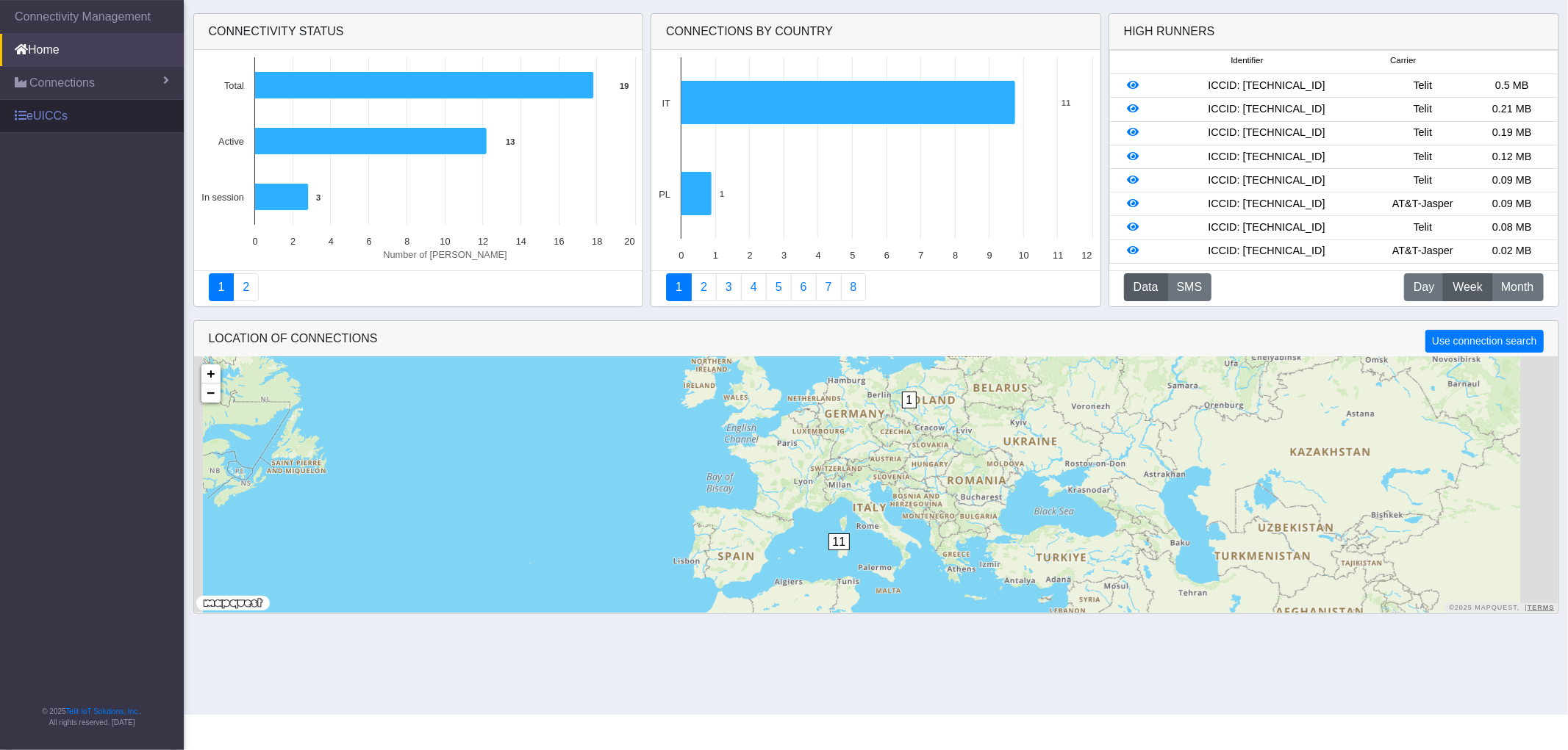
click at [62, 112] on link "eUICCs" at bounding box center [92, 116] width 184 height 32
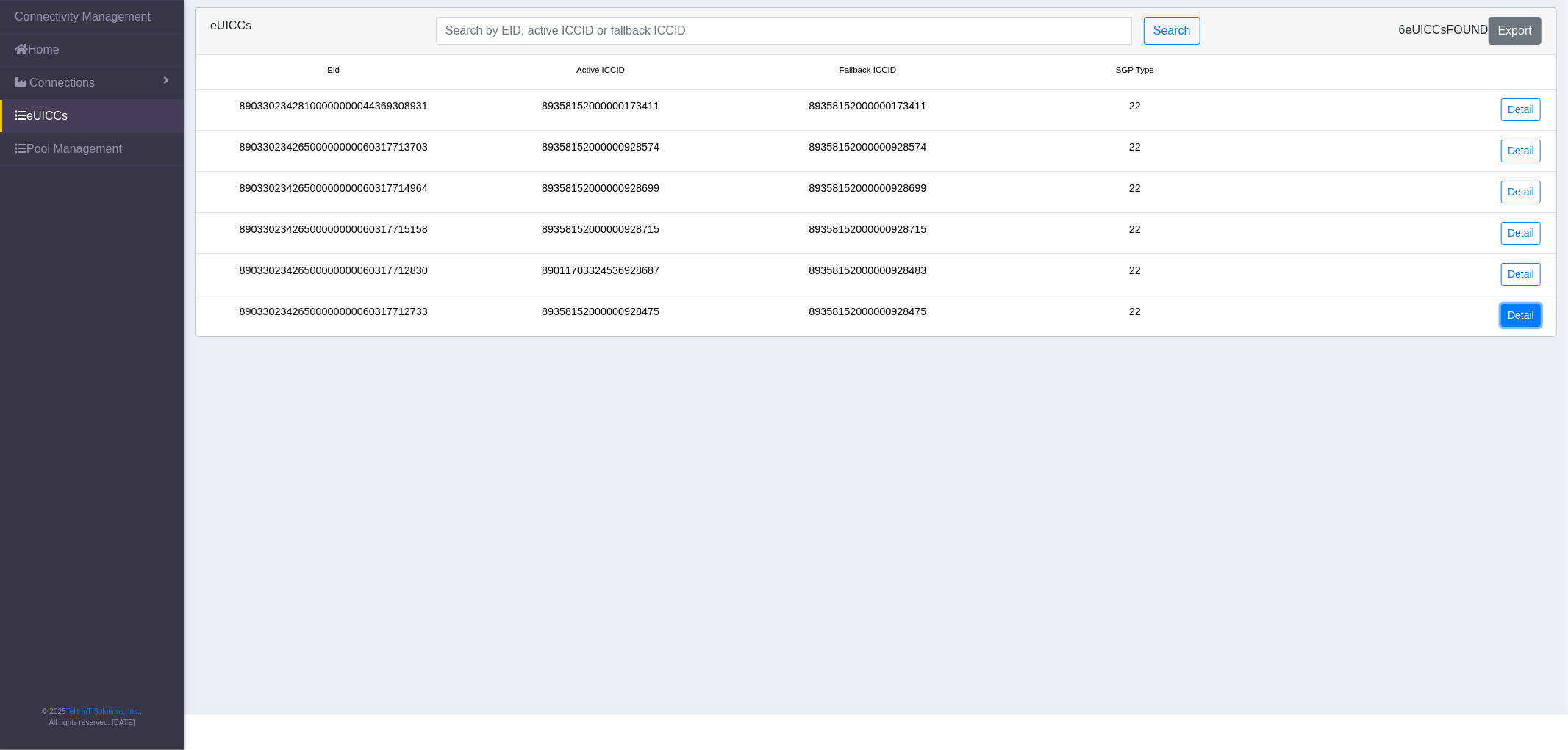
click at [1522, 316] on link "Detail" at bounding box center [1521, 316] width 40 height 23
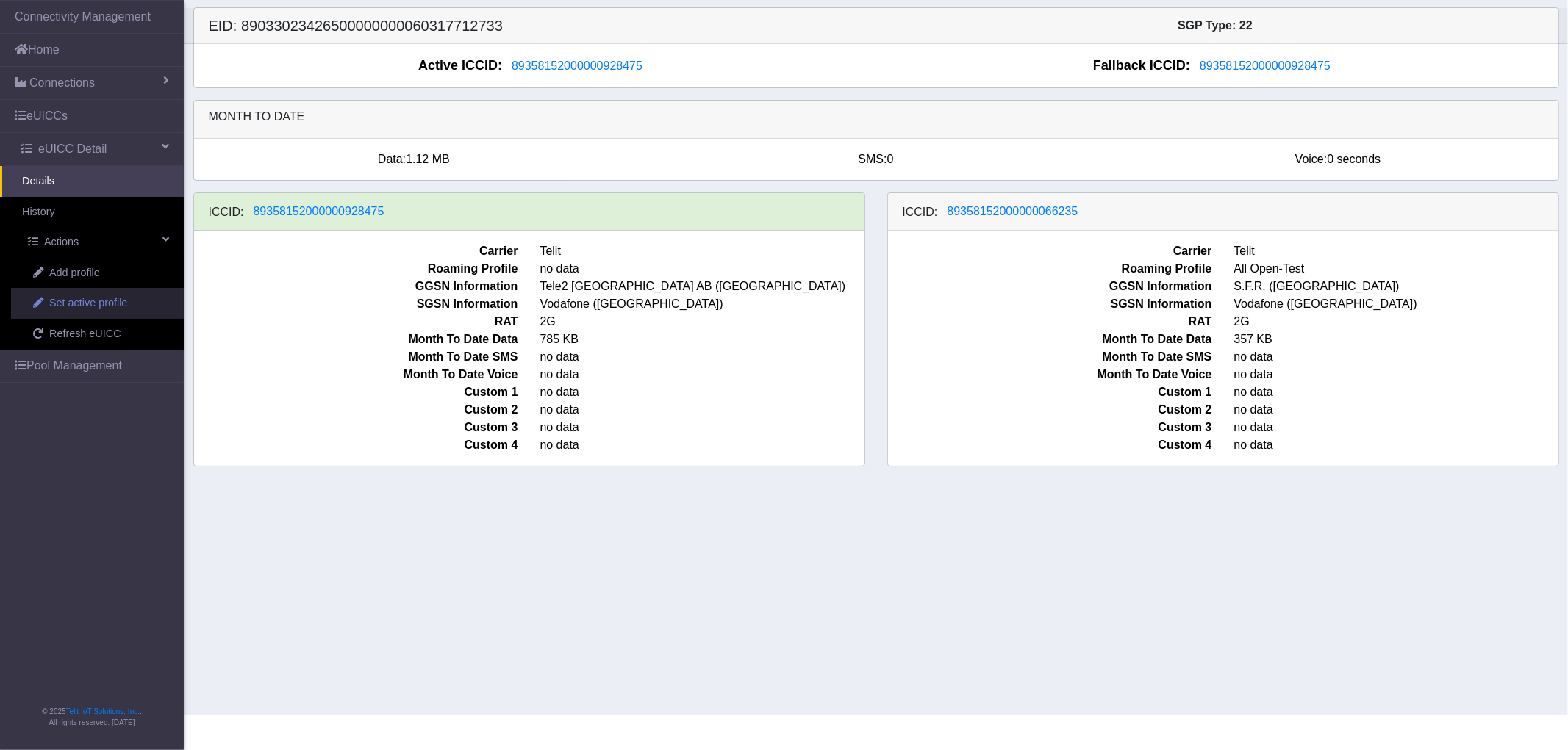
click at [105, 303] on span "Set active profile" at bounding box center [88, 304] width 78 height 16
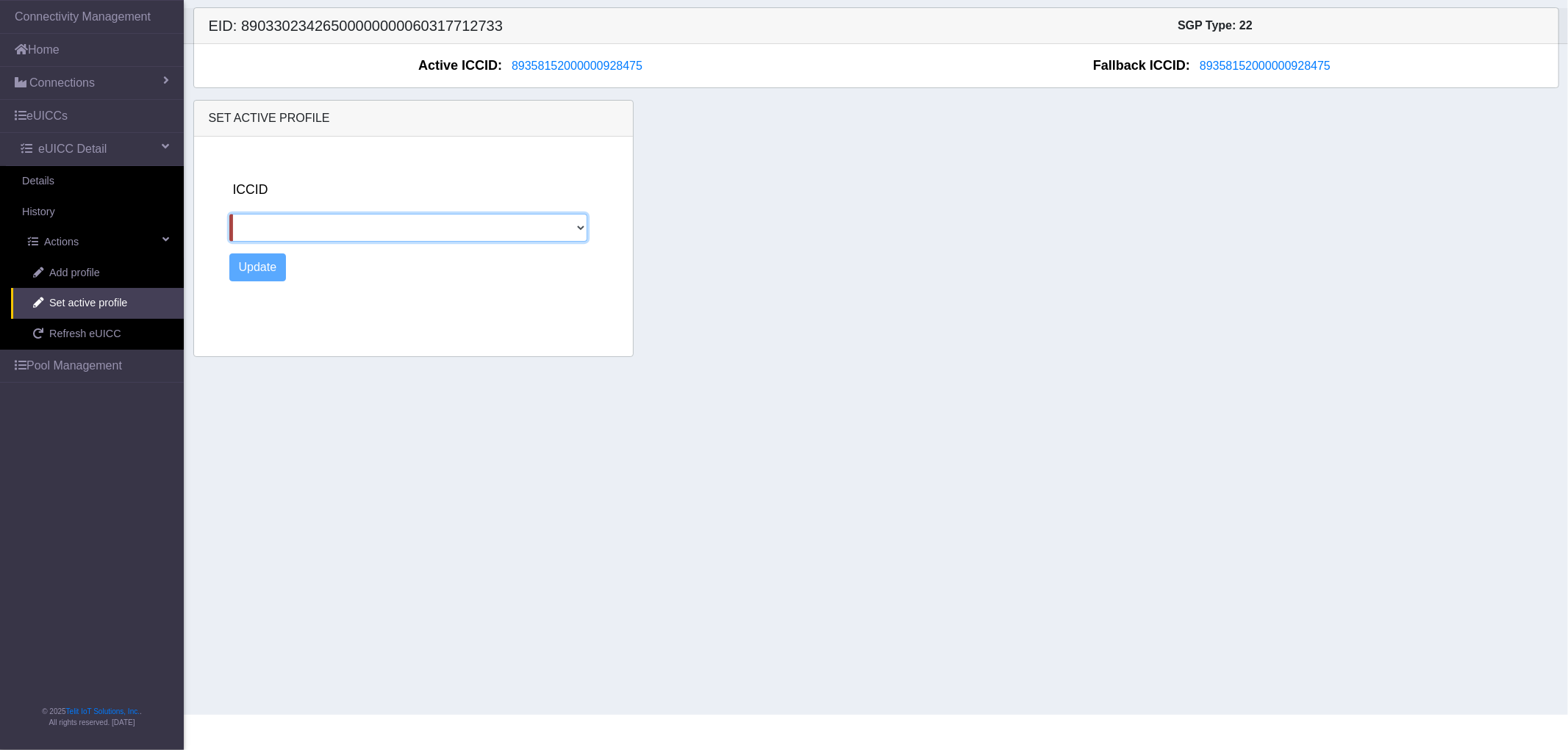
click at [253, 225] on select "89358152000000066235" at bounding box center [408, 227] width 358 height 28
select select "89358152000000066235"
click at [229, 214] on select "89358152000000066235" at bounding box center [408, 227] width 358 height 28
click at [253, 269] on button "Update" at bounding box center [258, 267] width 58 height 28
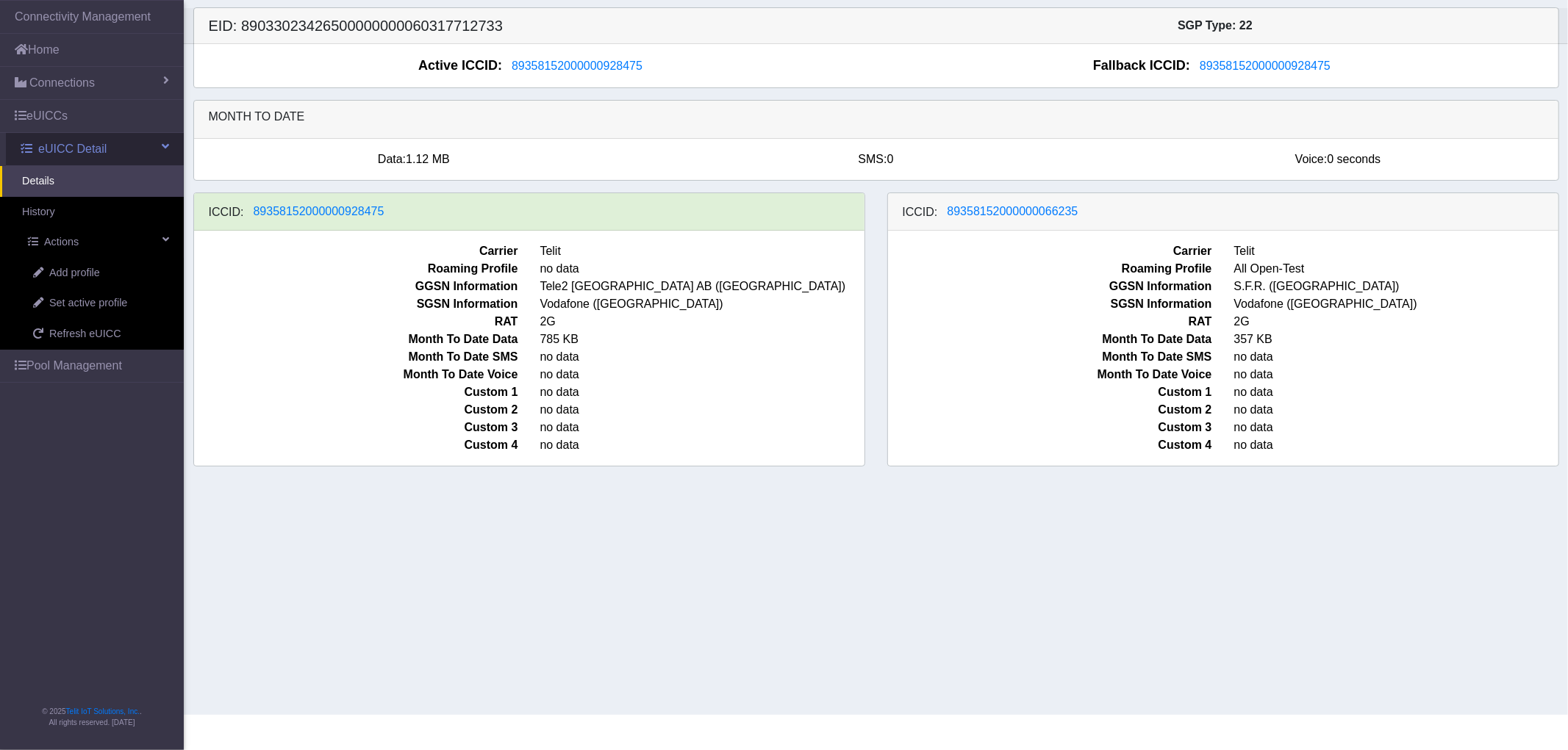
drag, startPoint x: 67, startPoint y: 149, endPoint x: 74, endPoint y: 154, distance: 8.6
click at [67, 149] on span "eUICC Detail" at bounding box center [72, 150] width 69 height 18
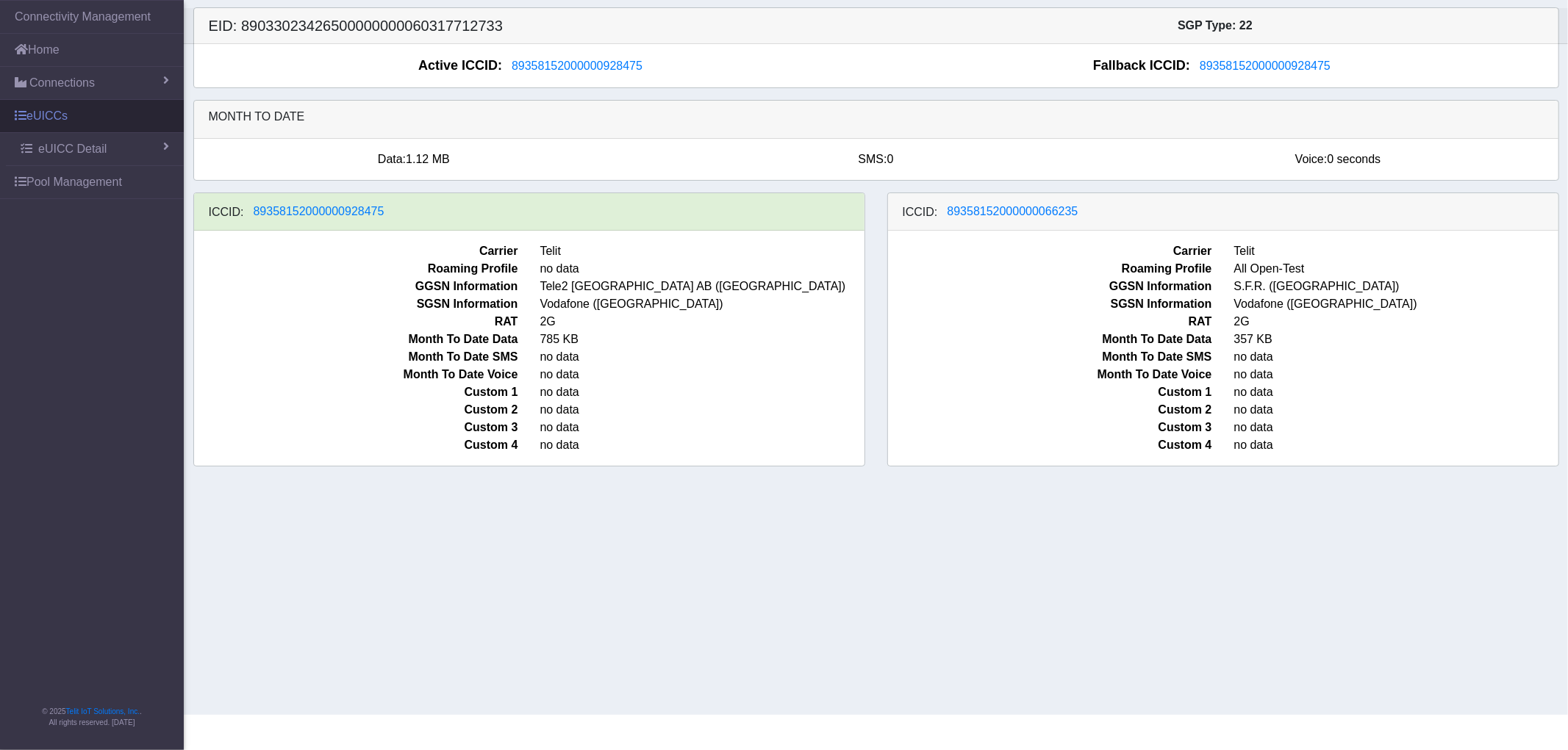
click at [102, 120] on link "eUICCs" at bounding box center [92, 116] width 184 height 32
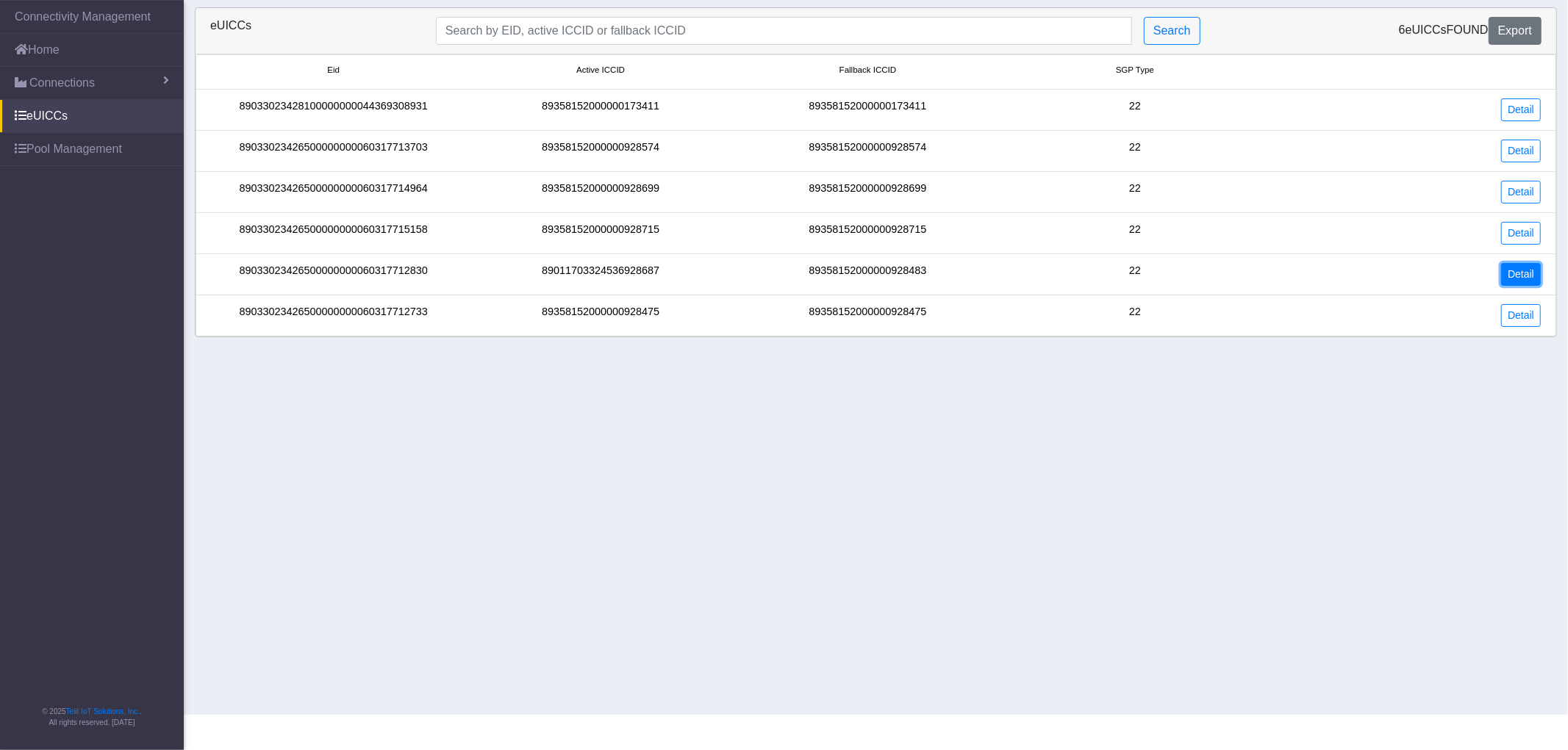
click at [1519, 270] on link "Detail" at bounding box center [1521, 274] width 40 height 23
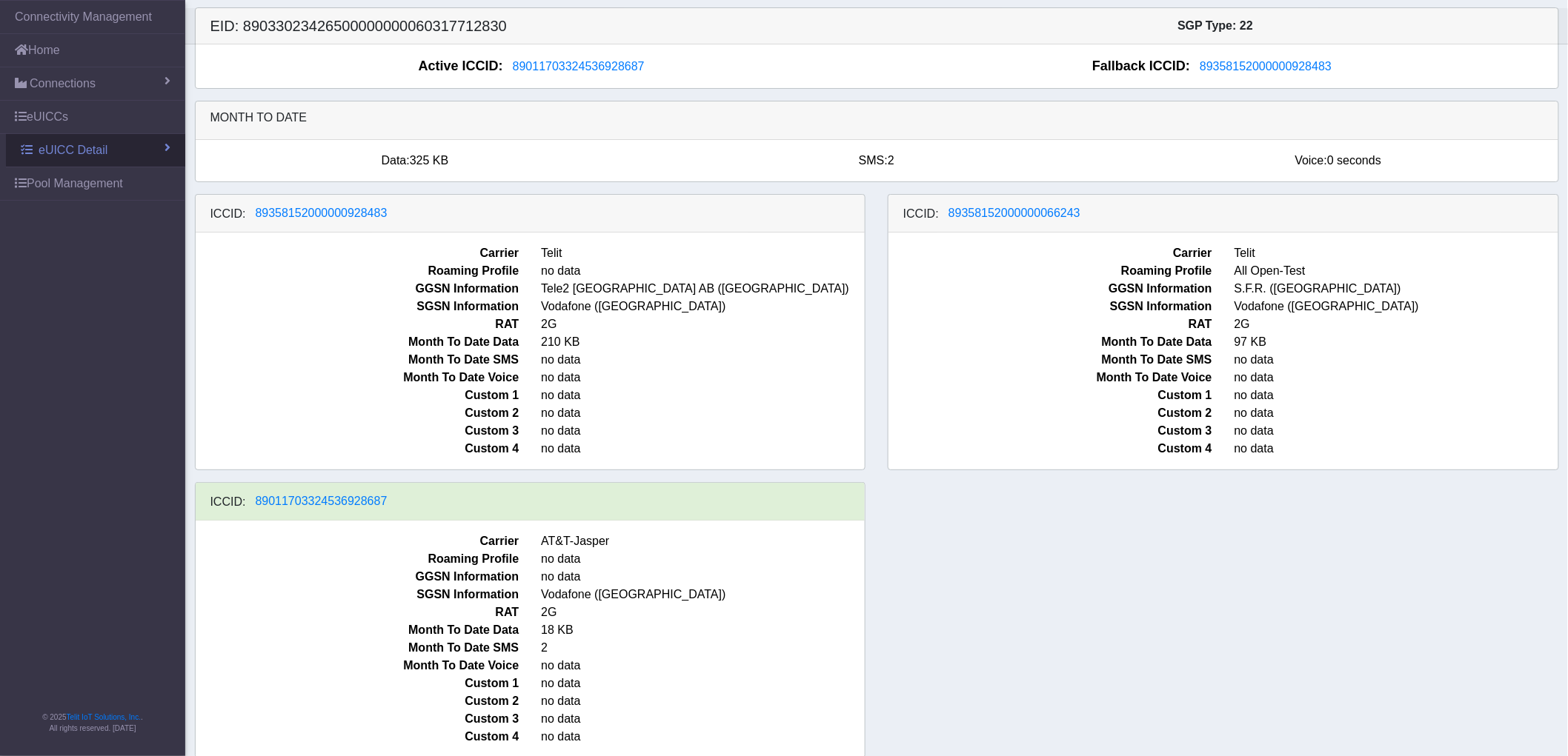
click at [126, 154] on link "eUICC Detail" at bounding box center [95, 151] width 179 height 33
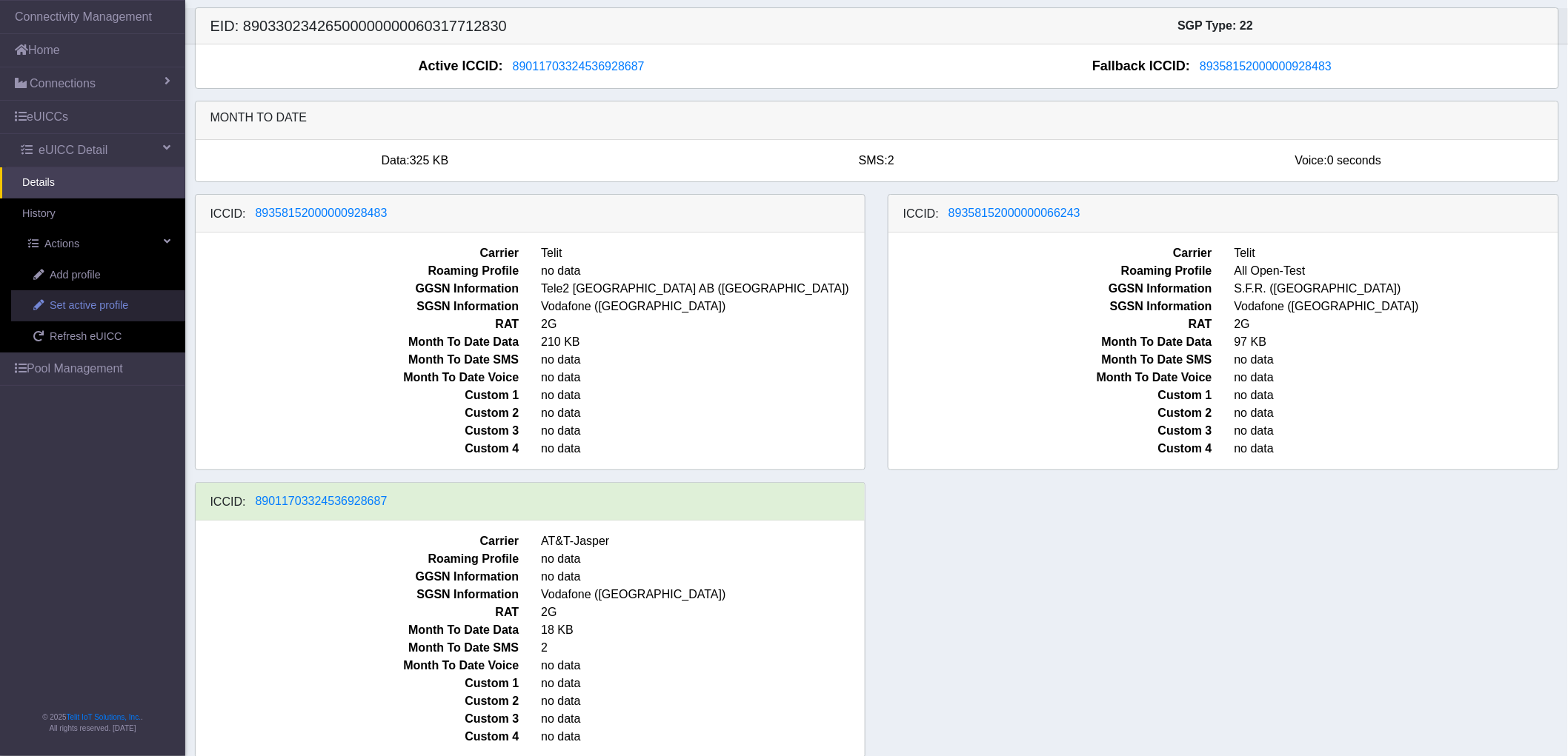
click at [87, 309] on span "Set active profile" at bounding box center [89, 306] width 78 height 16
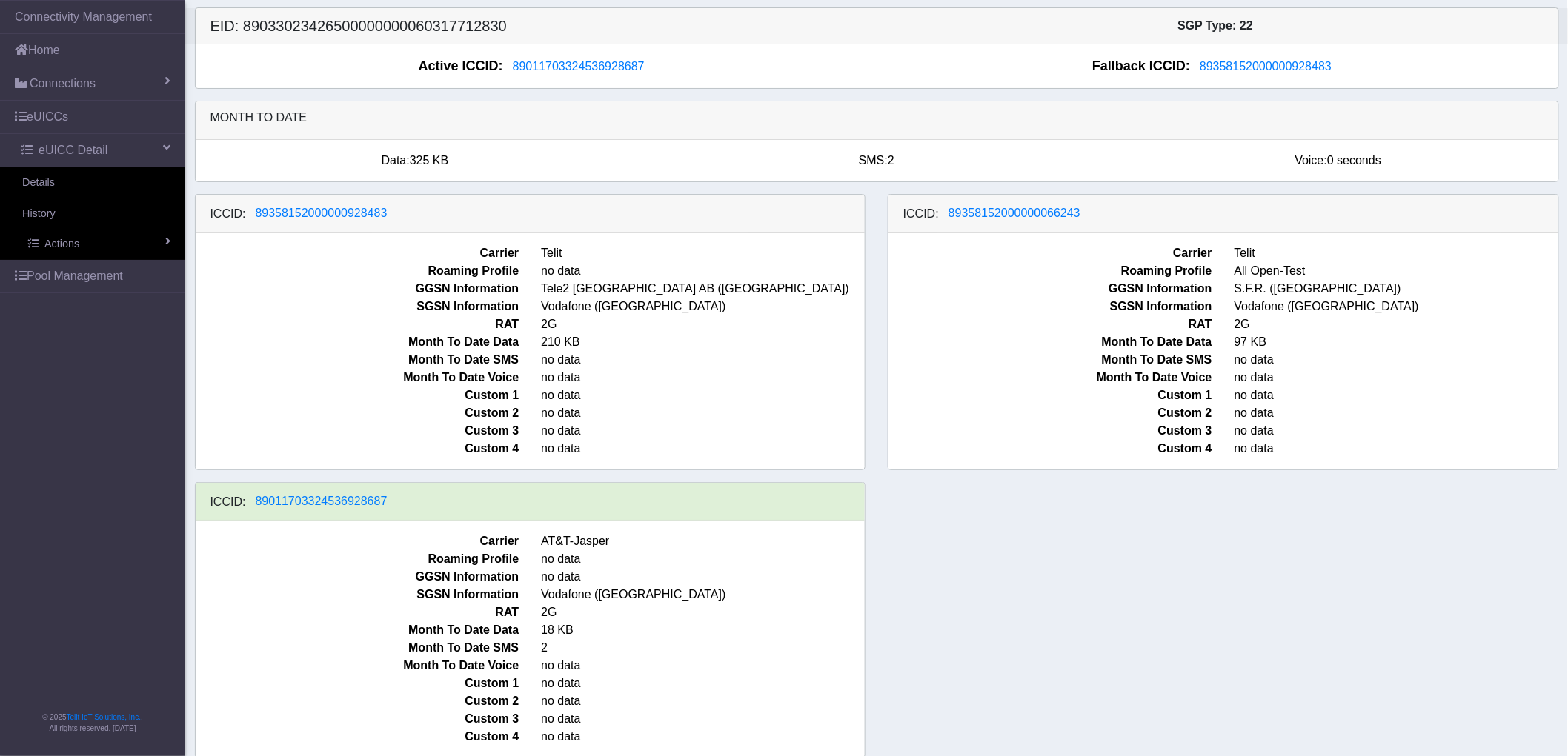
select select
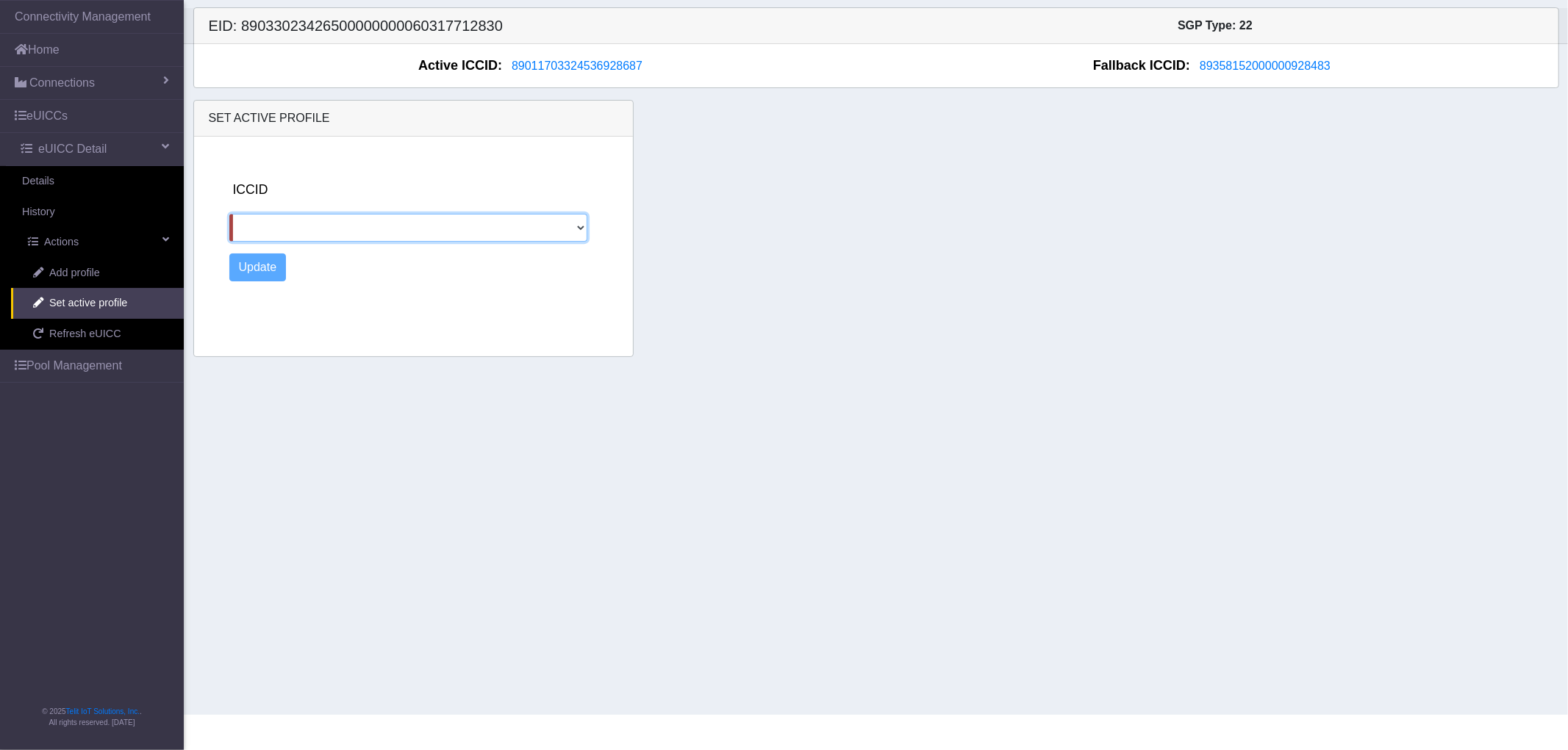
click at [300, 226] on select "89358152000000928483 89358152000000066243" at bounding box center [408, 227] width 358 height 28
click at [46, 174] on link "Details" at bounding box center [92, 181] width 184 height 31
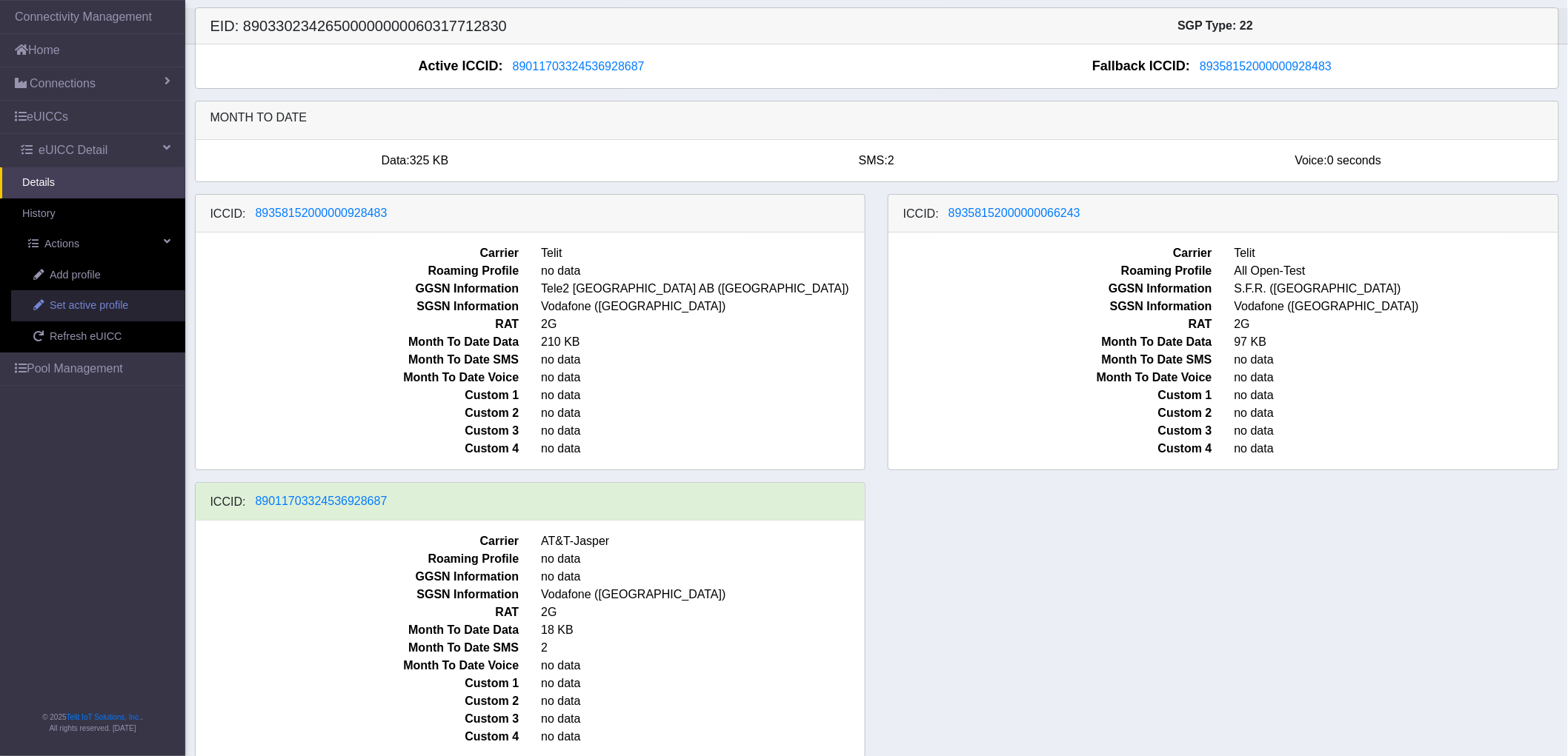
click at [78, 307] on span "Set active profile" at bounding box center [89, 306] width 78 height 16
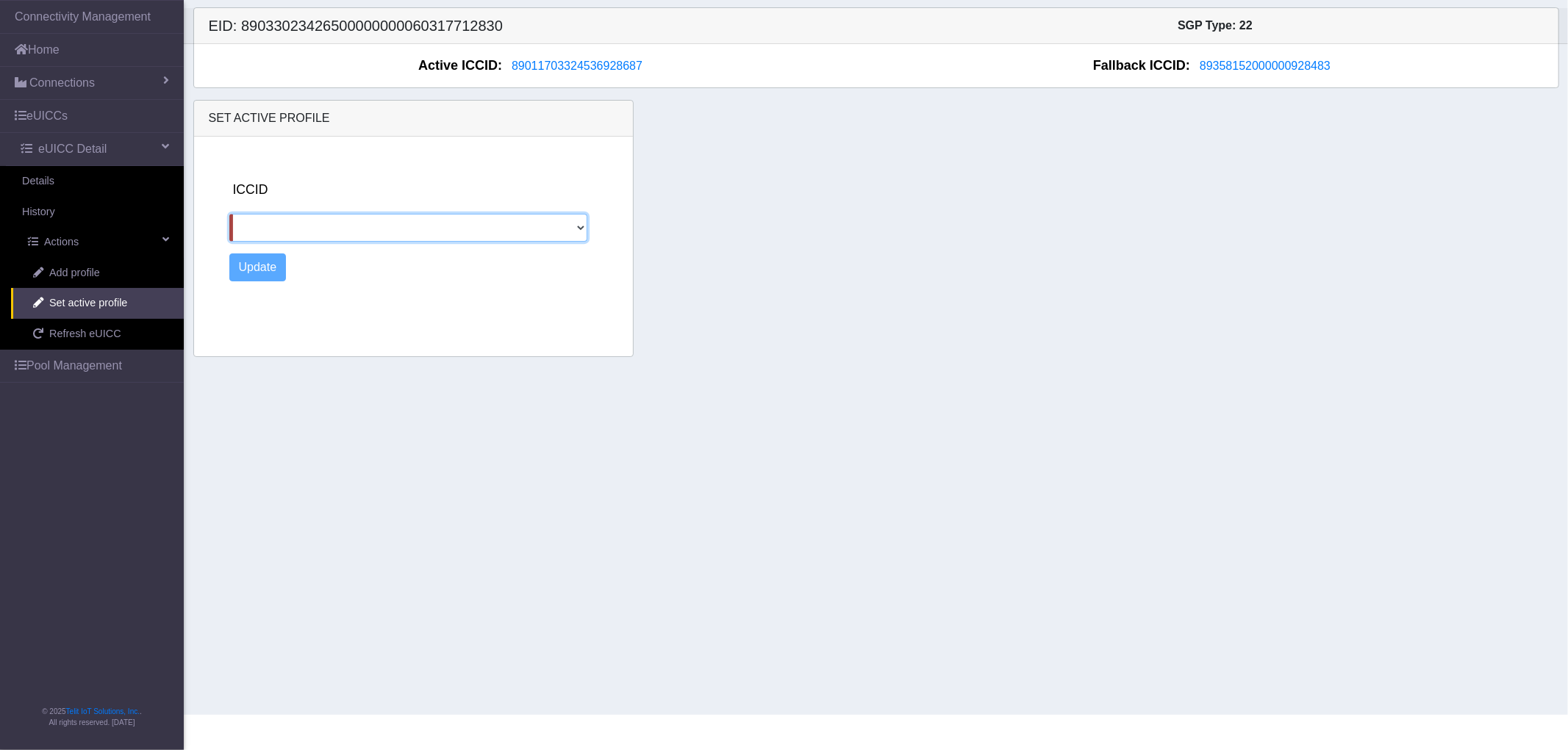
click at [311, 219] on select "89358152000000928483 89358152000000066243" at bounding box center [408, 227] width 358 height 28
select select "89358152000000066243"
click at [229, 214] on select "89358152000000928483 89358152000000066243" at bounding box center [408, 227] width 358 height 28
click at [264, 272] on button "Update" at bounding box center [258, 267] width 58 height 28
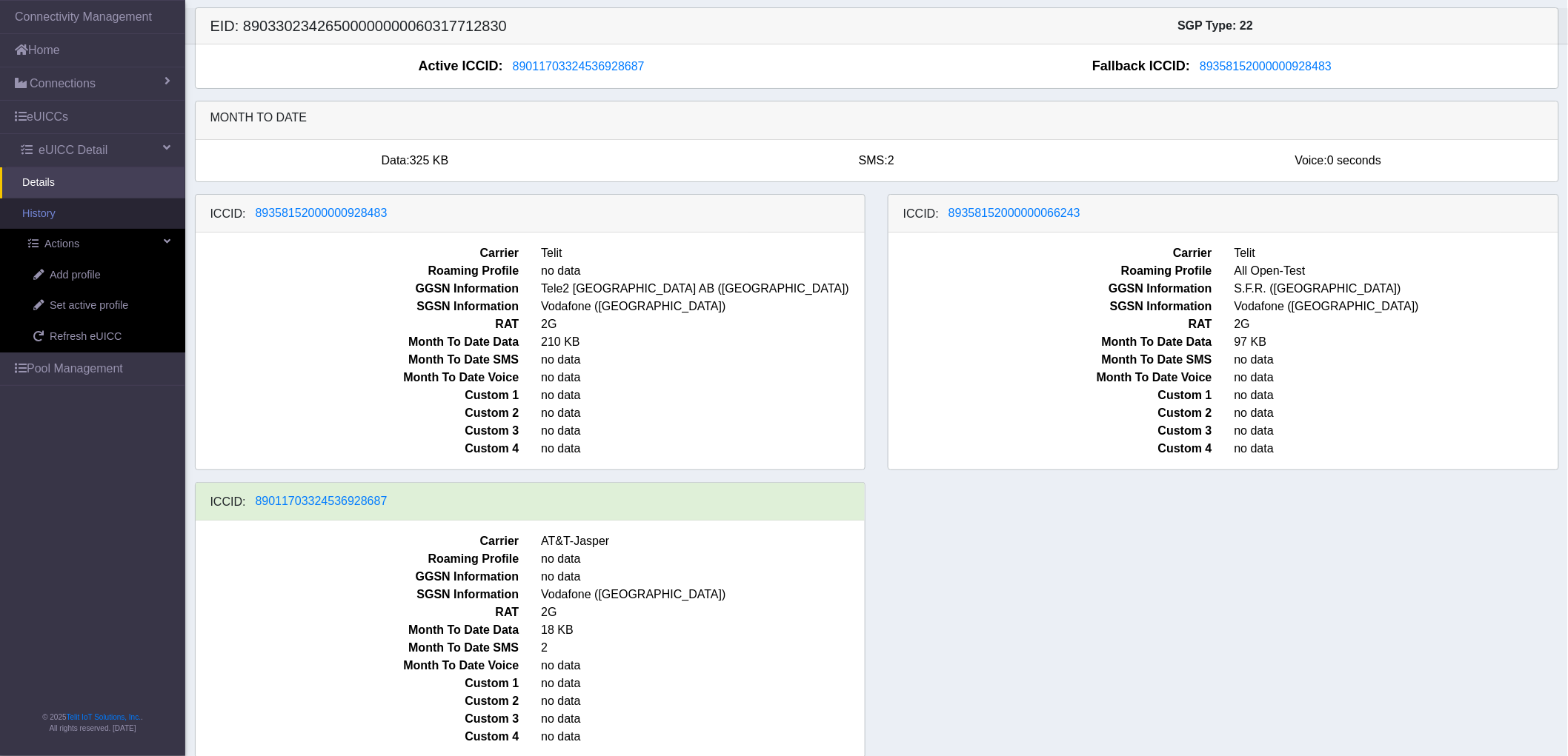
click at [50, 215] on link "History" at bounding box center [93, 214] width 185 height 31
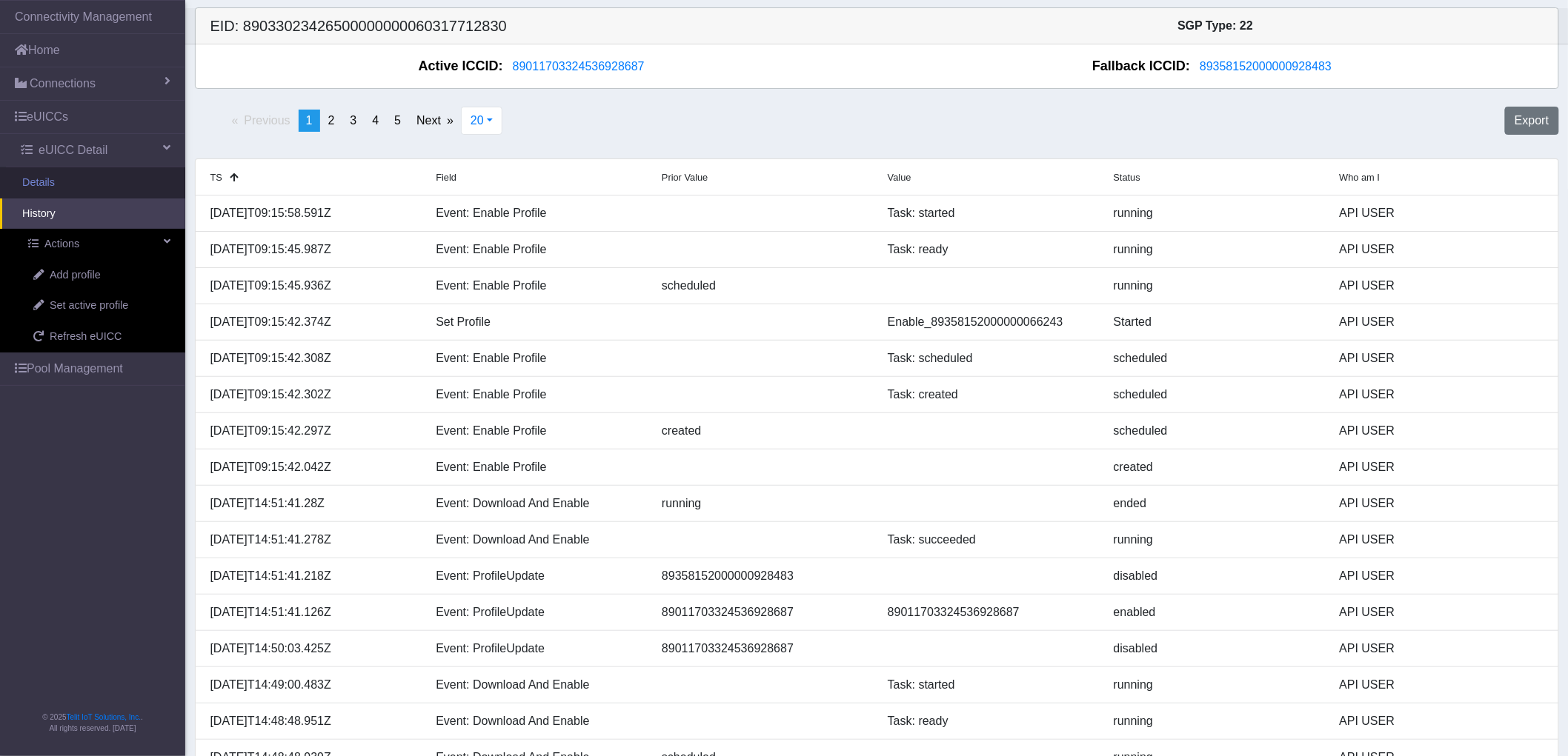
click at [58, 183] on link "Details" at bounding box center [93, 183] width 185 height 31
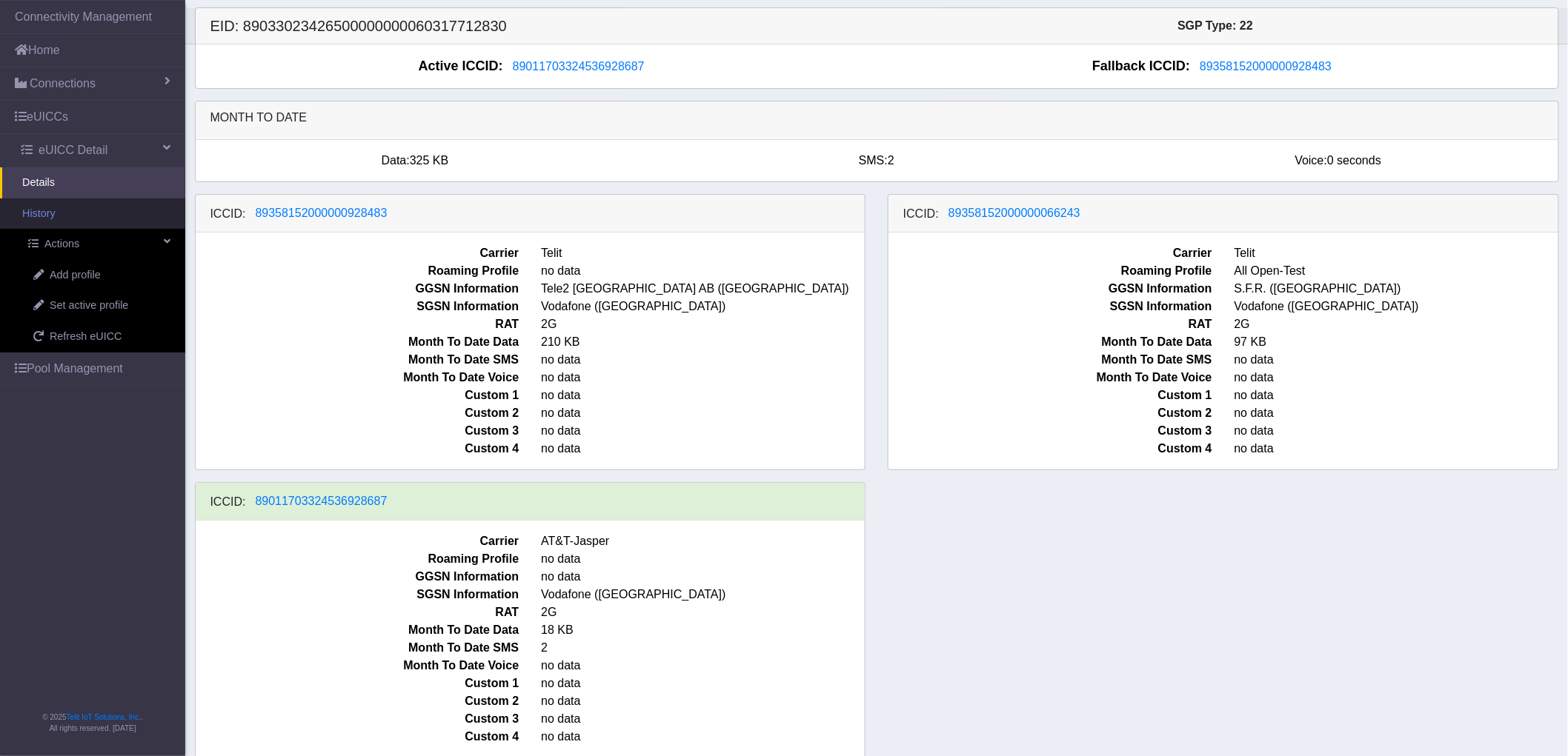
click at [65, 215] on link "History" at bounding box center [93, 214] width 185 height 31
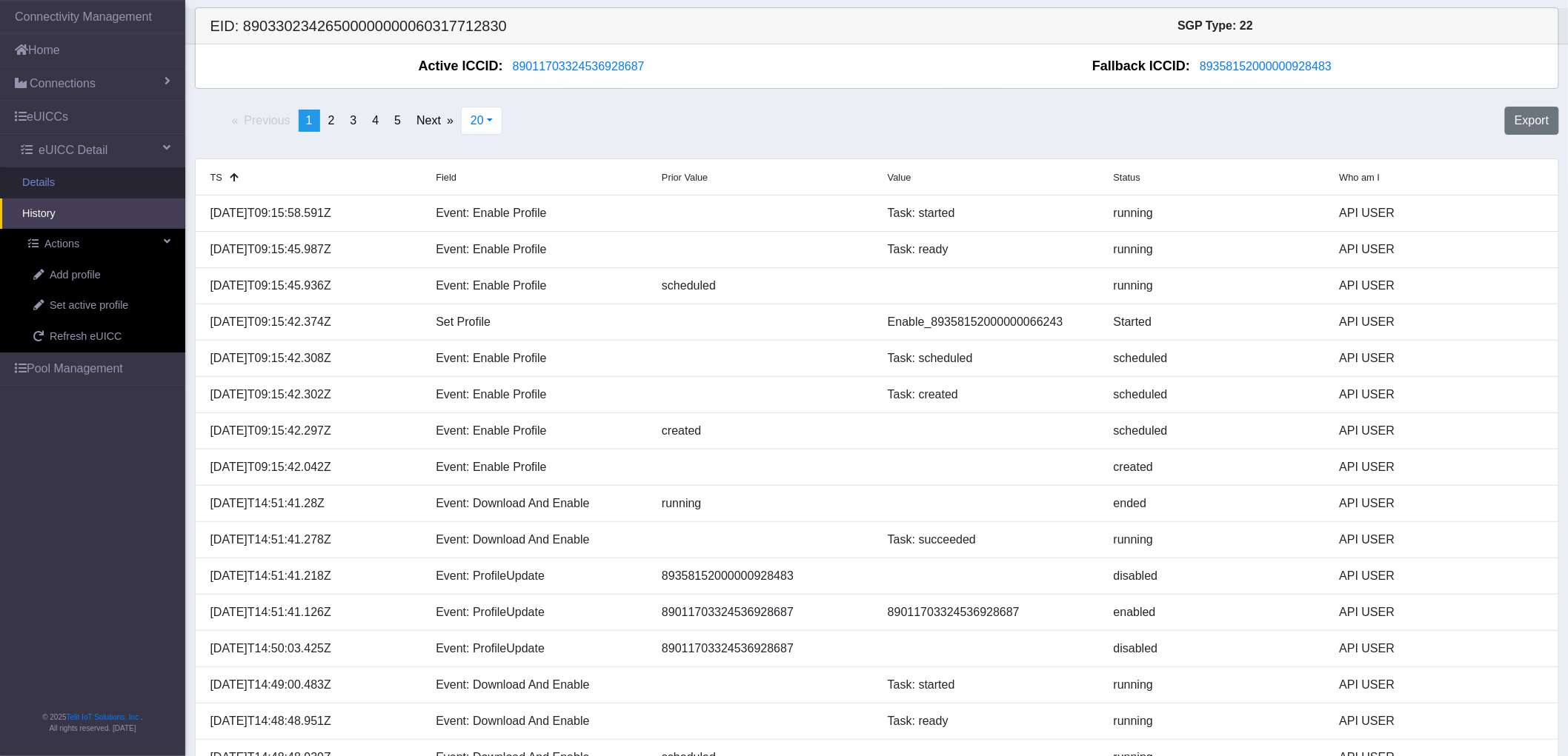
click at [53, 178] on link "Details" at bounding box center [93, 183] width 185 height 31
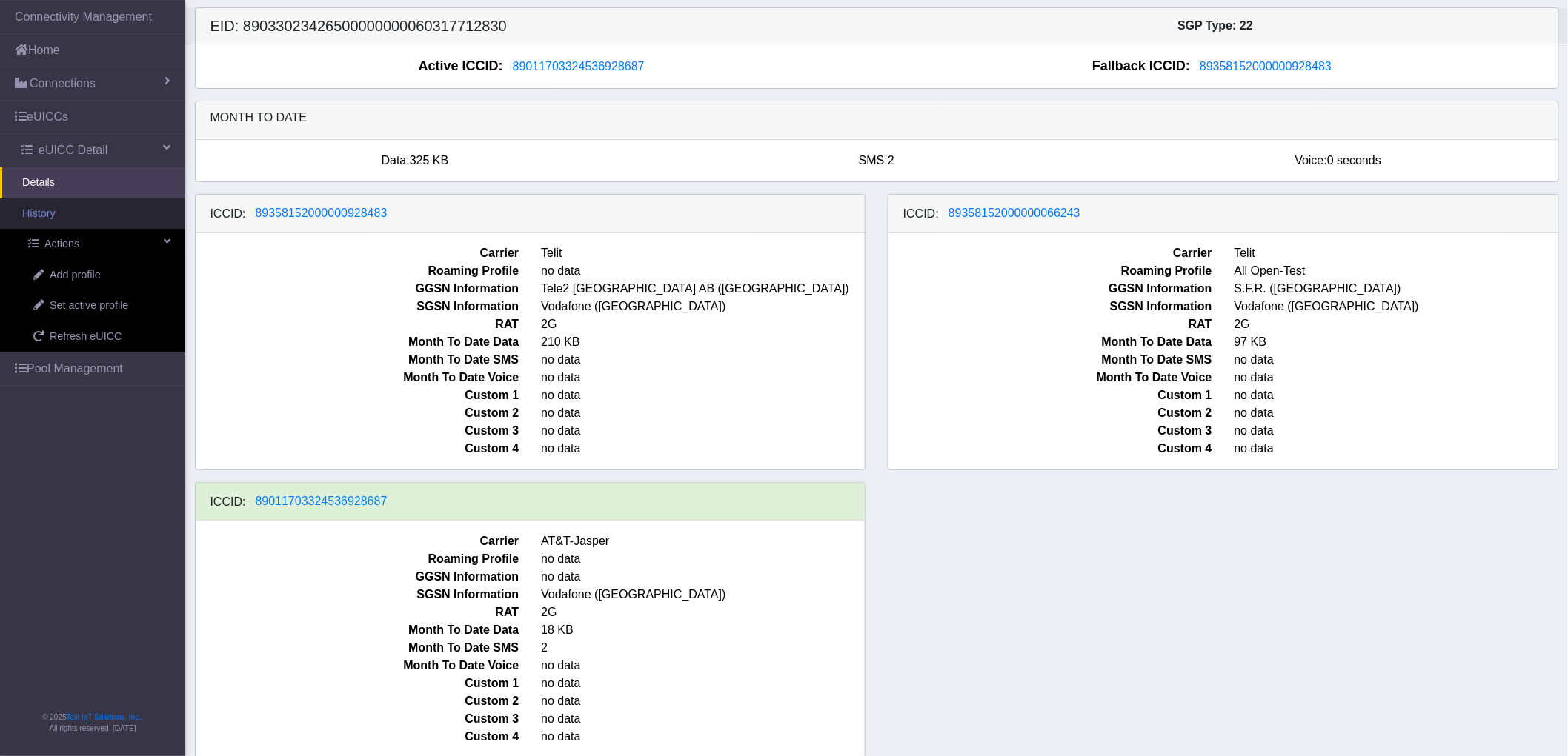
click at [60, 211] on link "History" at bounding box center [93, 214] width 185 height 31
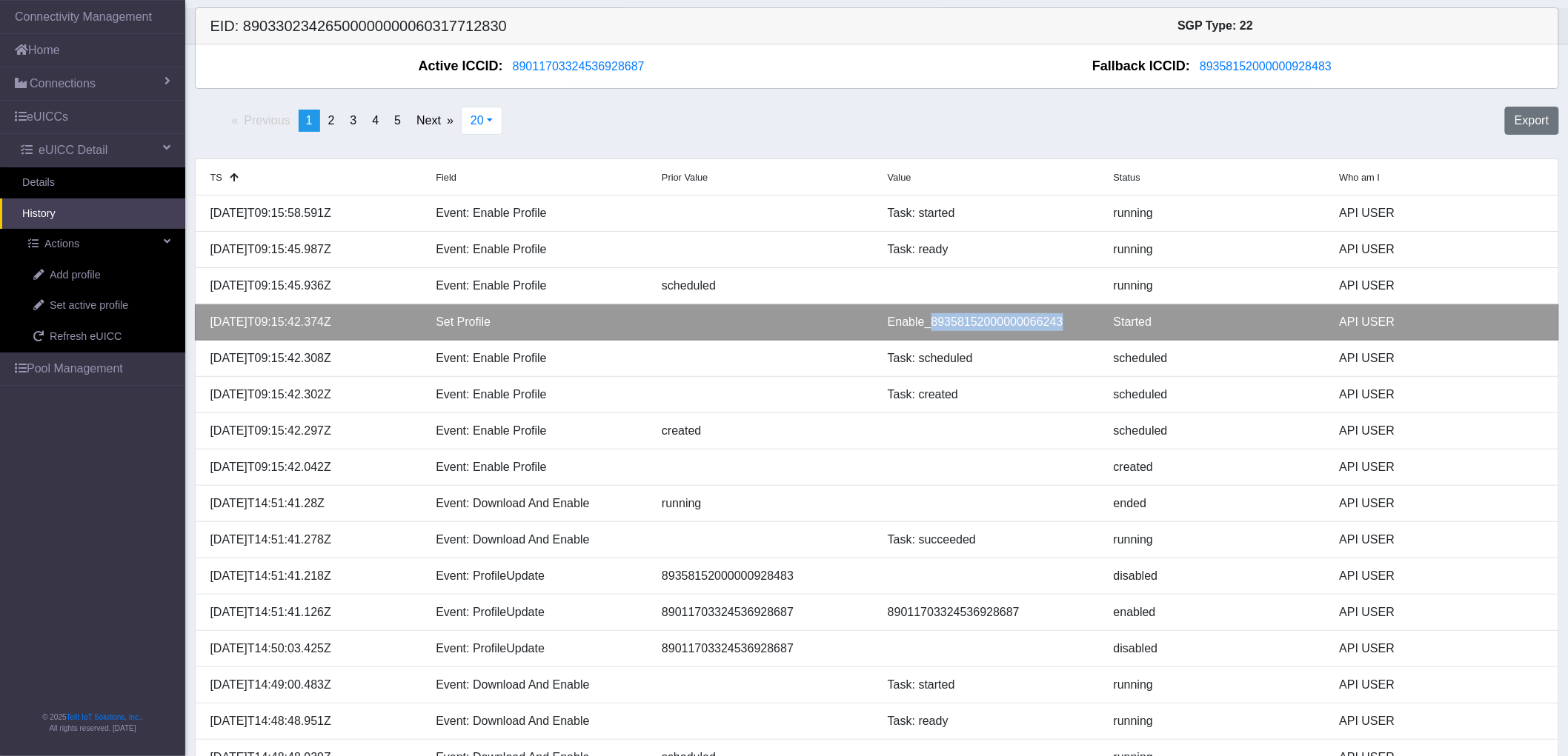
drag, startPoint x: 1056, startPoint y: 323, endPoint x: 928, endPoint y: 328, distance: 128.1
click at [928, 328] on div "Enable_89358152000000066243" at bounding box center [989, 323] width 226 height 18
copy div "89358152000000066243"
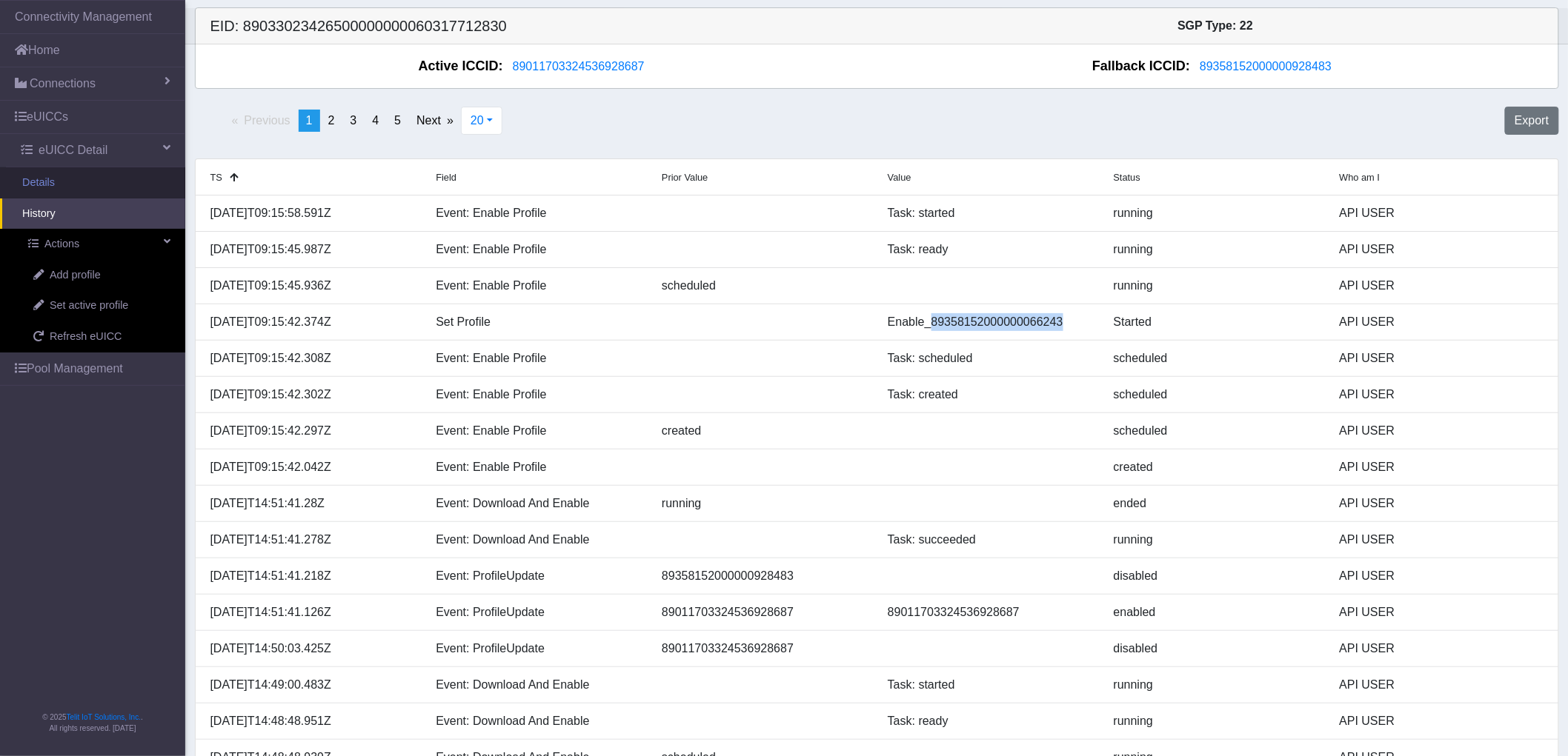
click at [96, 186] on link "Details" at bounding box center [93, 183] width 185 height 31
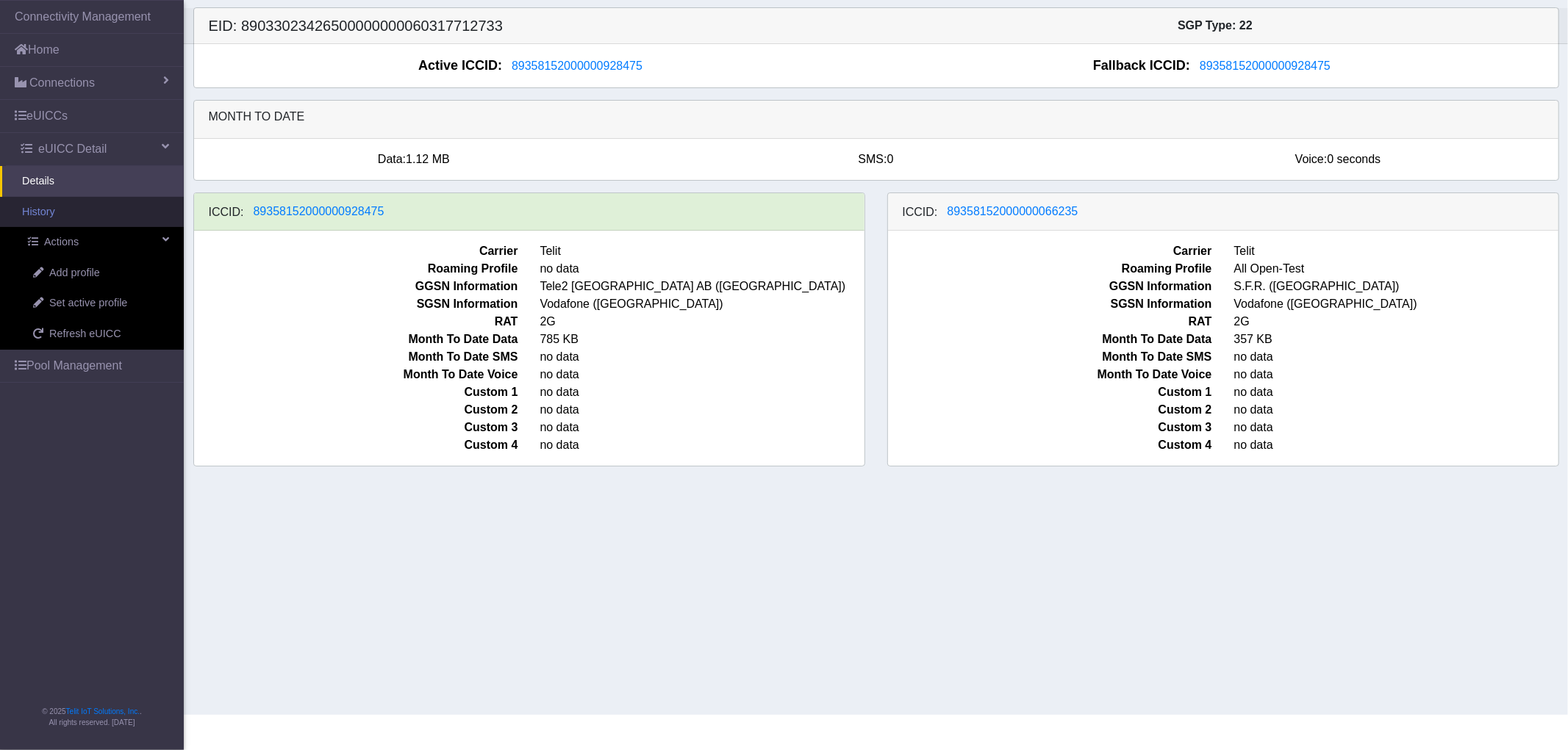
click at [54, 210] on link "History" at bounding box center [92, 212] width 184 height 31
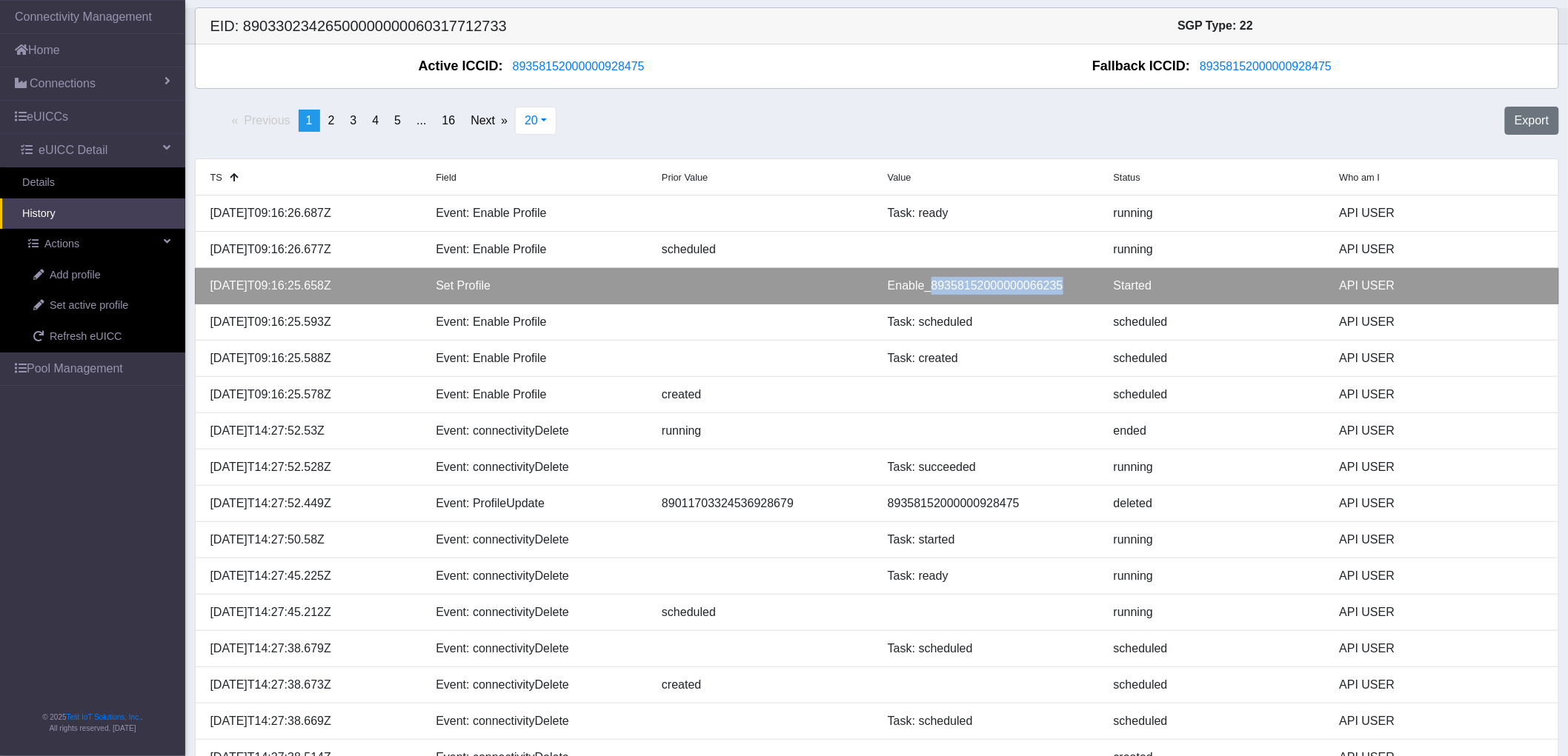
drag, startPoint x: 1061, startPoint y: 283, endPoint x: 930, endPoint y: 287, distance: 131.1
click at [930, 287] on div "Enable_89358152000000066235" at bounding box center [989, 286] width 226 height 18
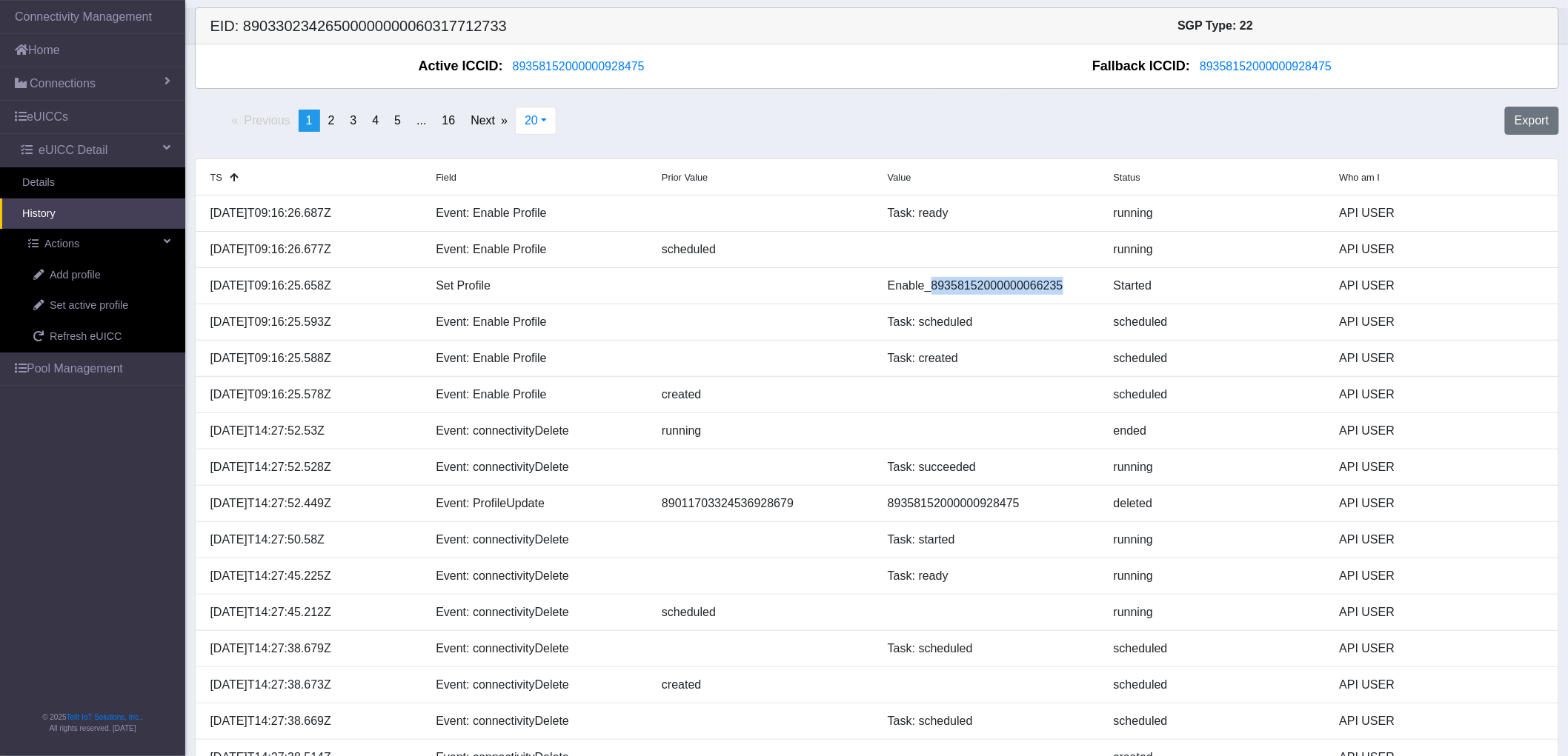
copy div "89358152000000066235"
click at [50, 186] on link "Details" at bounding box center [93, 183] width 185 height 31
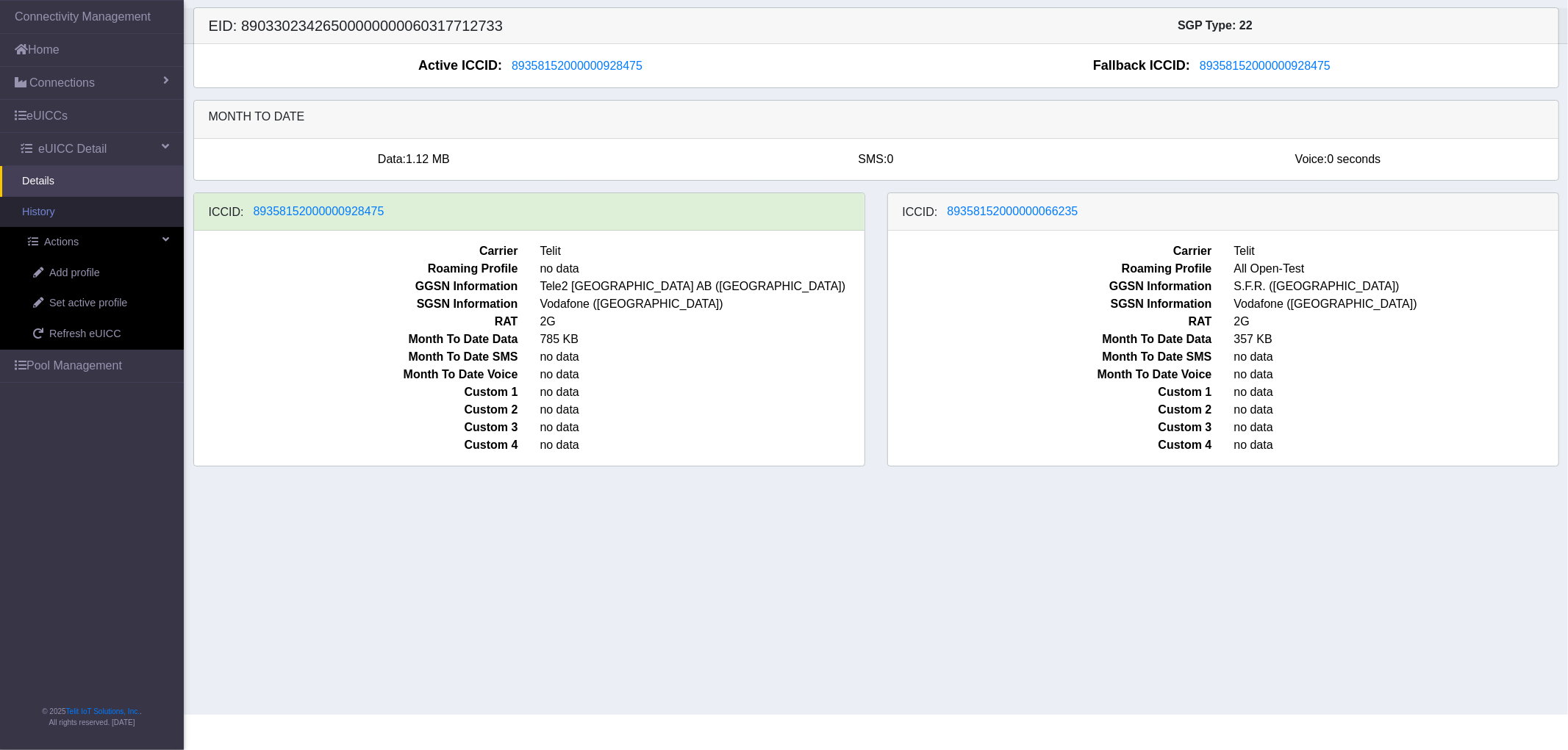
click at [64, 208] on link "History" at bounding box center [92, 212] width 184 height 31
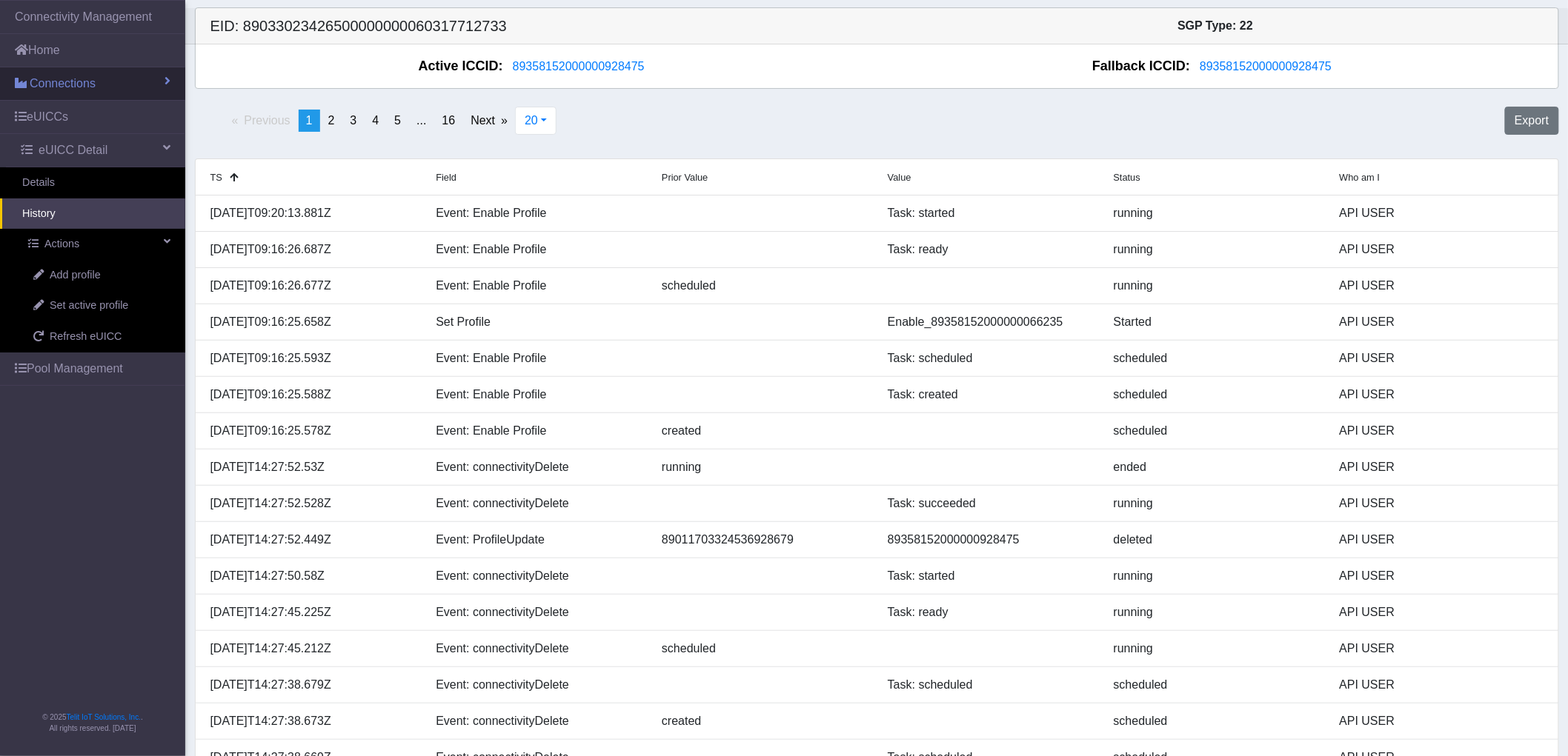
click at [109, 80] on link "Connections" at bounding box center [93, 84] width 185 height 33
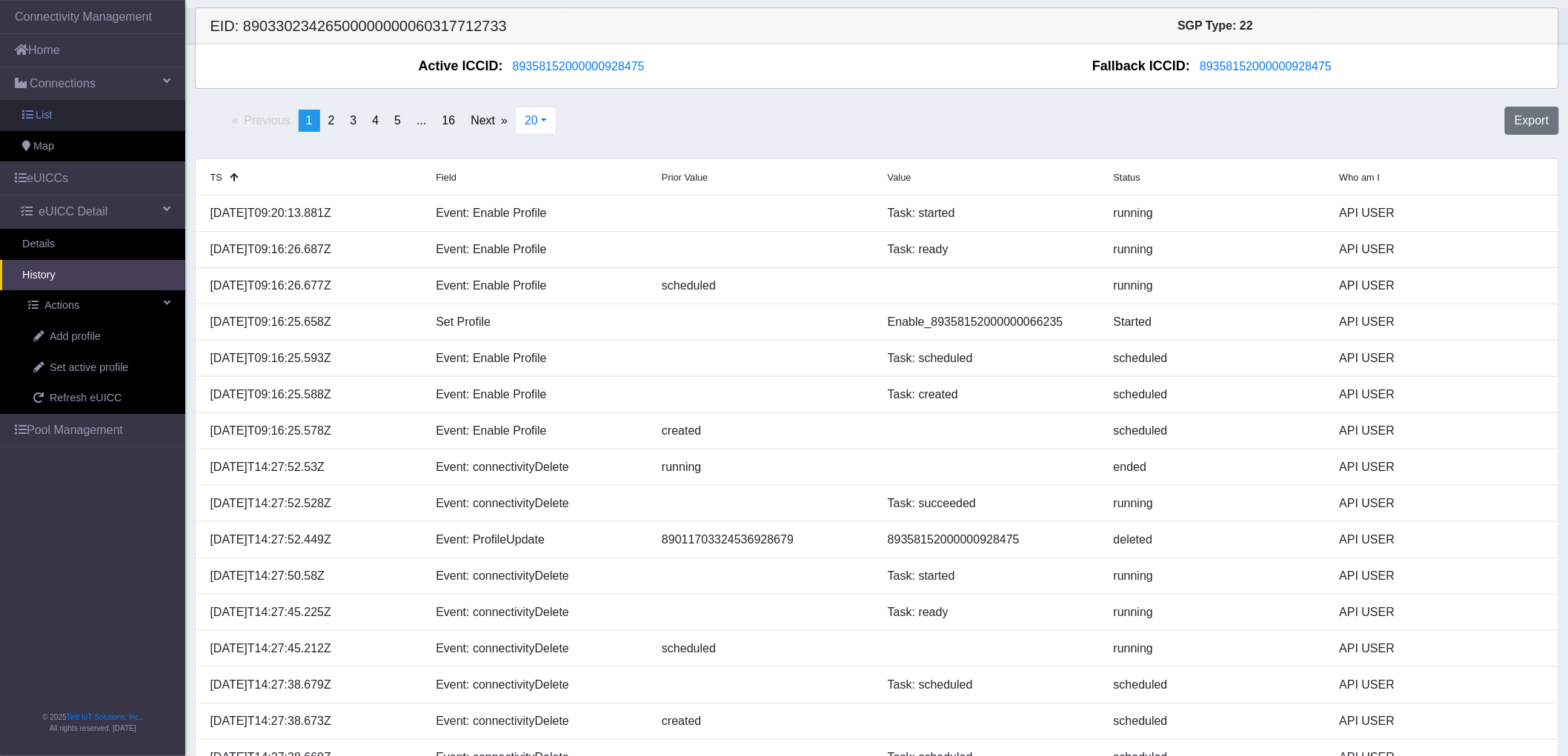
click at [38, 114] on span "List" at bounding box center [44, 115] width 16 height 16
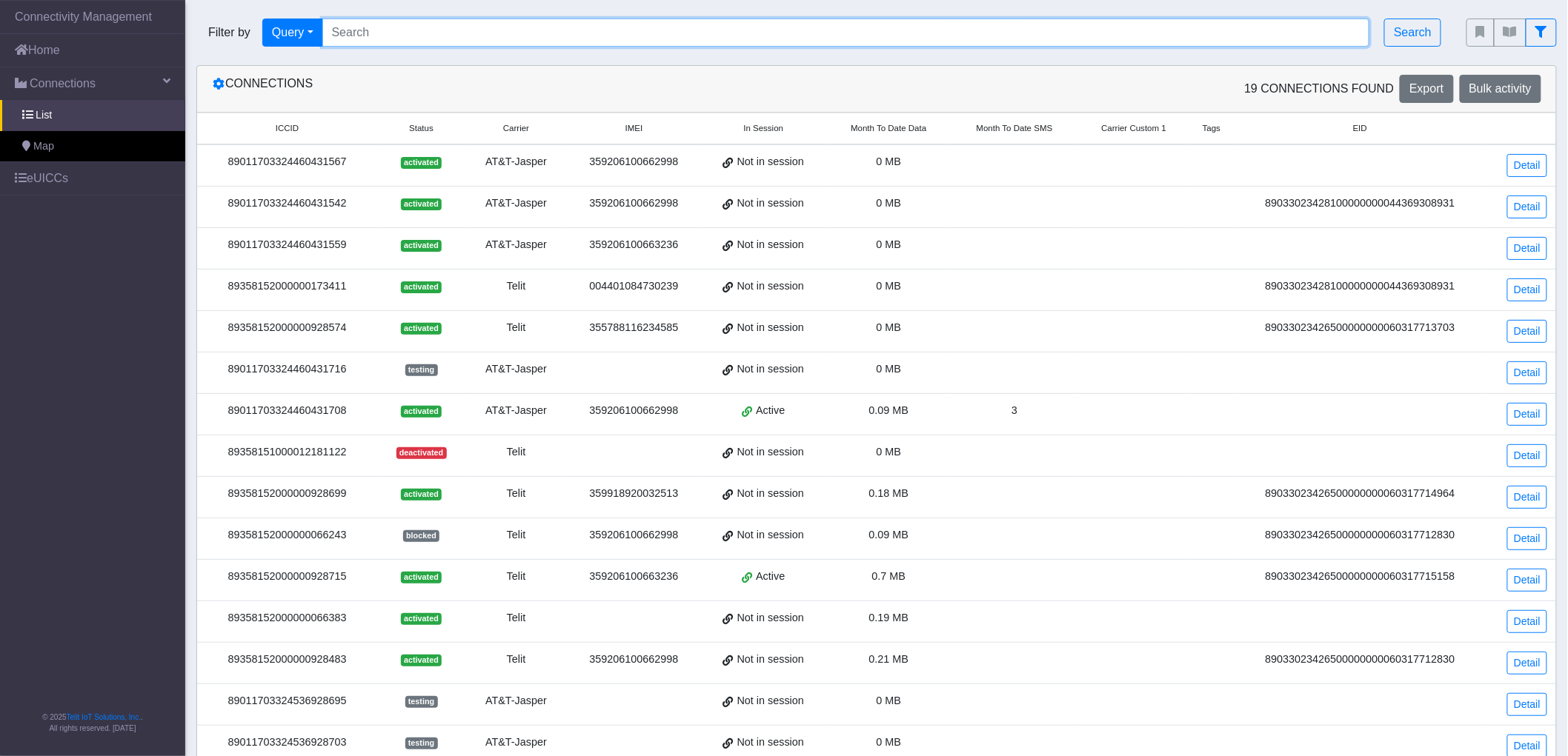
click at [387, 37] on input "Search..." at bounding box center [846, 32] width 1048 height 28
paste input "89358152000000066243"
type input "89358152000000066243"
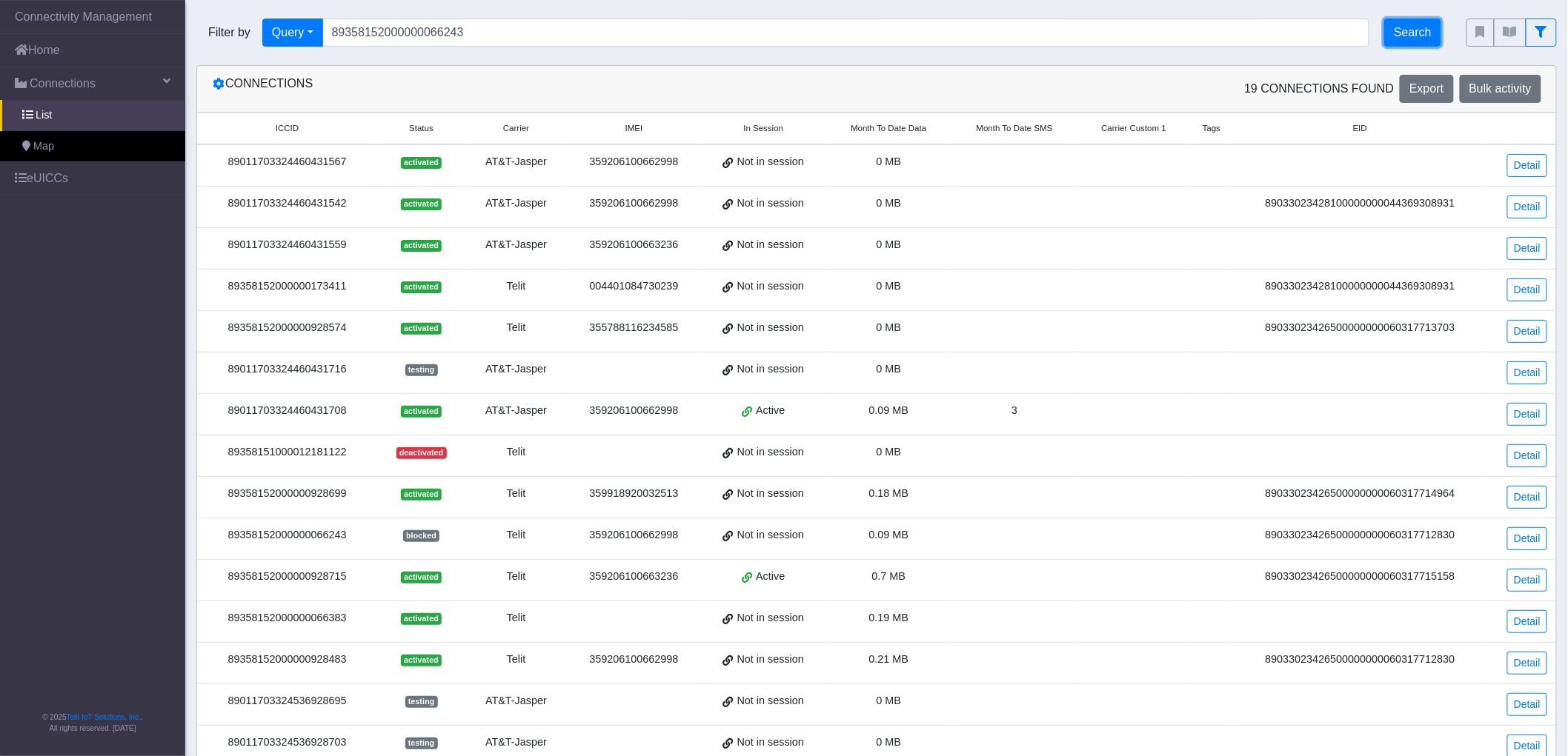
click at [1413, 35] on button "Search" at bounding box center [1413, 32] width 57 height 28
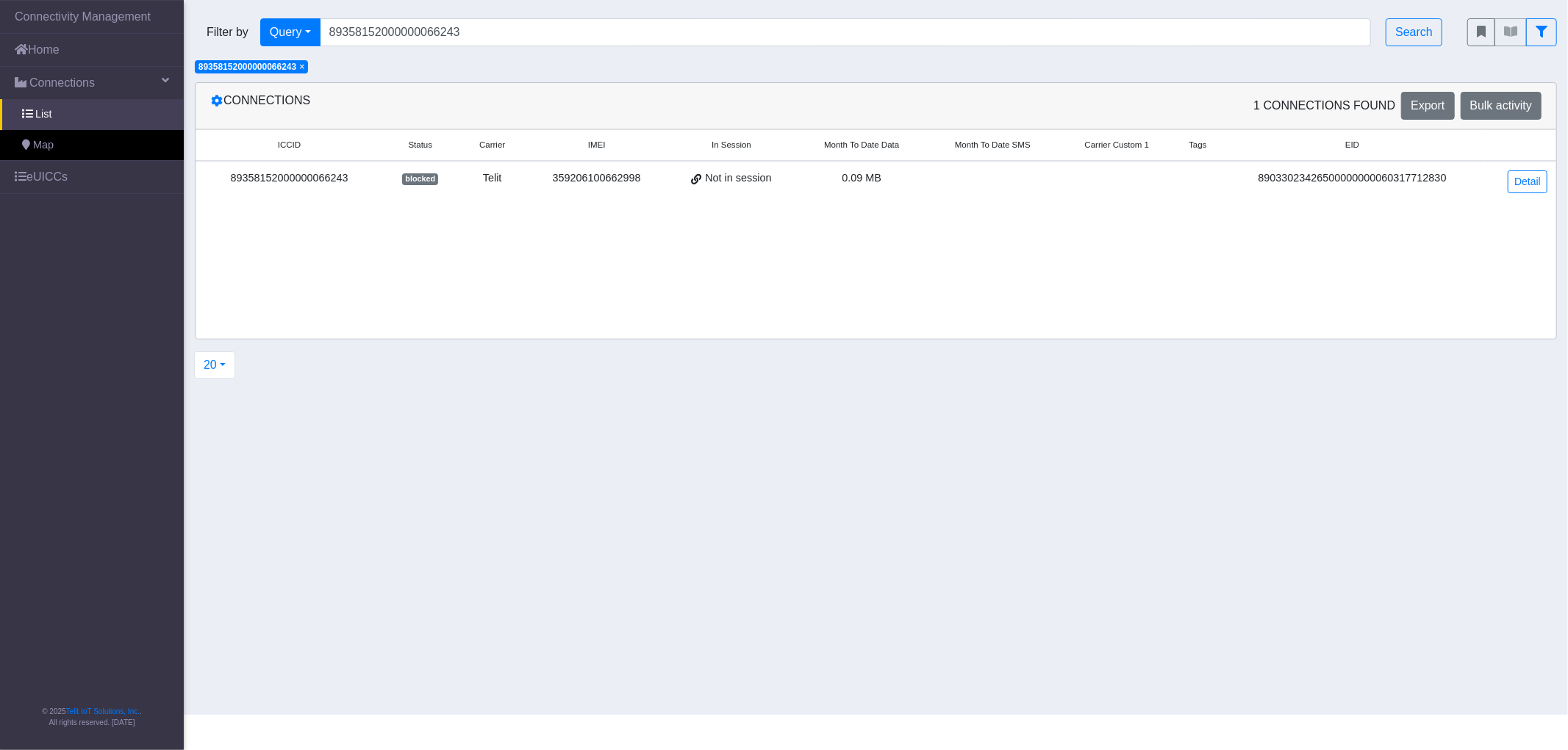
click at [331, 177] on div "89358152000000066243" at bounding box center [289, 178] width 170 height 16
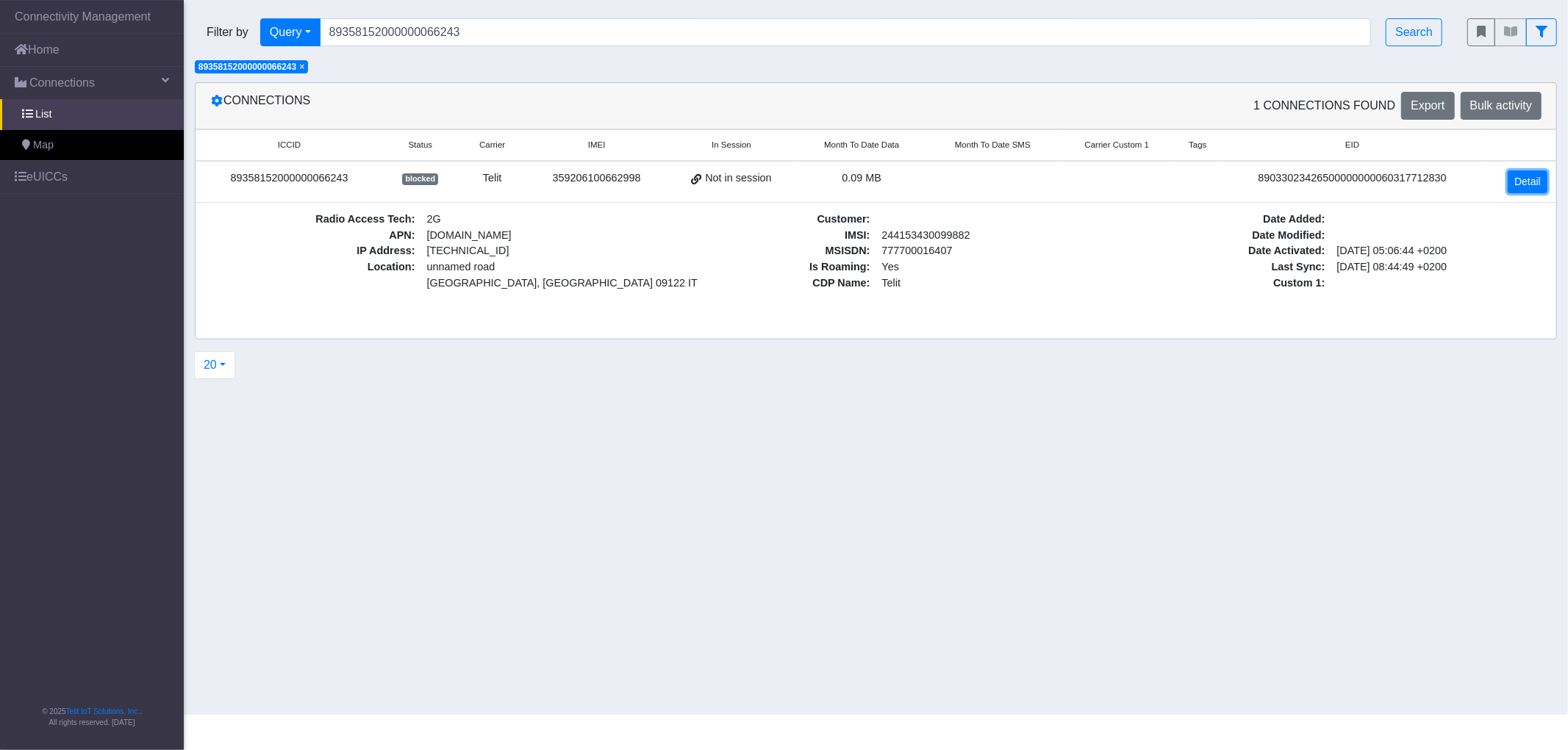
click at [1523, 184] on link "Detail" at bounding box center [1527, 181] width 40 height 23
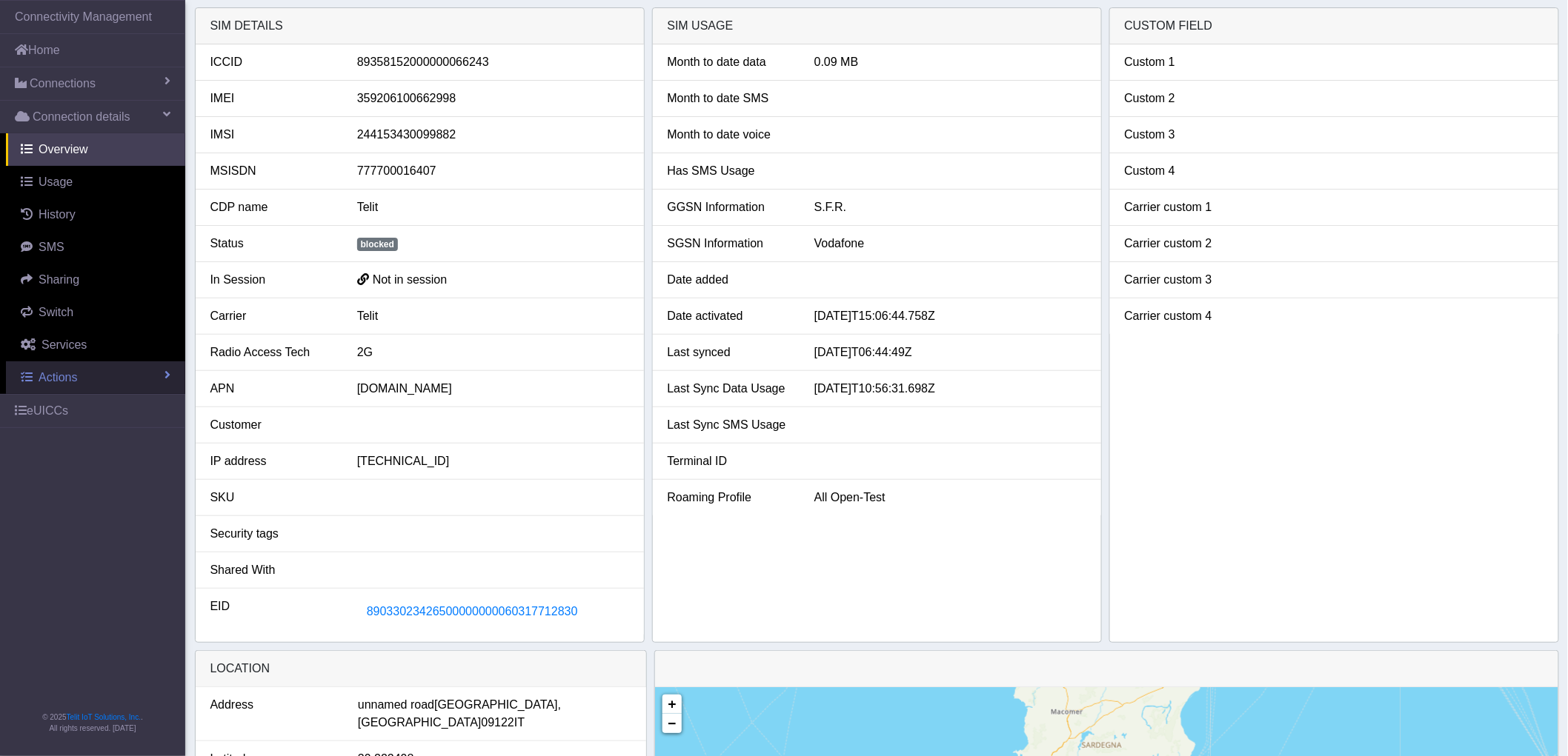
click at [83, 378] on link "Actions" at bounding box center [95, 378] width 179 height 33
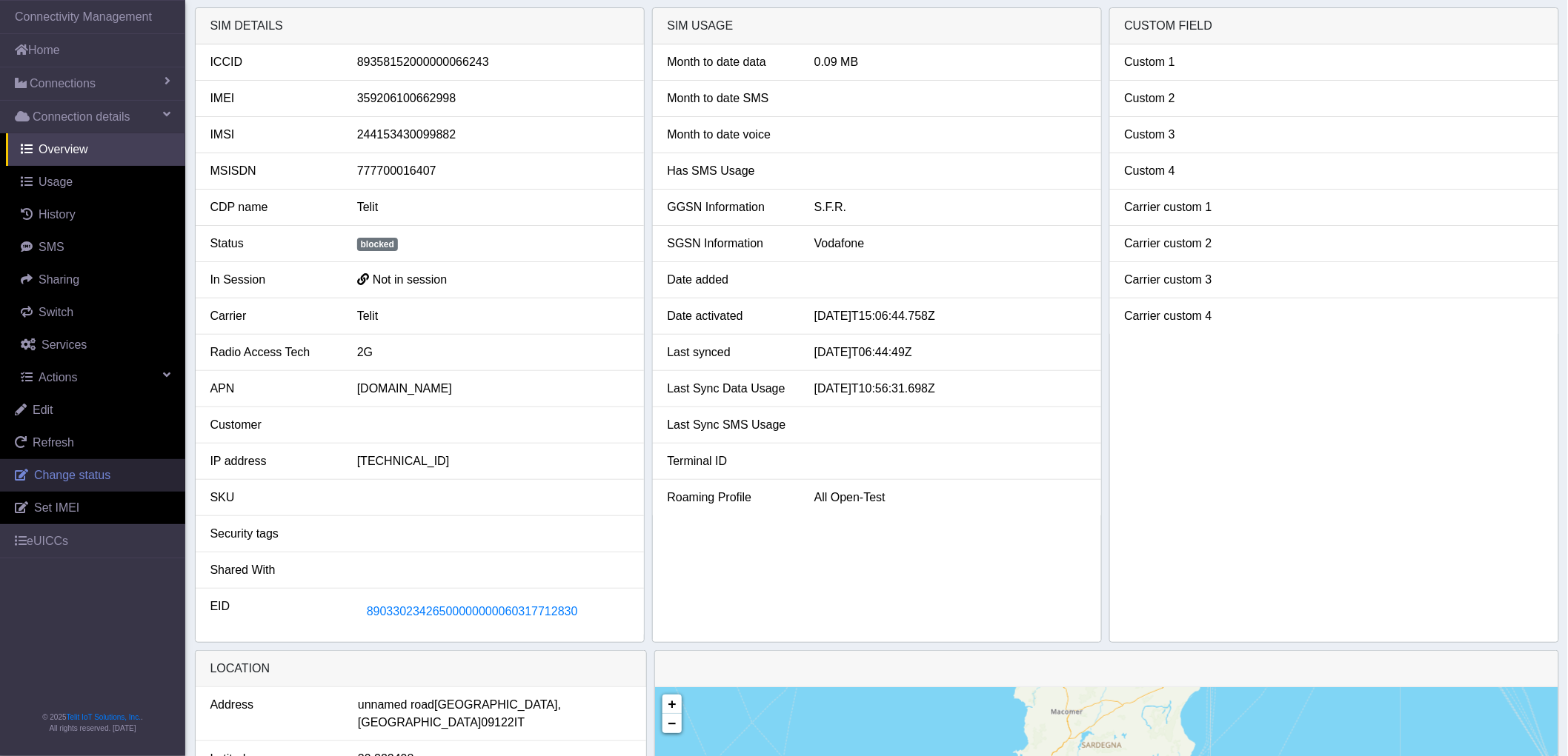
click at [73, 472] on span "Change status" at bounding box center [73, 475] width 76 height 13
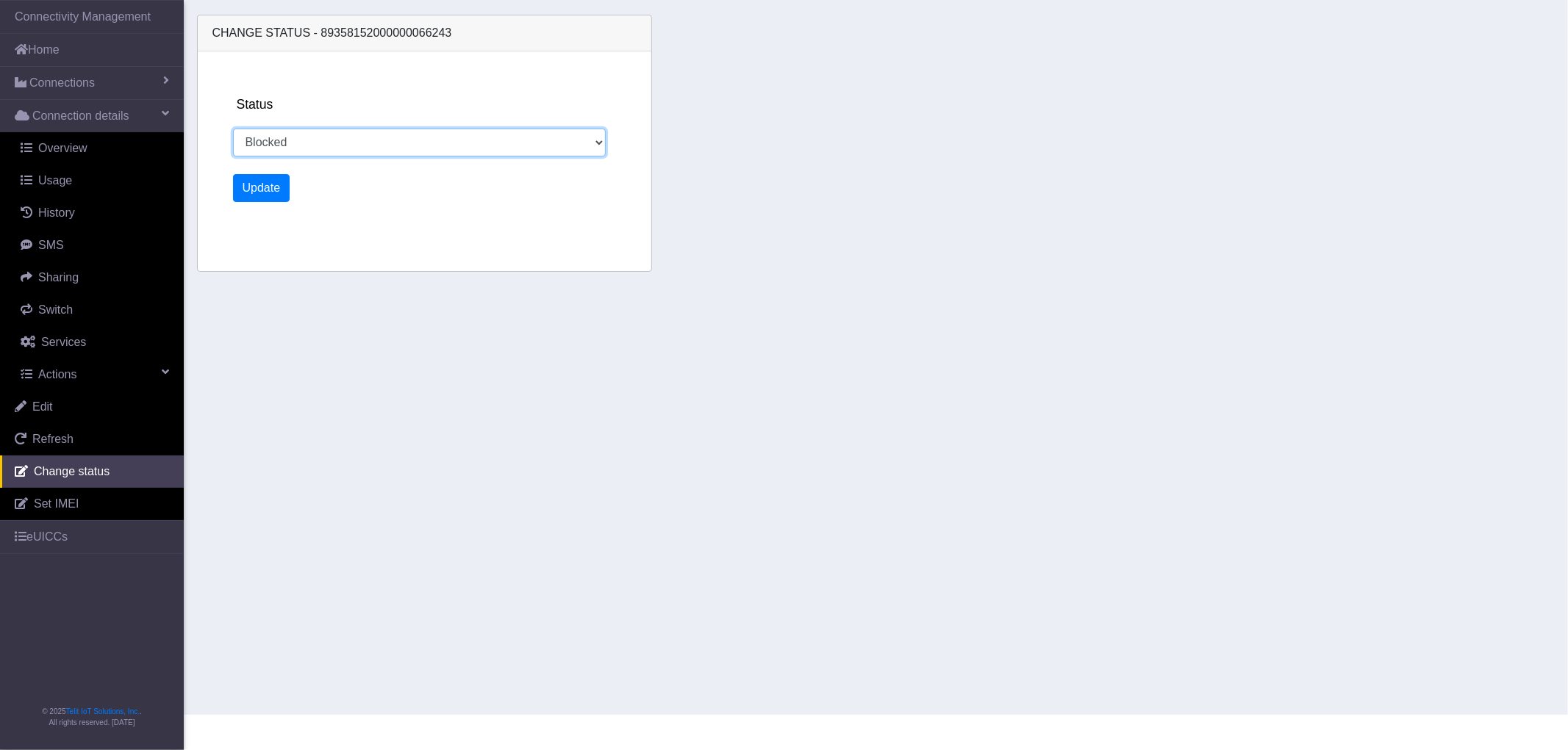
click at [310, 144] on select "Activated Deactivated Blocked" at bounding box center [419, 142] width 373 height 28
select select "activated"
click at [233, 129] on select "Activated Deactivated Blocked" at bounding box center [419, 142] width 373 height 28
click at [265, 182] on button "Update" at bounding box center [261, 188] width 58 height 28
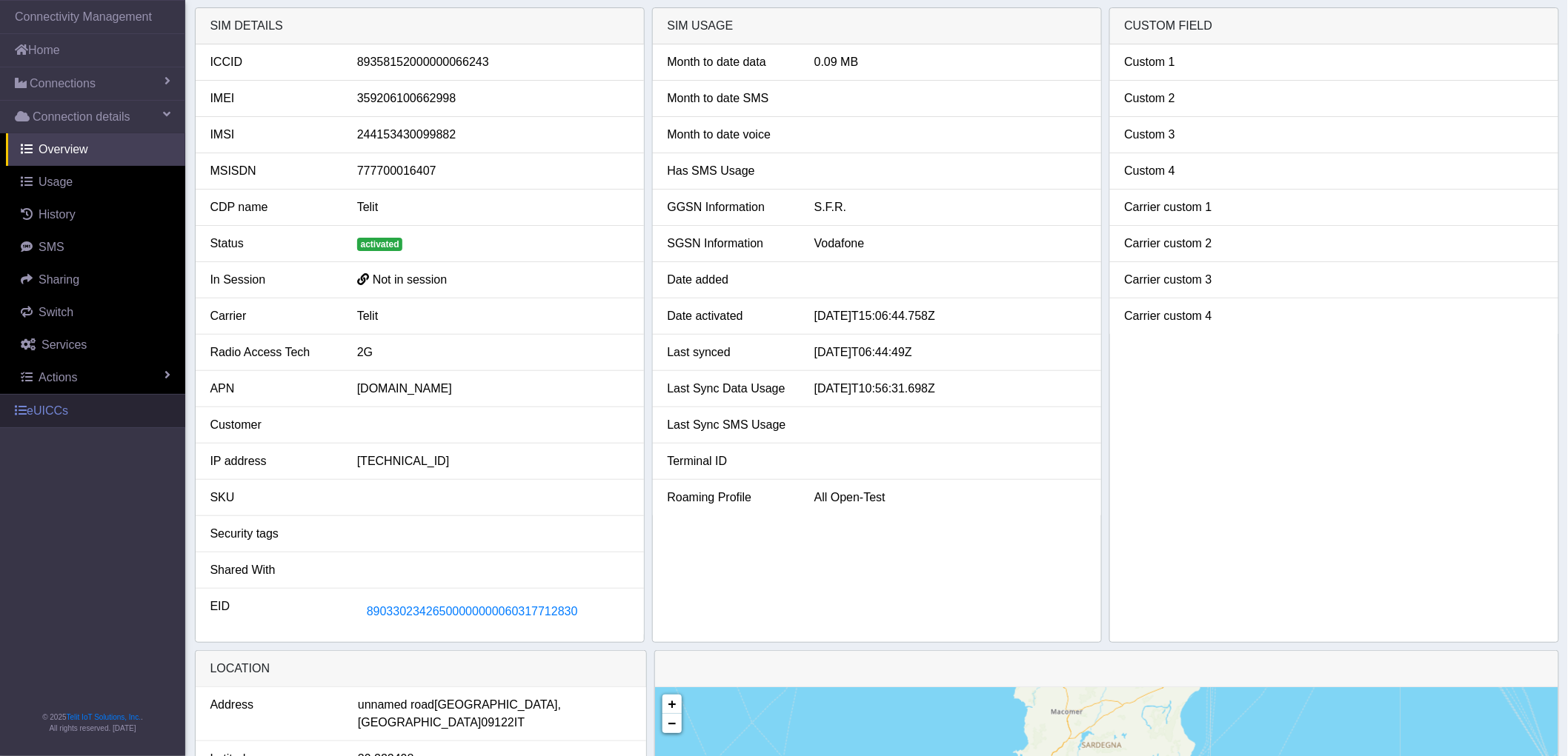
click at [55, 413] on link "eUICCs" at bounding box center [93, 412] width 185 height 33
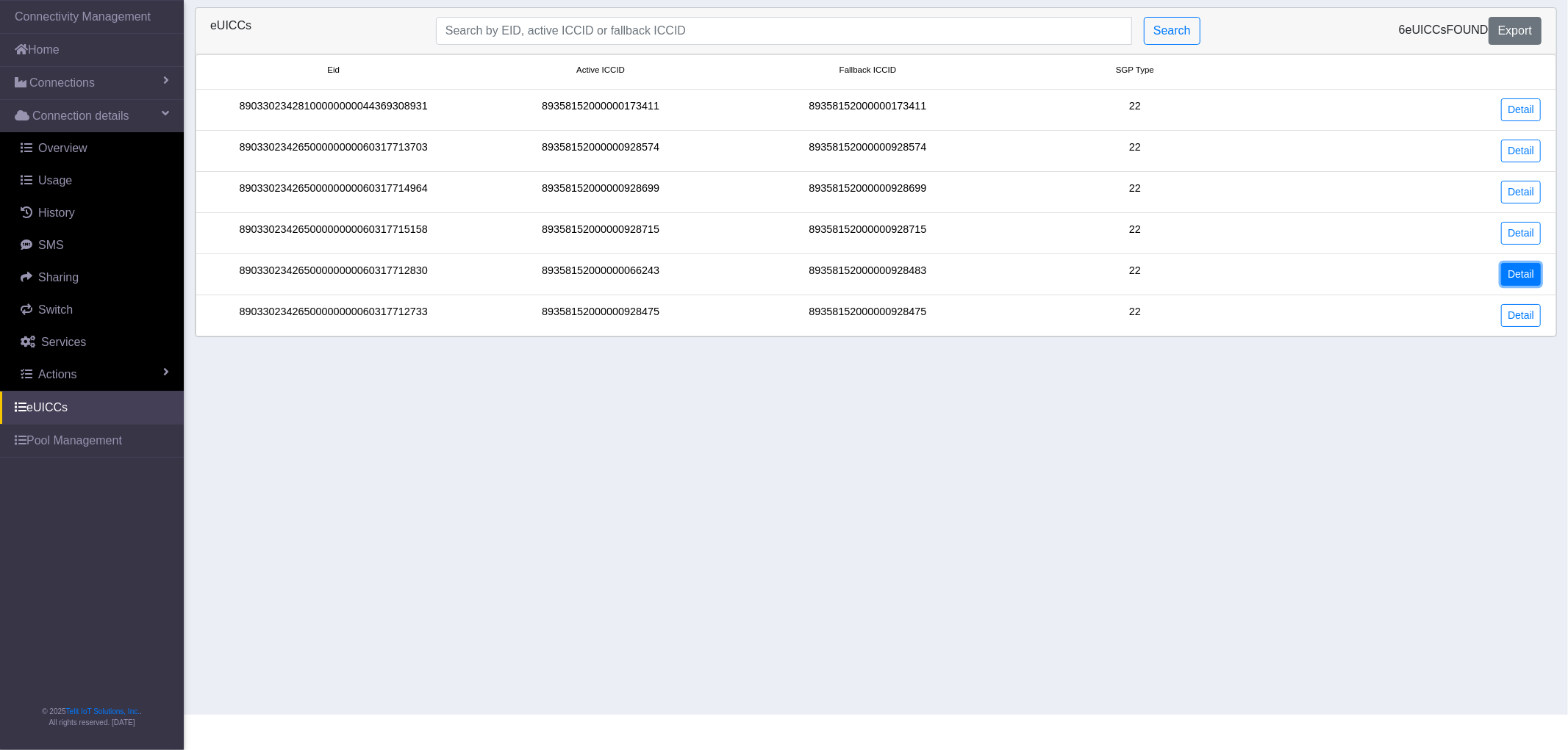
click at [1509, 269] on link "Detail" at bounding box center [1521, 274] width 40 height 23
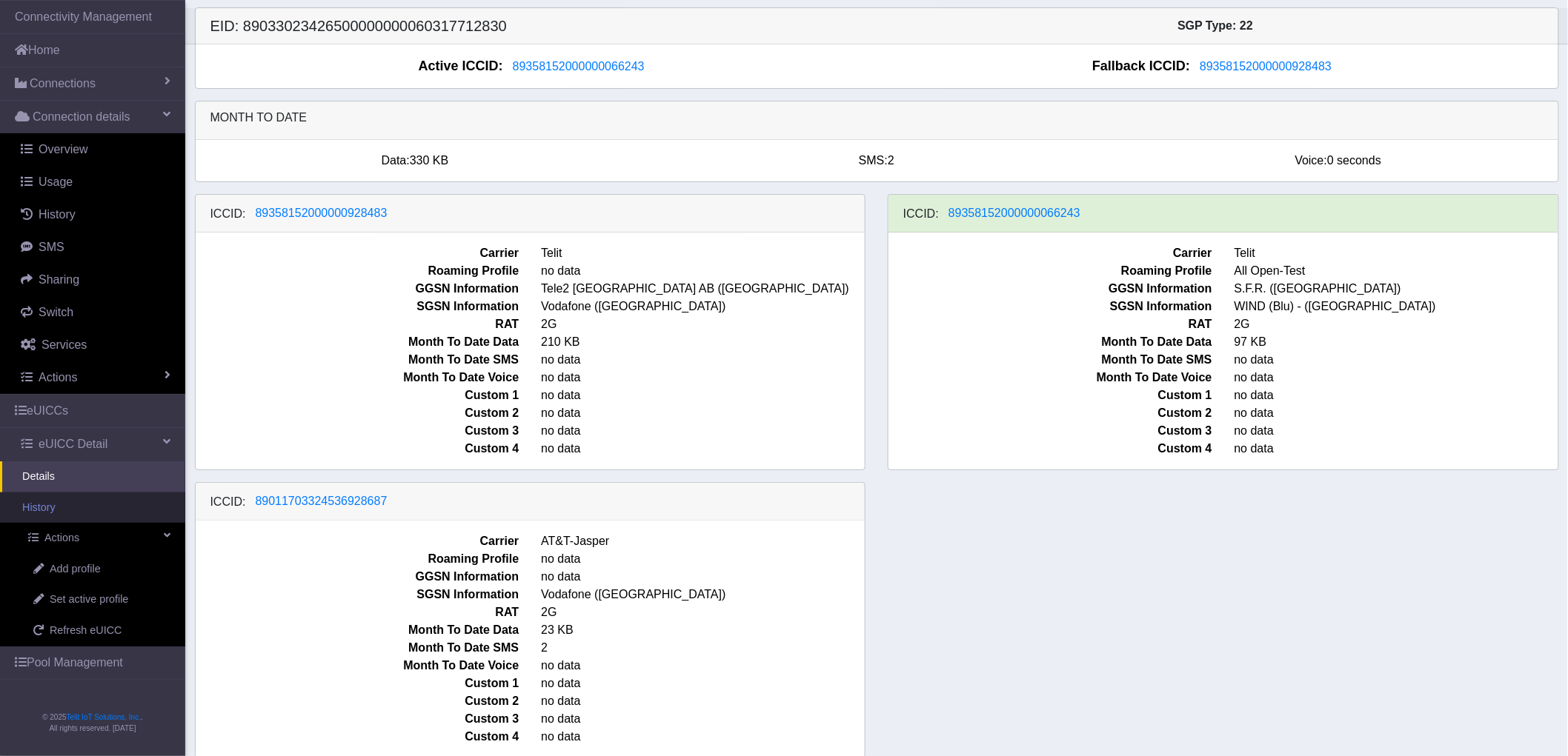
click at [57, 512] on link "History" at bounding box center [93, 508] width 185 height 31
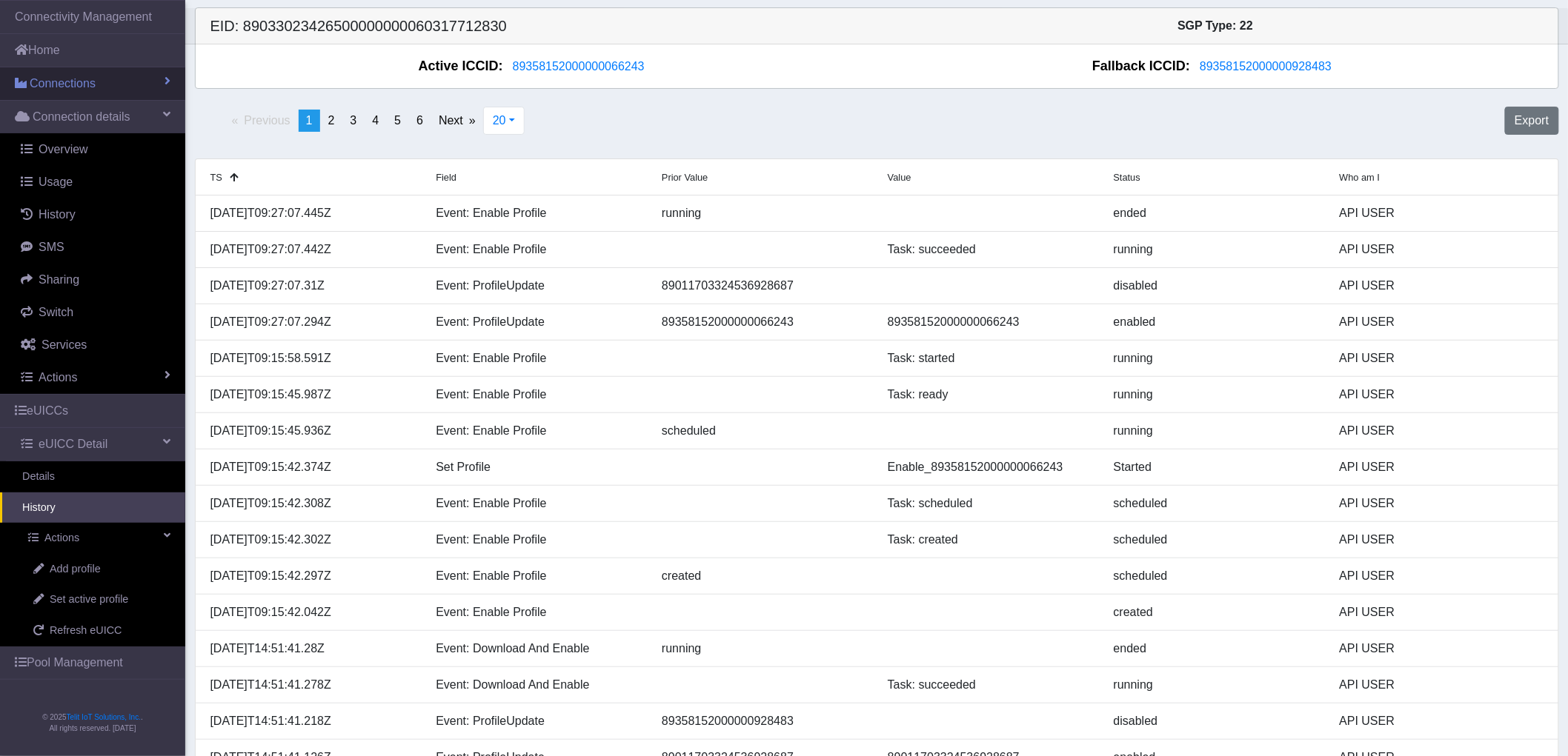
click at [90, 79] on span "Connections" at bounding box center [63, 84] width 66 height 18
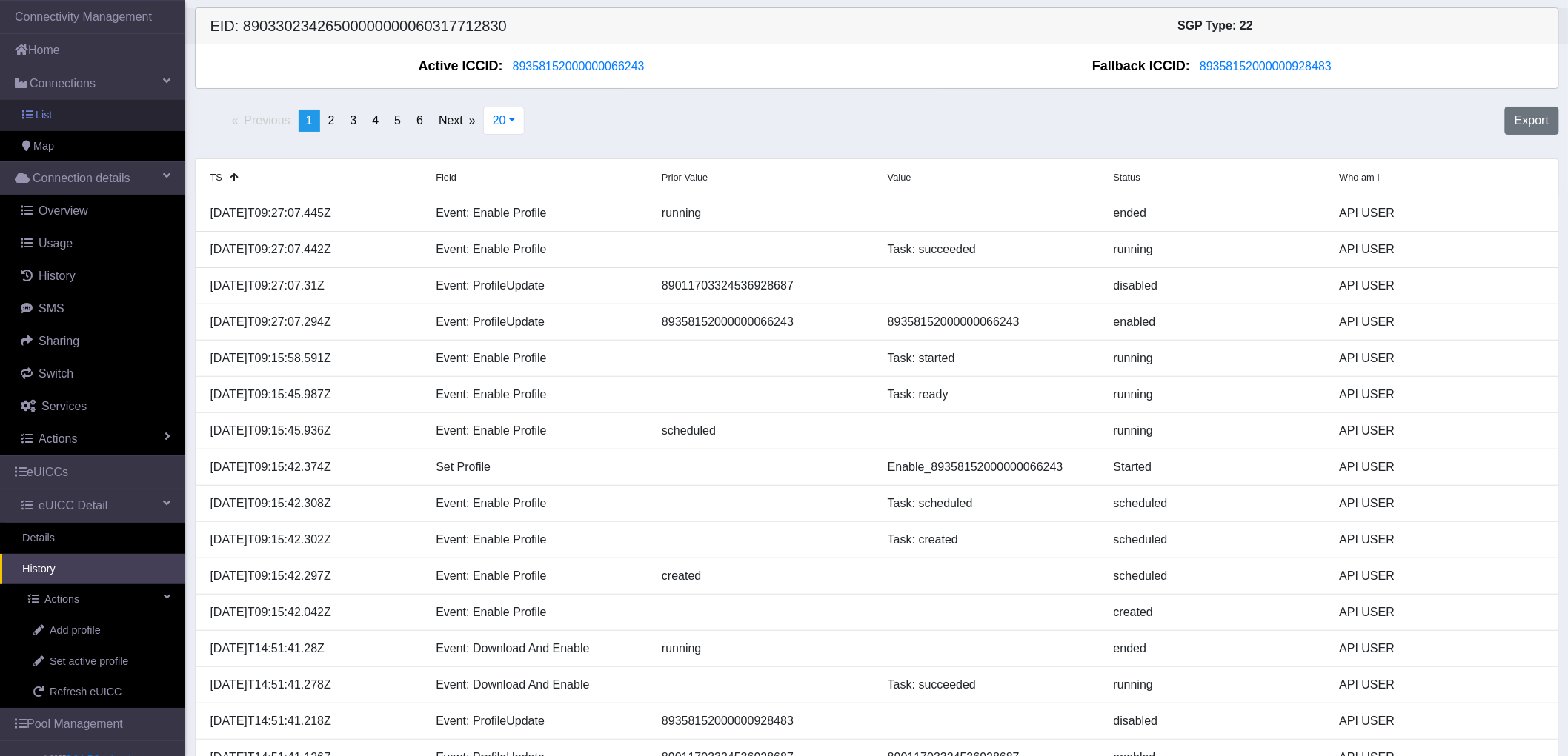
click at [85, 111] on link "List" at bounding box center [93, 115] width 185 height 31
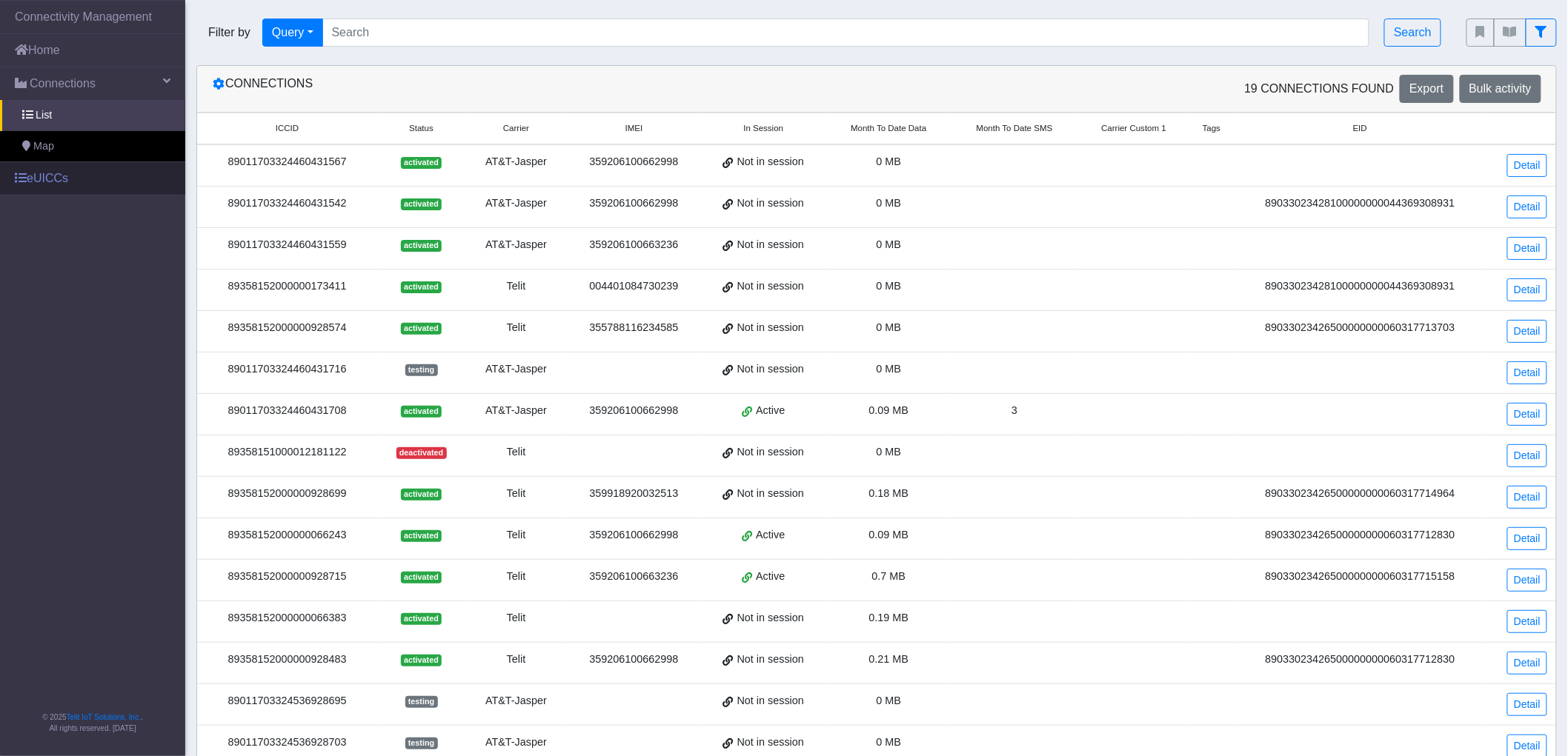
click at [62, 179] on link "eUICCs" at bounding box center [93, 179] width 185 height 33
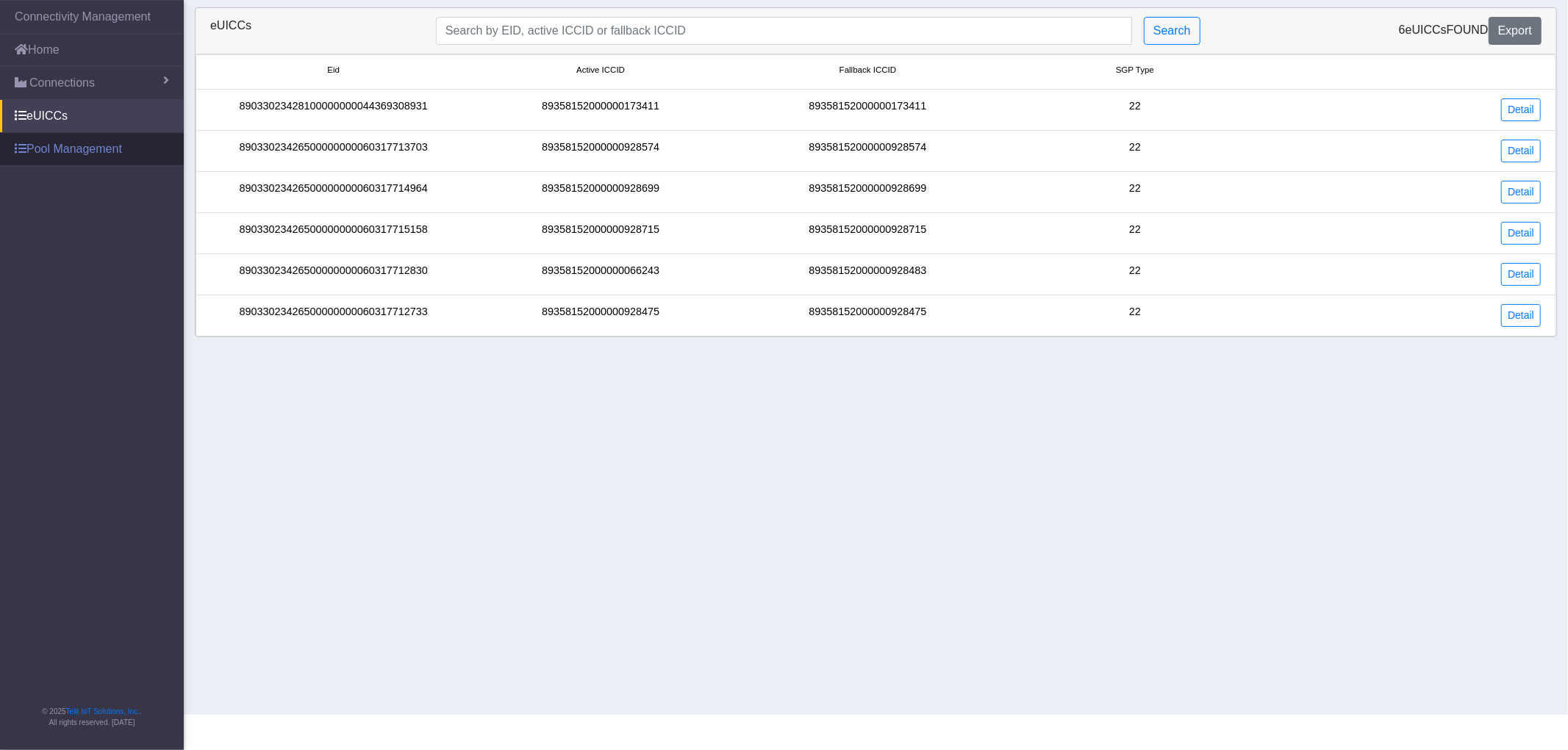
click at [94, 151] on link "Pool Management" at bounding box center [92, 150] width 184 height 32
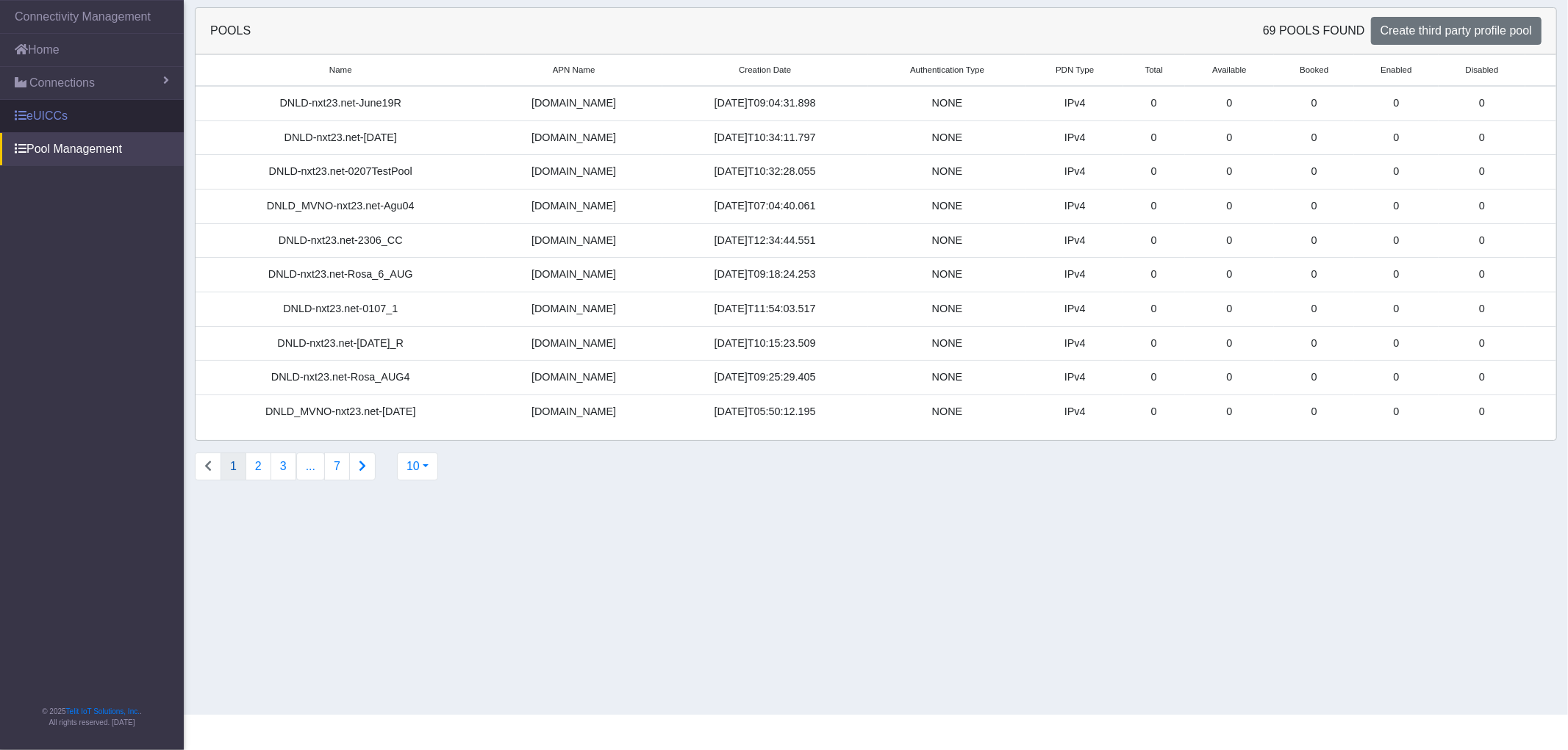
click at [74, 106] on link "eUICCs" at bounding box center [92, 116] width 184 height 32
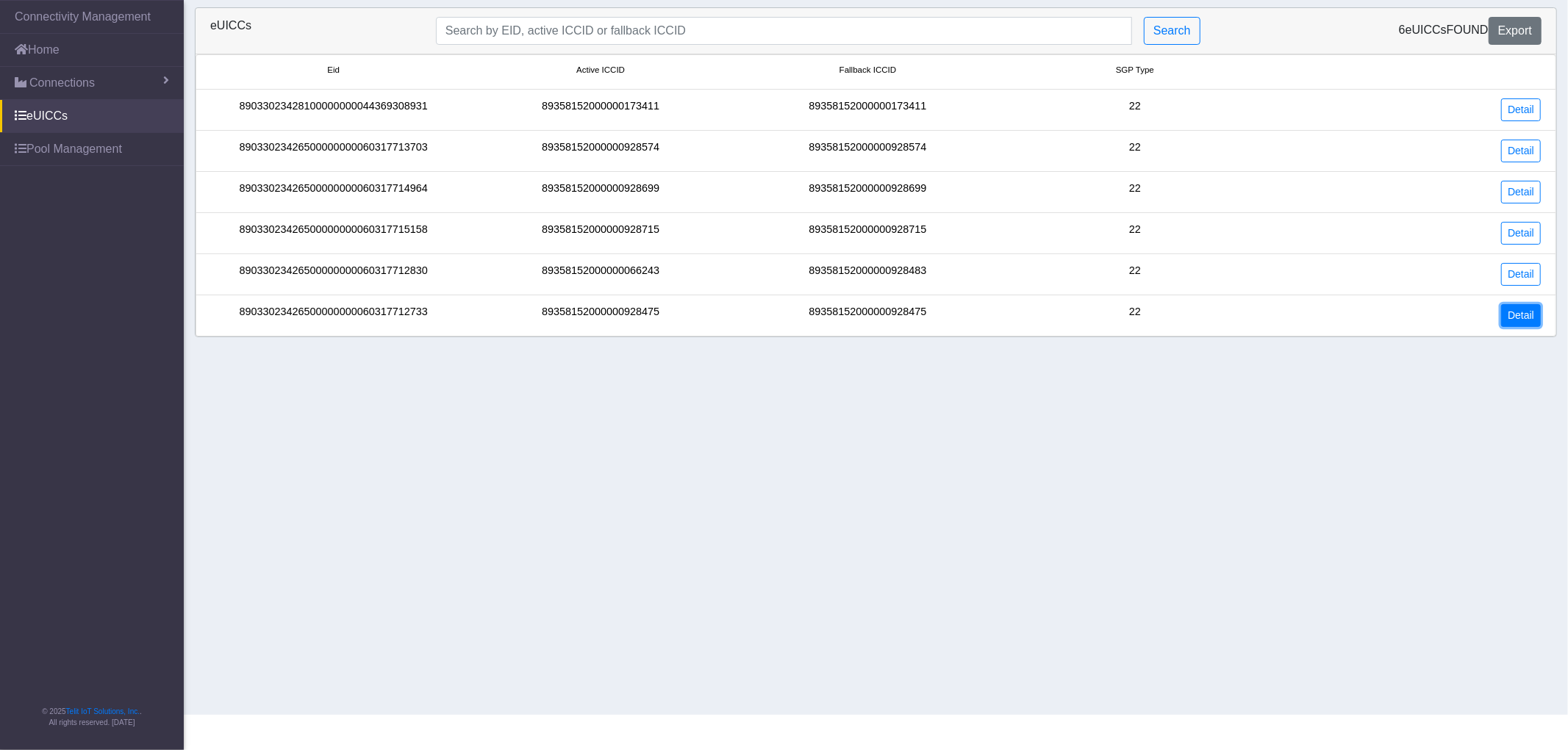
click at [1536, 320] on link "Detail" at bounding box center [1521, 316] width 40 height 23
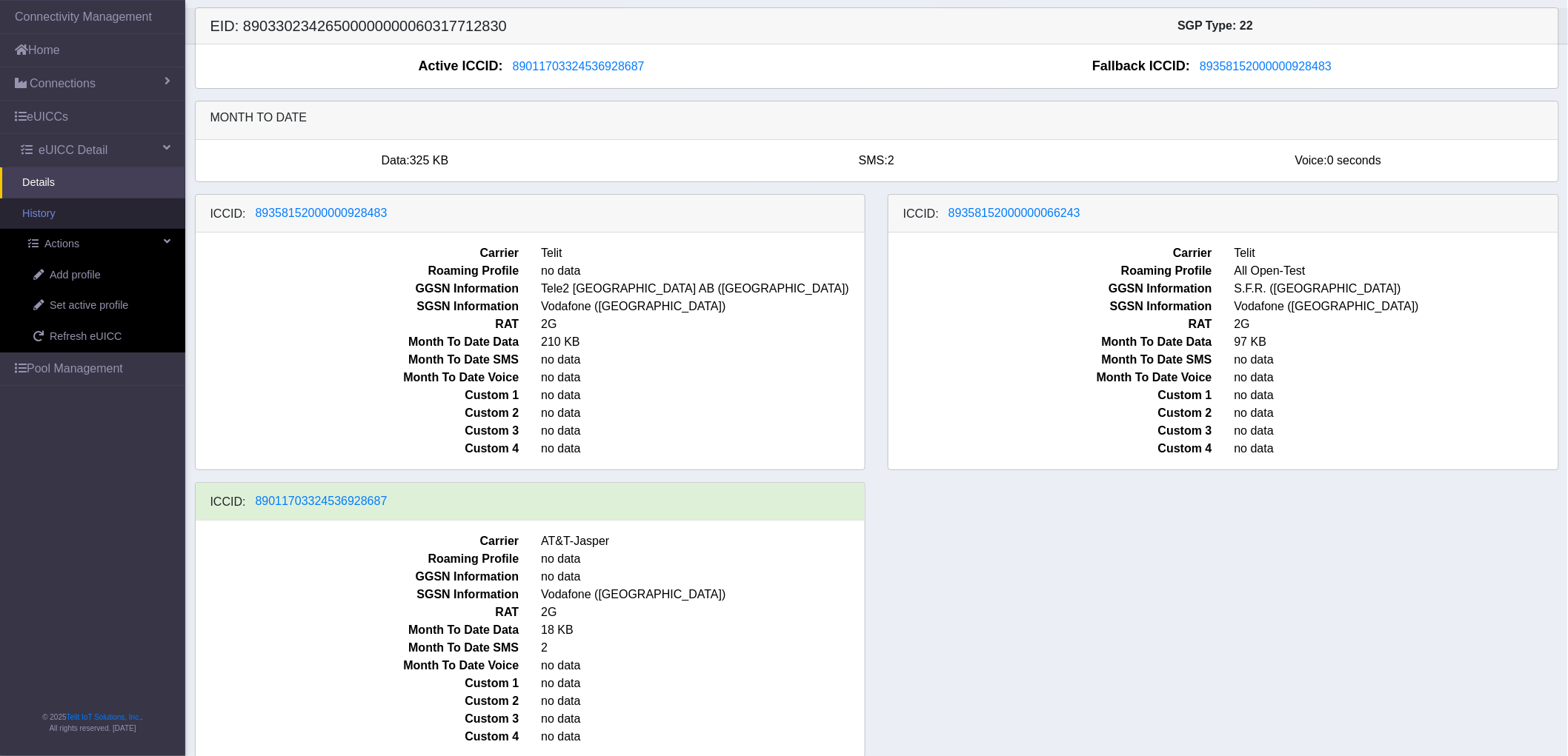
click at [45, 211] on link "History" at bounding box center [93, 214] width 185 height 31
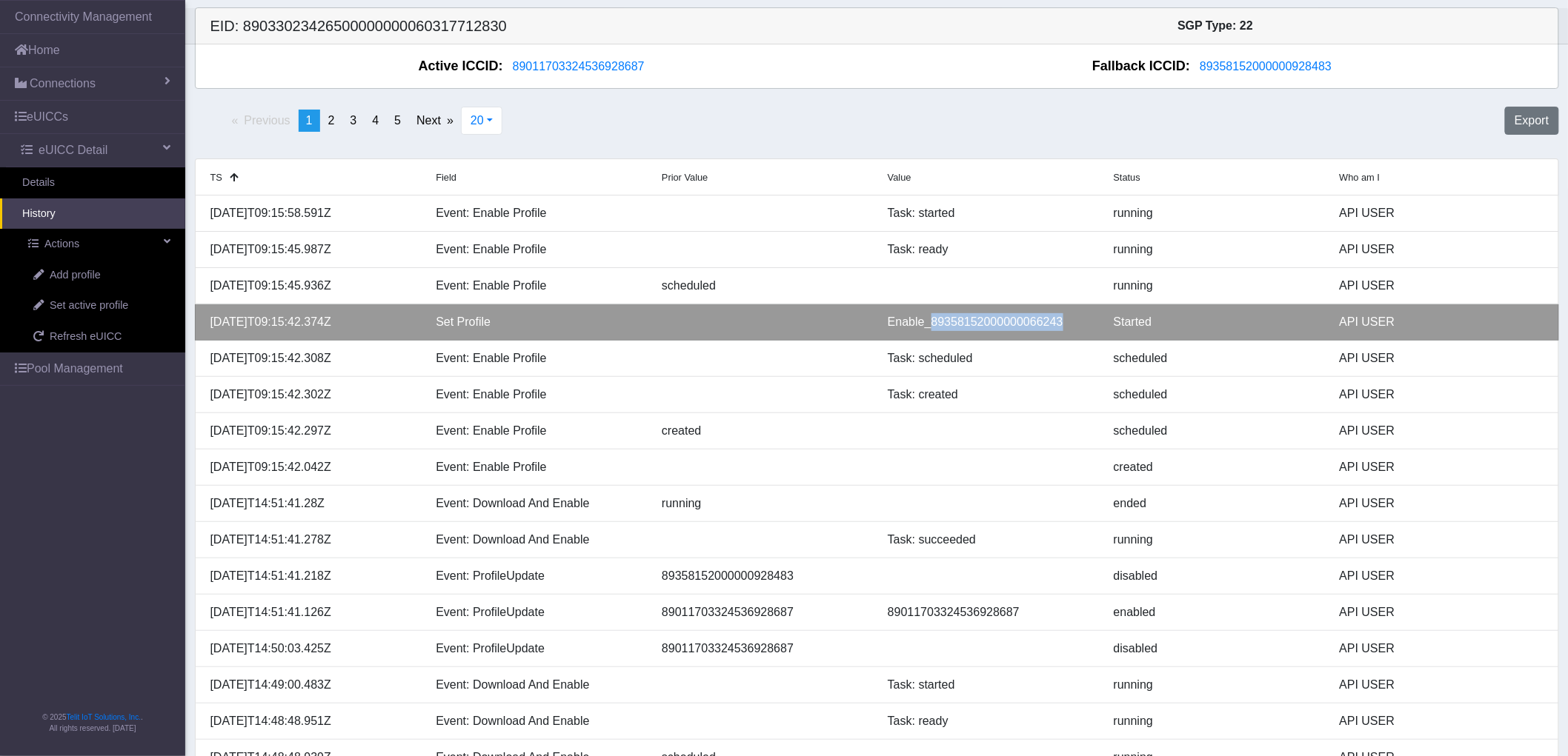
drag, startPoint x: 1061, startPoint y: 324, endPoint x: 929, endPoint y: 323, distance: 132.0
click at [929, 323] on div "Enable_89358152000000066243" at bounding box center [989, 323] width 226 height 18
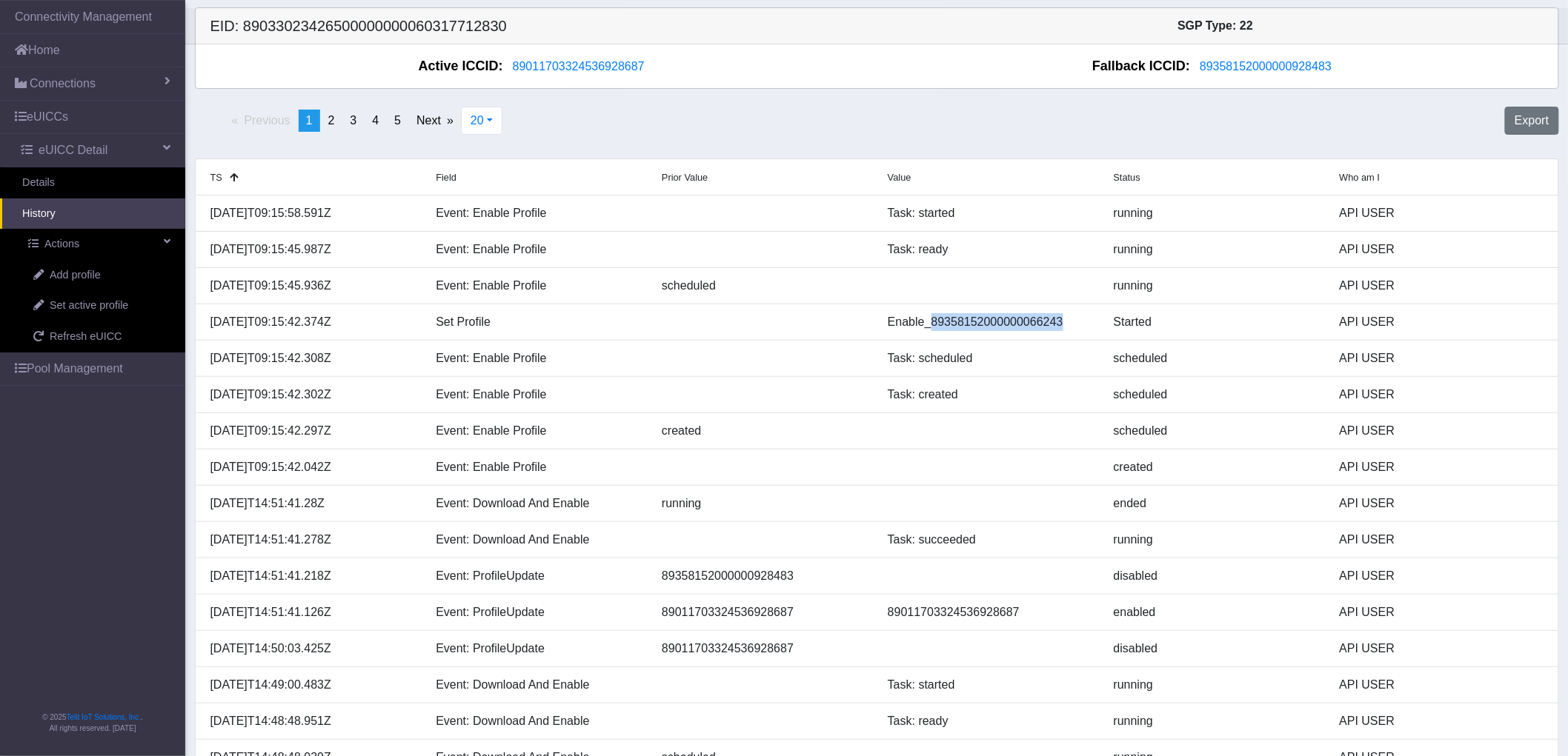
copy div "89358152000000066243"
click at [73, 82] on span "Connections" at bounding box center [63, 84] width 66 height 18
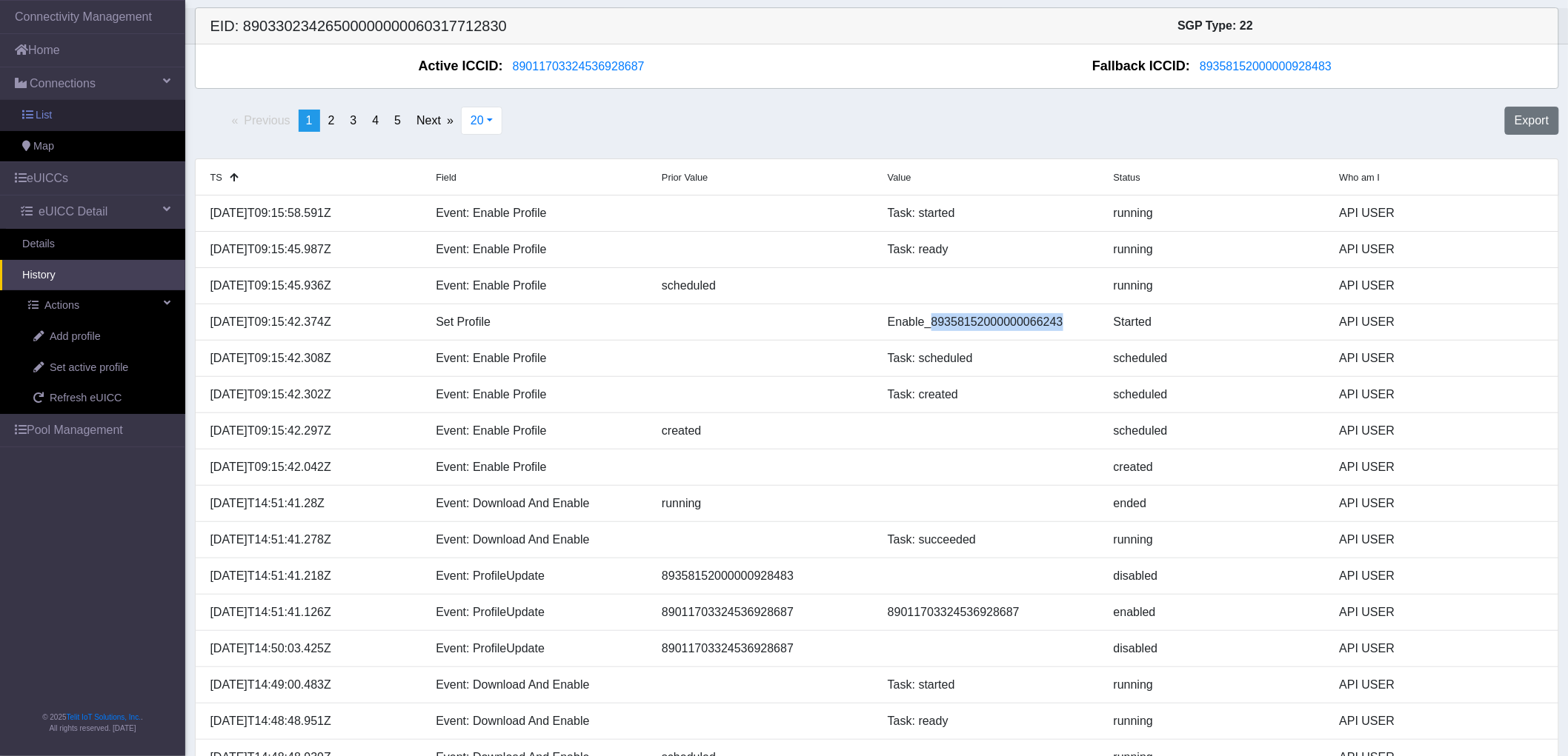
click at [64, 114] on link "List" at bounding box center [93, 115] width 185 height 31
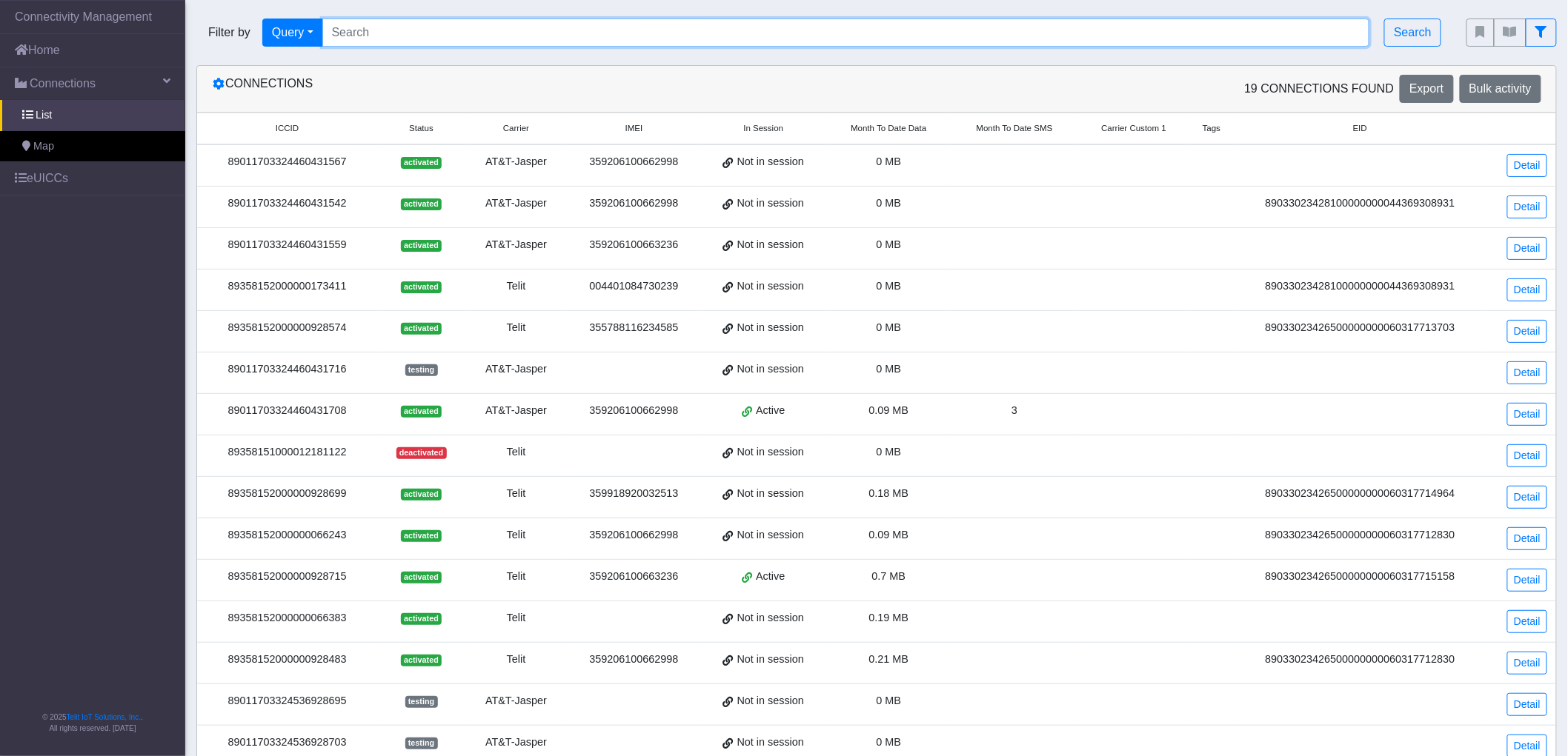
click at [415, 32] on input "Search..." at bounding box center [846, 32] width 1048 height 28
paste input "89358152000000066243"
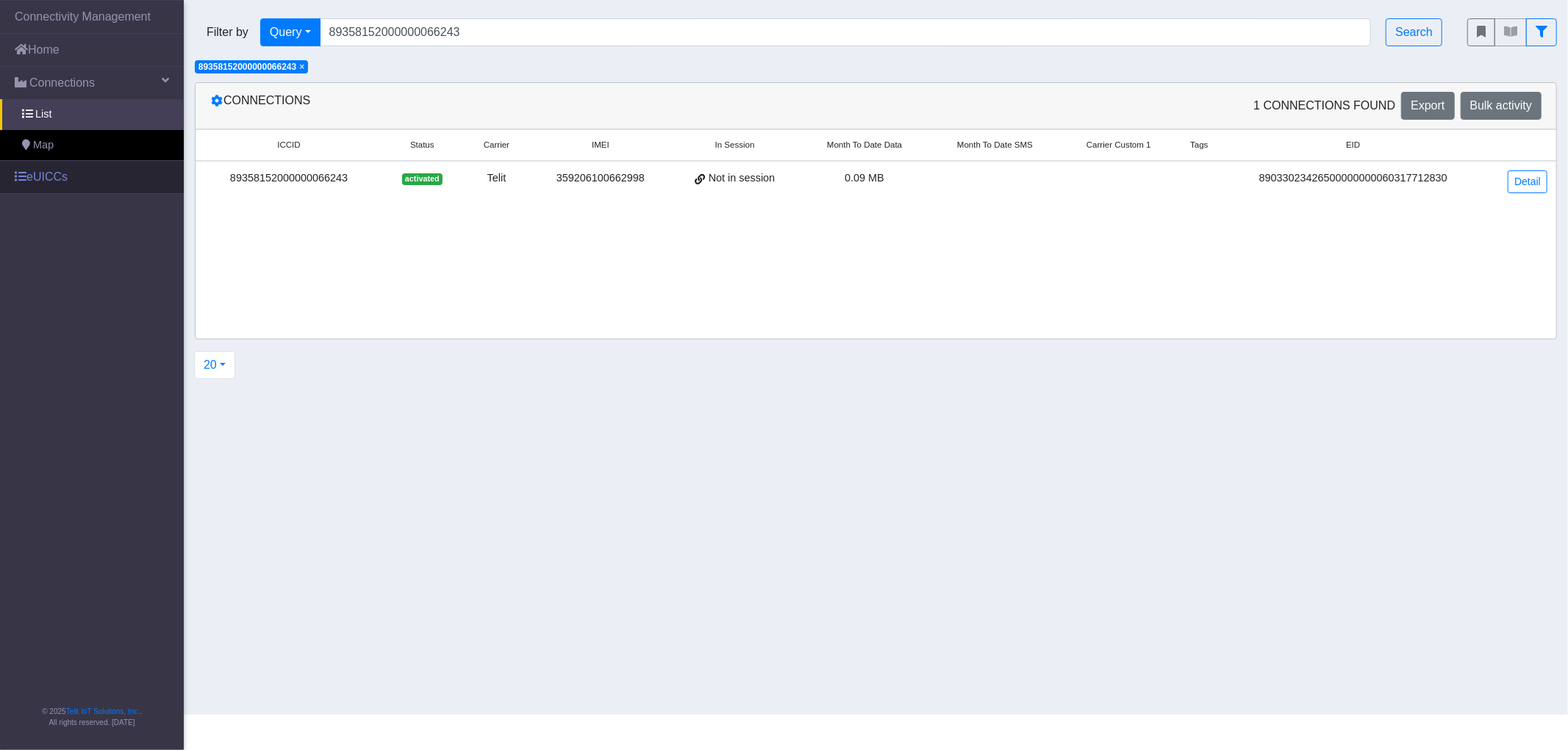
click at [51, 181] on link "eUICCs" at bounding box center [92, 178] width 184 height 32
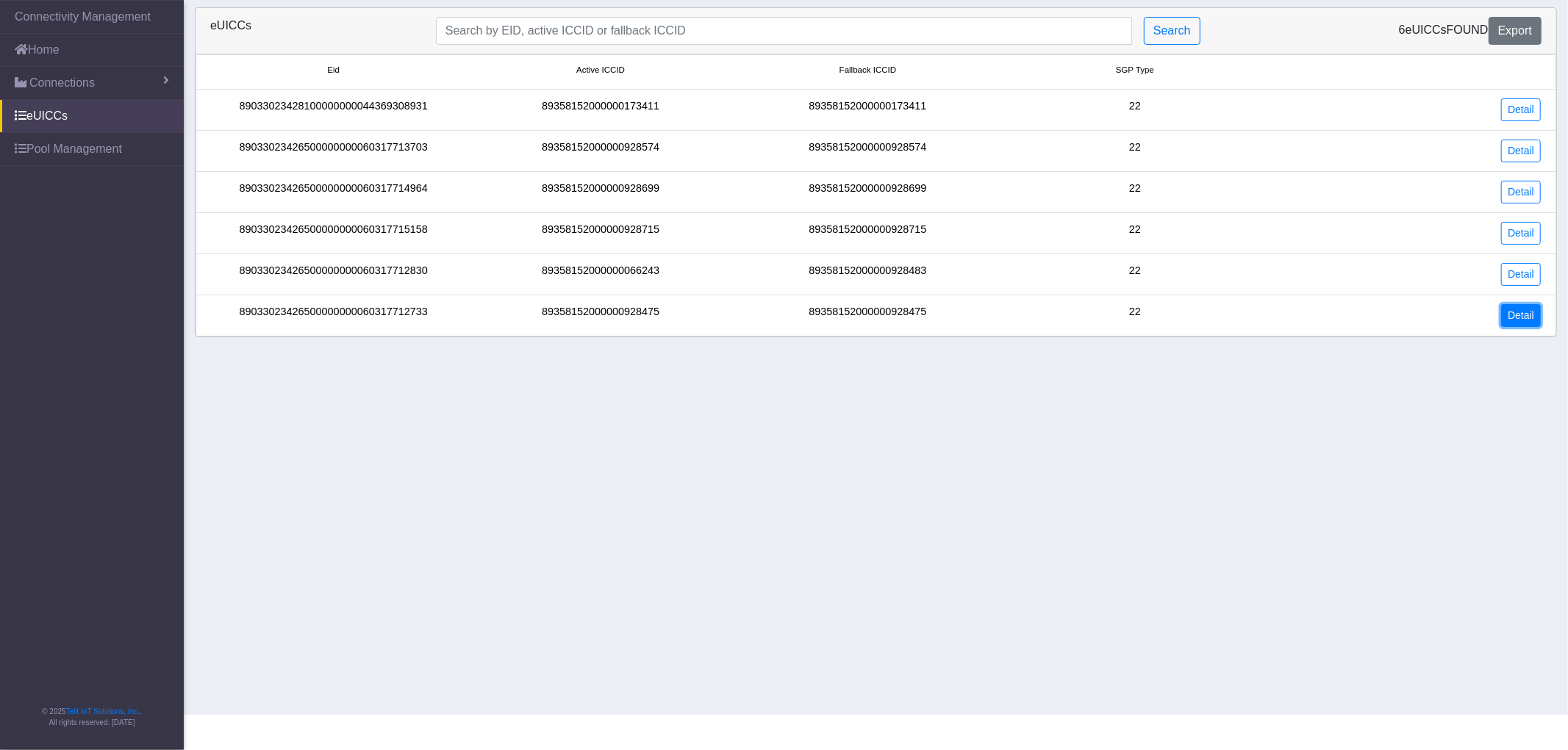
click at [1518, 312] on link "Detail" at bounding box center [1521, 316] width 40 height 23
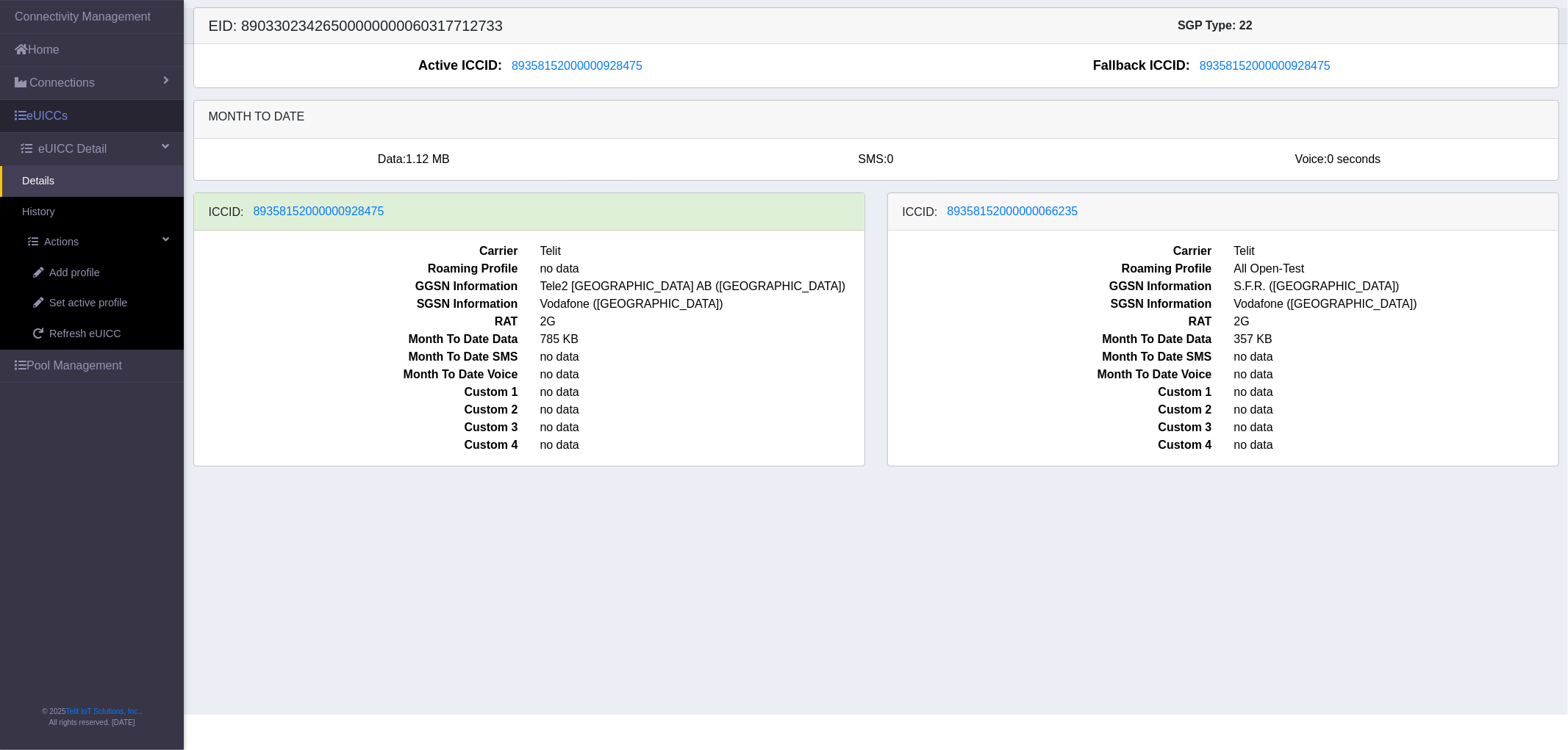
click at [64, 119] on link "eUICCs" at bounding box center [92, 116] width 184 height 32
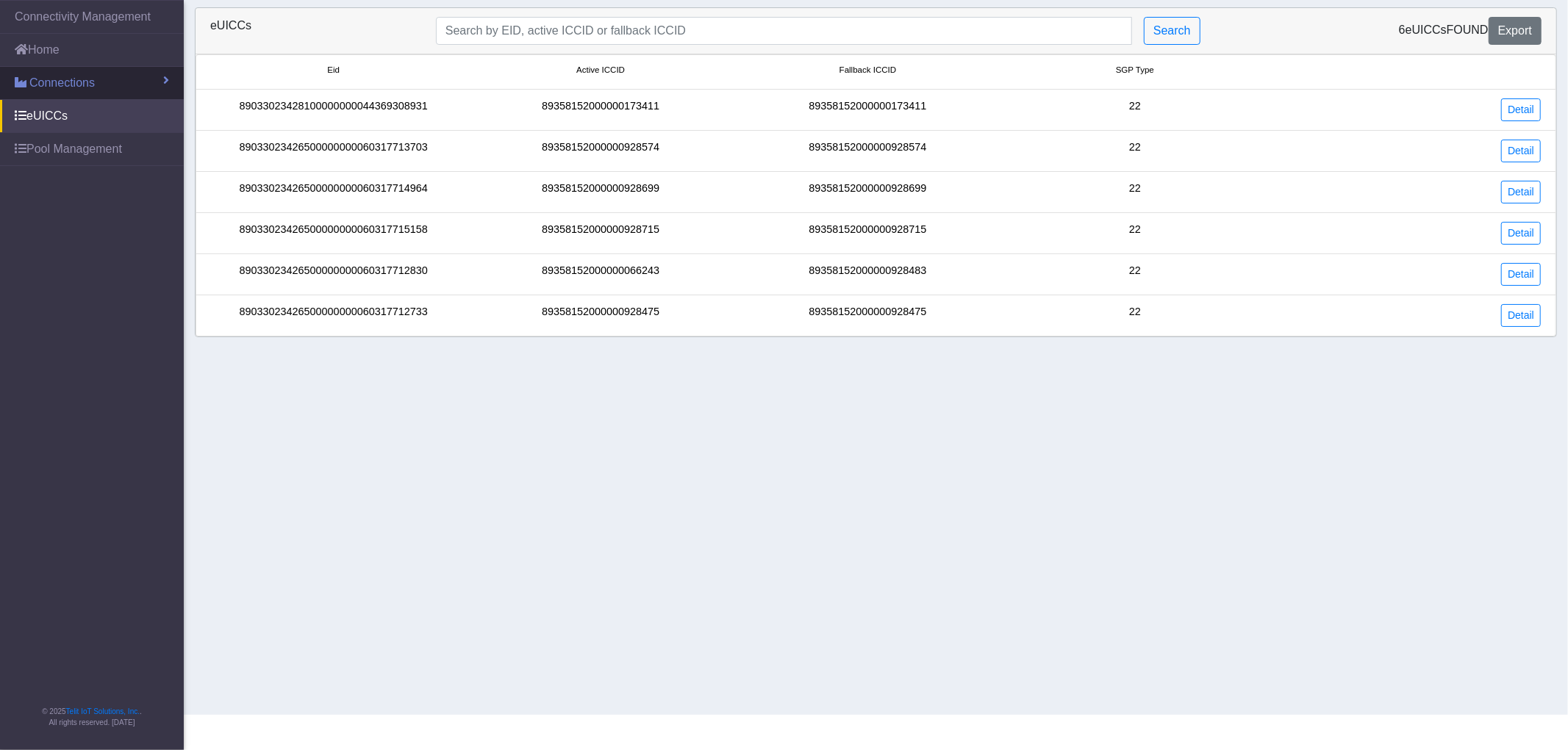
click at [70, 71] on link "Connections" at bounding box center [92, 83] width 184 height 32
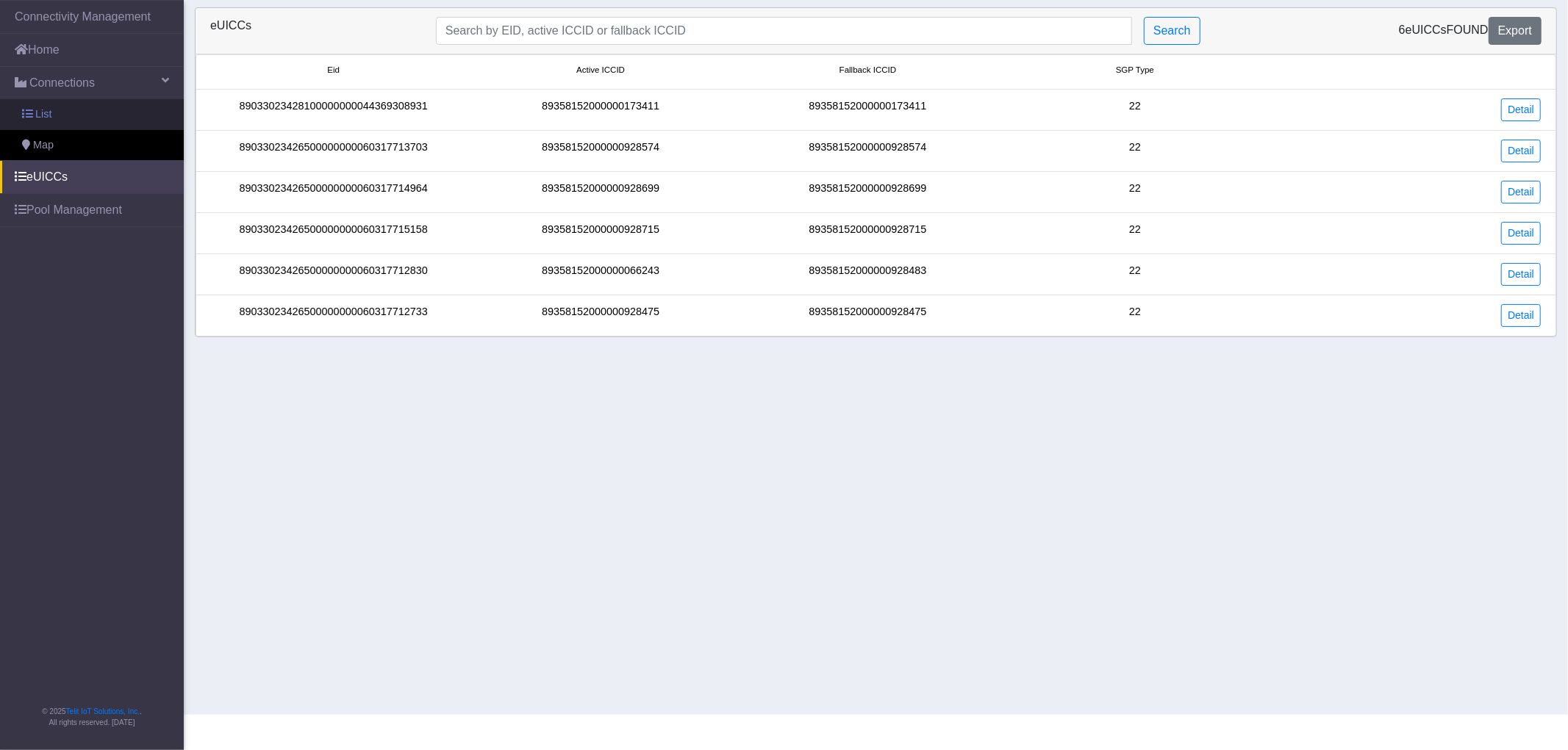
click at [69, 111] on link "List" at bounding box center [92, 114] width 184 height 31
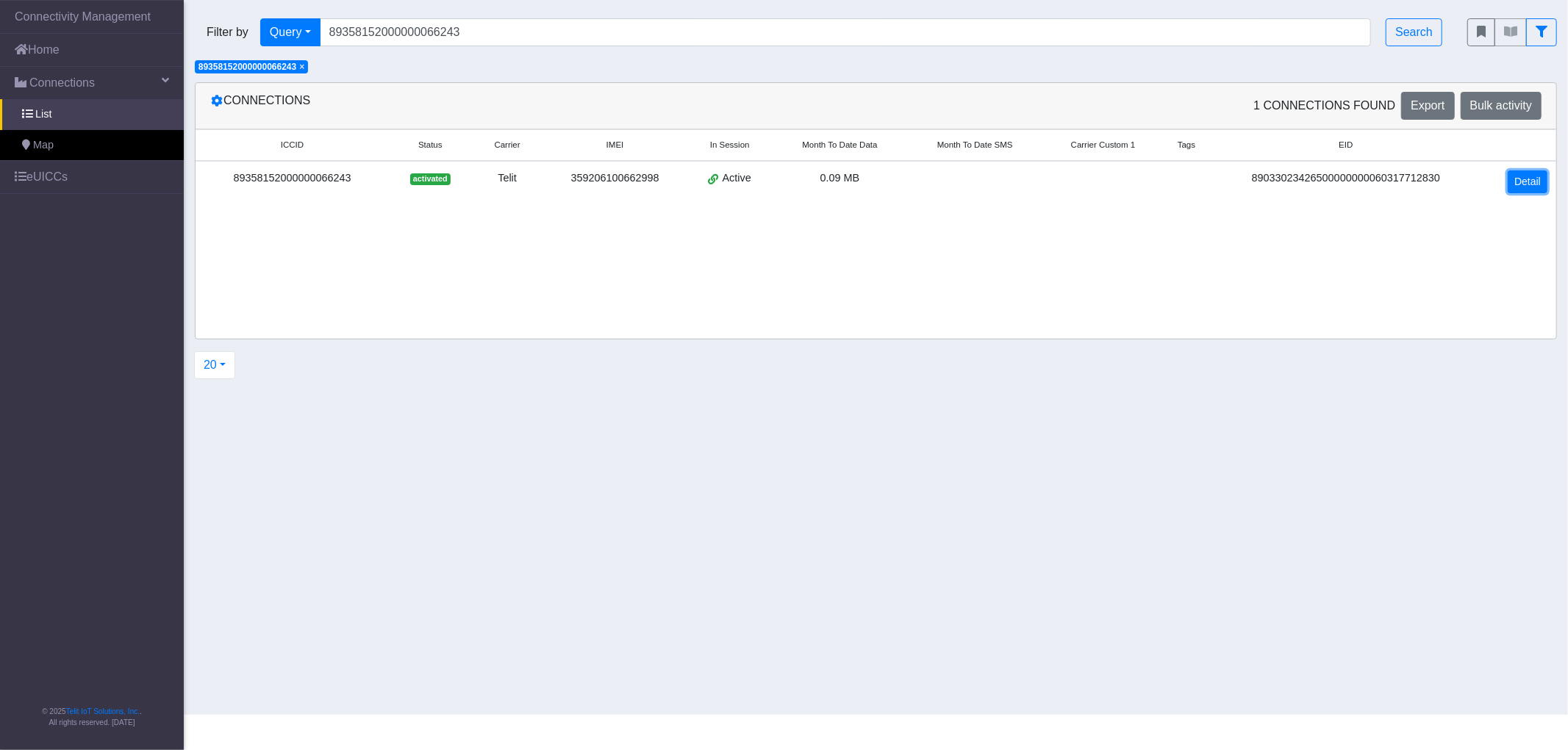
click at [1525, 185] on link "Detail" at bounding box center [1527, 181] width 40 height 23
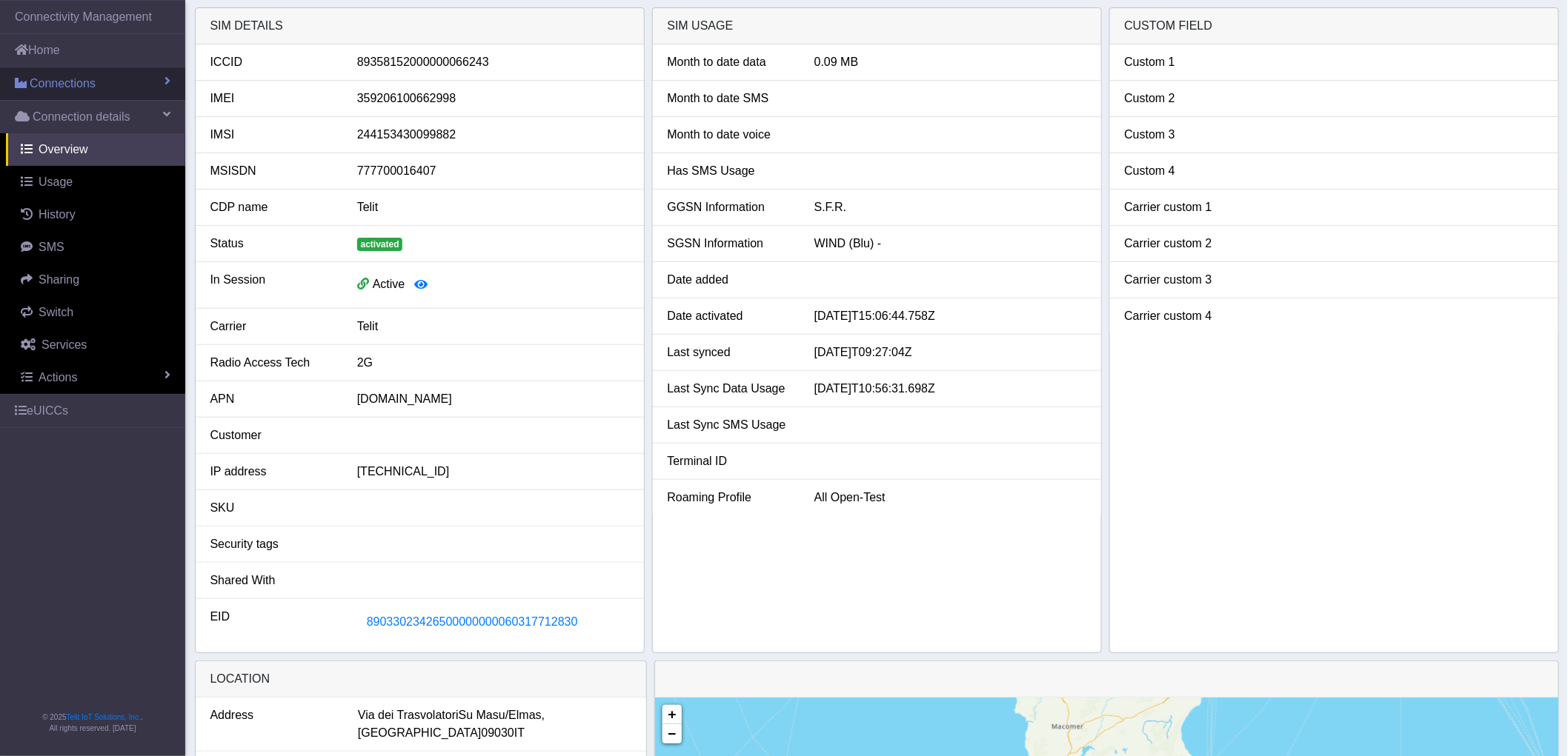
click at [77, 82] on span "Connections" at bounding box center [63, 84] width 66 height 18
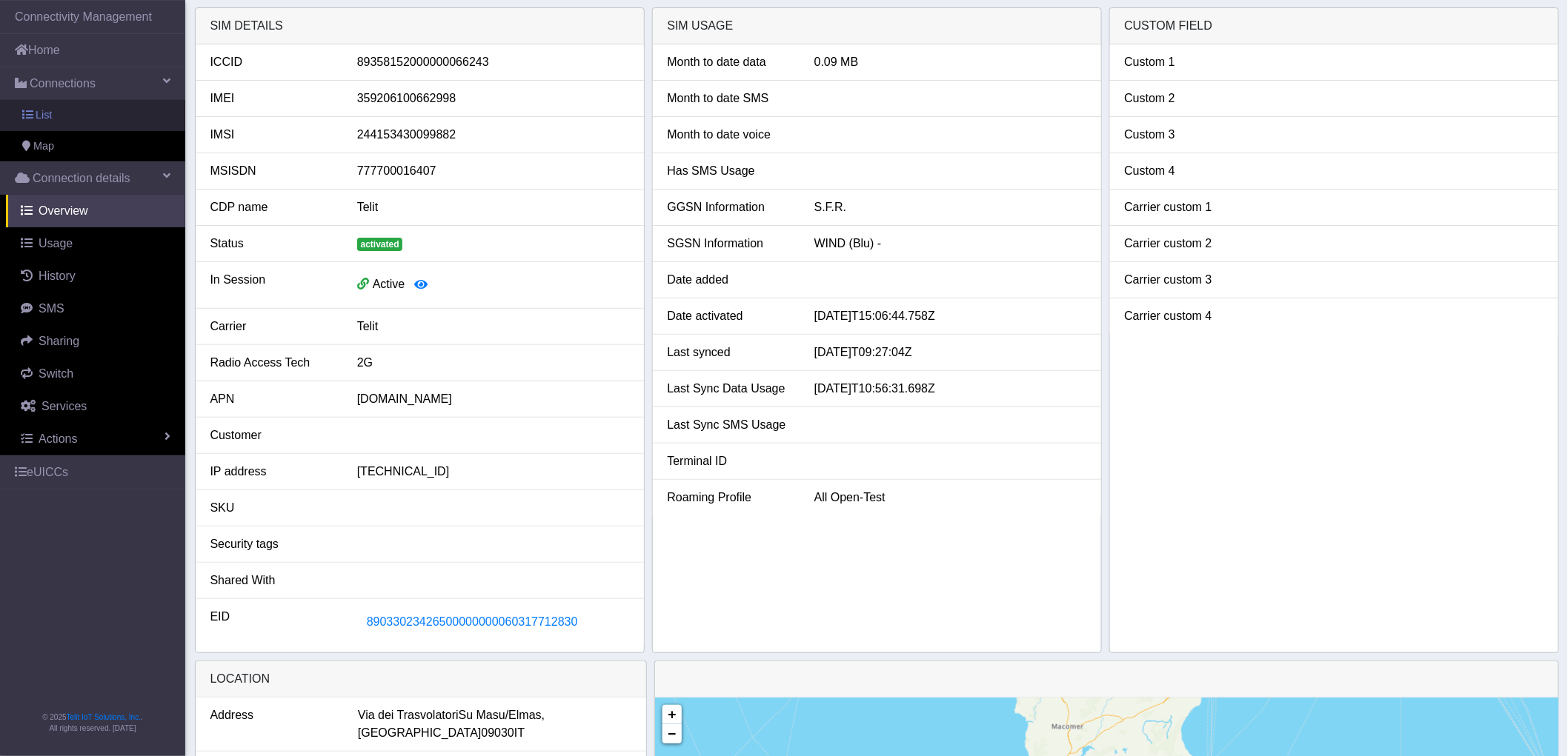
click at [77, 114] on link "List" at bounding box center [93, 115] width 185 height 31
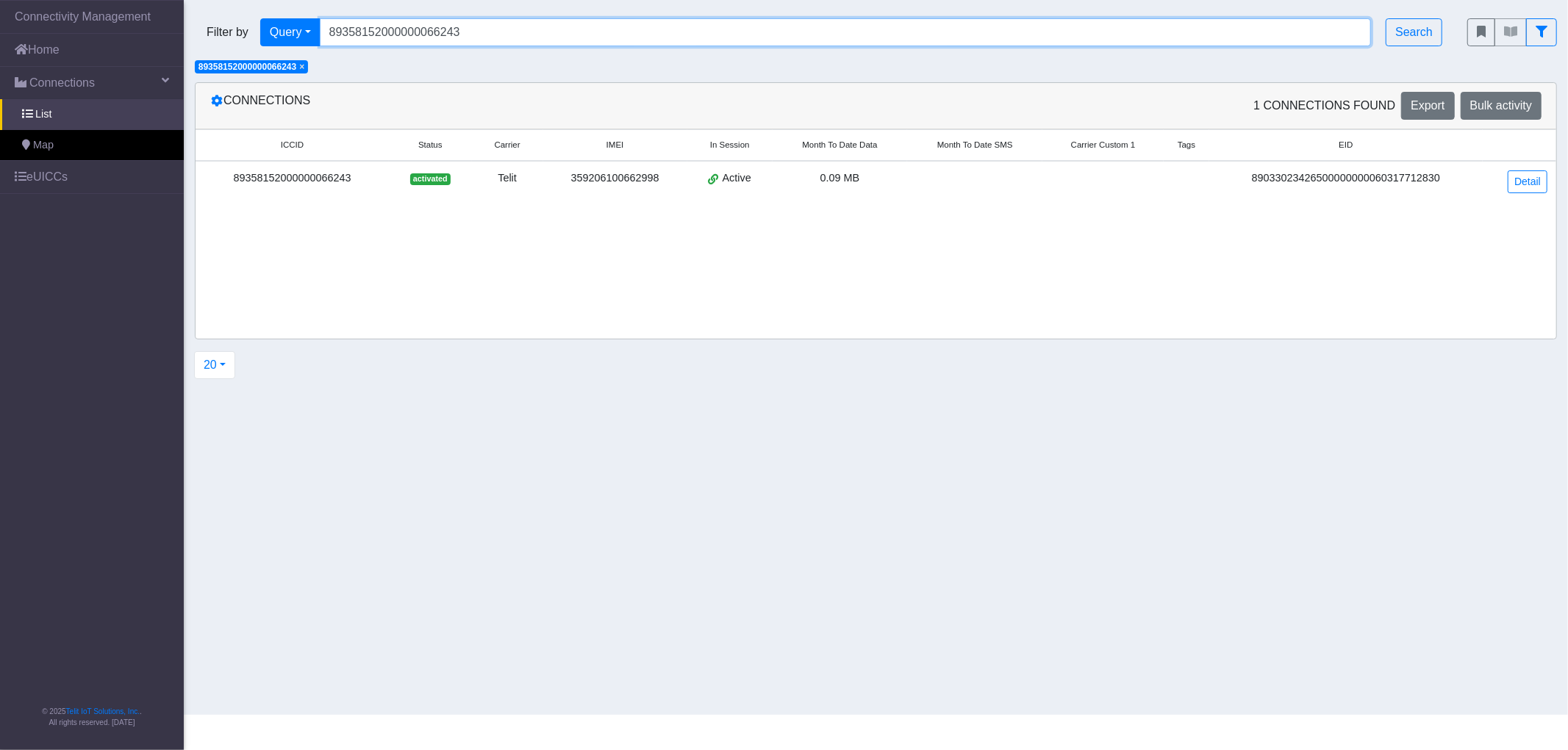
click at [426, 41] on input "89358152000000066243" at bounding box center [846, 32] width 1052 height 28
paste input "35"
type input "89358152000000066235"
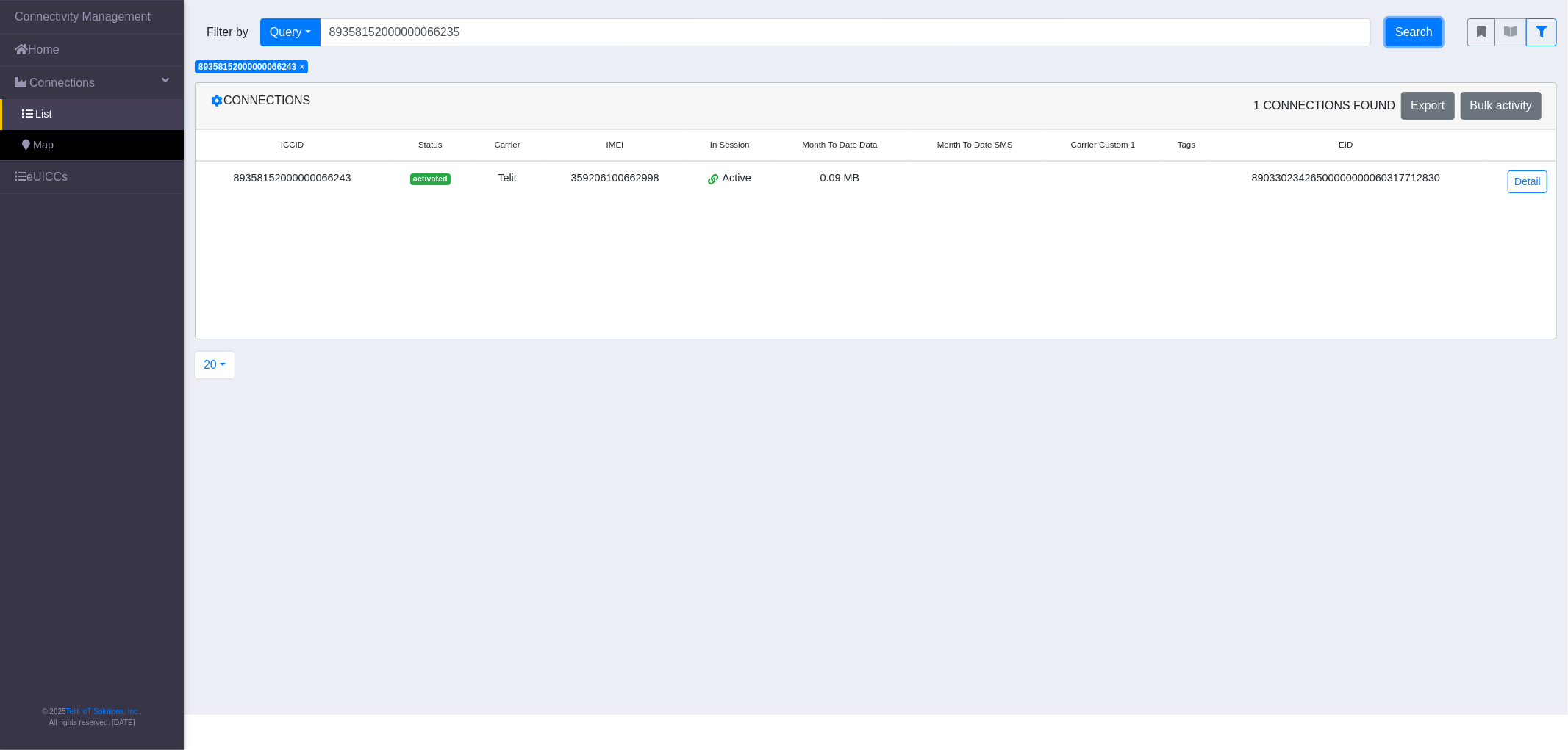
click at [1416, 38] on button "Search" at bounding box center [1414, 32] width 57 height 28
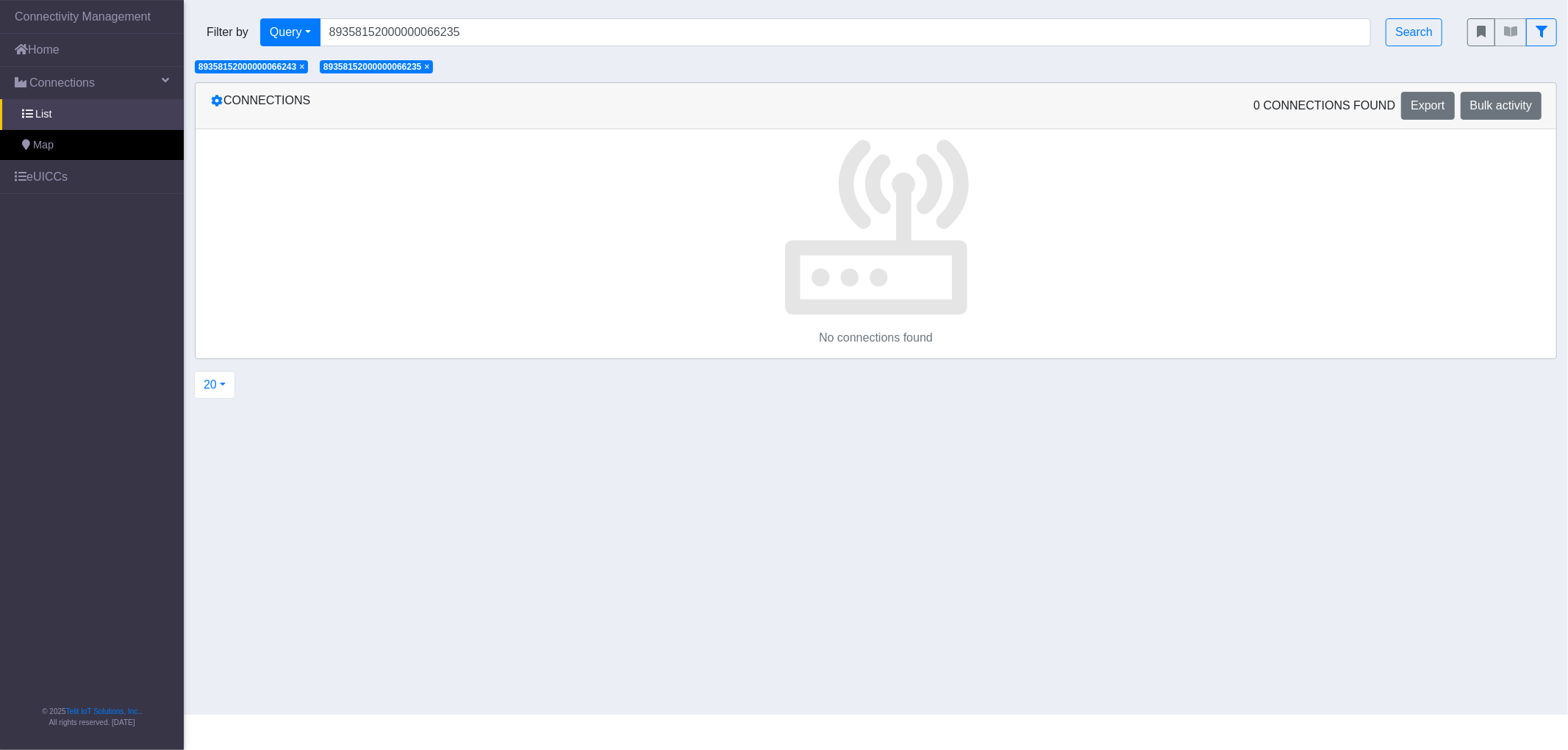
click at [304, 67] on span "×" at bounding box center [302, 66] width 5 height 10
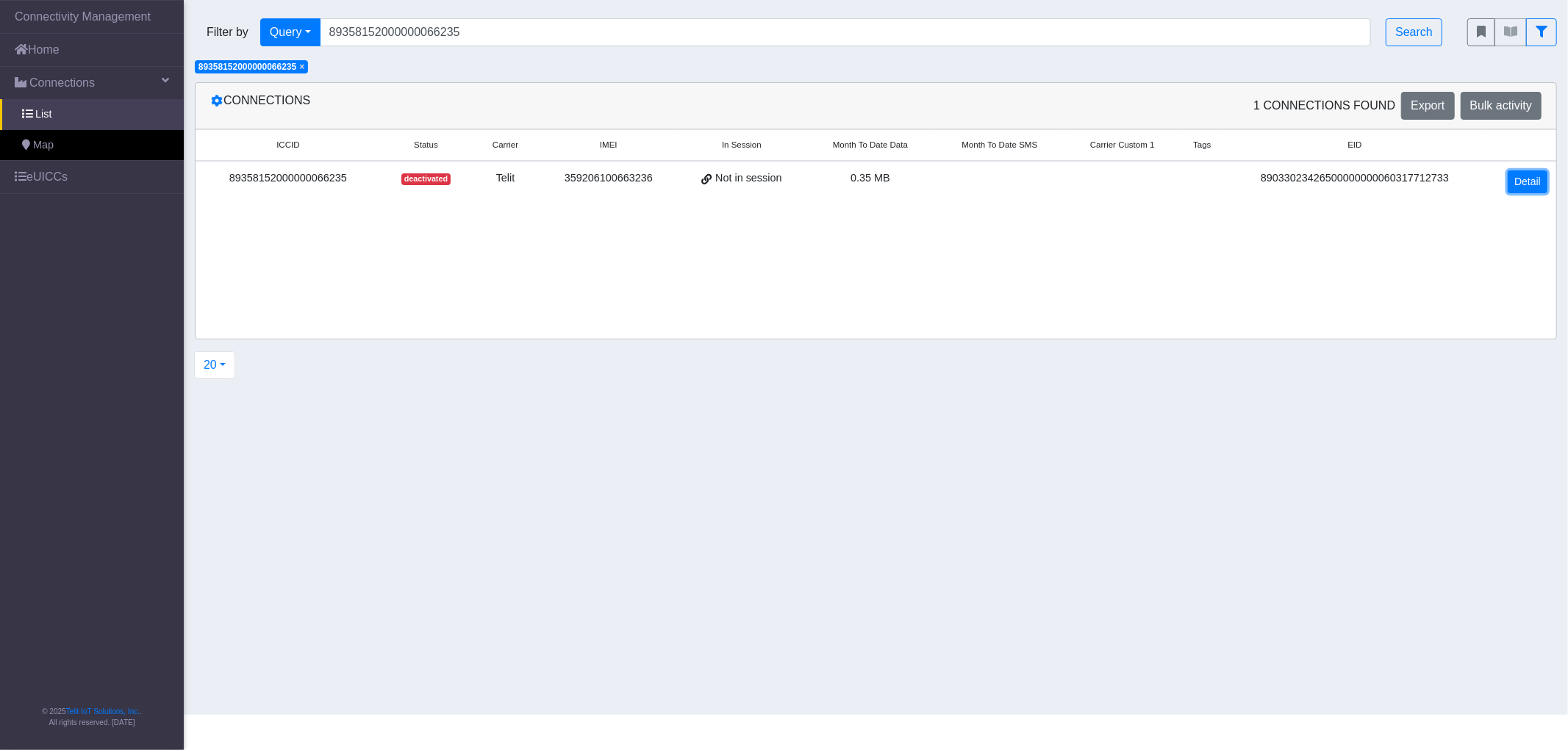
click at [1519, 181] on link "Detail" at bounding box center [1527, 181] width 40 height 23
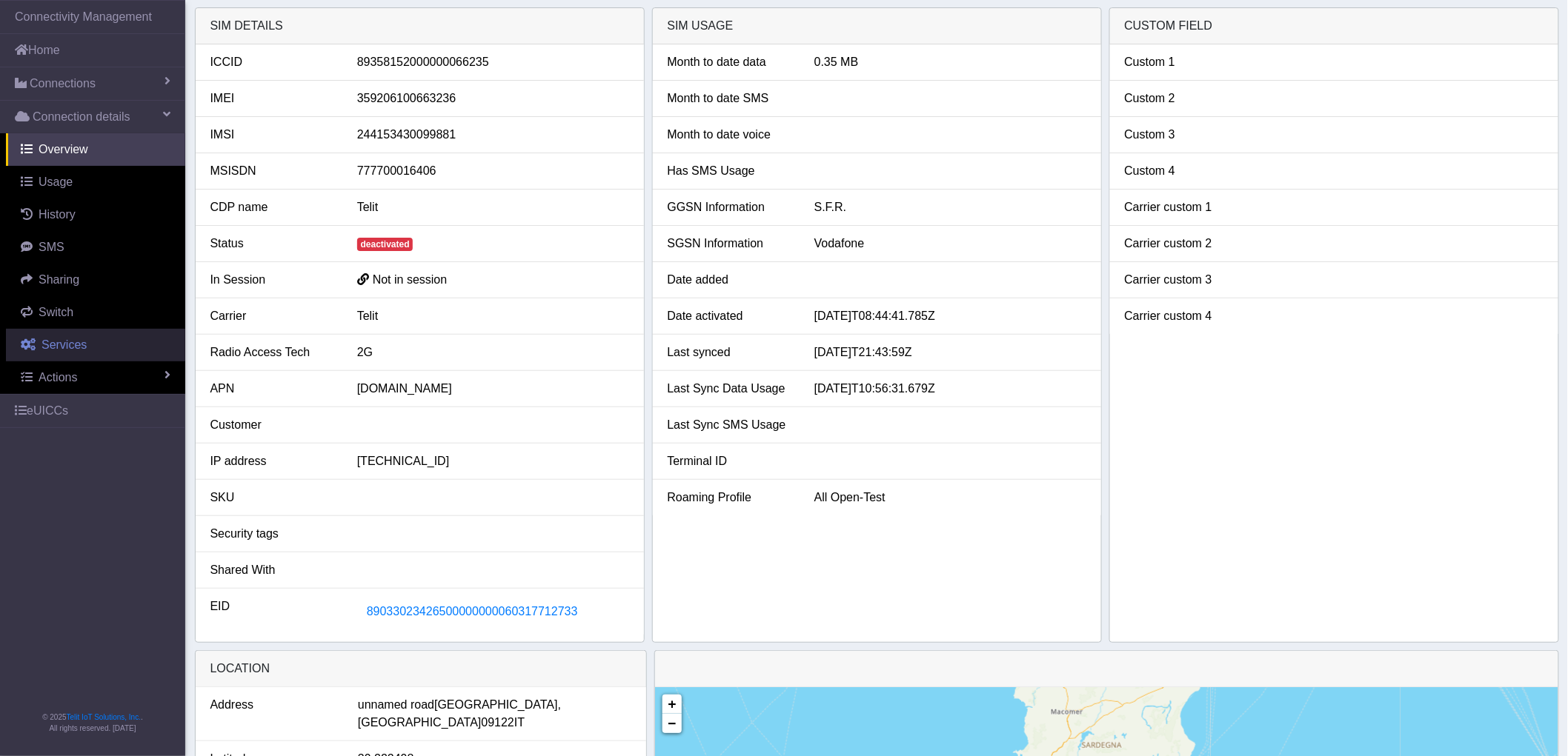
click at [76, 346] on span "Services" at bounding box center [65, 345] width 45 height 13
select select "1: 1"
select select "3: 0"
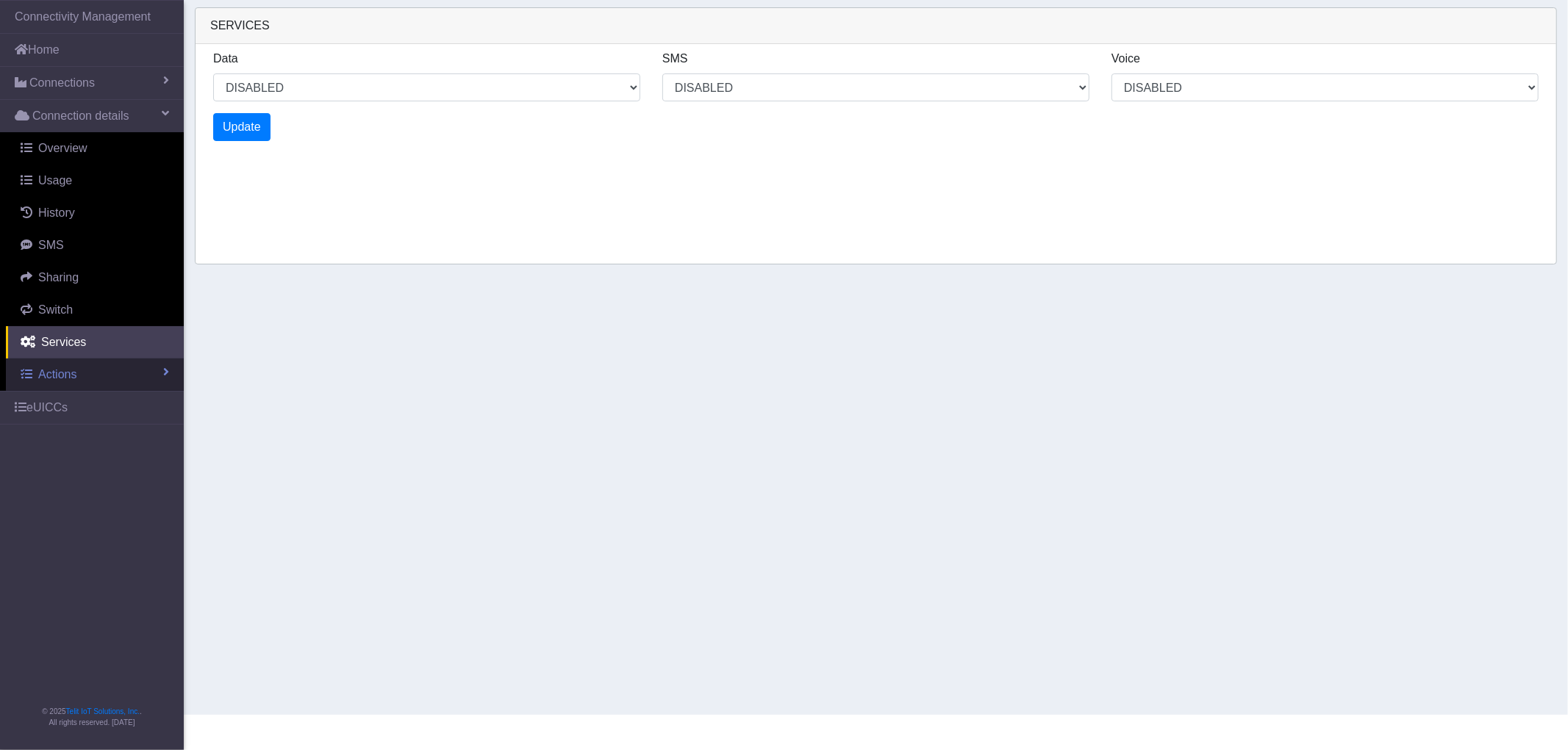
click at [63, 376] on span "Actions" at bounding box center [57, 374] width 38 height 13
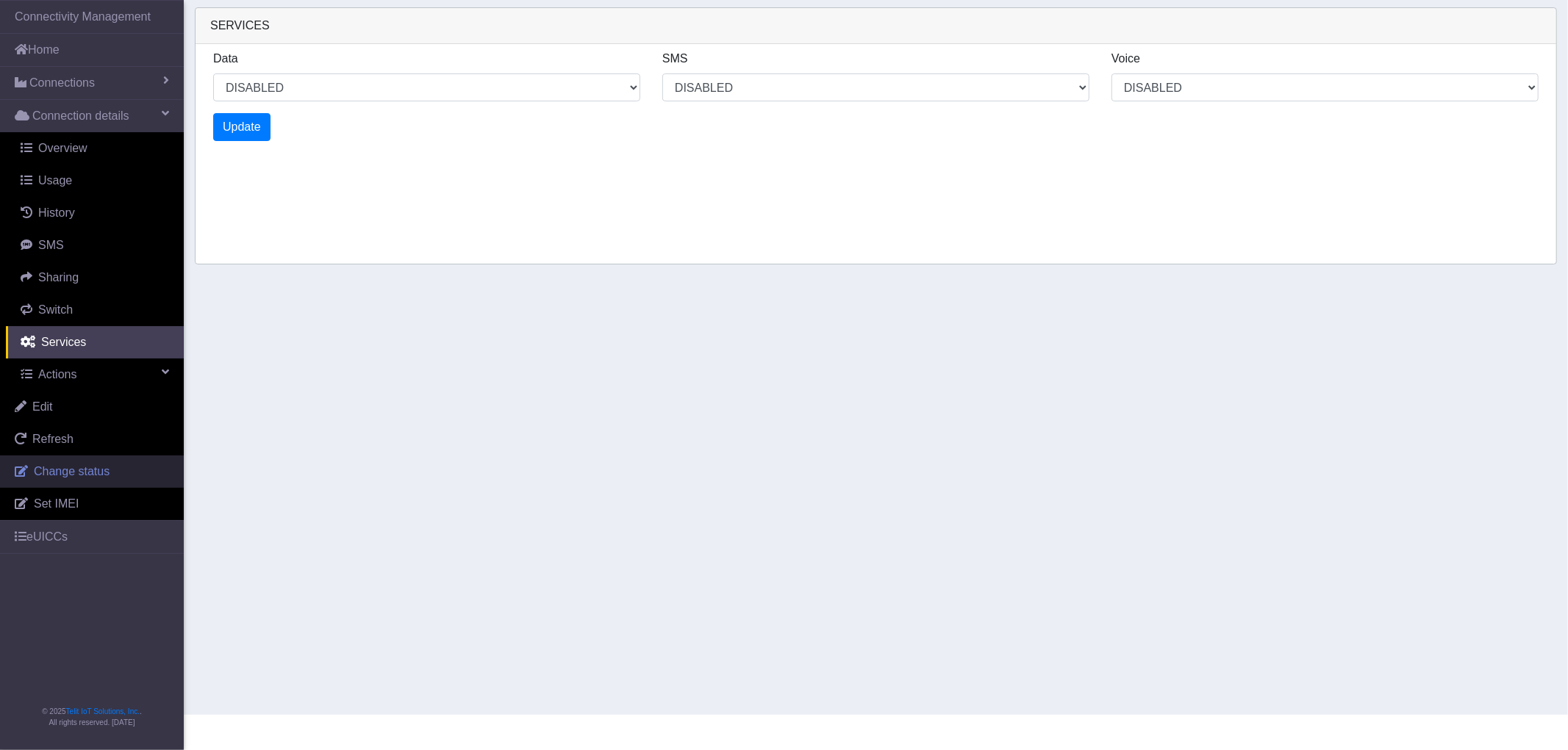
click at [82, 471] on span "Change status" at bounding box center [72, 471] width 76 height 13
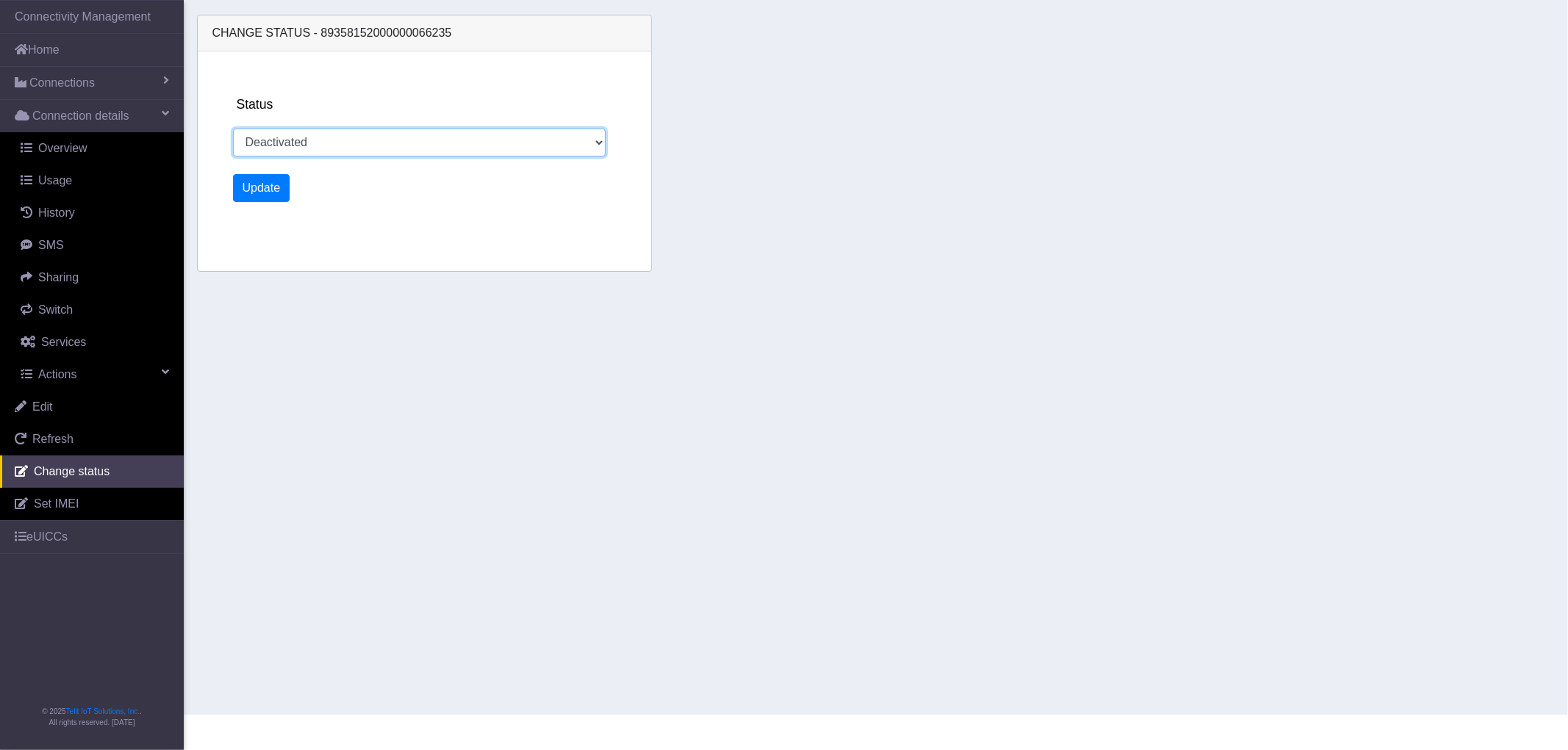
drag, startPoint x: 362, startPoint y: 152, endPoint x: 354, endPoint y: 156, distance: 8.9
click at [362, 152] on select "Activated Deactivated" at bounding box center [419, 142] width 373 height 28
select select "activated"
click at [233, 129] on select "Activated Deactivated" at bounding box center [419, 142] width 373 height 28
click at [261, 181] on button "Update" at bounding box center [261, 188] width 58 height 28
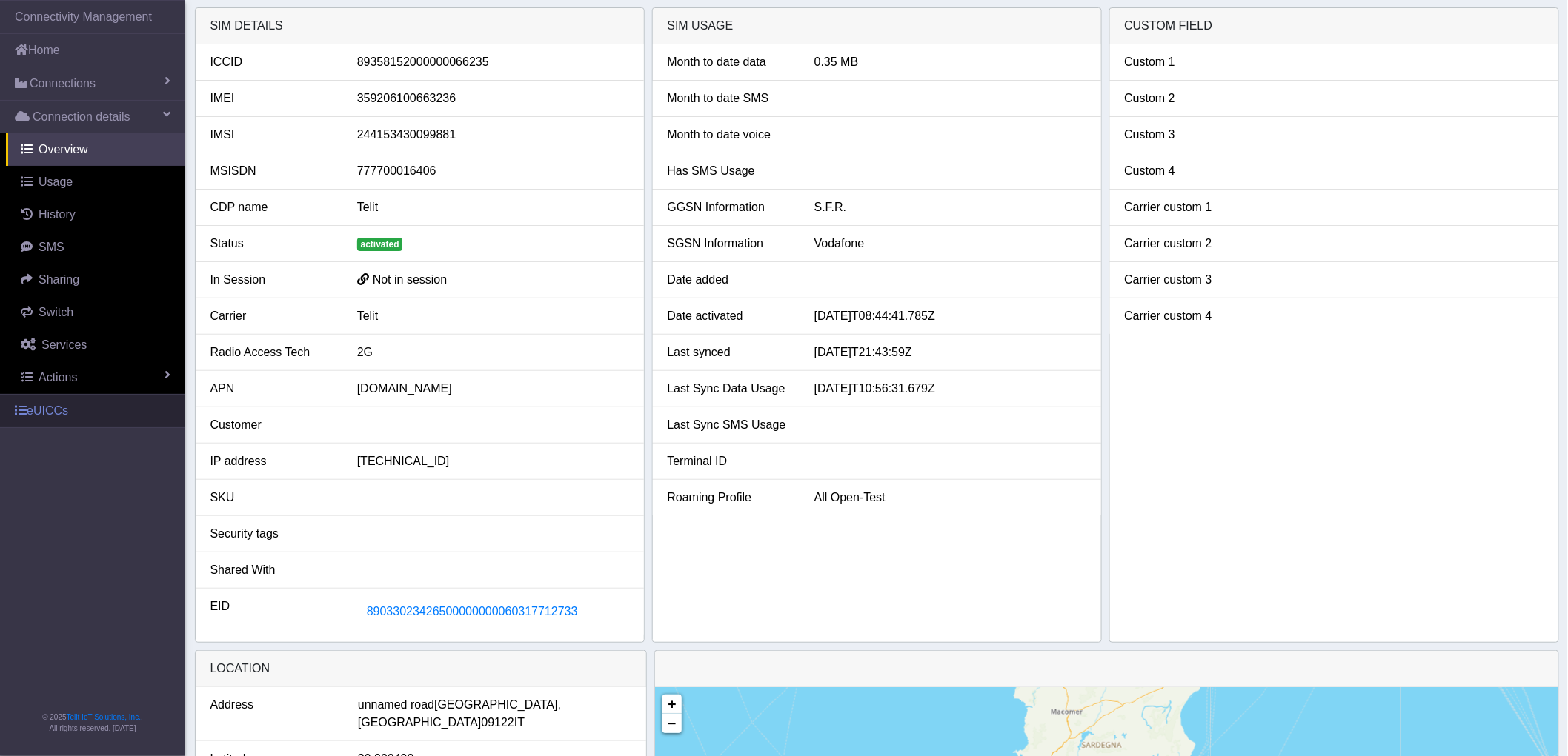
click at [73, 404] on link "eUICCs" at bounding box center [93, 412] width 185 height 33
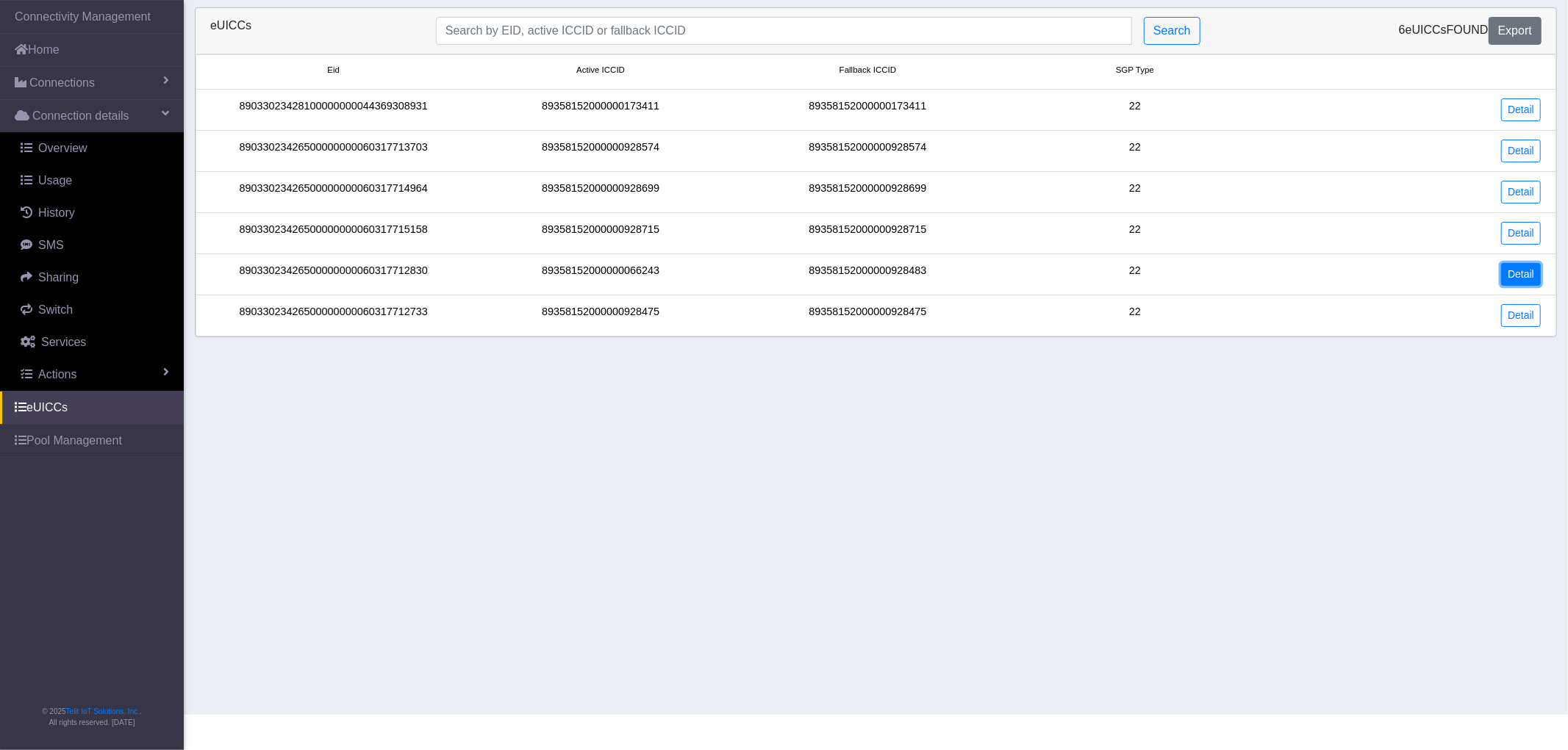
click at [1522, 275] on link "Detail" at bounding box center [1521, 274] width 40 height 23
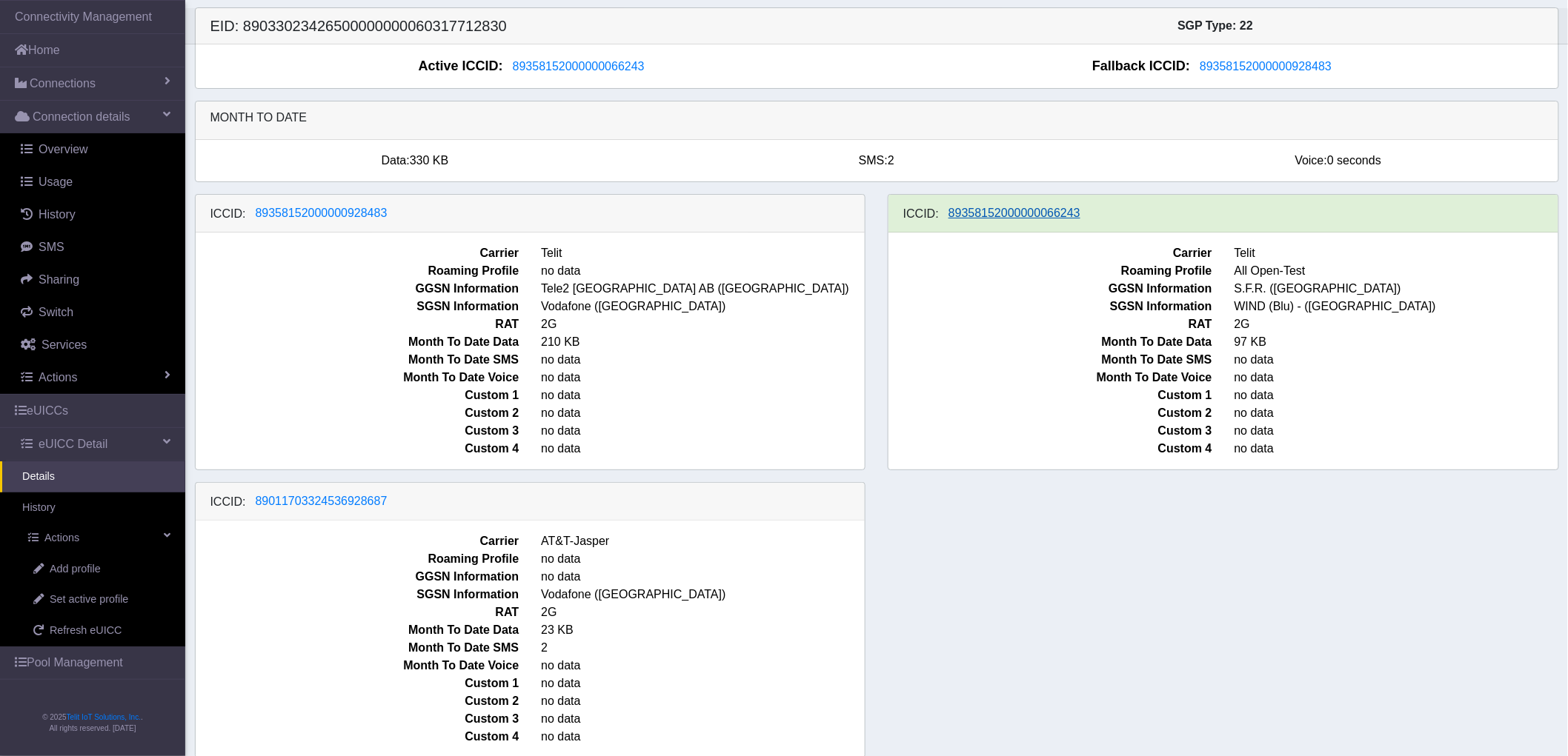
drag, startPoint x: 1090, startPoint y: 212, endPoint x: 1011, endPoint y: 212, distance: 79.0
click at [1011, 212] on div "ICCID: [TECHNICAL_ID]" at bounding box center [1223, 214] width 670 height 38
click at [1011, 214] on span "89358152000000066243" at bounding box center [1014, 213] width 132 height 13
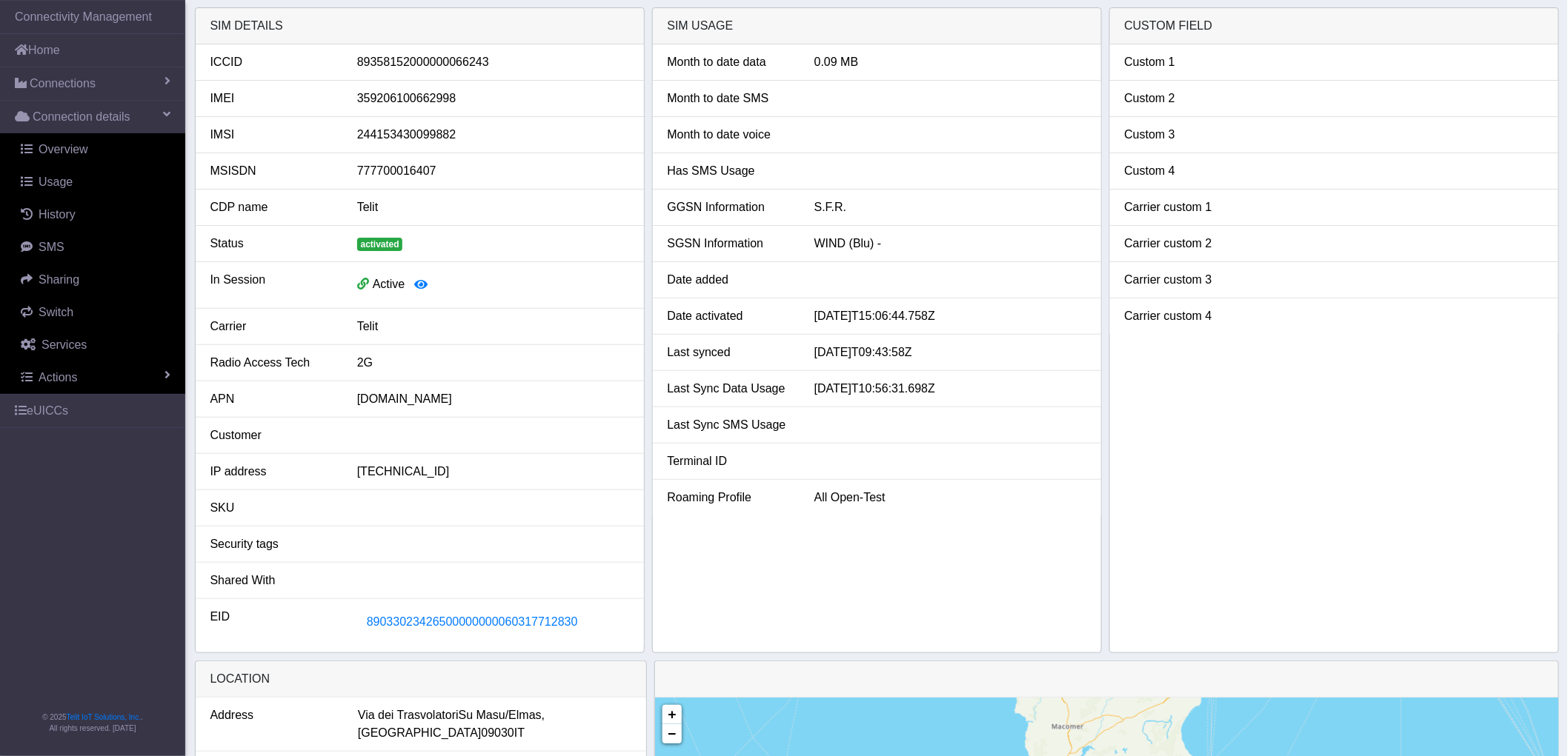
click at [459, 67] on div "89358152000000066243" at bounding box center [494, 63] width 295 height 18
copy div "89358152000000066243"
click at [67, 92] on span "Connections" at bounding box center [63, 84] width 66 height 18
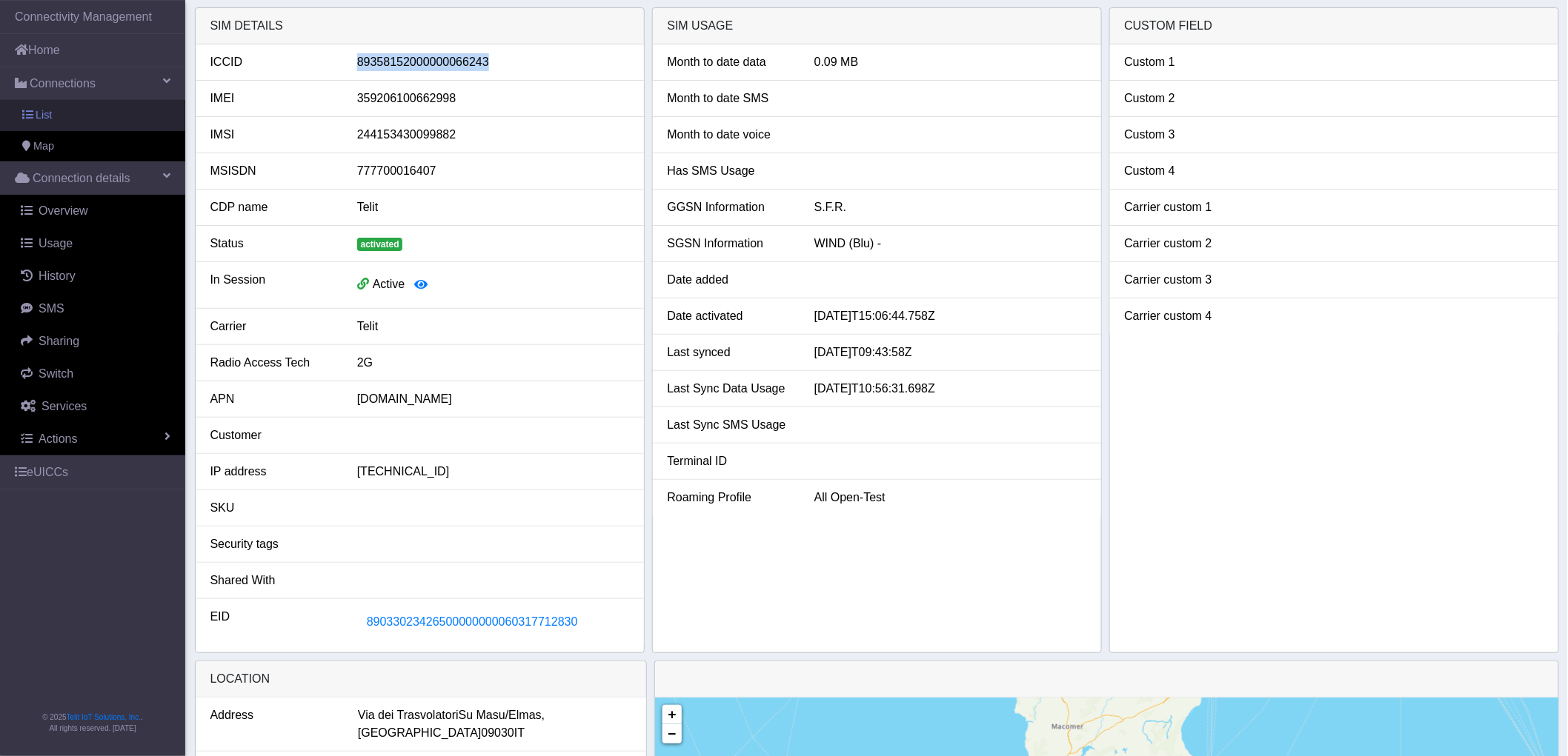
click at [82, 123] on link "List" at bounding box center [93, 115] width 185 height 31
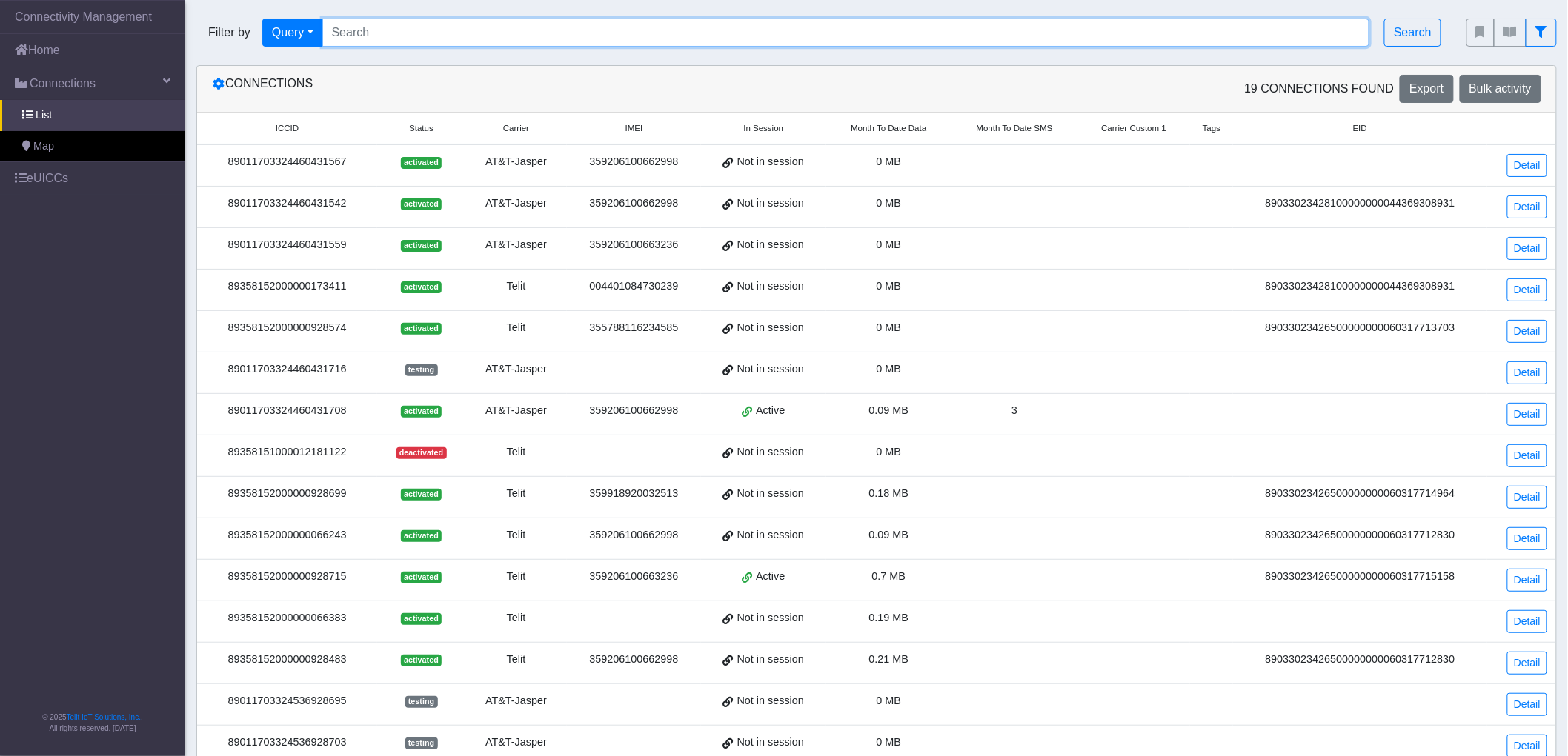
click at [484, 41] on input "Search..." at bounding box center [846, 32] width 1048 height 28
paste input "89358152000000066235"
type input "89358152000000066235"
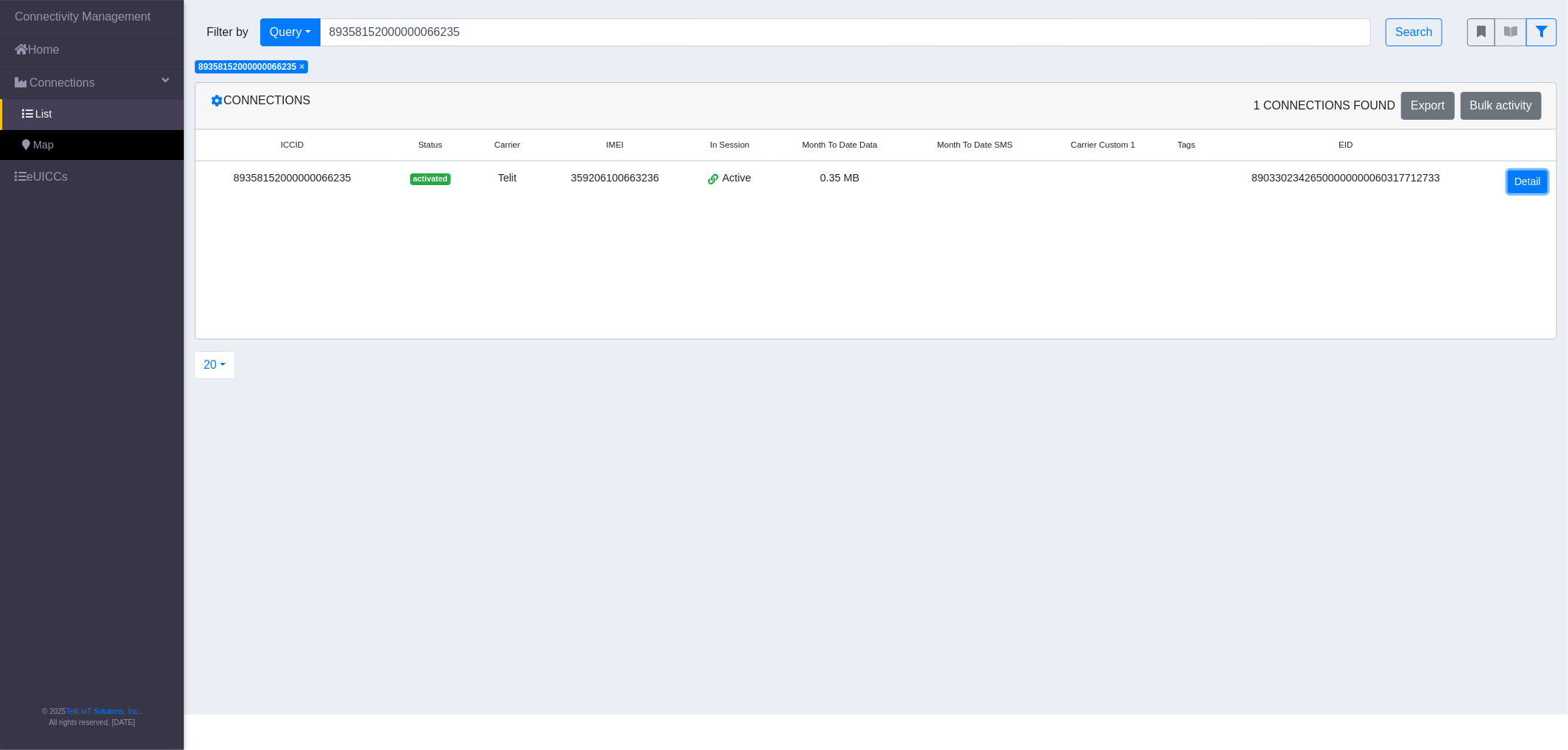
click at [1526, 187] on link "Detail" at bounding box center [1527, 181] width 40 height 23
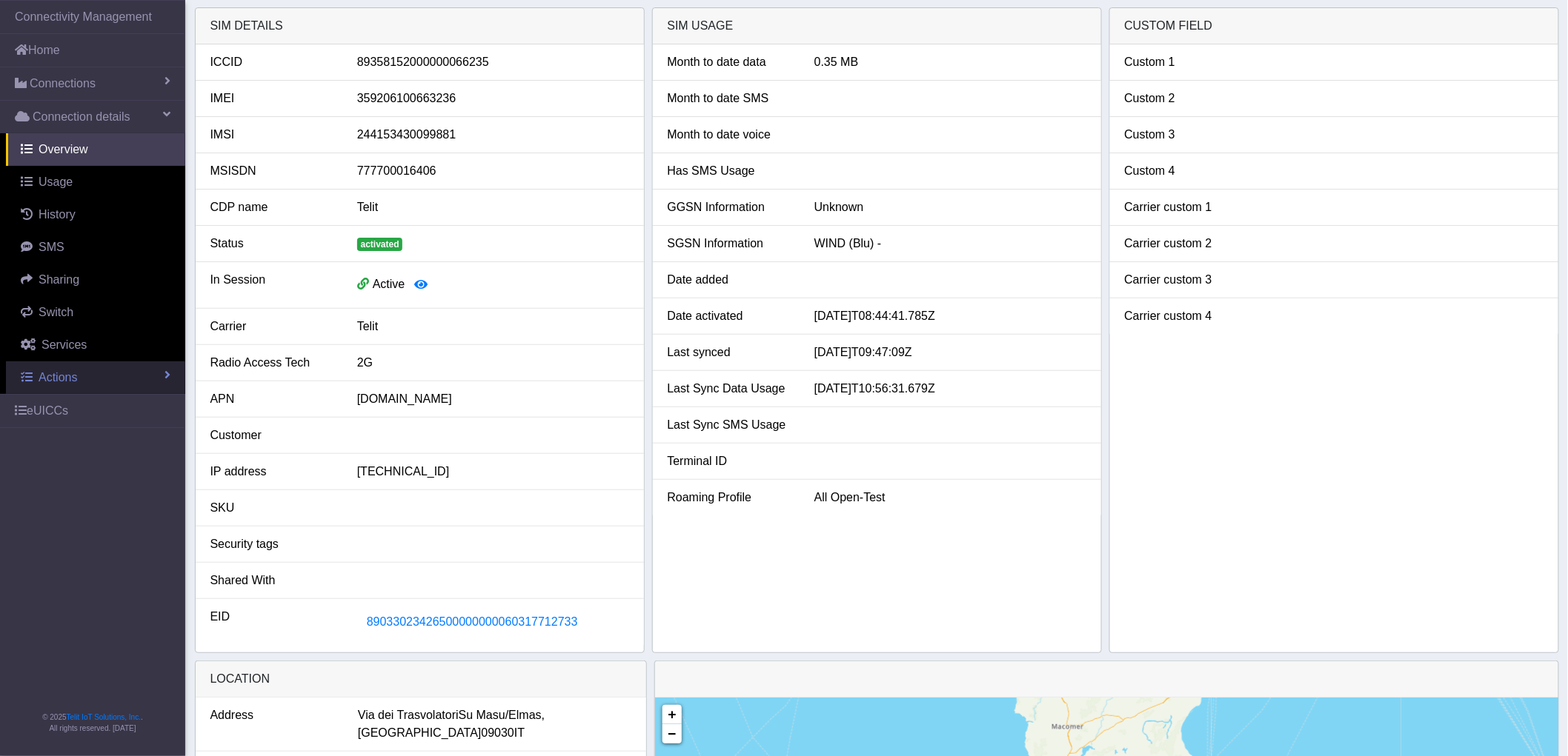
click at [65, 375] on span "Actions" at bounding box center [57, 377] width 38 height 13
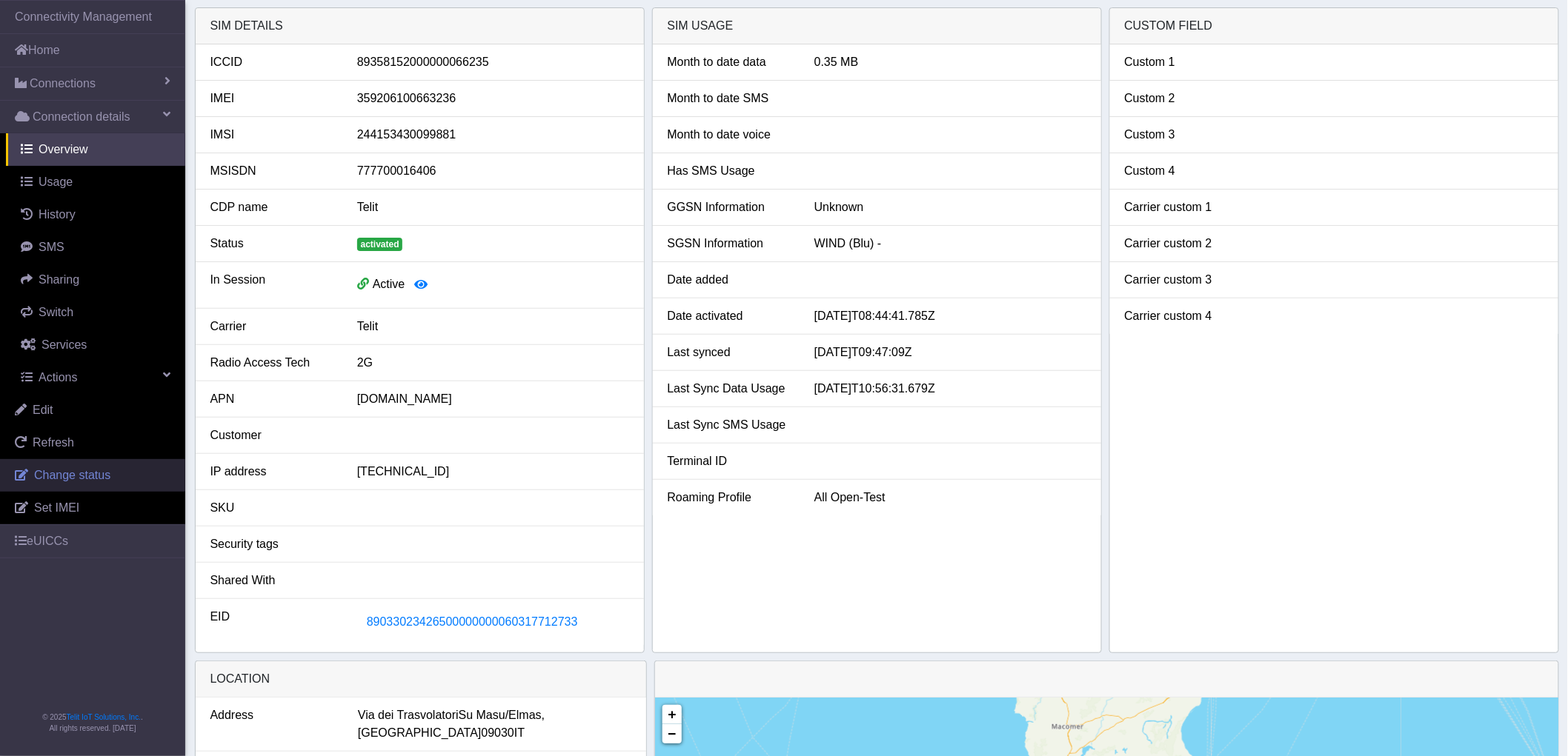
click at [75, 470] on span "Change status" at bounding box center [73, 475] width 76 height 13
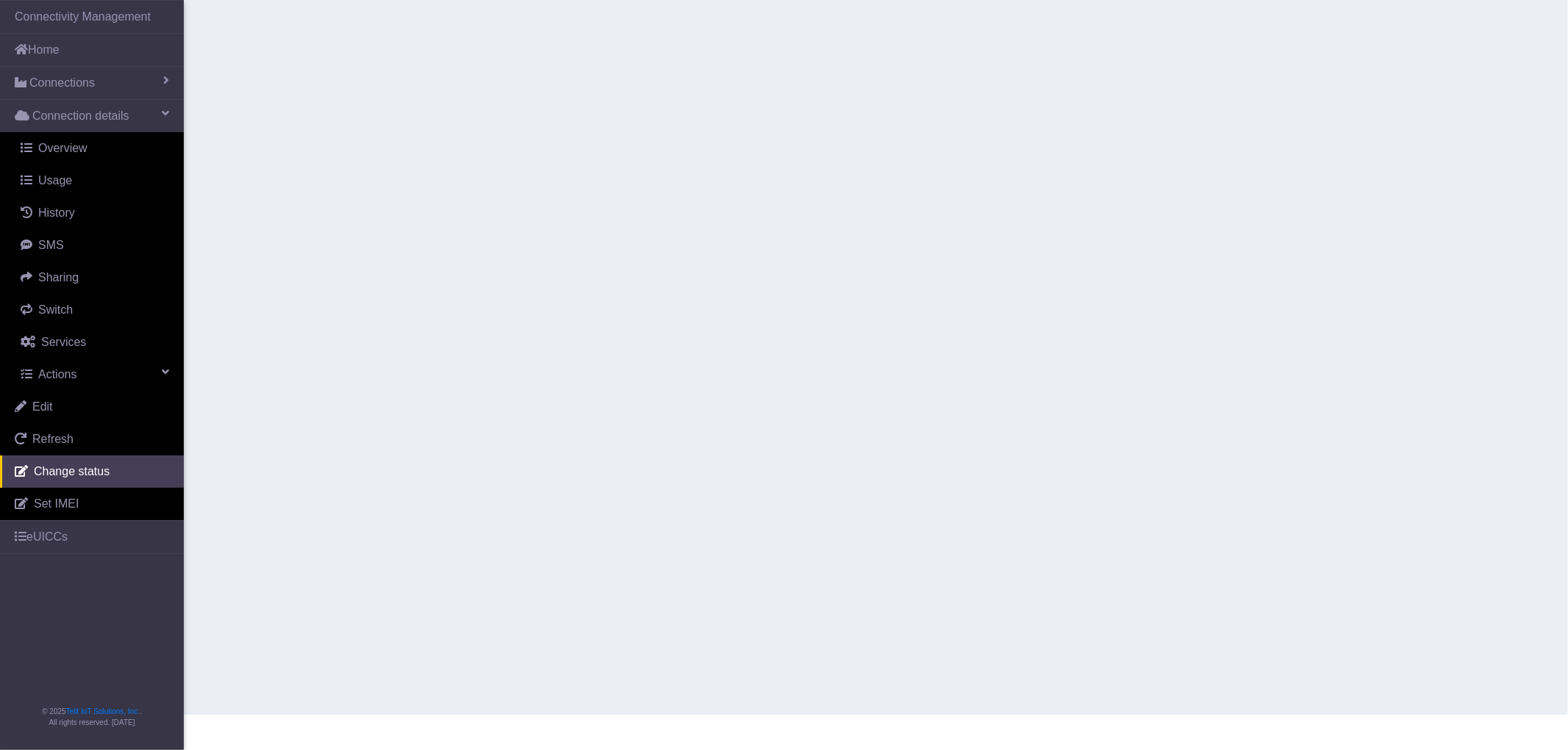
select select "activated"
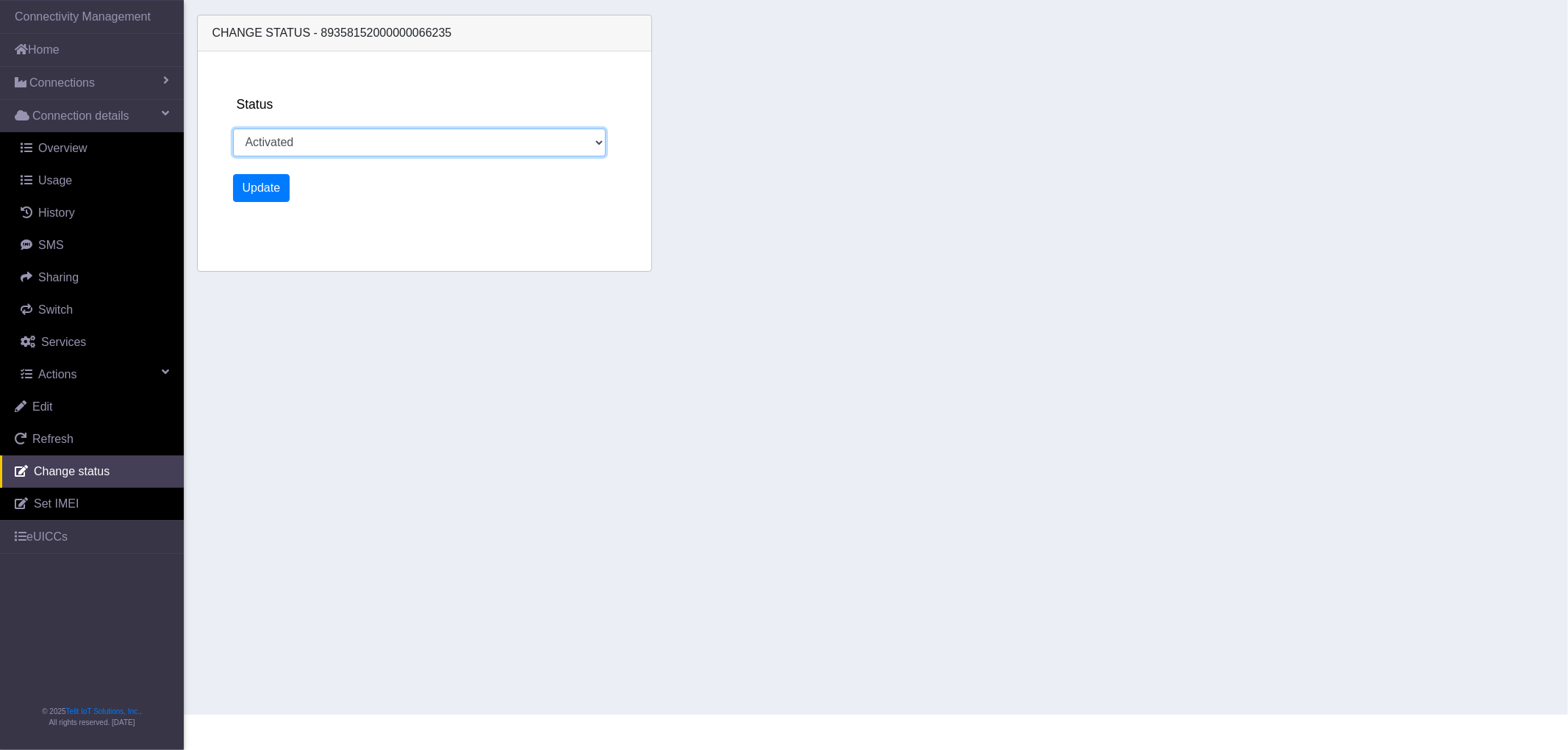
click at [307, 153] on select "Activated Deactivated" at bounding box center [419, 142] width 373 height 28
click at [305, 455] on section "Connectivity Management Home Connections List Map Connection details Overview U…" at bounding box center [784, 357] width 1568 height 715
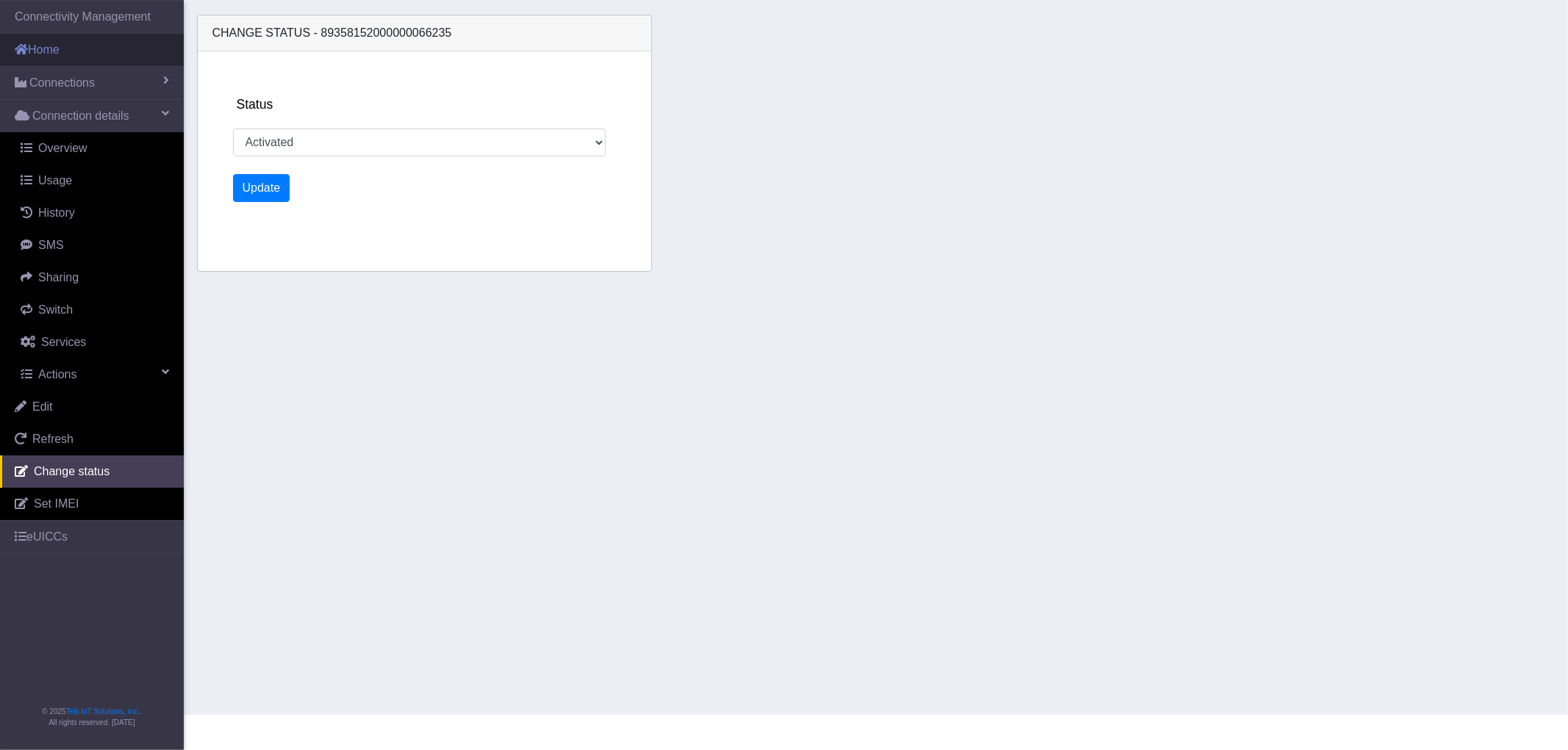
click at [74, 51] on link "Home" at bounding box center [92, 50] width 184 height 32
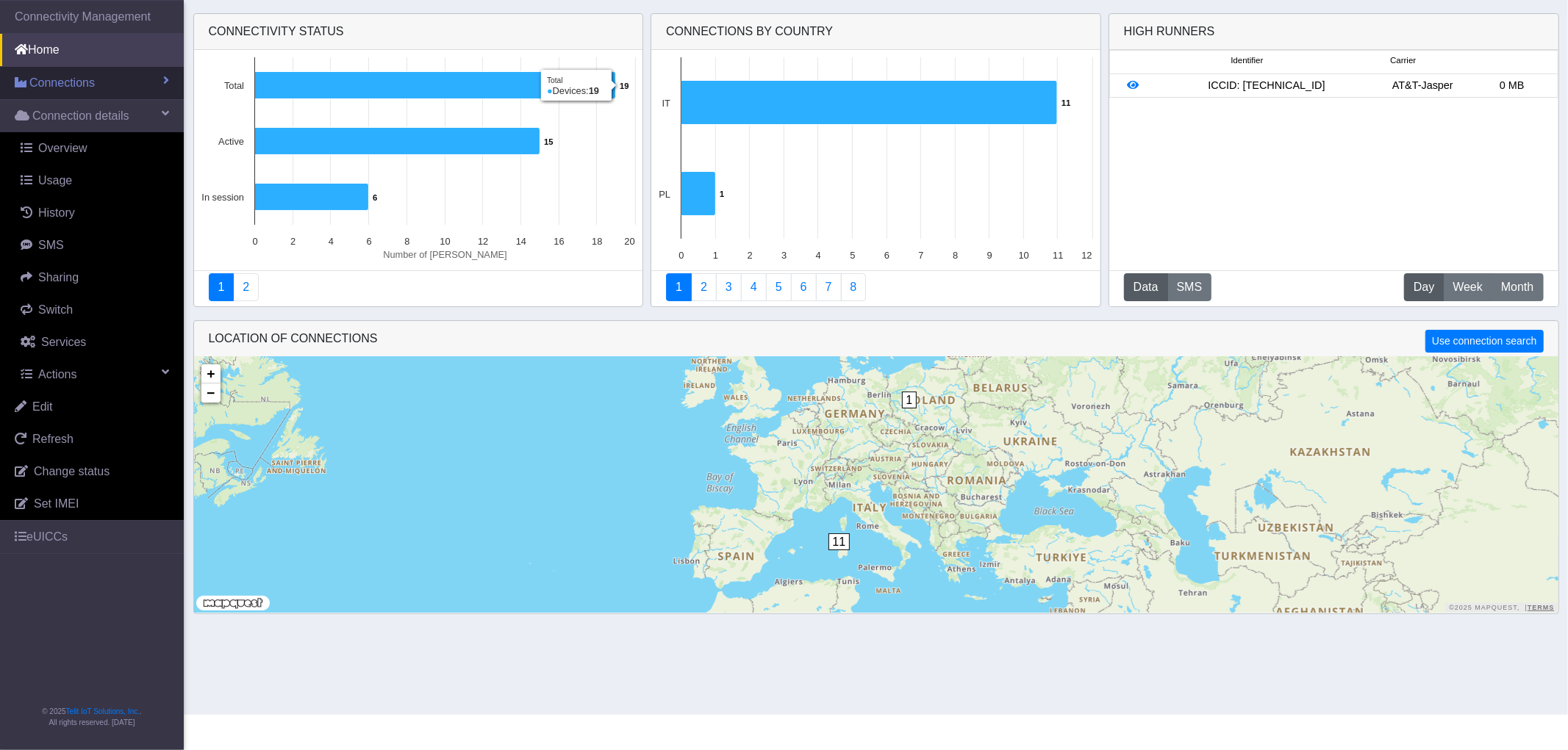
click at [69, 81] on span "Connections" at bounding box center [62, 83] width 66 height 18
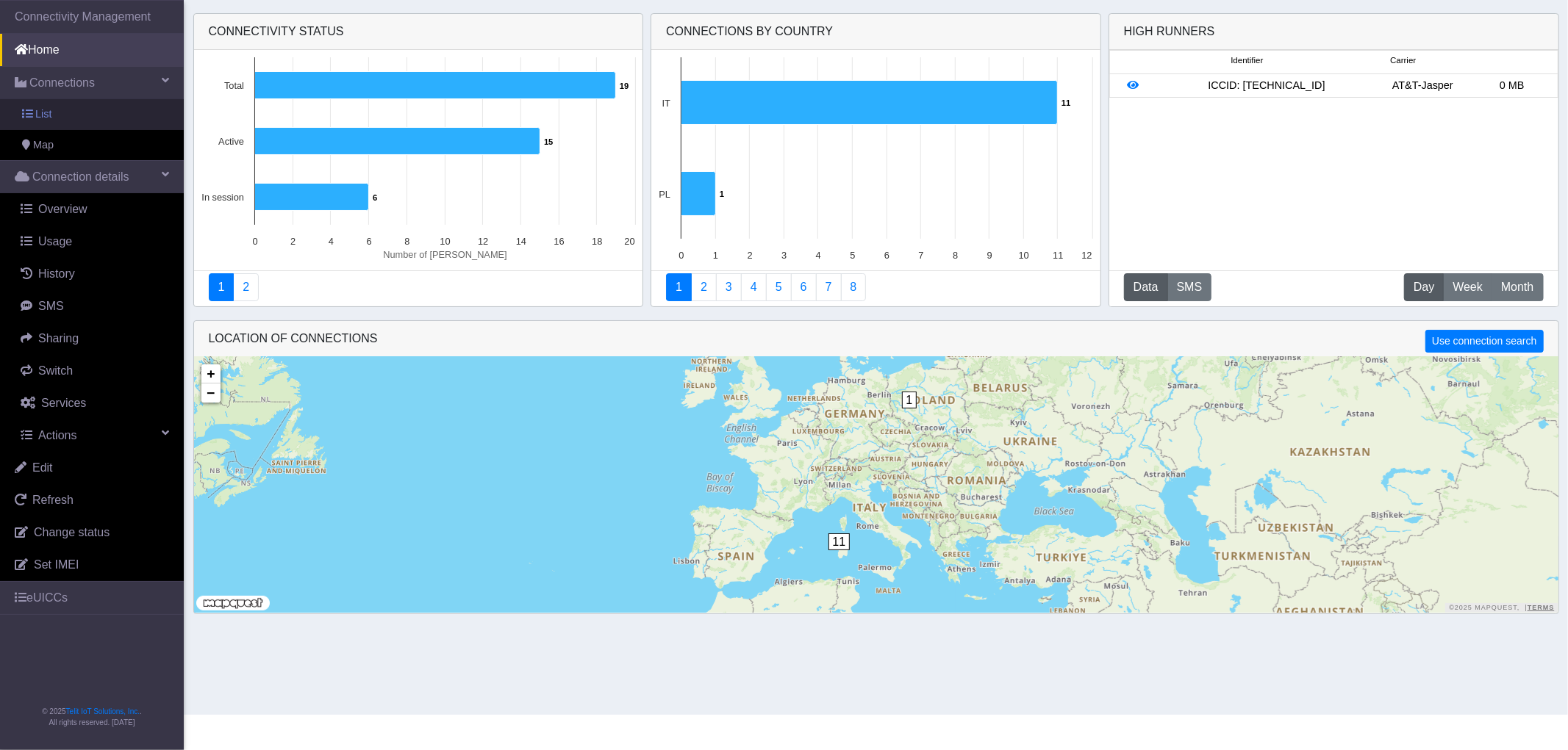
click at [75, 112] on link "List" at bounding box center [92, 114] width 184 height 31
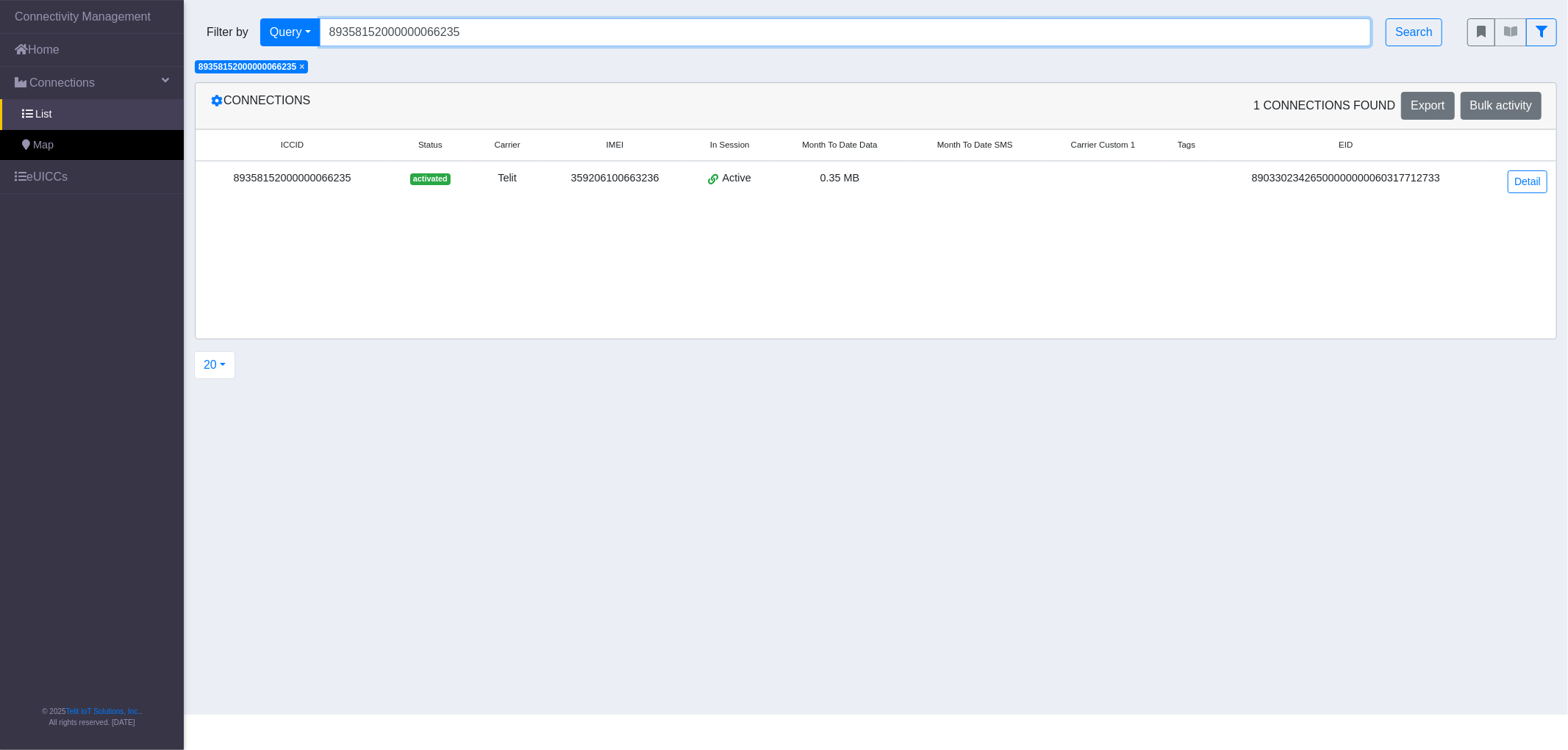
click at [381, 35] on input "89358152000000066235" at bounding box center [846, 32] width 1052 height 28
paste input "43"
type input "89358152000000066243"
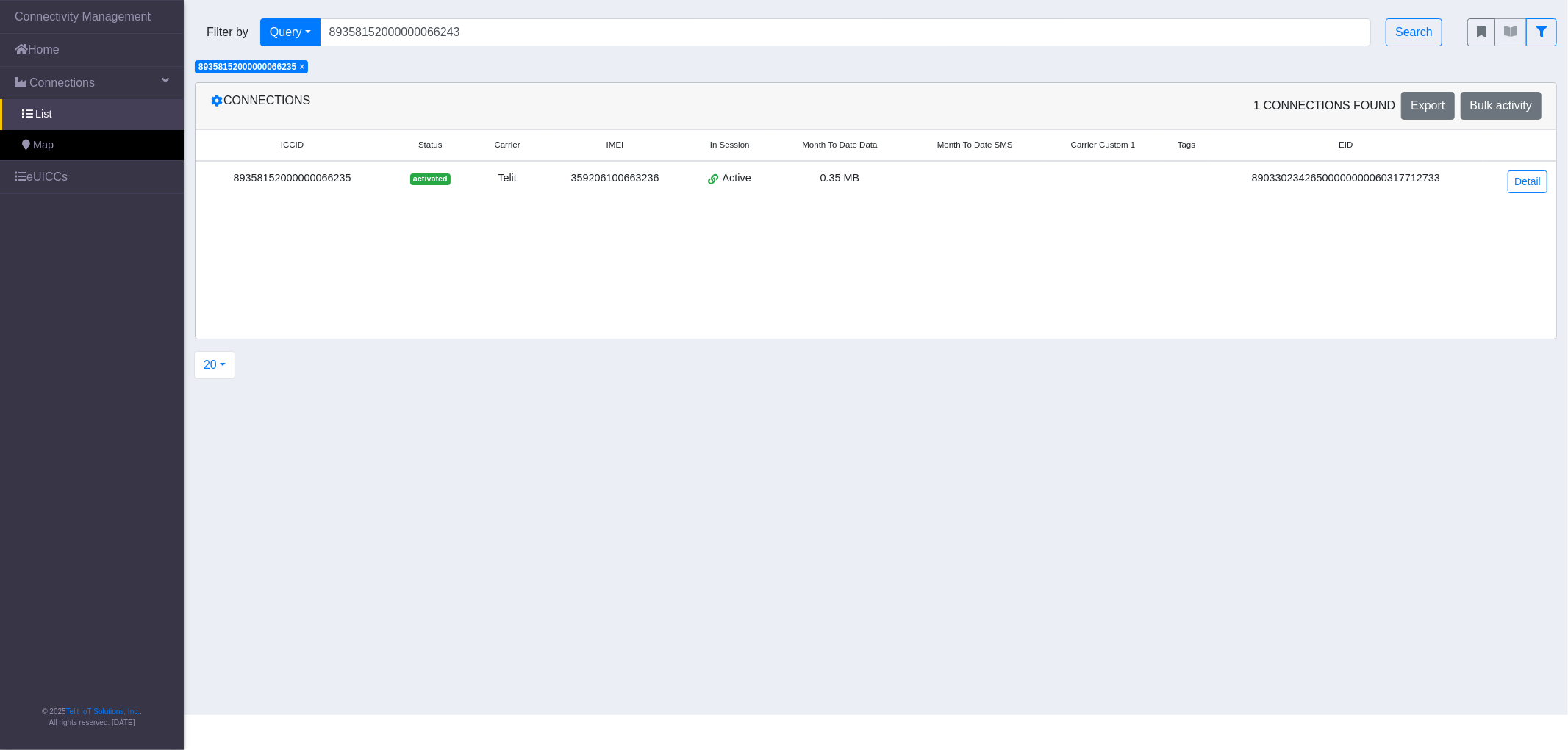
click at [305, 68] on span "×" at bounding box center [302, 66] width 5 height 10
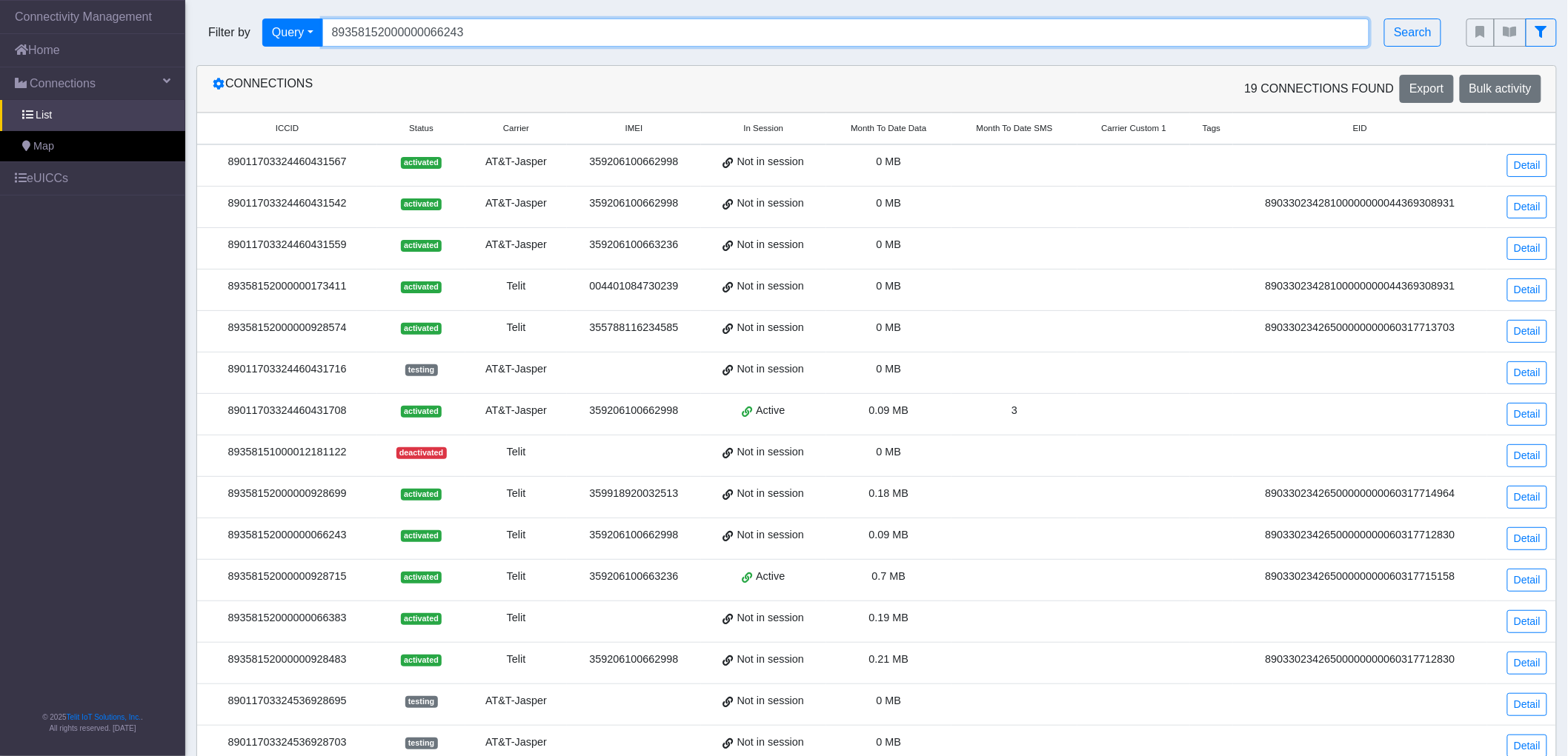
click at [487, 35] on input "89358152000000066243" at bounding box center [846, 32] width 1048 height 28
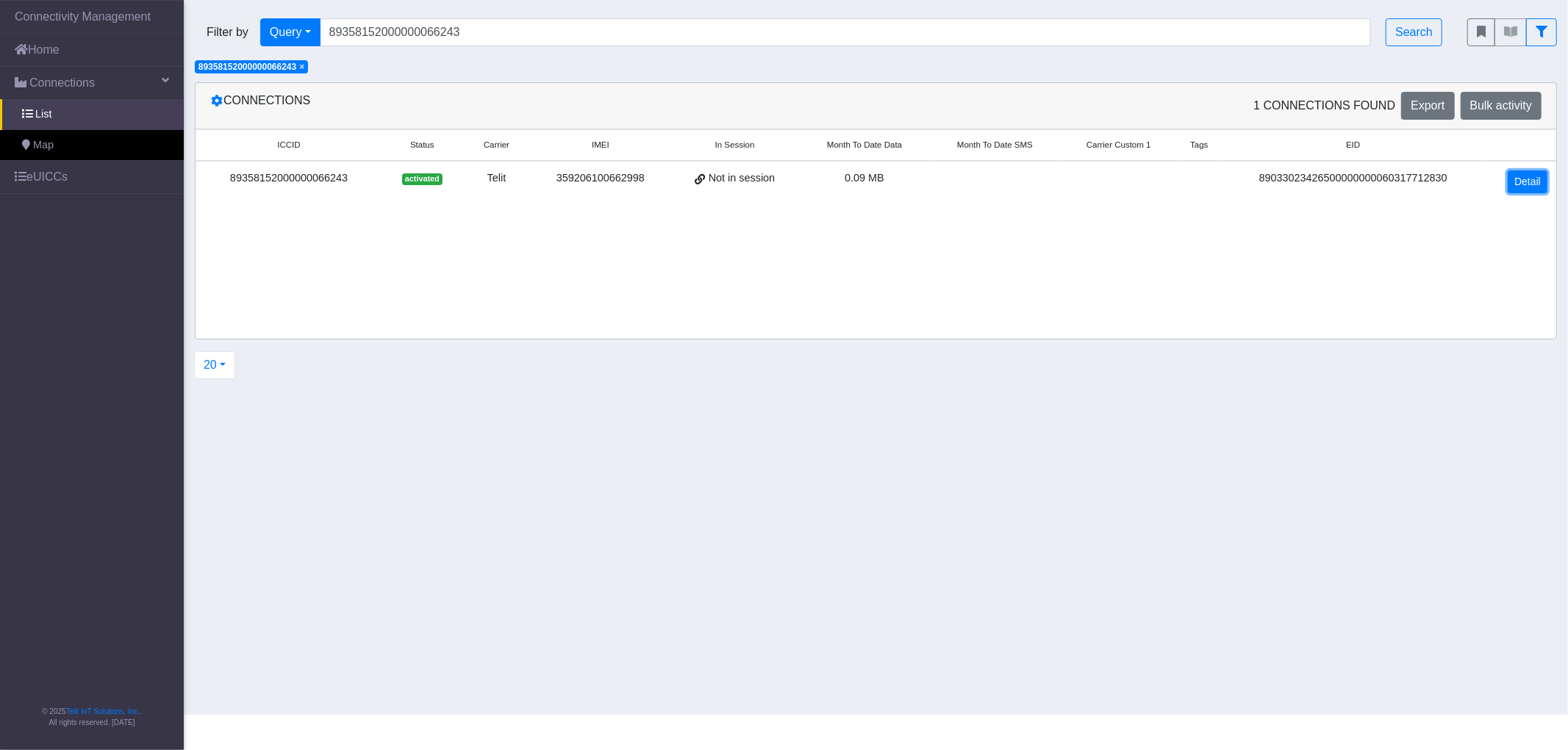
click at [1518, 173] on link "Detail" at bounding box center [1527, 181] width 40 height 23
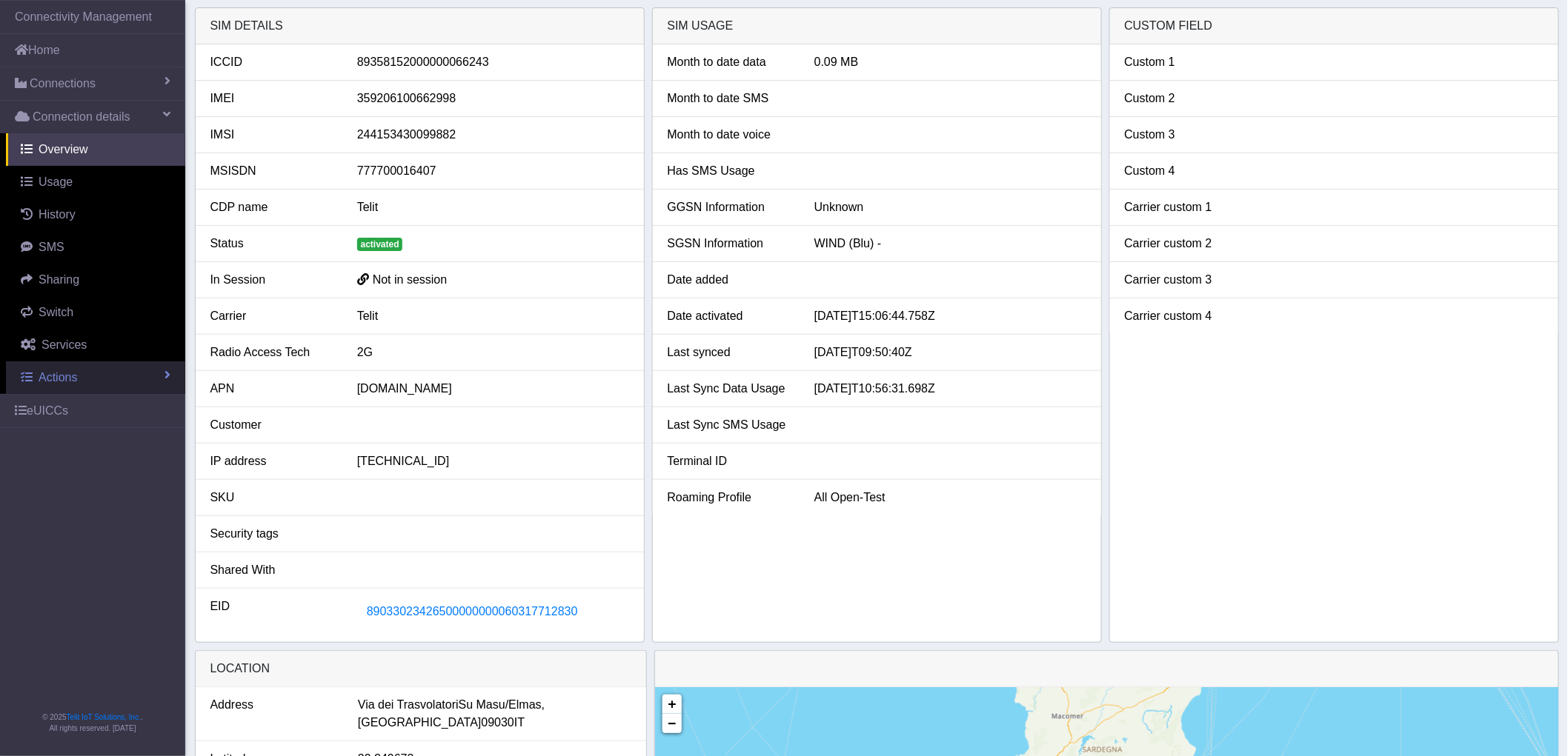
click at [75, 375] on span "Actions" at bounding box center [57, 377] width 38 height 13
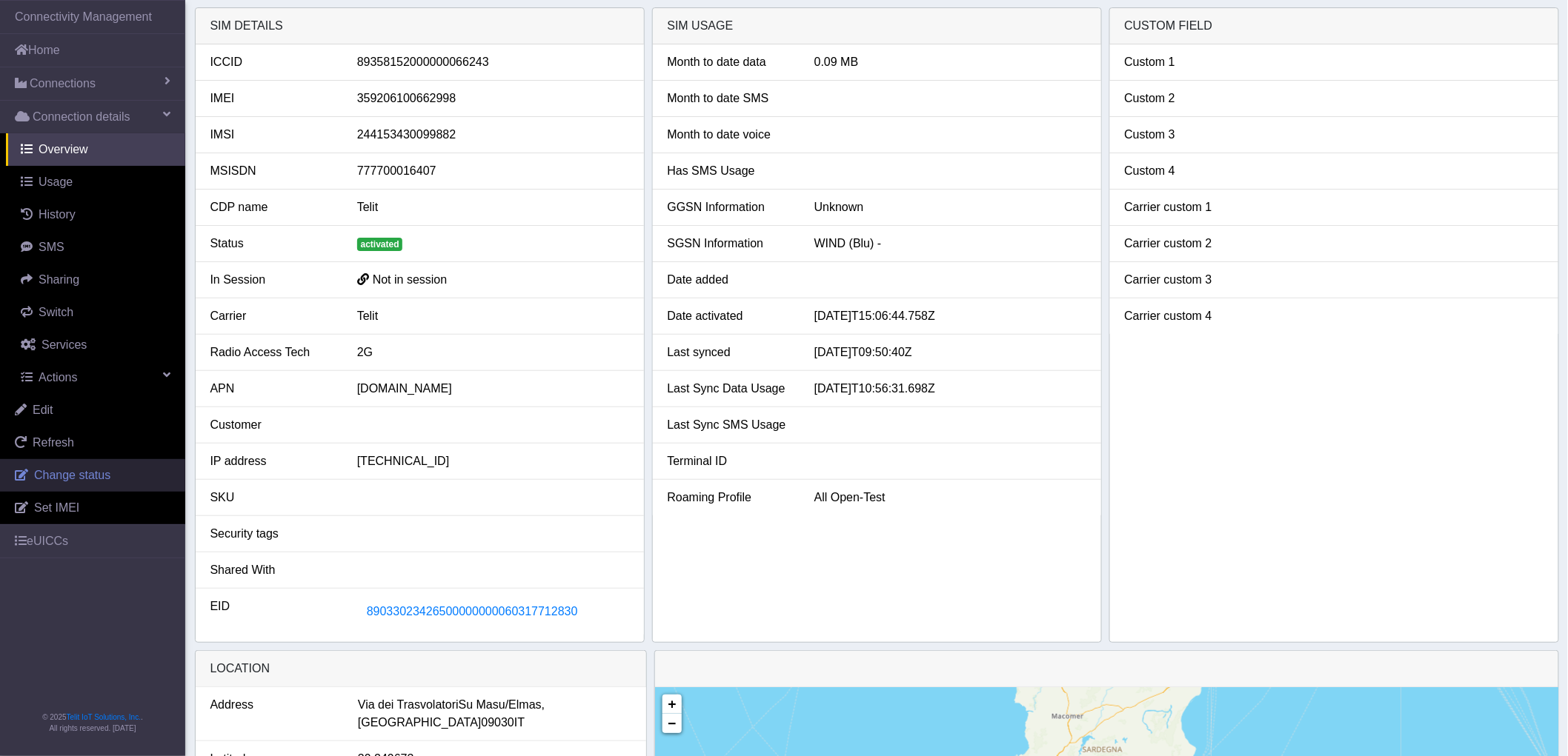
click at [62, 476] on span "Change status" at bounding box center [73, 475] width 76 height 13
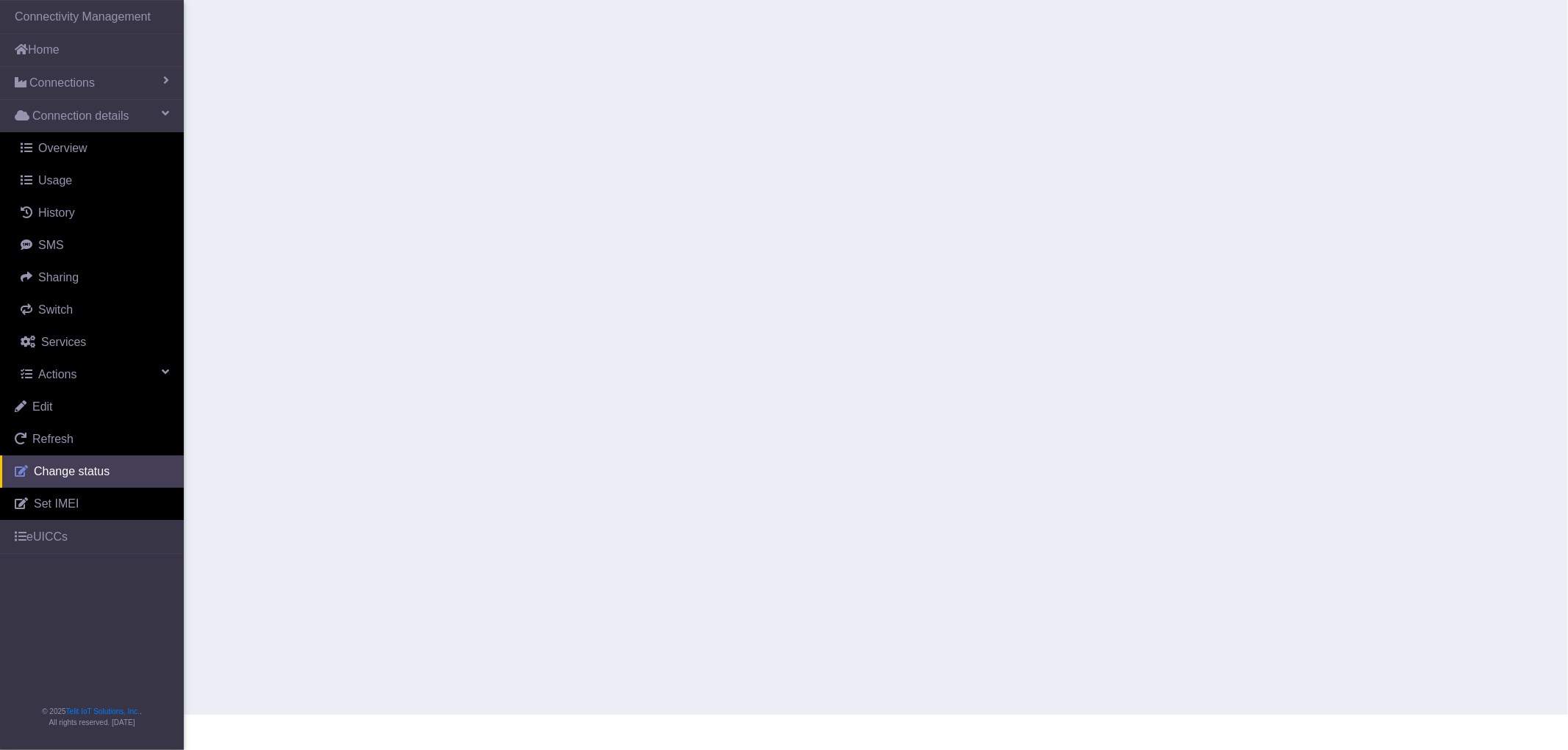
select select "activated"
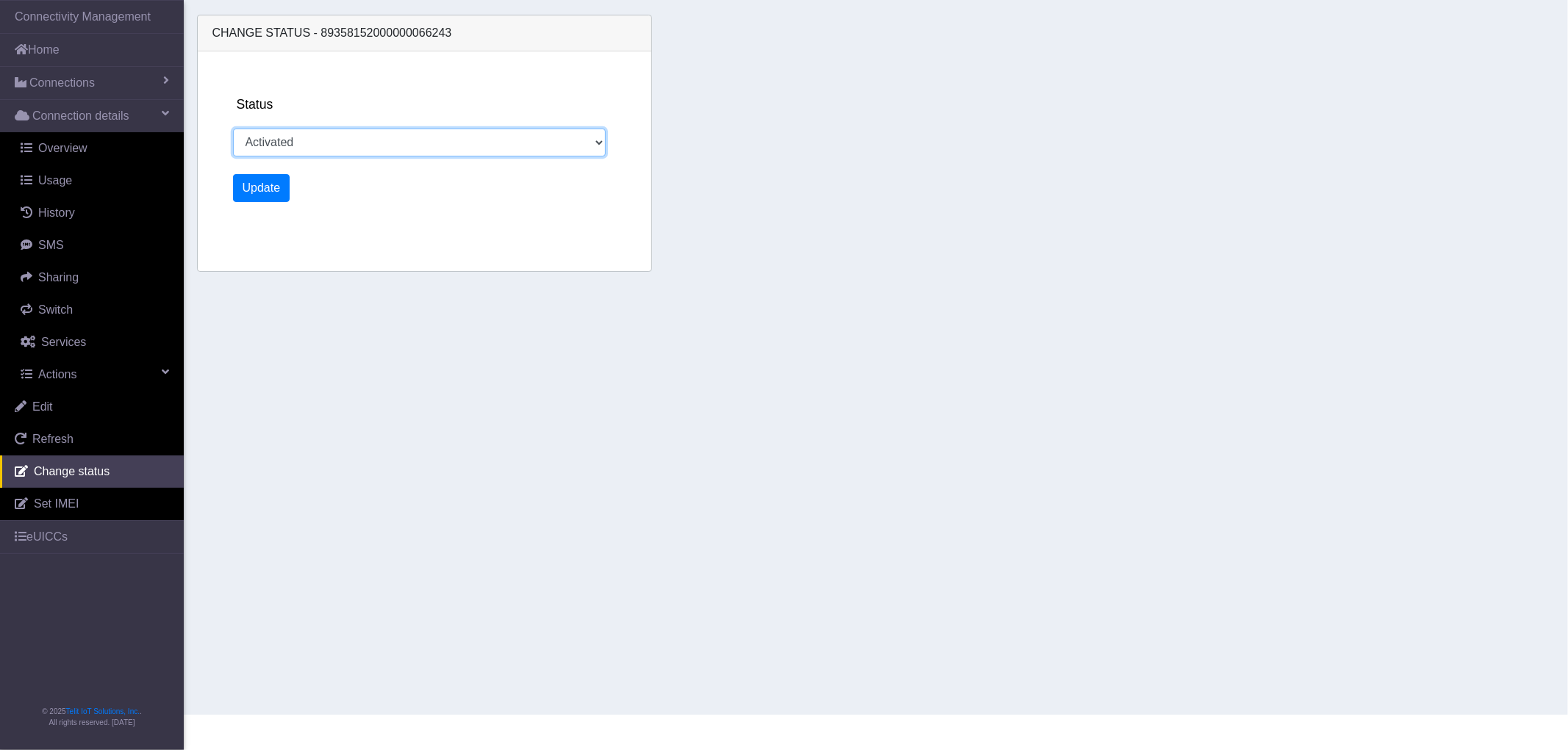
click at [347, 151] on select "Activated Deactivated" at bounding box center [419, 142] width 373 height 28
click at [446, 486] on section "Connectivity Management Home Connections List Map Connection details Overview U…" at bounding box center [784, 357] width 1568 height 715
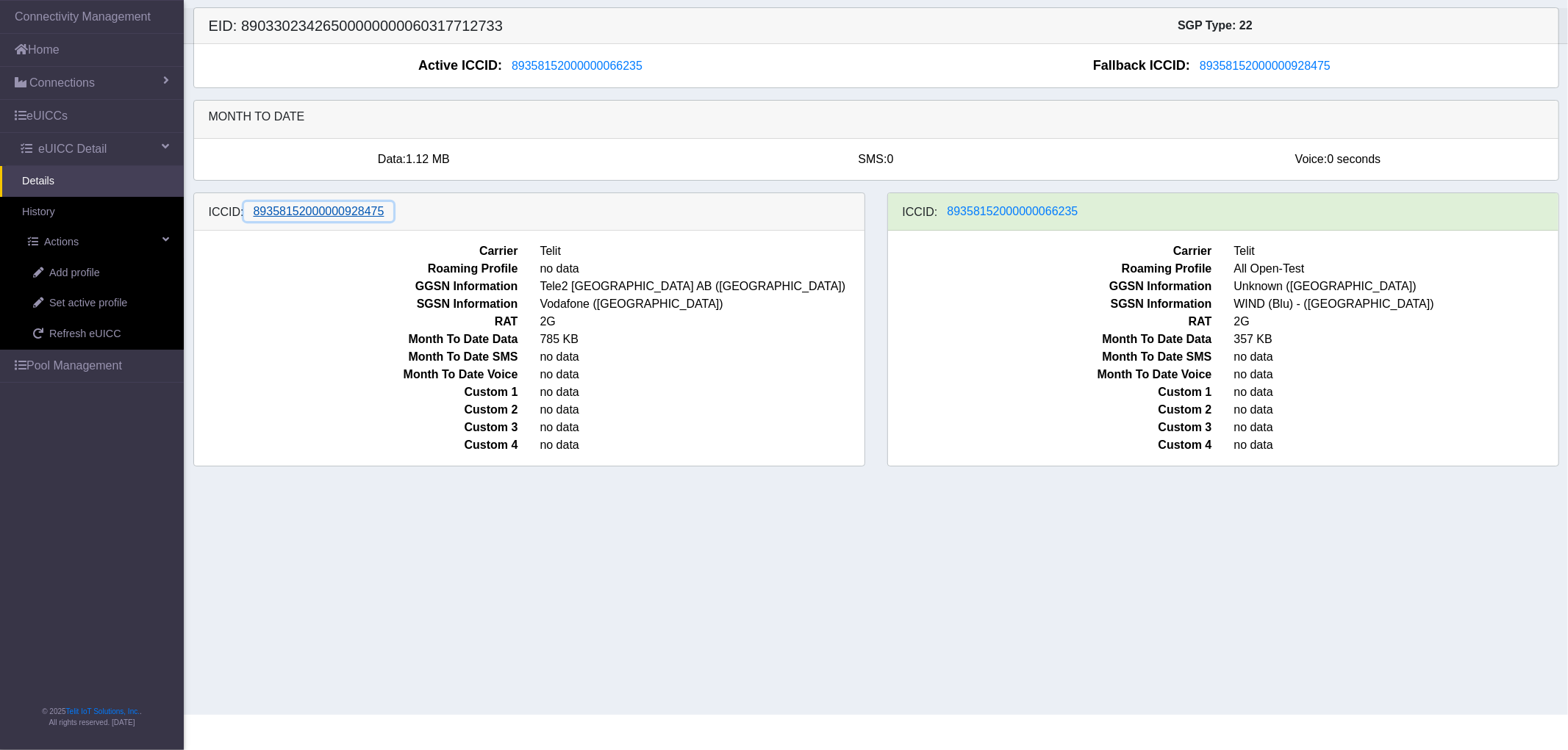
drag, startPoint x: 384, startPoint y: 215, endPoint x: 253, endPoint y: 214, distance: 131.0
click at [253, 214] on button "89358152000000928475" at bounding box center [319, 211] width 150 height 19
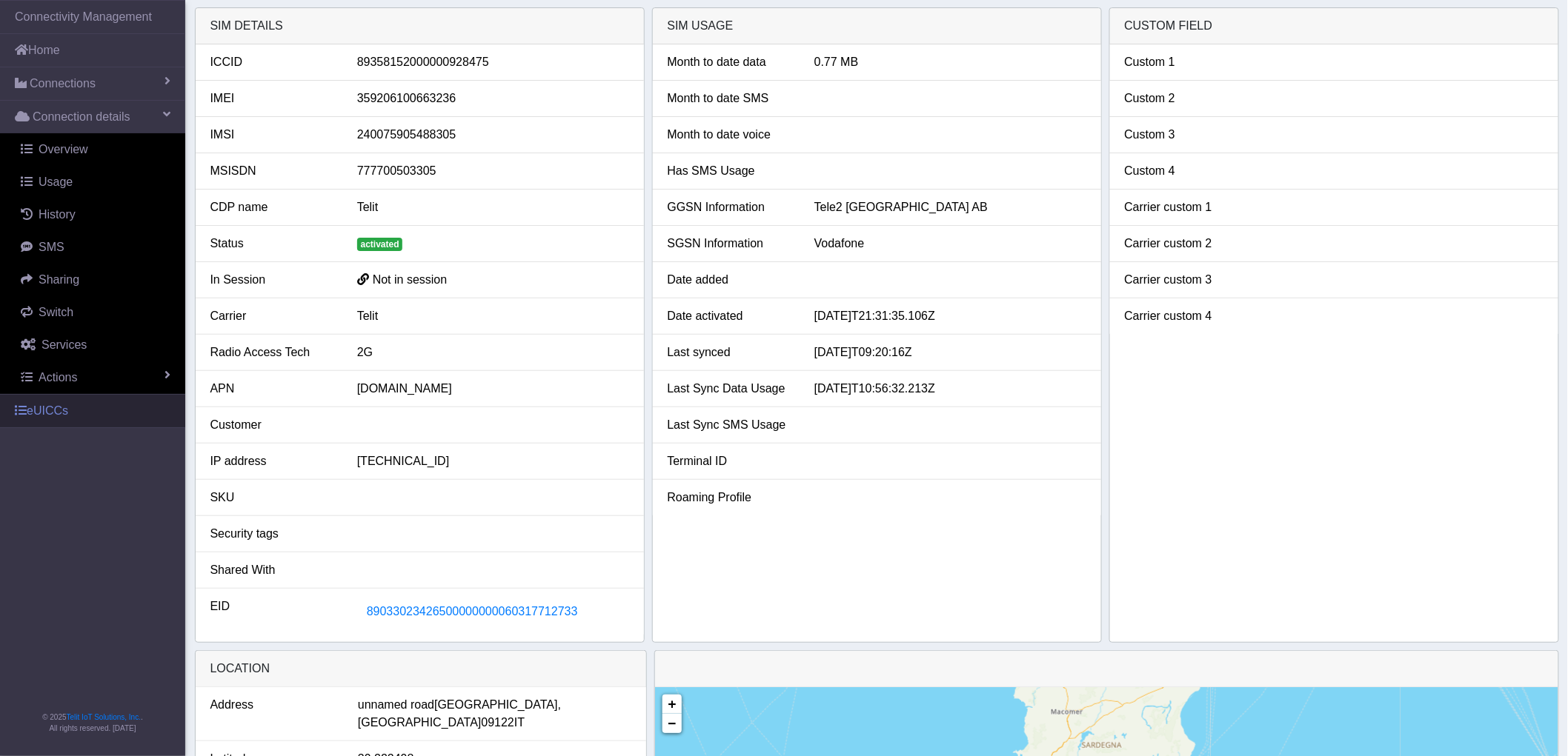
click at [62, 413] on link "eUICCs" at bounding box center [93, 412] width 185 height 33
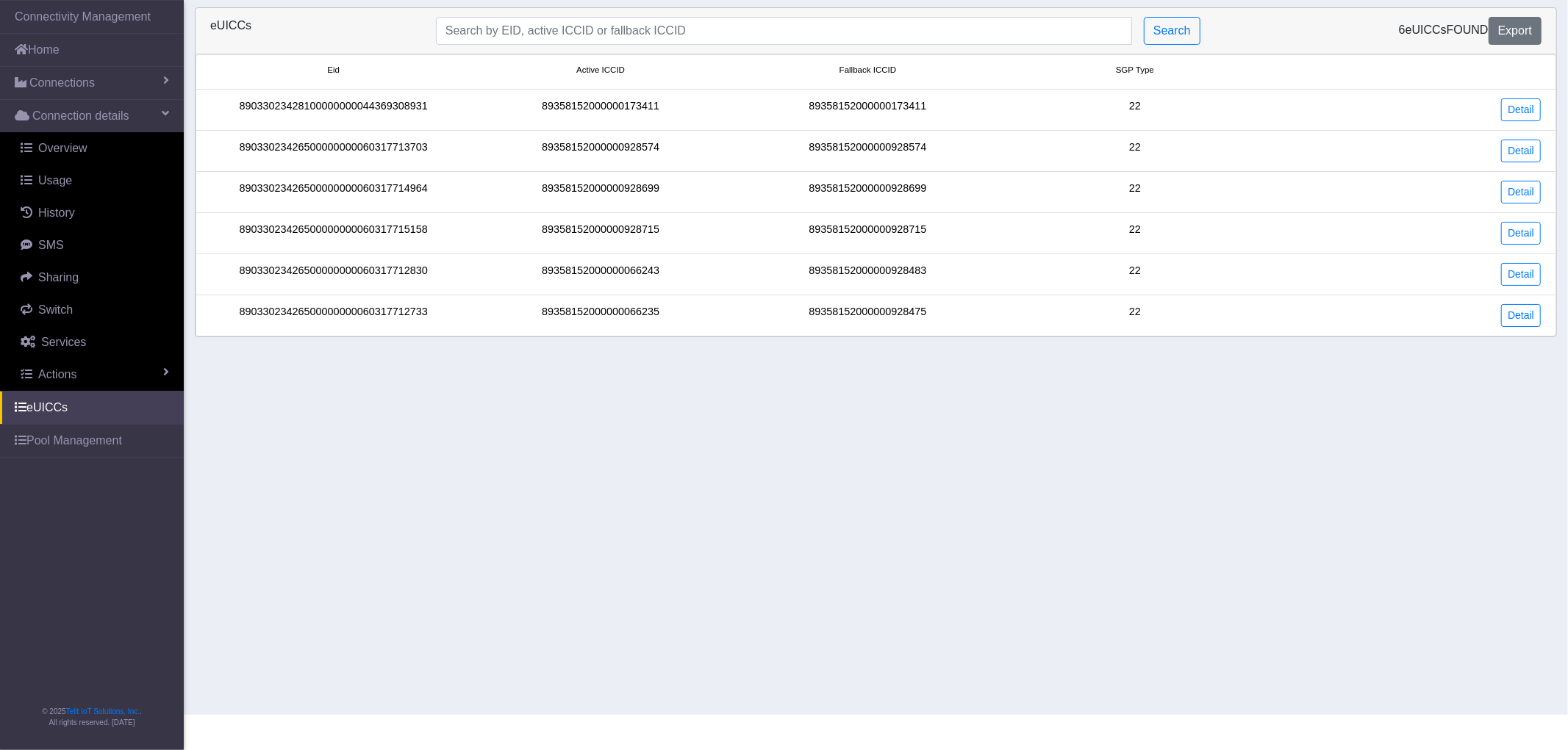
click at [1495, 311] on div "Detail" at bounding box center [1410, 316] width 283 height 23
click at [1504, 326] on link "Detail" at bounding box center [1521, 316] width 40 height 23
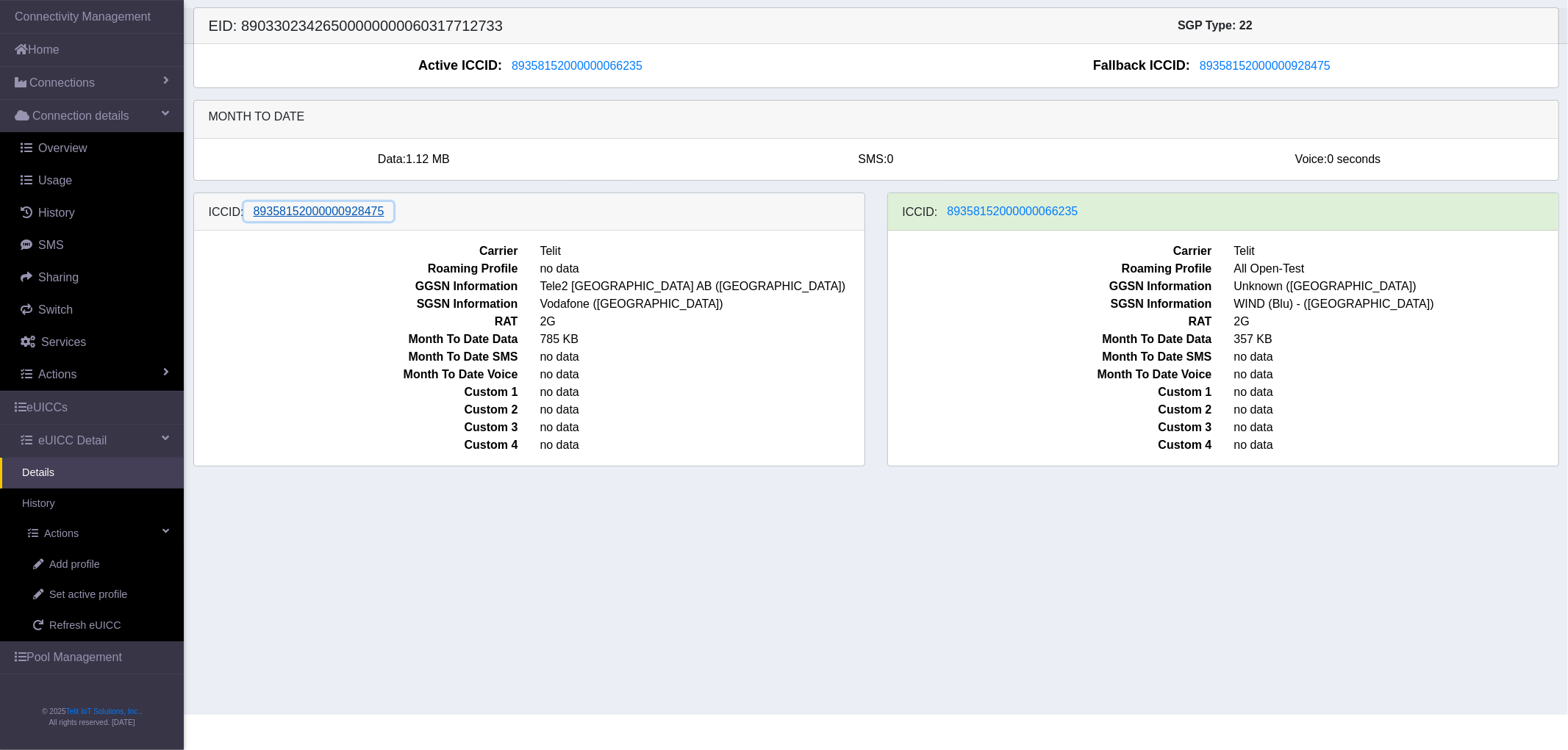
click at [354, 217] on span "89358152000000928475" at bounding box center [318, 211] width 131 height 13
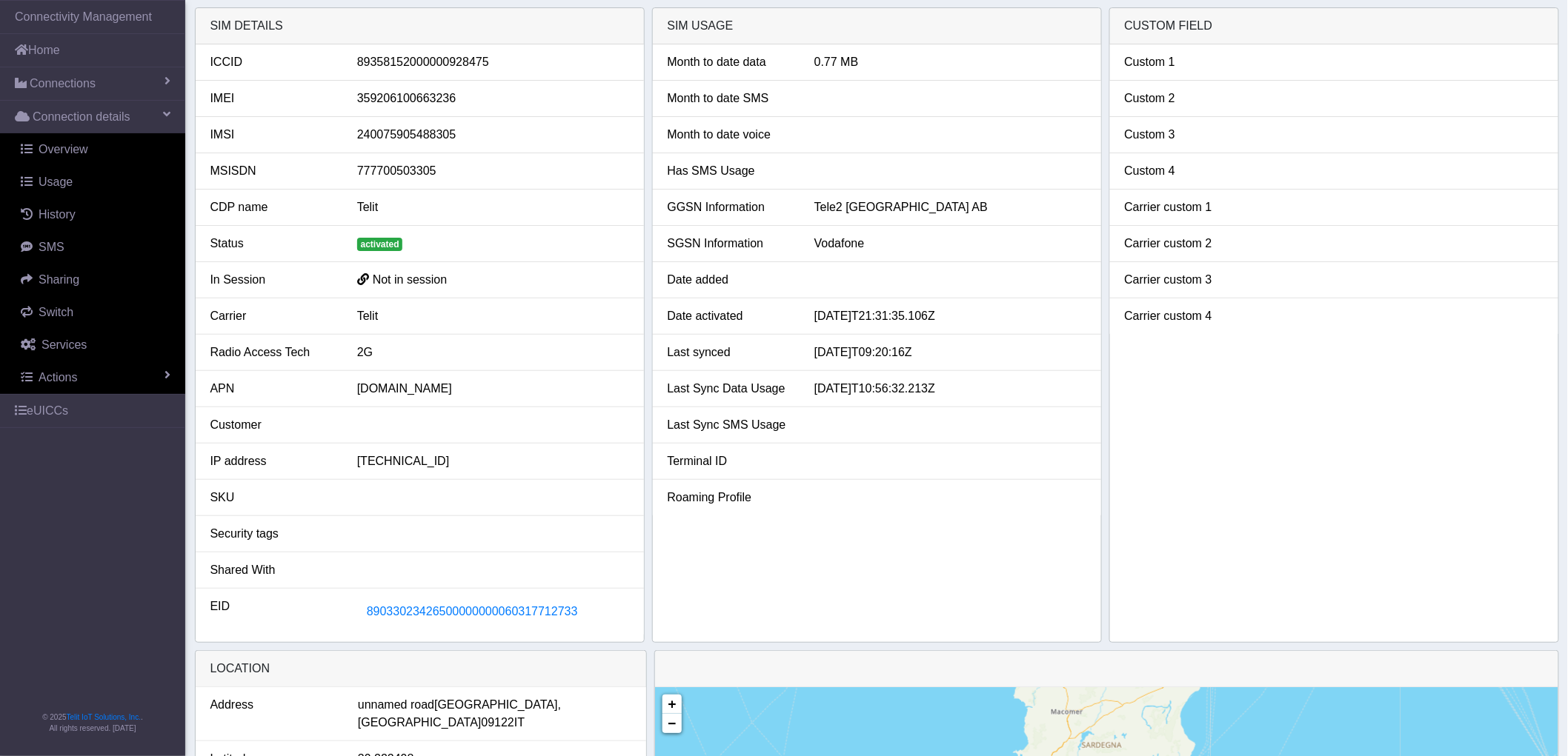
click at [465, 61] on div "89358152000000928475" at bounding box center [494, 63] width 295 height 18
copy div "89358152000000928475"
click at [109, 46] on link "Home" at bounding box center [93, 51] width 185 height 33
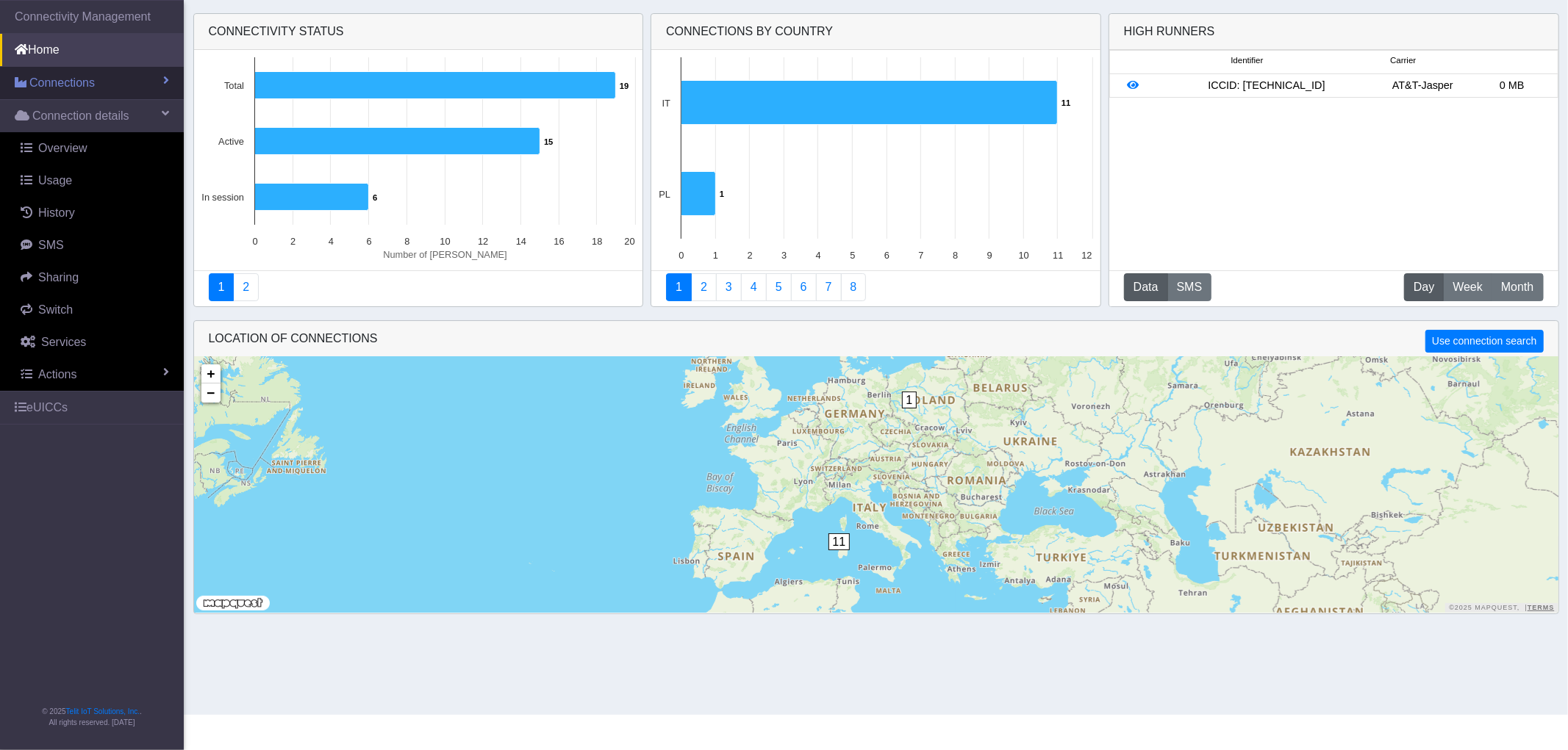
click at [114, 88] on link "Connections" at bounding box center [92, 83] width 184 height 32
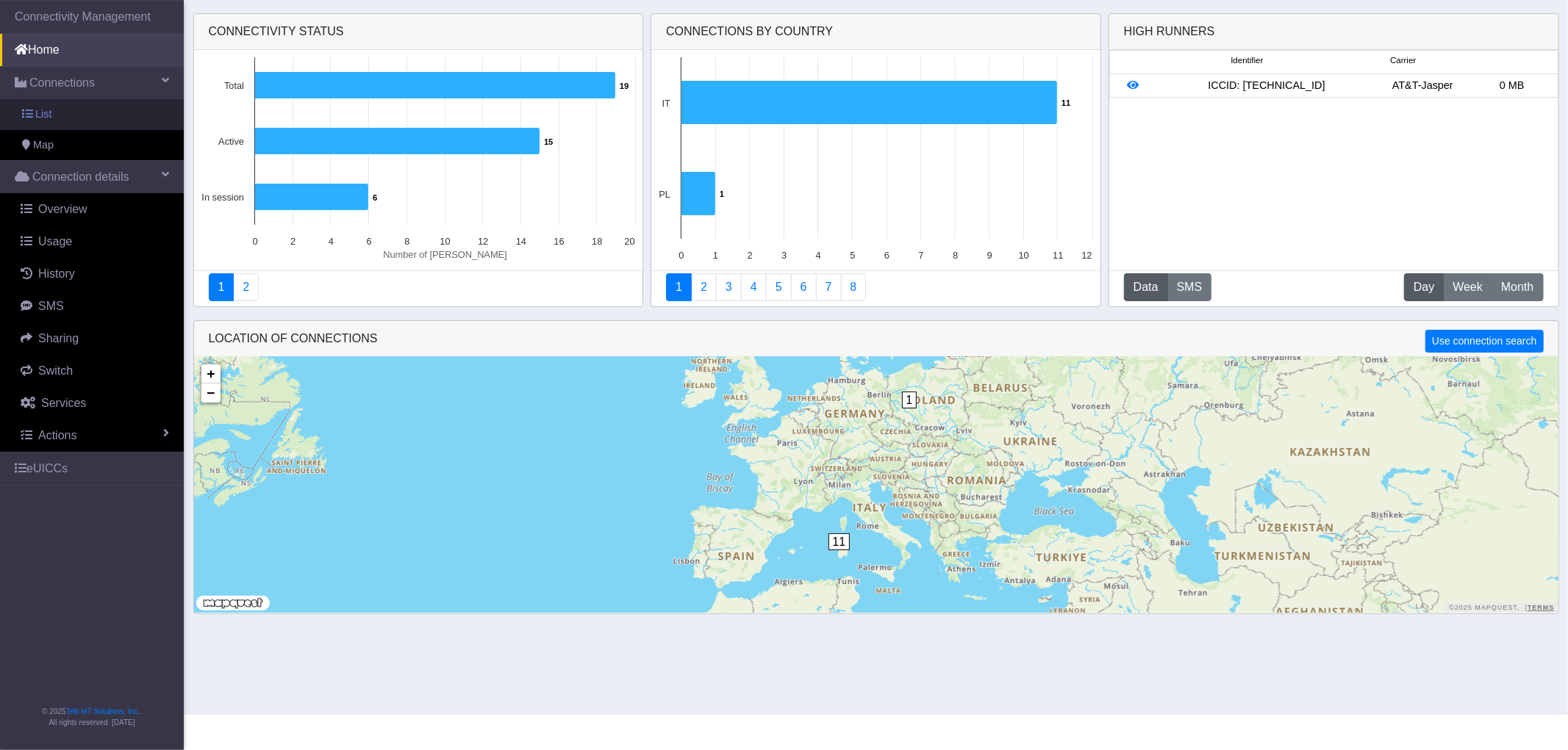
click at [97, 114] on link "List" at bounding box center [92, 114] width 184 height 31
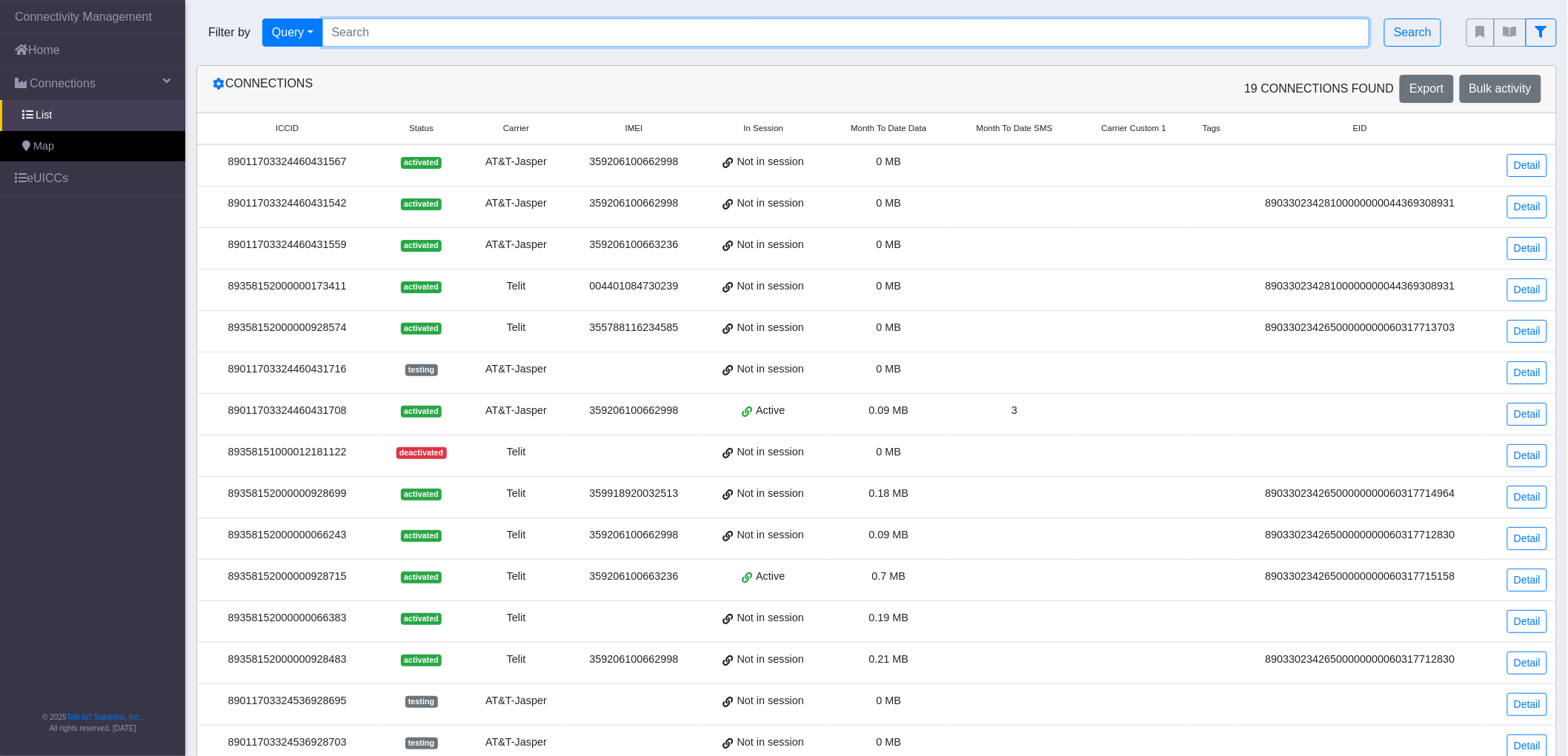
click at [409, 27] on input "Search..." at bounding box center [846, 32] width 1048 height 28
paste input "89358152000000928475"
type input "89358152000000928475"
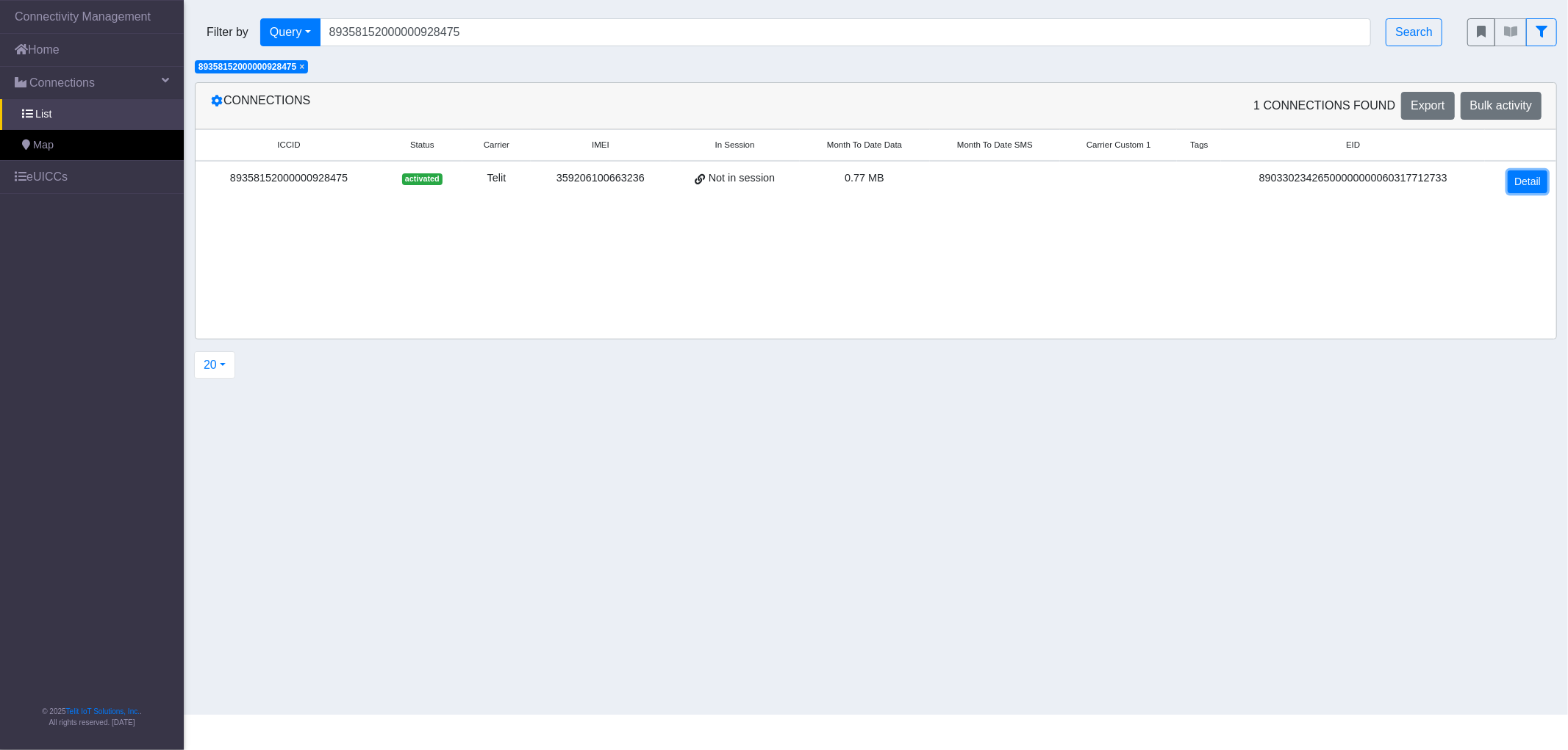
click at [1533, 184] on link "Detail" at bounding box center [1527, 181] width 40 height 23
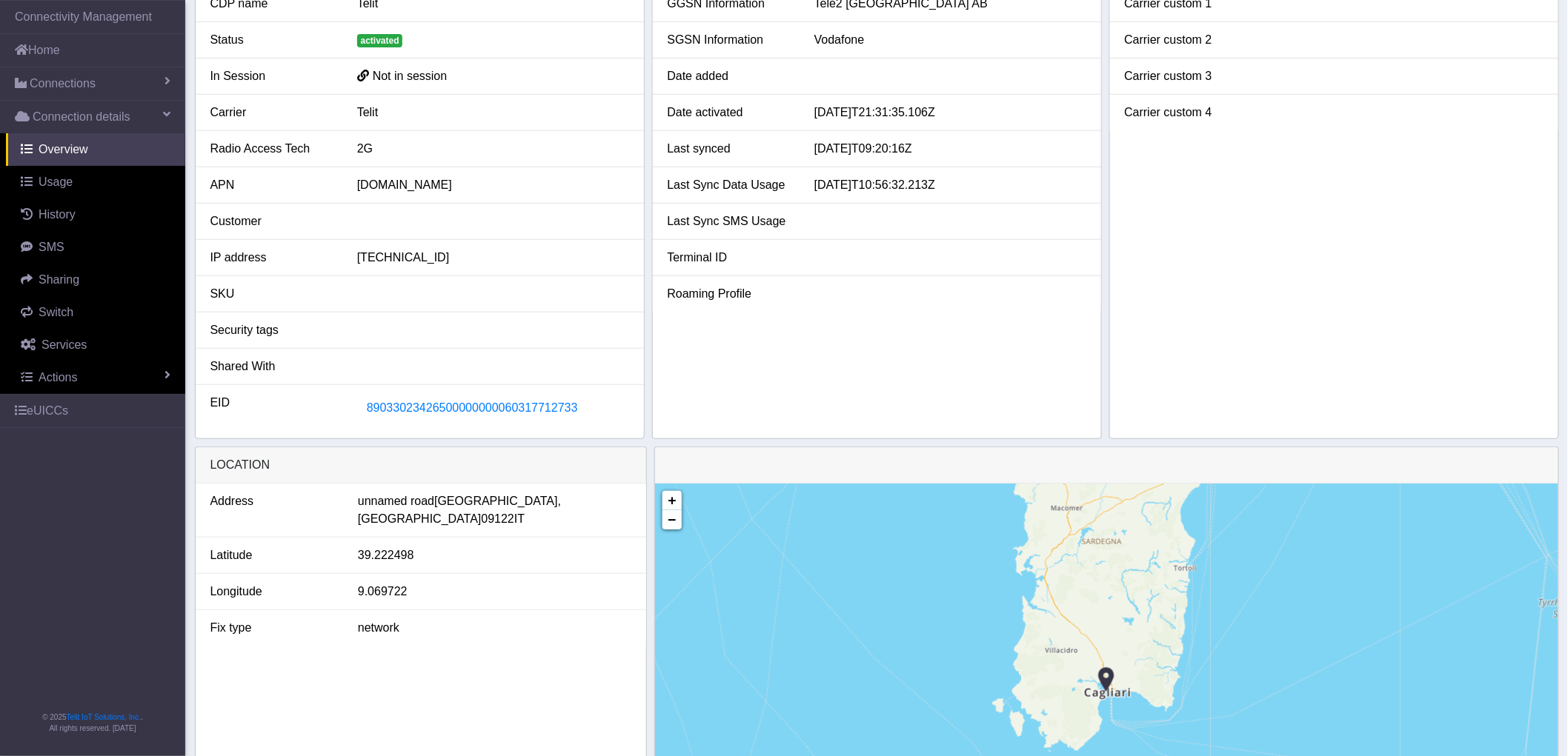
scroll to position [246, 0]
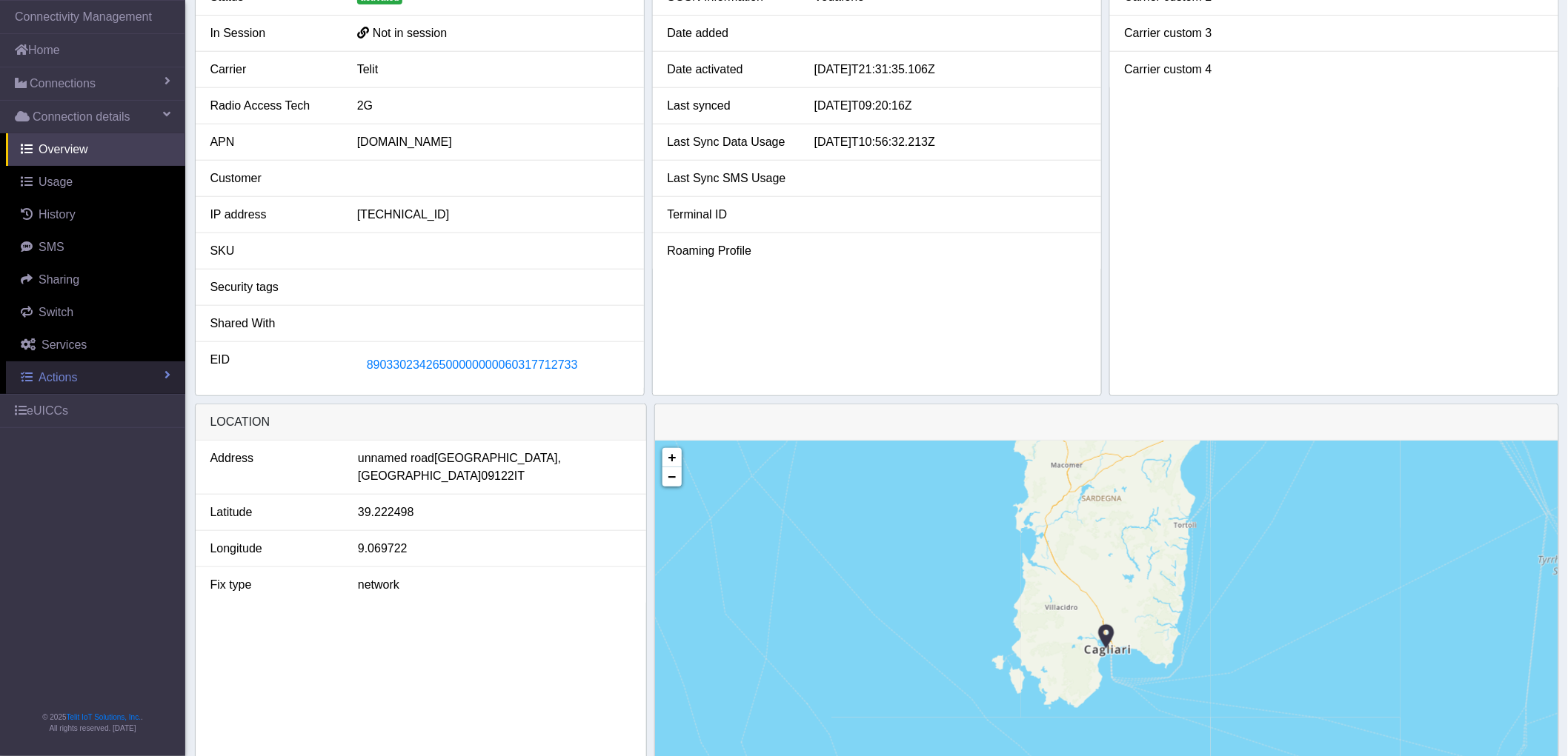
click at [68, 376] on span "Actions" at bounding box center [57, 377] width 38 height 13
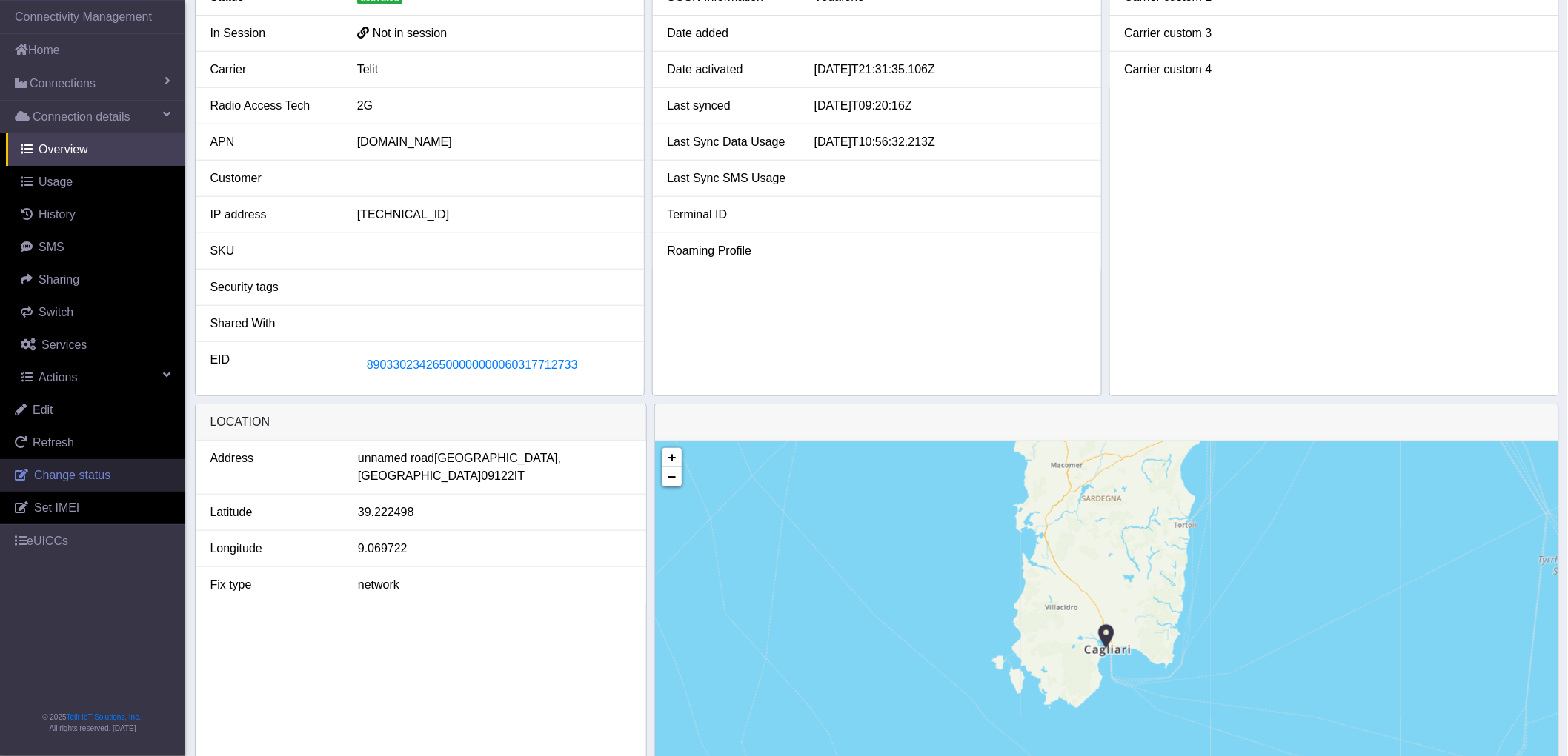
click at [84, 483] on link "Change status" at bounding box center [93, 475] width 185 height 33
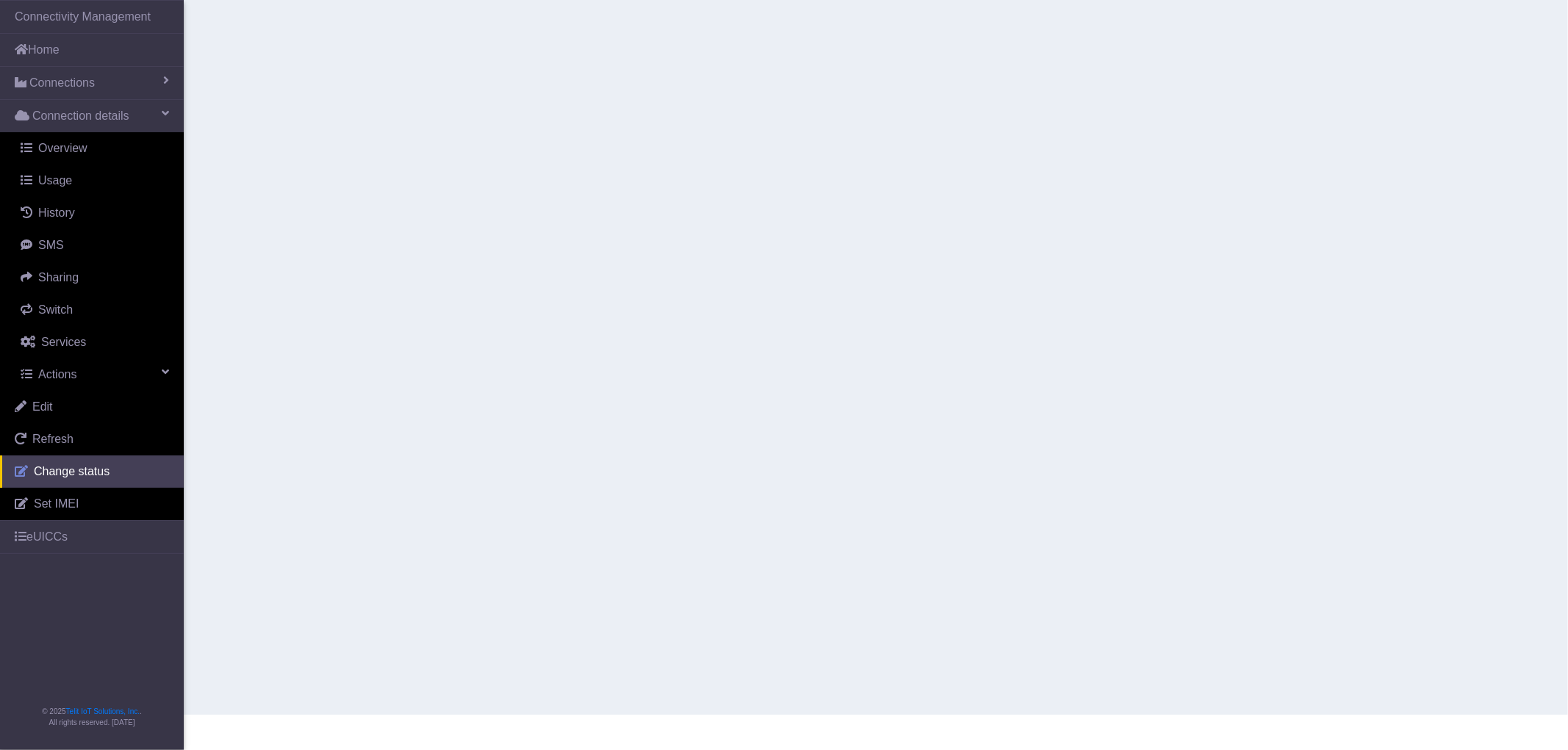
select select "activated"
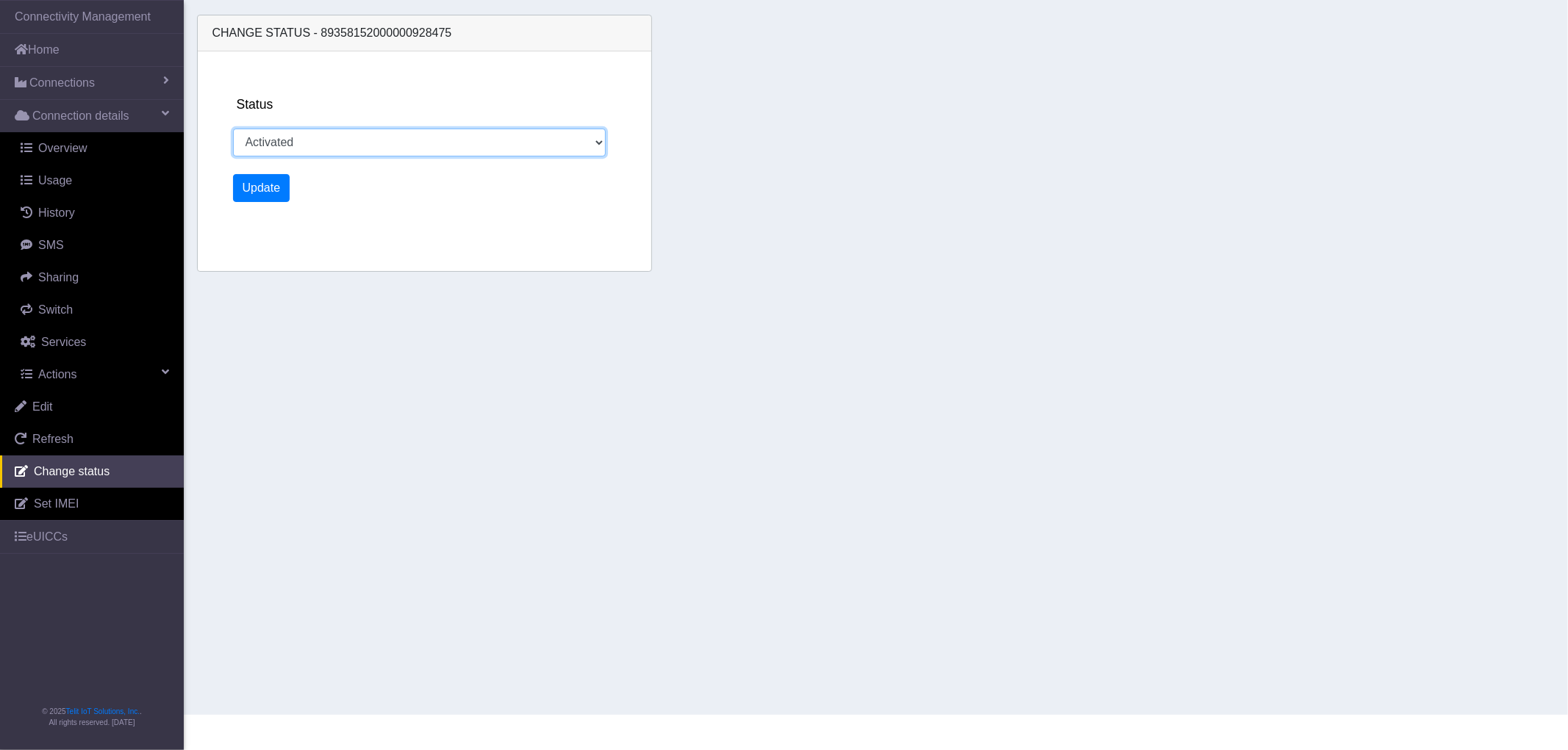
click at [360, 147] on select "Activated Deactivated" at bounding box center [419, 142] width 373 height 28
click at [333, 364] on section "Connectivity Management Home Connections List Map Connection details Overview U…" at bounding box center [784, 357] width 1568 height 715
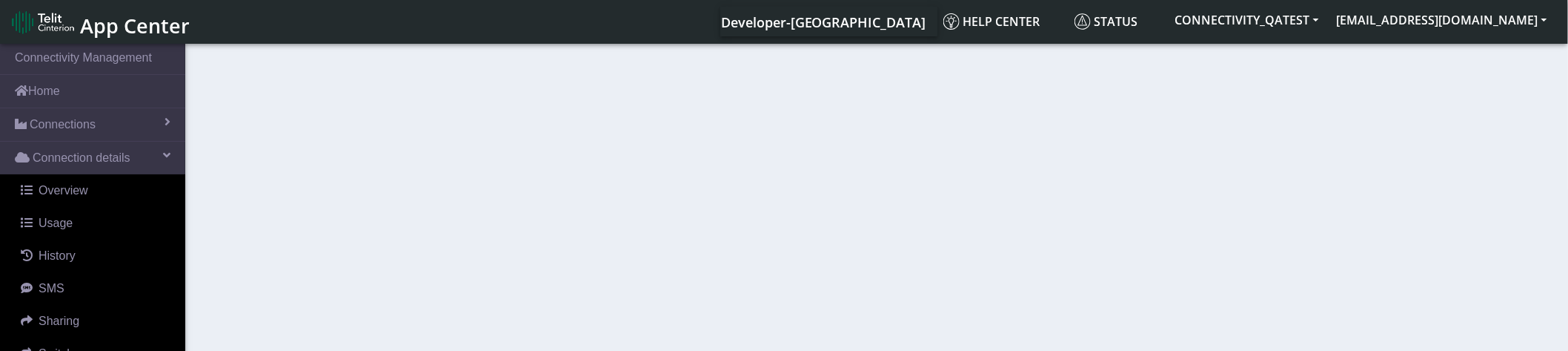
select select "activated"
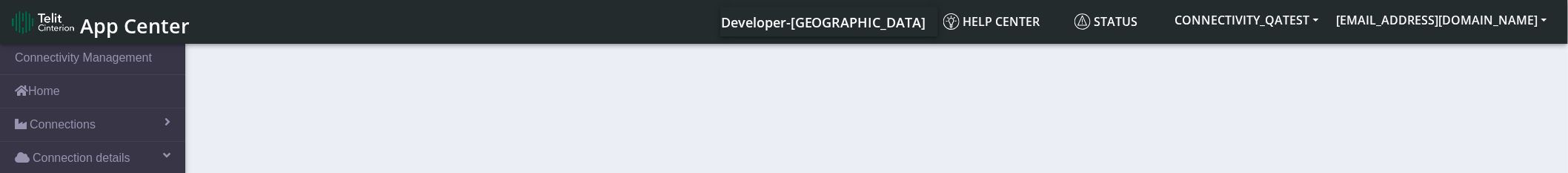
select select "activated"
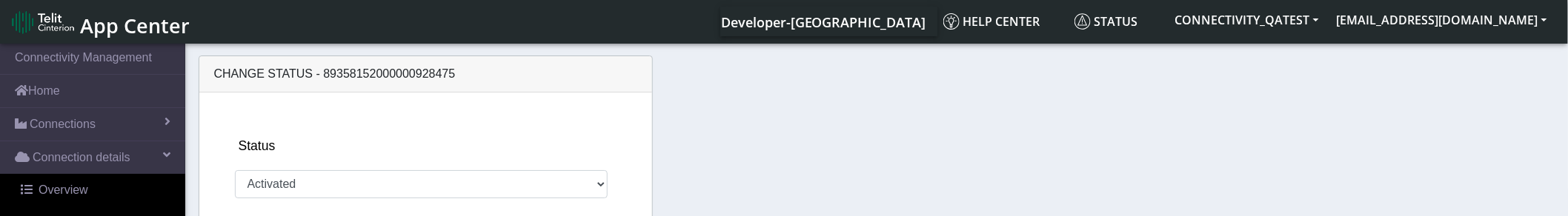
click at [136, 32] on span "App Center" at bounding box center [135, 25] width 110 height 27
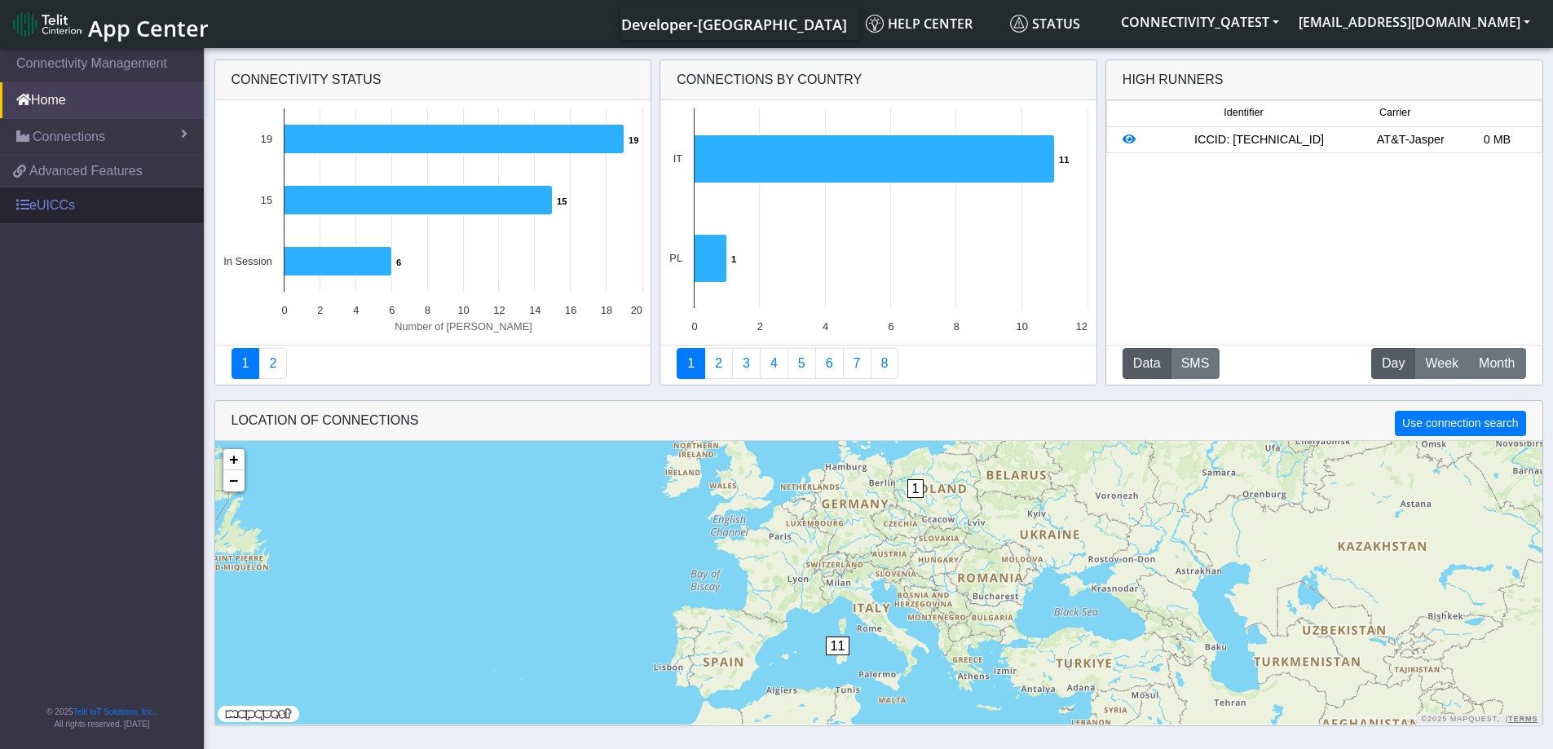
click at [73, 214] on link "eUICCs" at bounding box center [102, 206] width 204 height 36
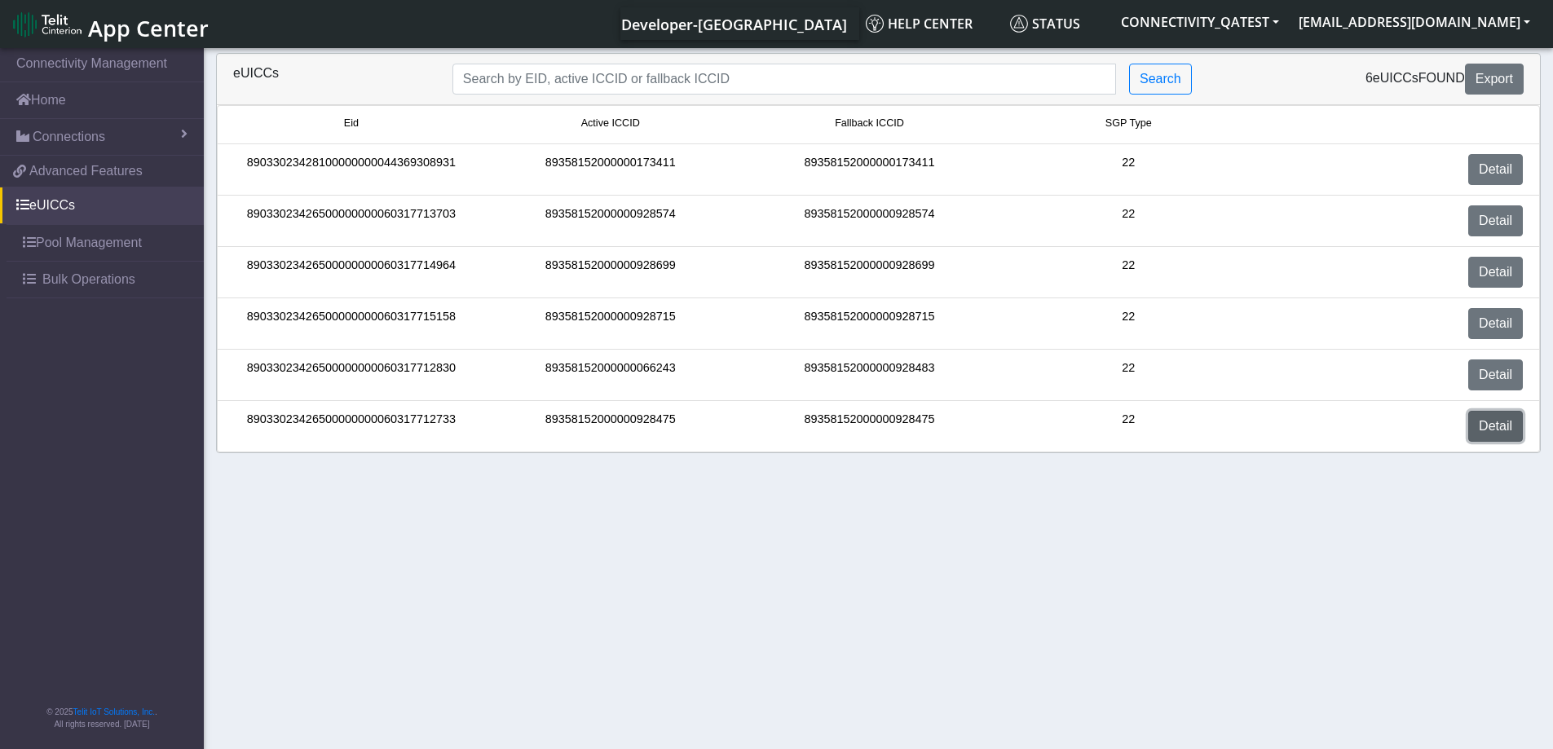
click at [1484, 423] on link "Detail" at bounding box center [1495, 426] width 55 height 31
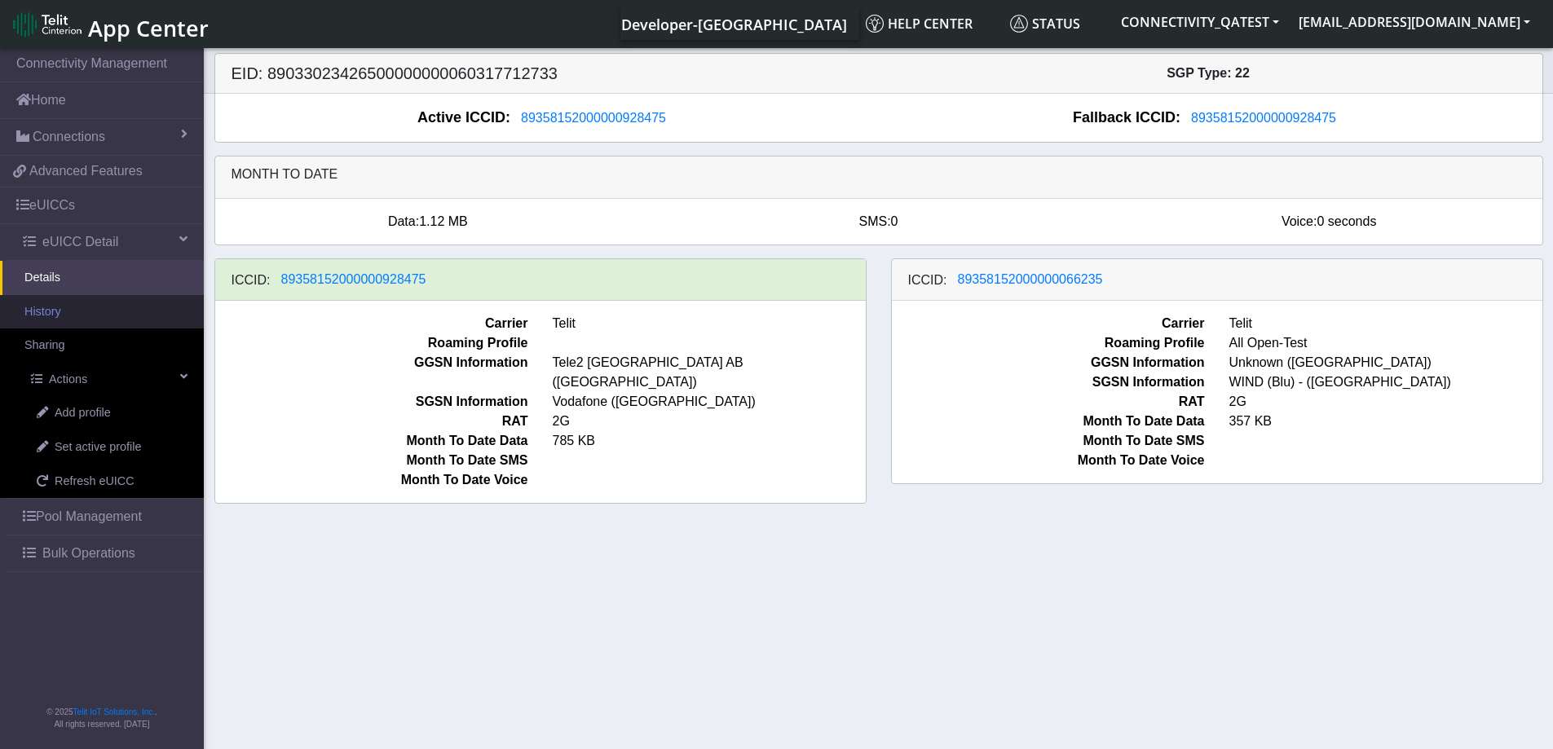
click at [86, 319] on link "History" at bounding box center [102, 312] width 204 height 34
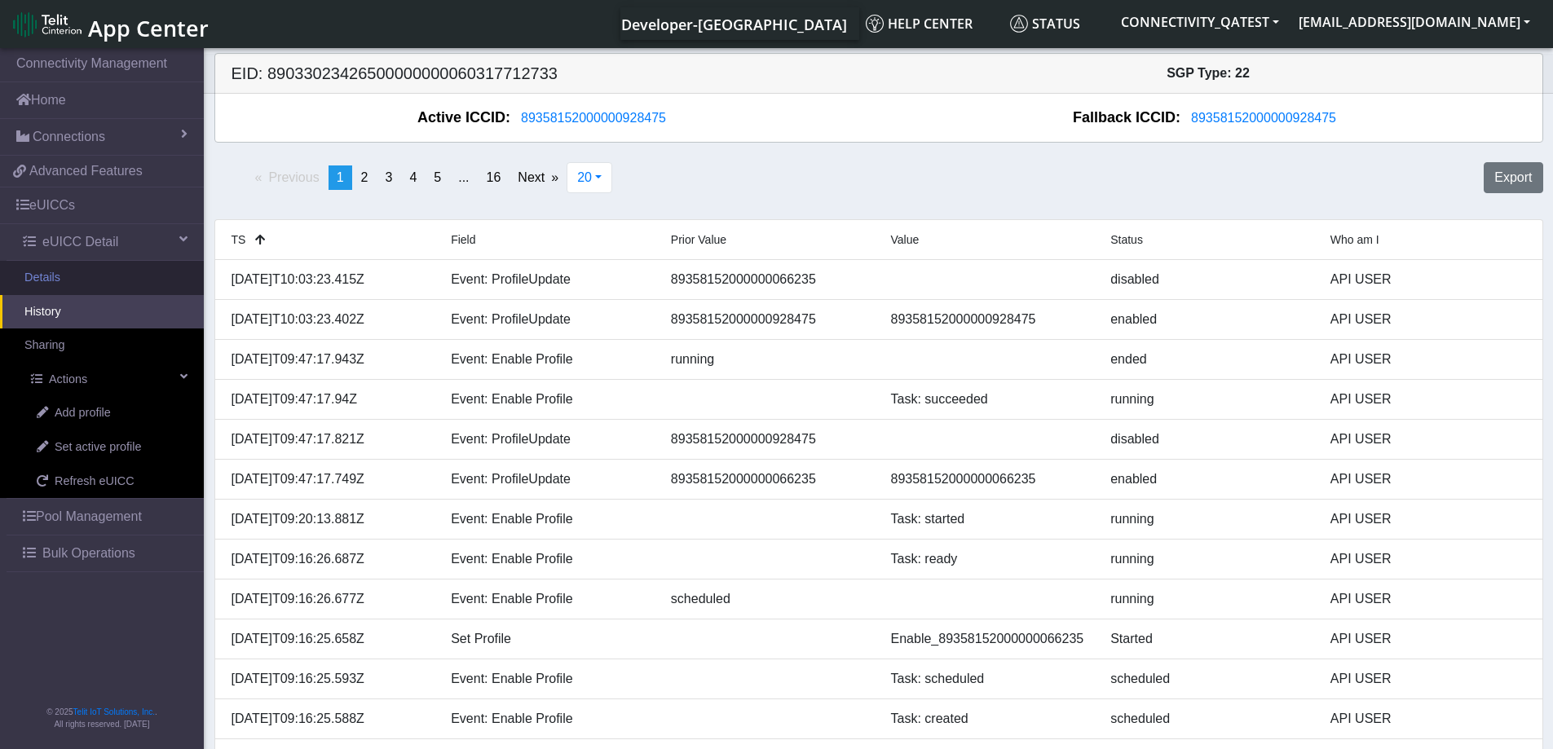
click at [64, 278] on link "Details" at bounding box center [102, 278] width 204 height 34
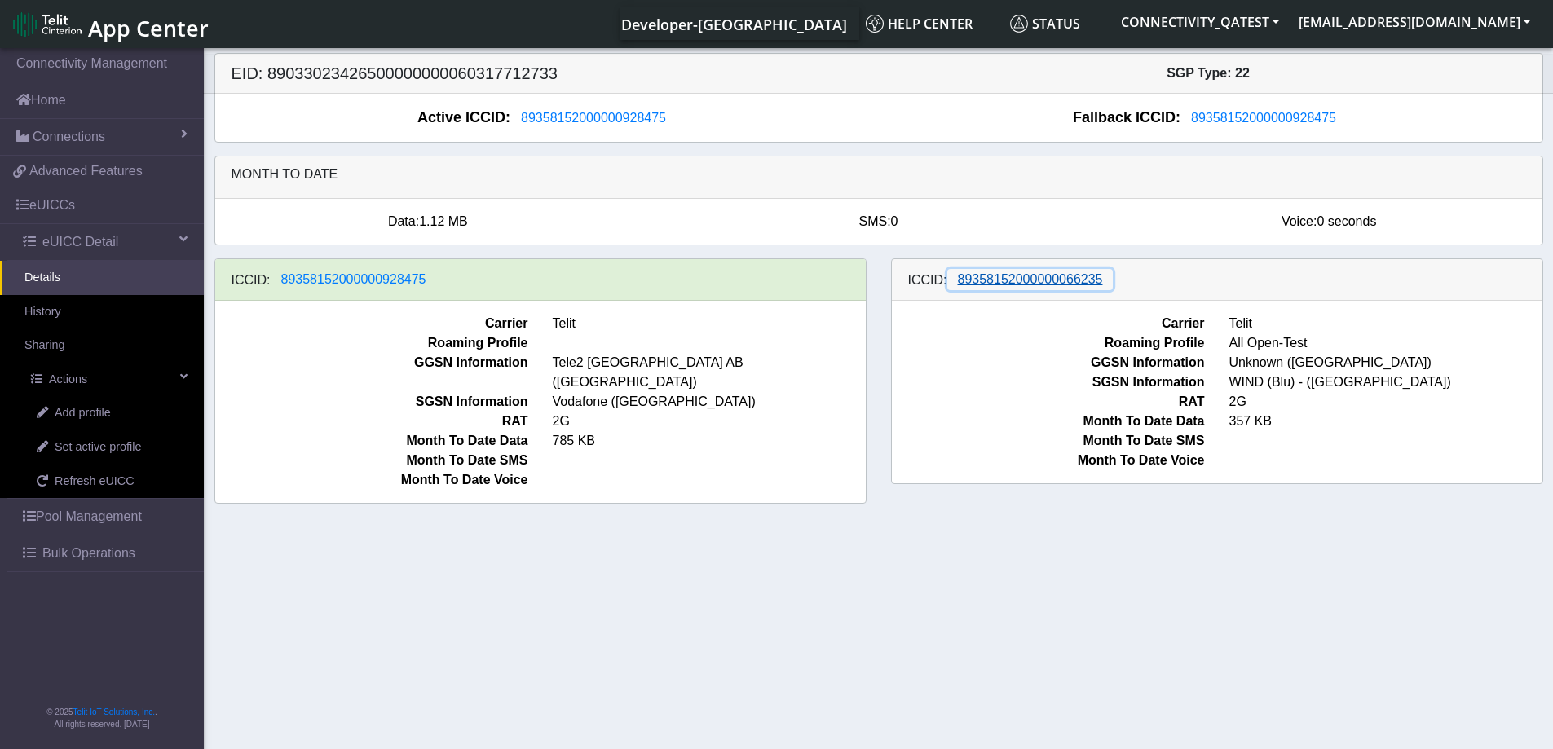
click at [1035, 279] on span "89358152000000066235" at bounding box center [1030, 279] width 145 height 14
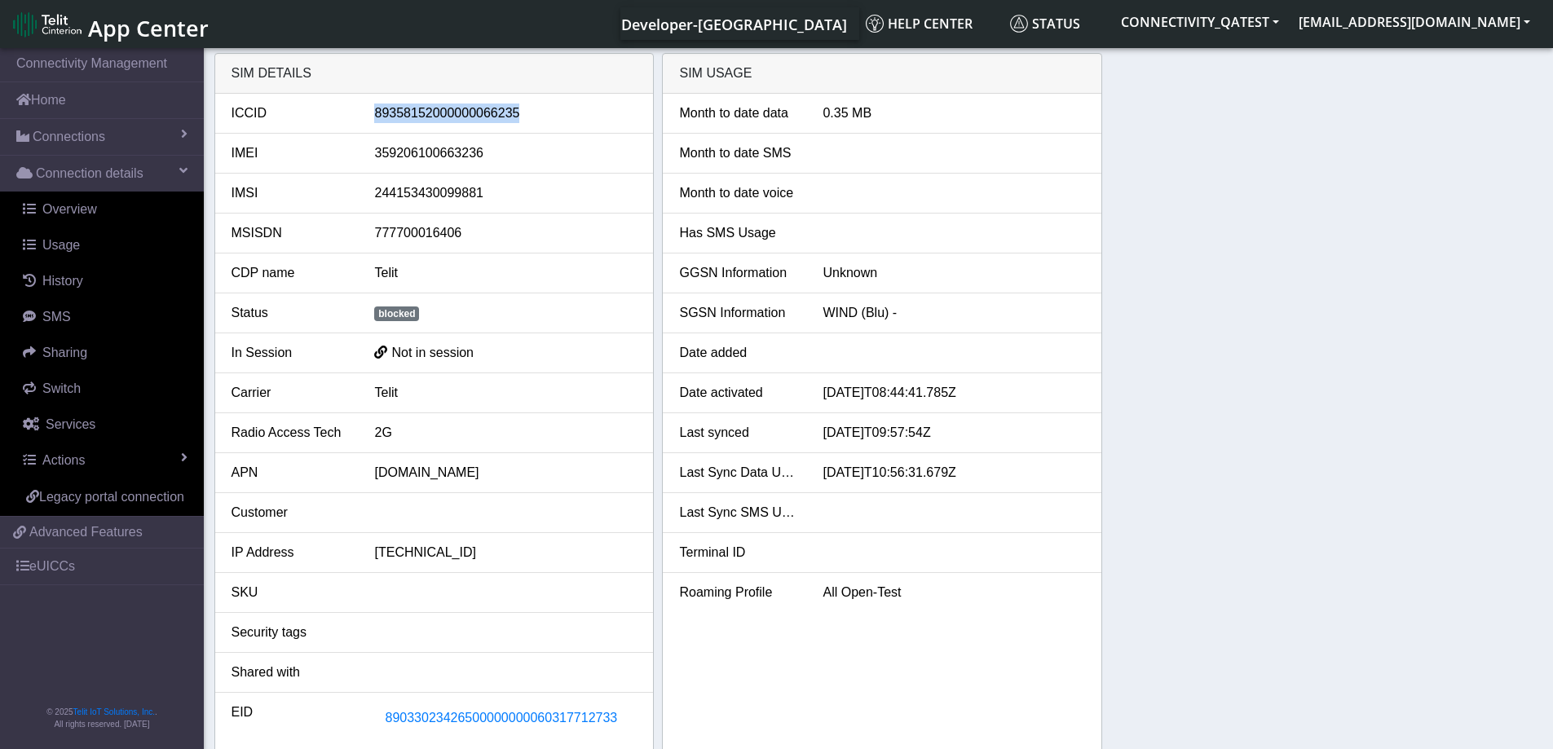
drag, startPoint x: 521, startPoint y: 111, endPoint x: 377, endPoint y: 116, distance: 143.6
click at [377, 116] on div "89358152000000066235" at bounding box center [505, 114] width 287 height 20
copy div "89358152000000066235"
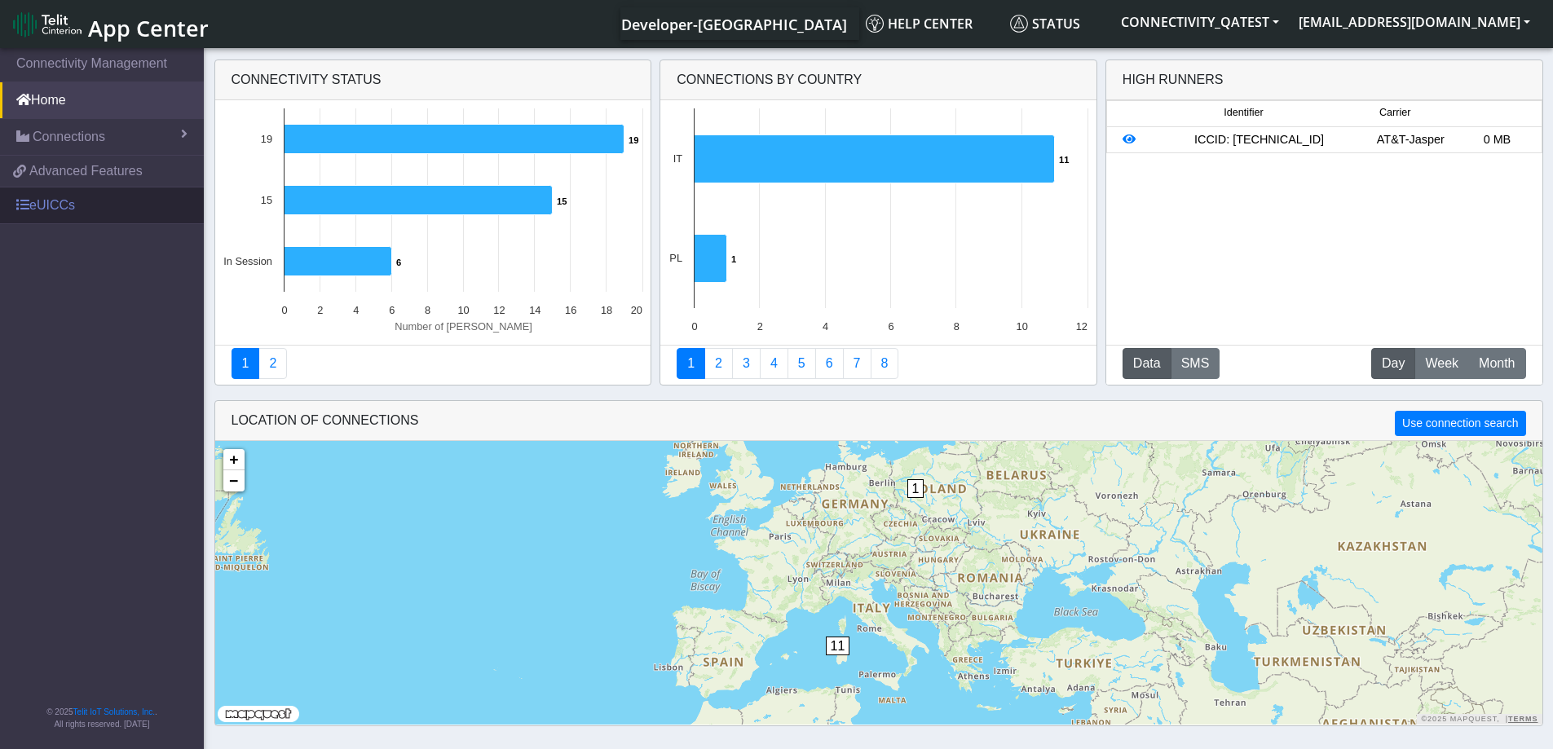
click at [50, 215] on link "eUICCs" at bounding box center [102, 206] width 204 height 36
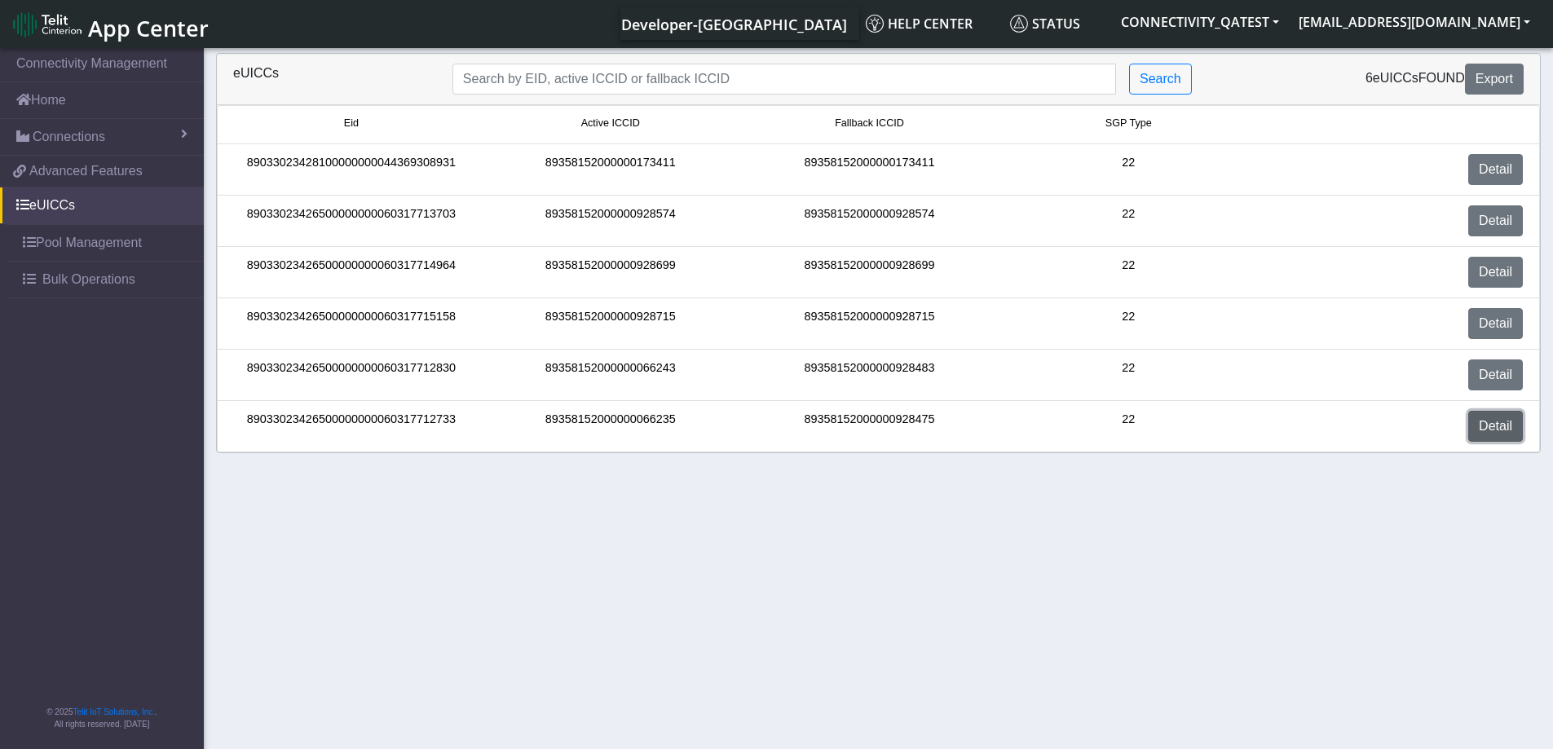
click at [1504, 427] on link "Detail" at bounding box center [1495, 426] width 55 height 31
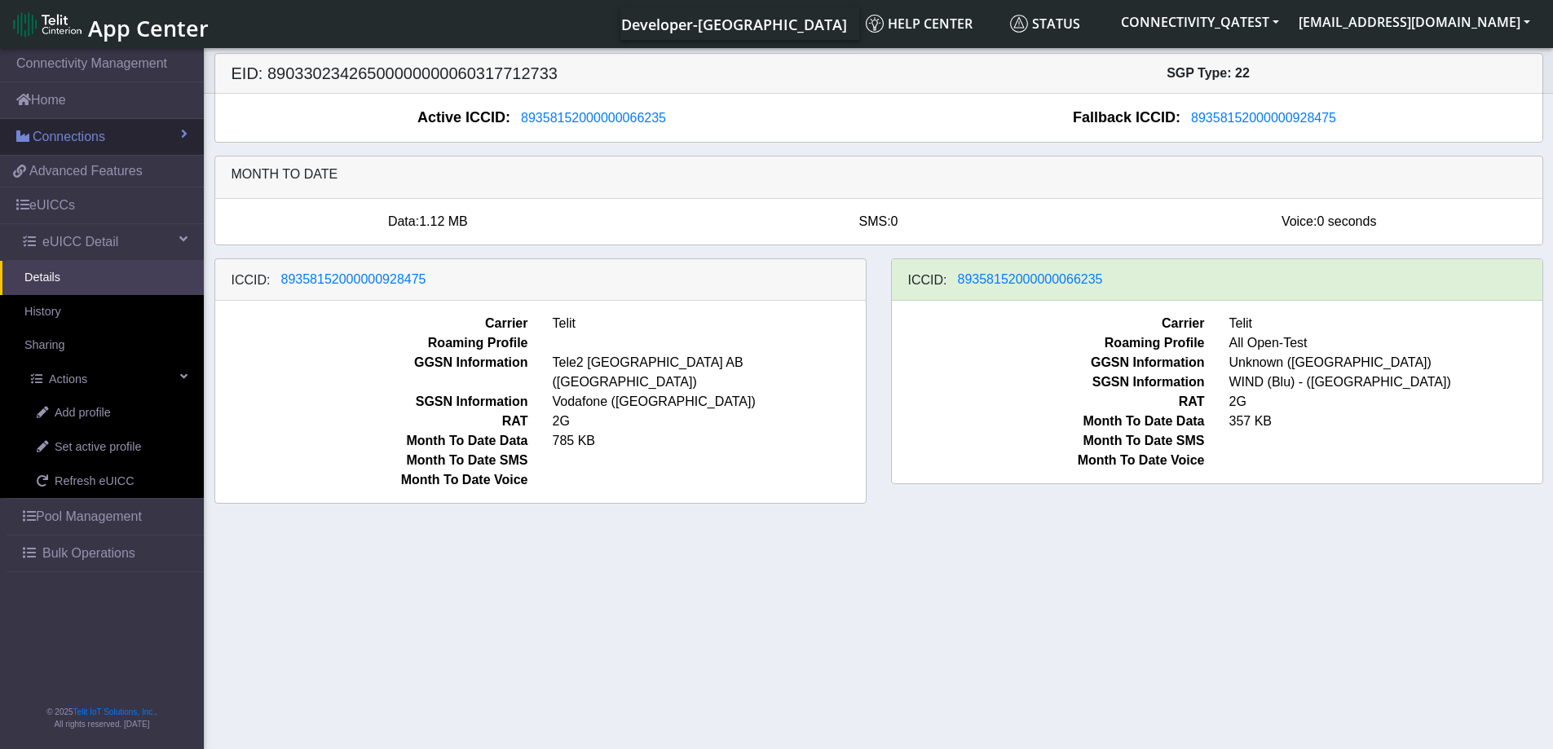
click at [73, 143] on span "Connections" at bounding box center [69, 137] width 73 height 20
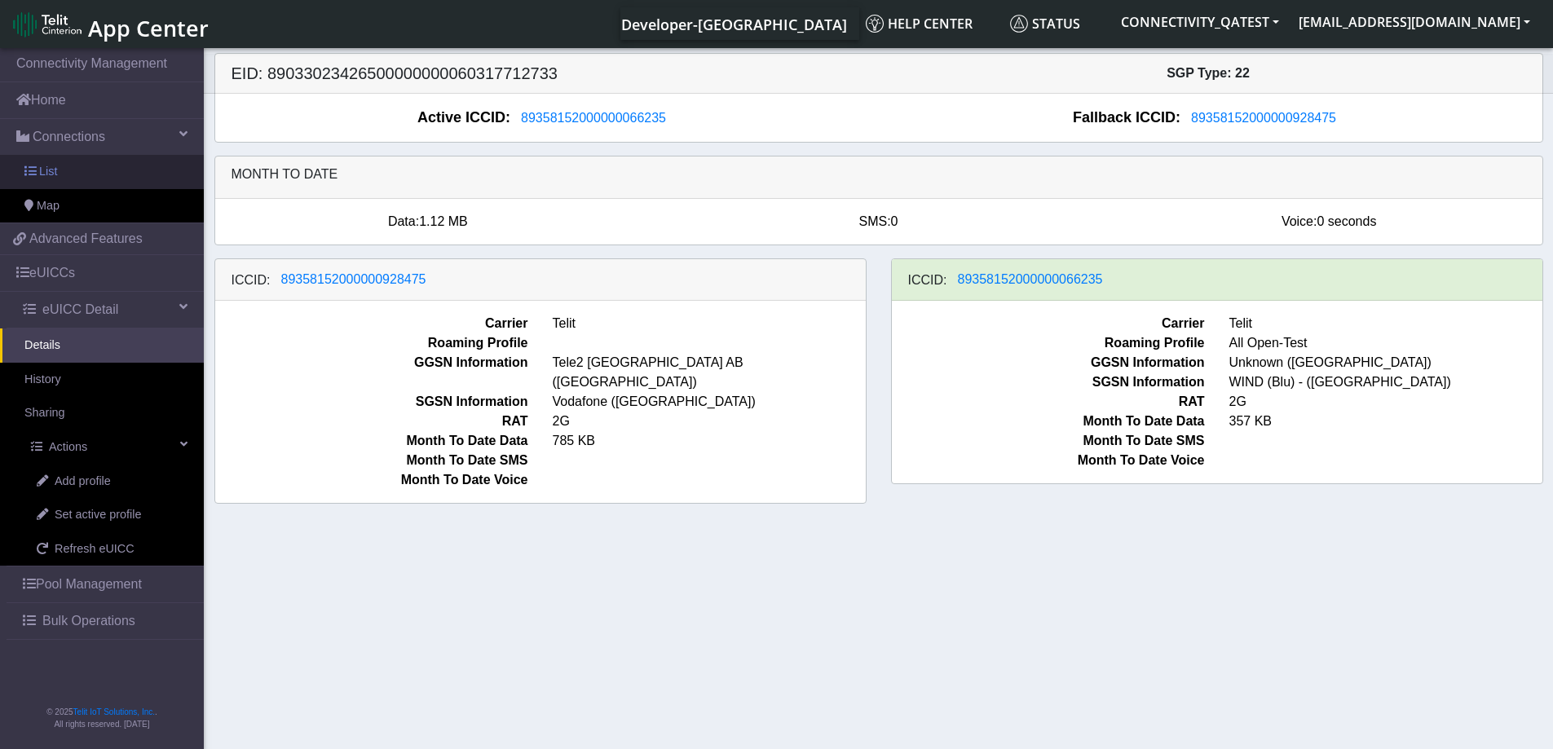
drag, startPoint x: 53, startPoint y: 170, endPoint x: 188, endPoint y: 172, distance: 135.3
click at [53, 170] on span "List" at bounding box center [48, 172] width 18 height 18
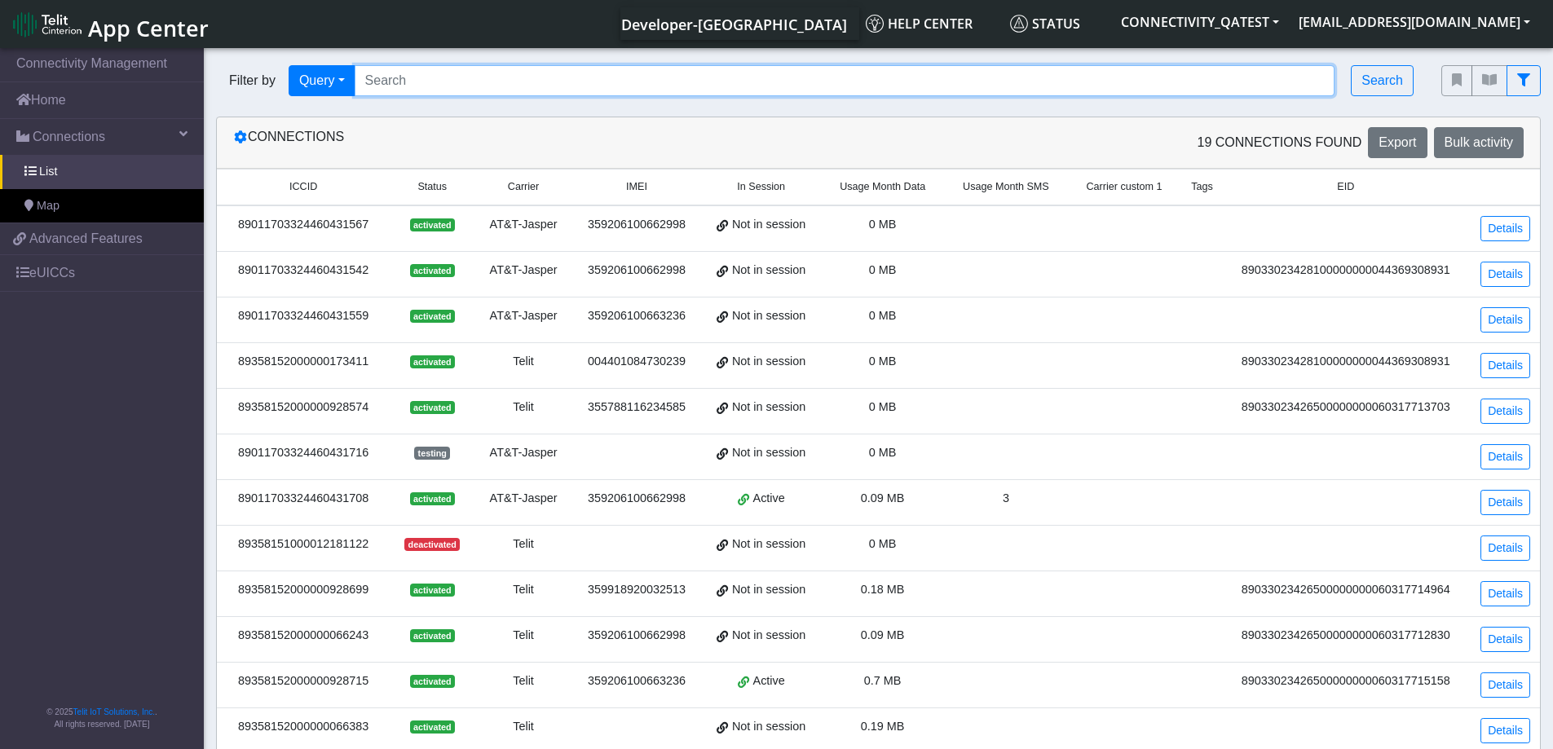
click at [404, 71] on input "Search..." at bounding box center [845, 80] width 981 height 31
paste input "89358152000000066235"
type input "89358152000000066235"
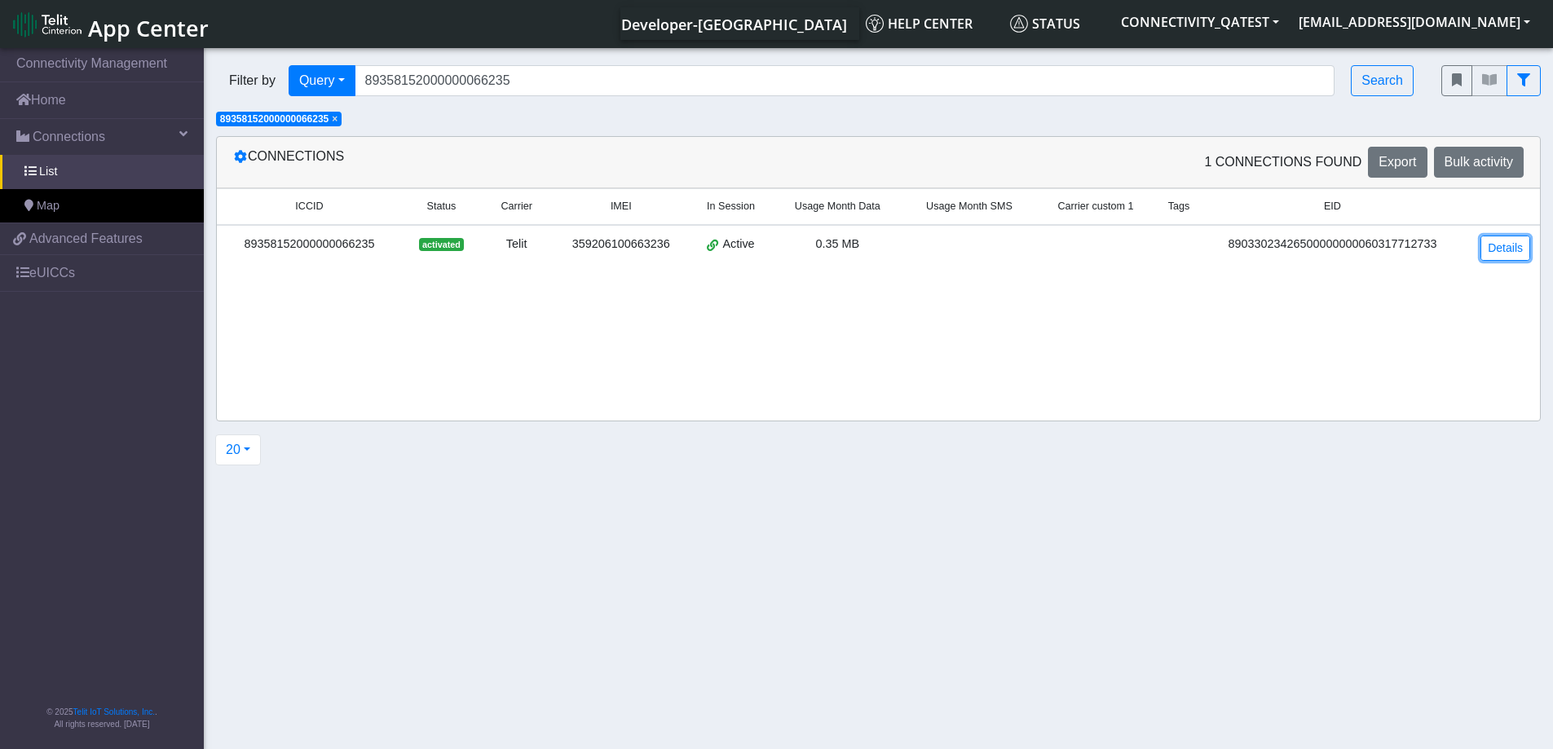
drag, startPoint x: 1487, startPoint y: 241, endPoint x: 1479, endPoint y: 249, distance: 12.1
click at [1488, 241] on link "Details" at bounding box center [1506, 248] width 50 height 25
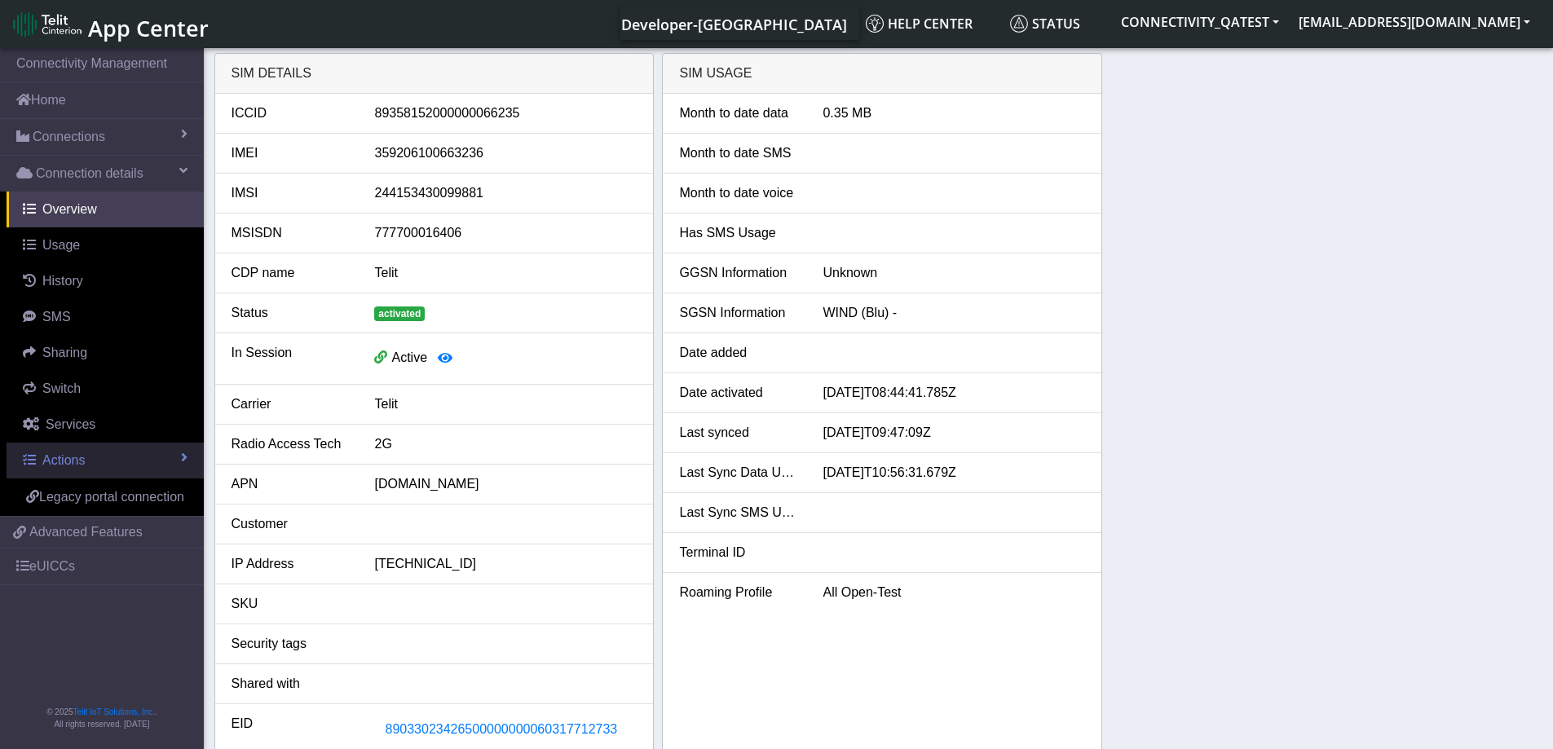
click at [103, 459] on link "Actions" at bounding box center [105, 461] width 197 height 36
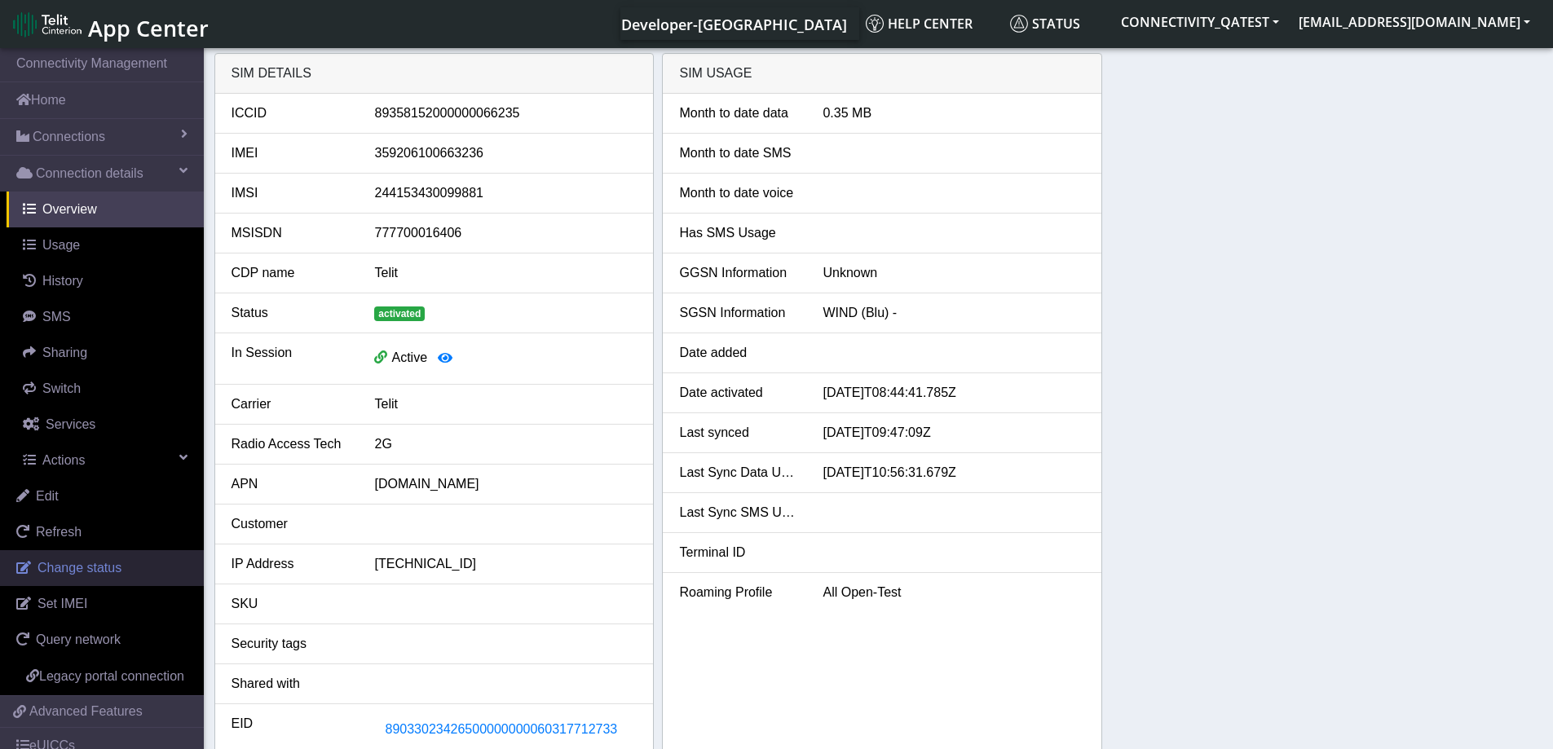
click at [90, 563] on span "Change status" at bounding box center [80, 568] width 84 height 14
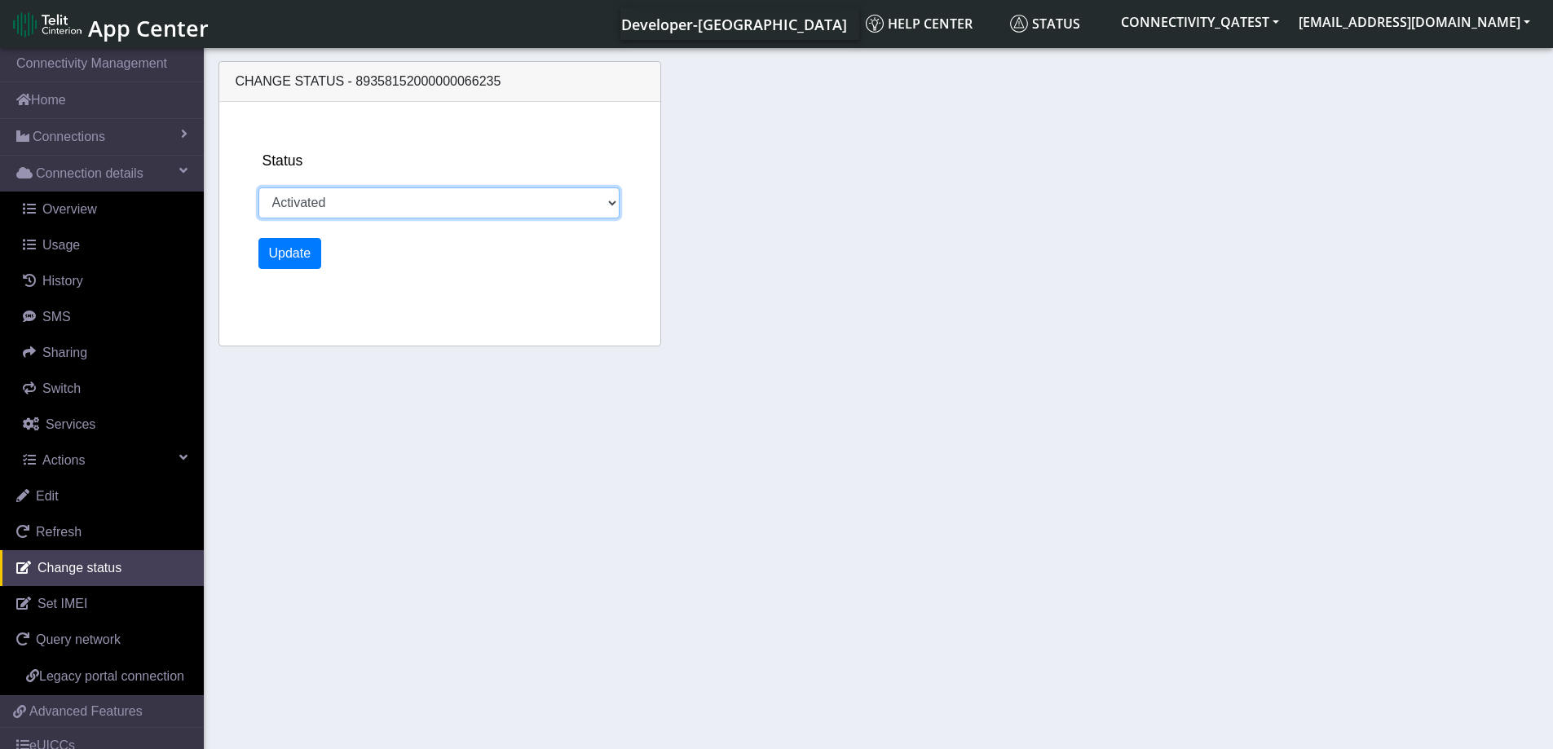
click at [353, 203] on select "Activated Deactivated Blocked" at bounding box center [439, 203] width 362 height 31
select select "blocked"
click at [258, 188] on select "Activated Deactivated Blocked" at bounding box center [439, 203] width 362 height 31
click at [304, 253] on button "Update" at bounding box center [290, 253] width 64 height 31
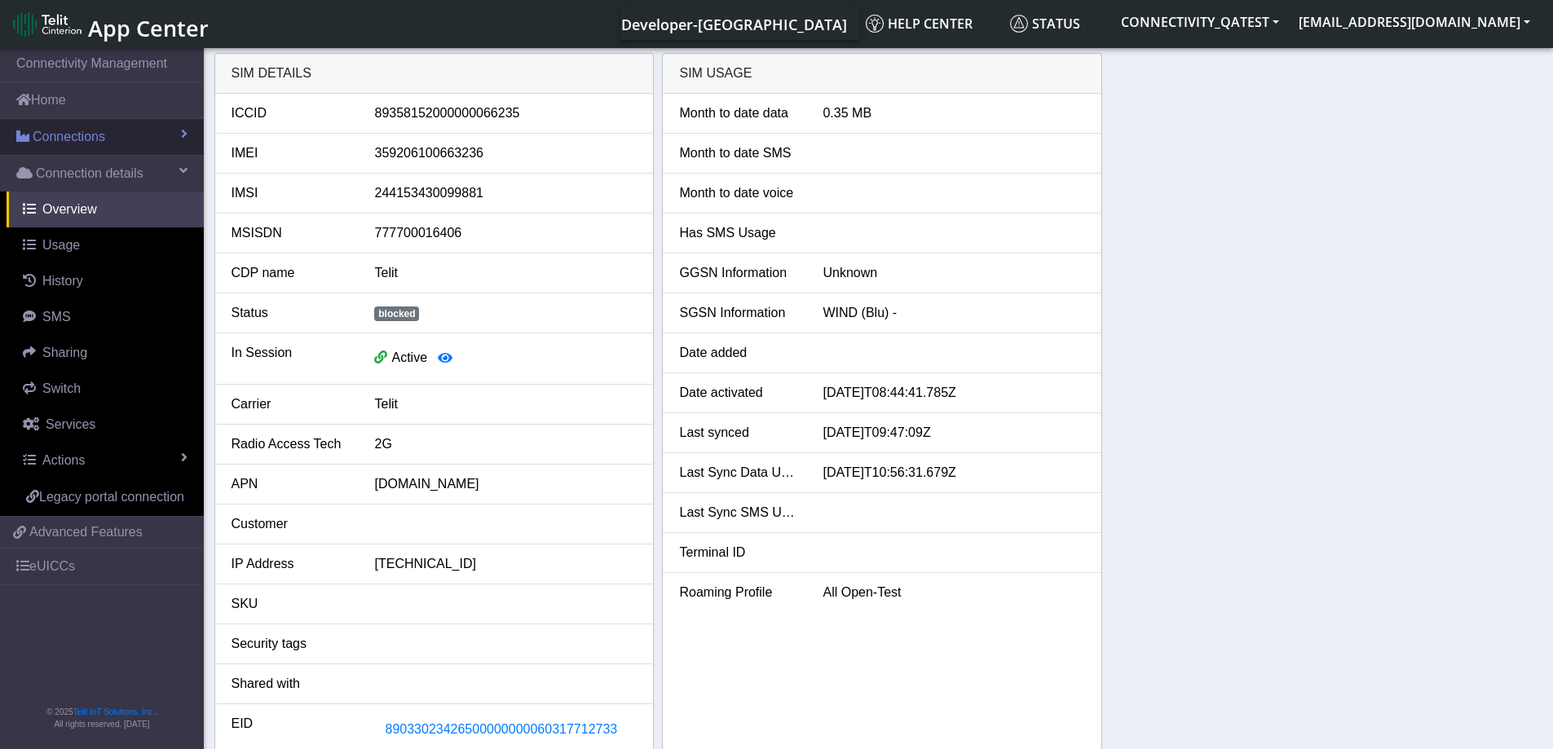
click at [78, 133] on span "Connections" at bounding box center [69, 137] width 73 height 20
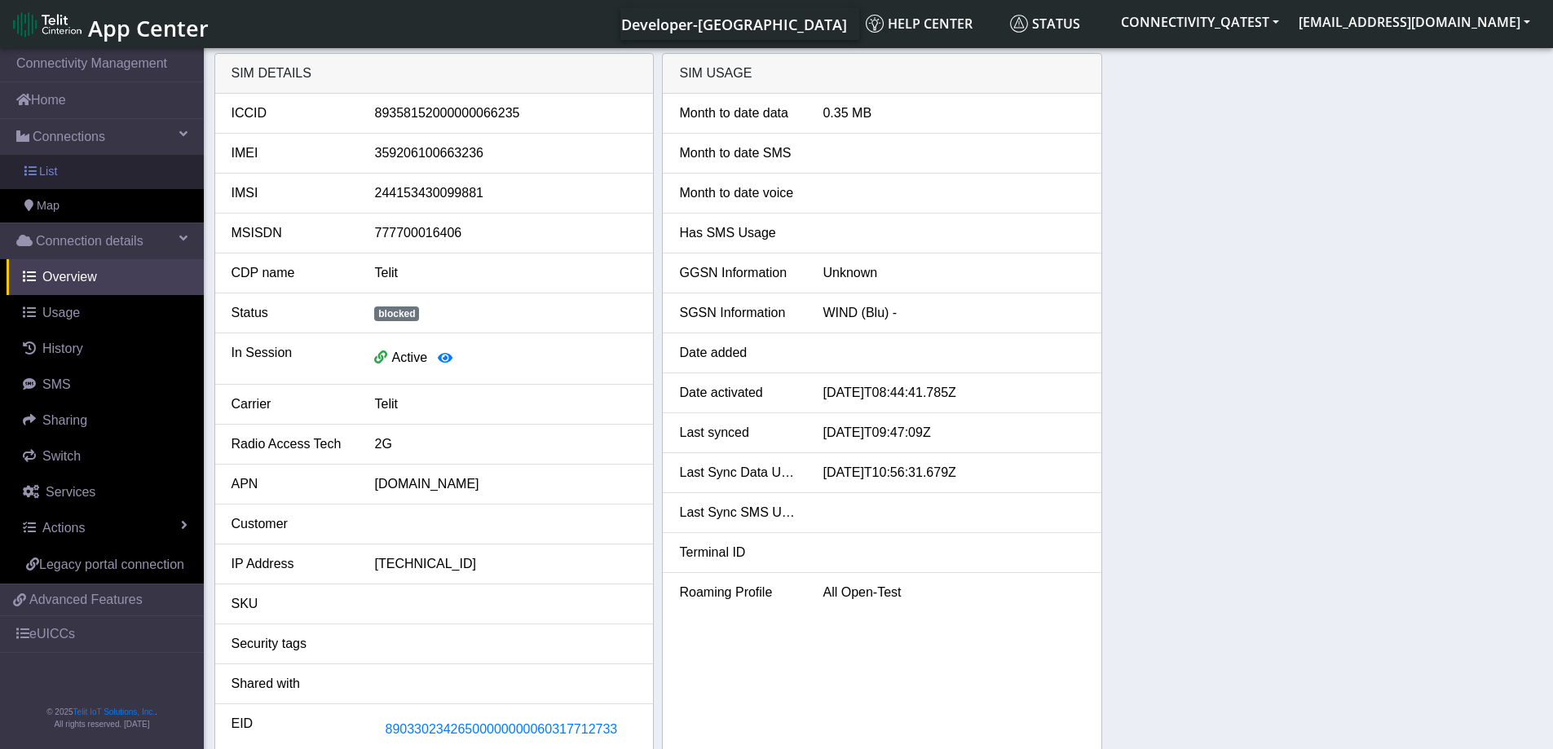
click at [92, 167] on link "List" at bounding box center [102, 172] width 204 height 34
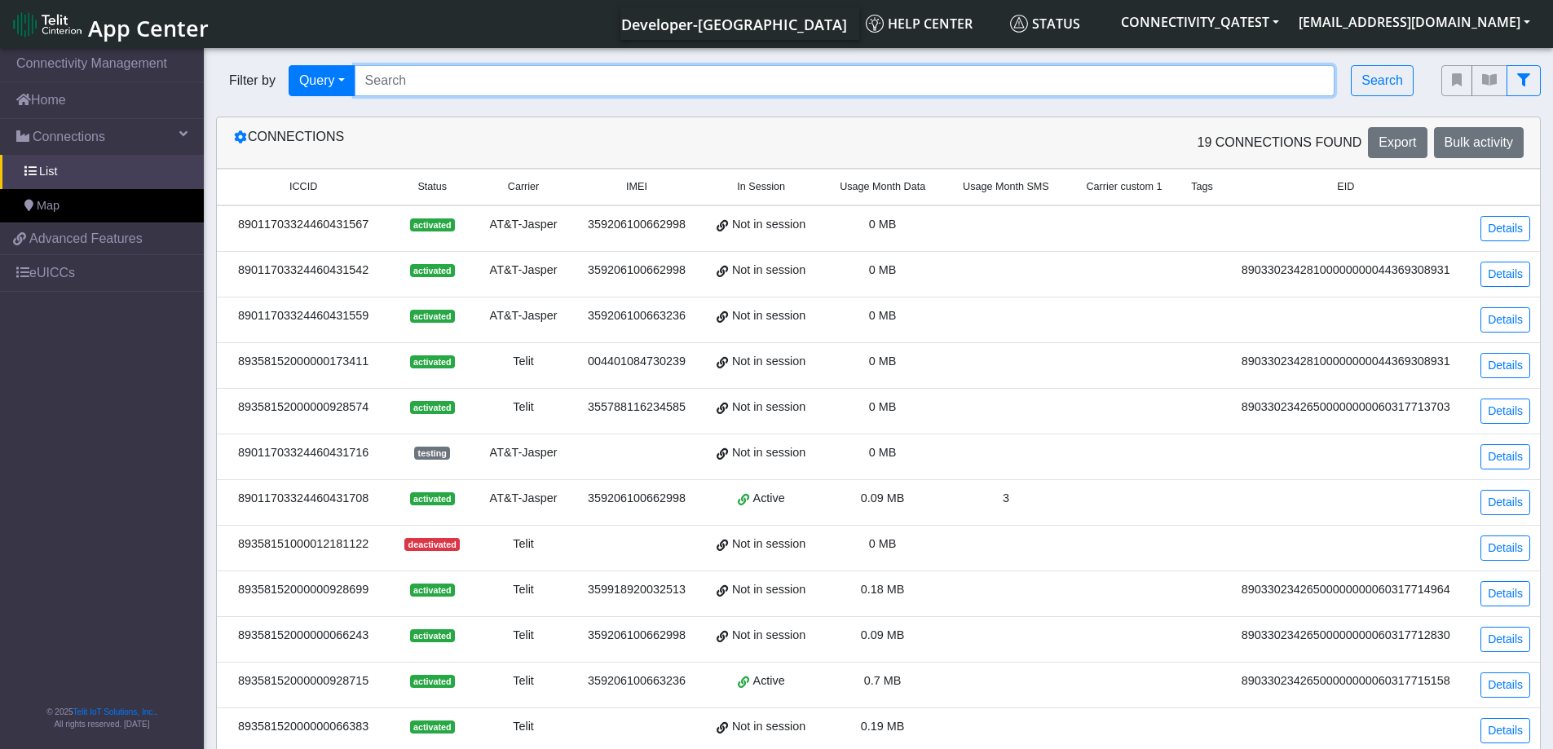
click at [460, 75] on input "Search..." at bounding box center [845, 80] width 981 height 31
paste input "89358152000000066243"
type input "89358152000000066243"
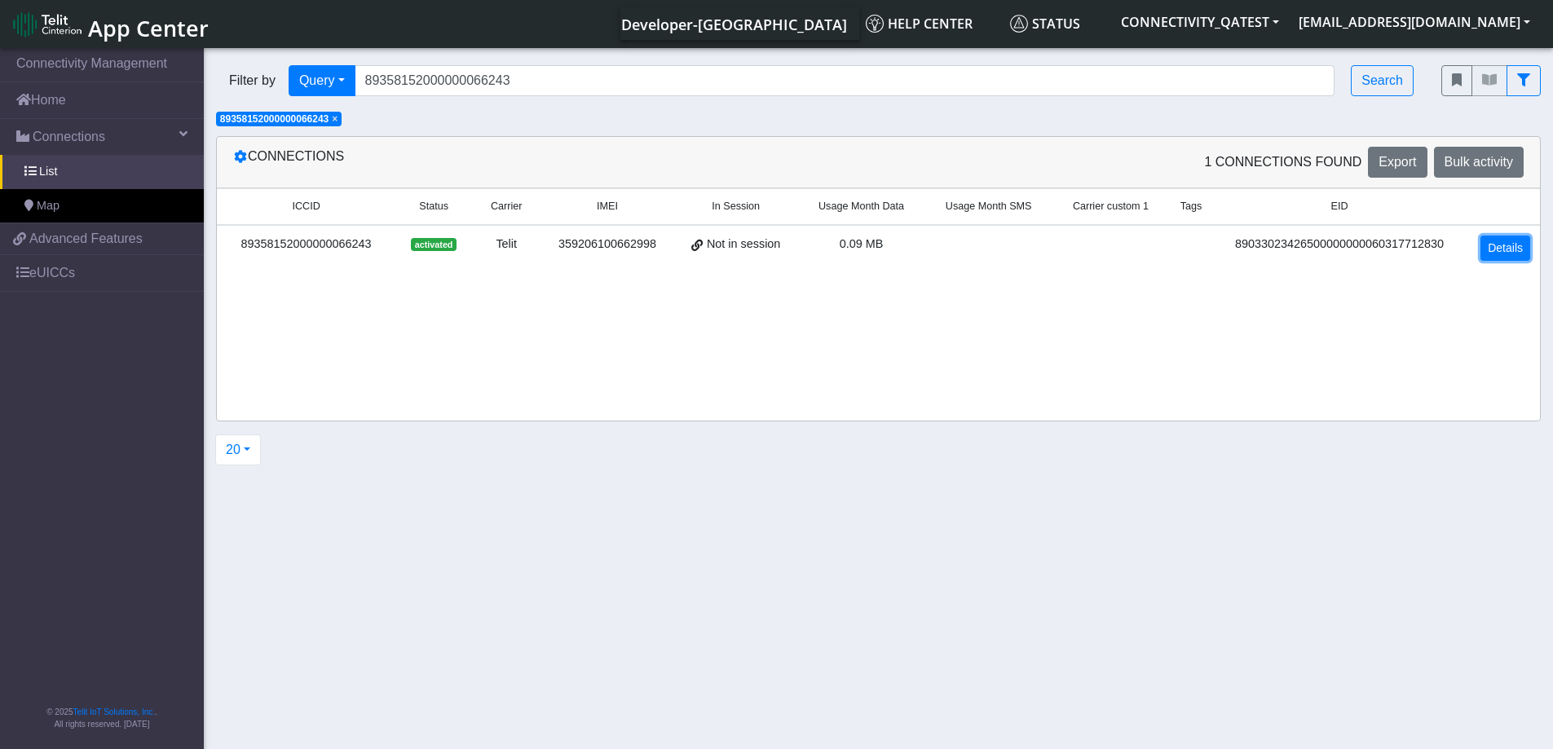
click at [1515, 250] on link "Details" at bounding box center [1506, 248] width 50 height 25
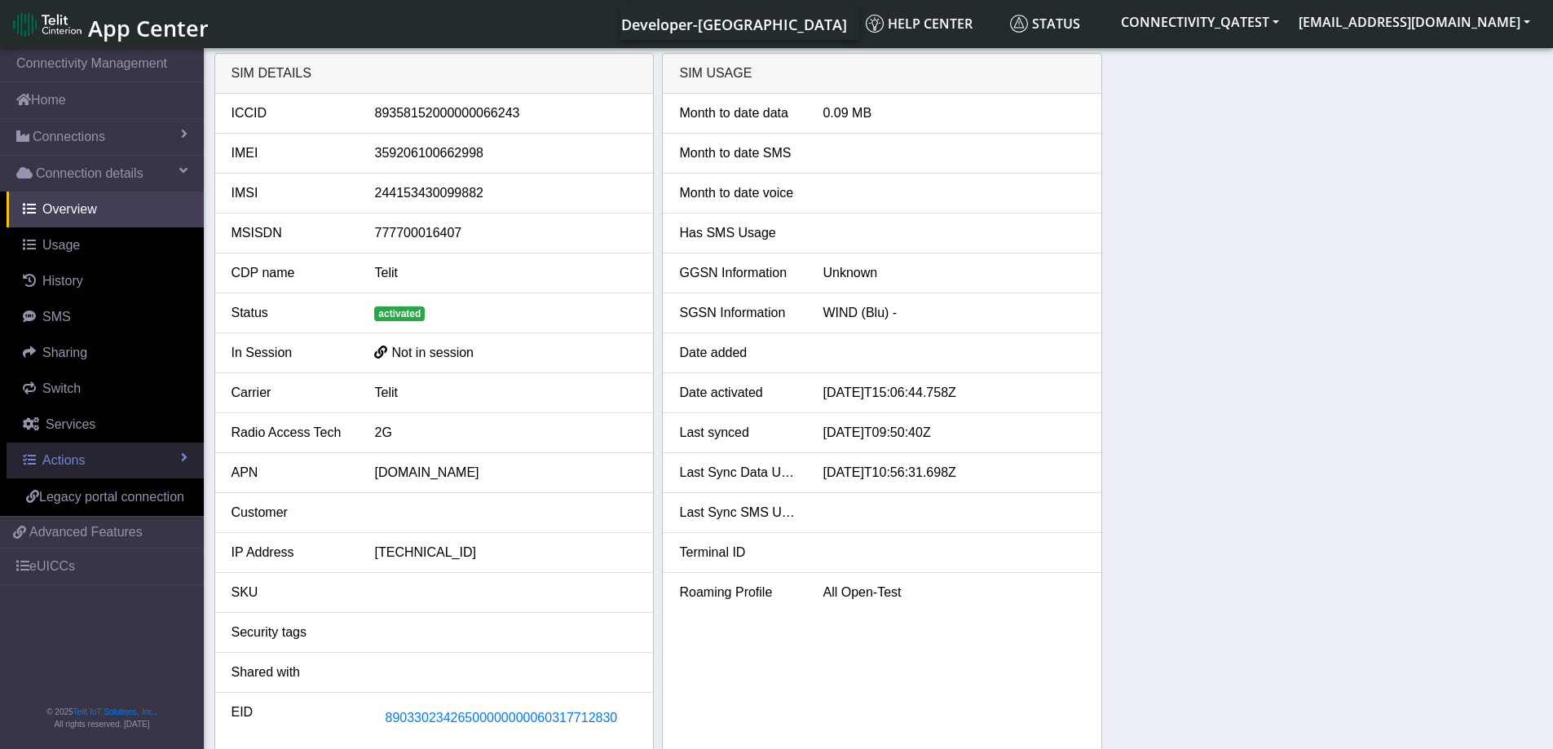
click at [59, 456] on span "Actions" at bounding box center [63, 460] width 42 height 14
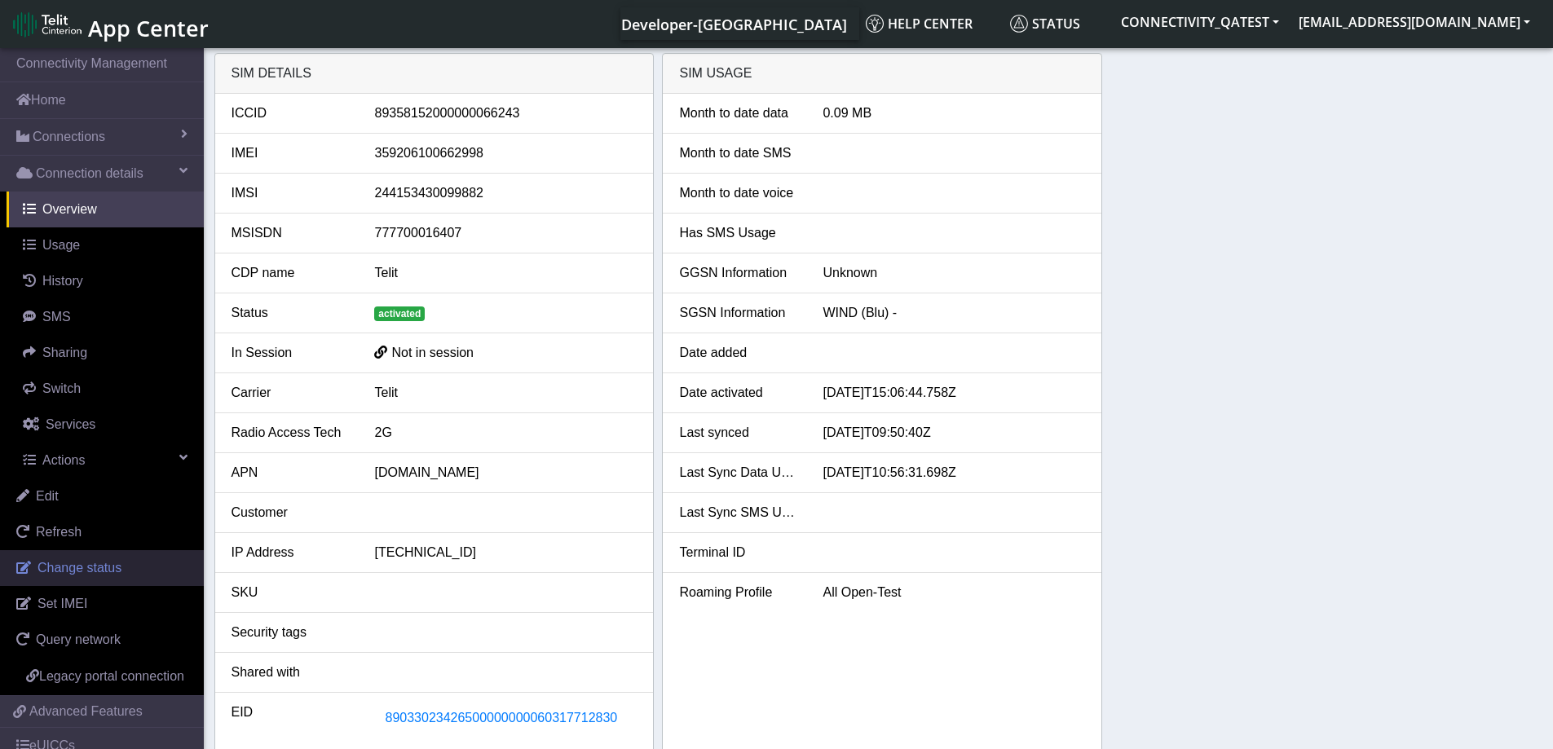
click at [59, 565] on span "Change status" at bounding box center [80, 568] width 84 height 14
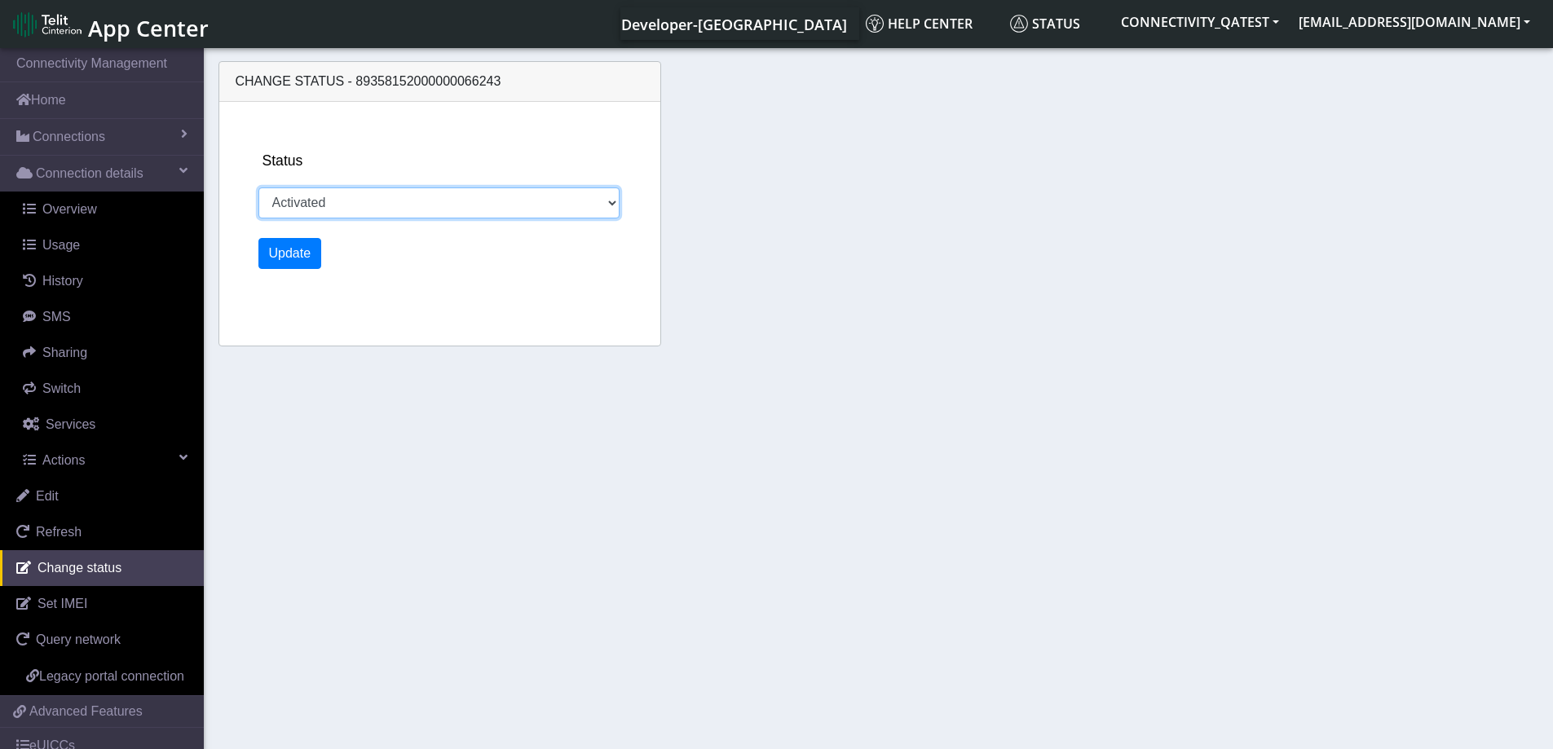
click at [346, 202] on select "Activated Deactivated Blocked" at bounding box center [439, 203] width 362 height 31
select select "deactivated"
click at [258, 188] on select "Activated Deactivated Blocked" at bounding box center [439, 203] width 362 height 31
click at [288, 257] on button "Update" at bounding box center [290, 253] width 64 height 31
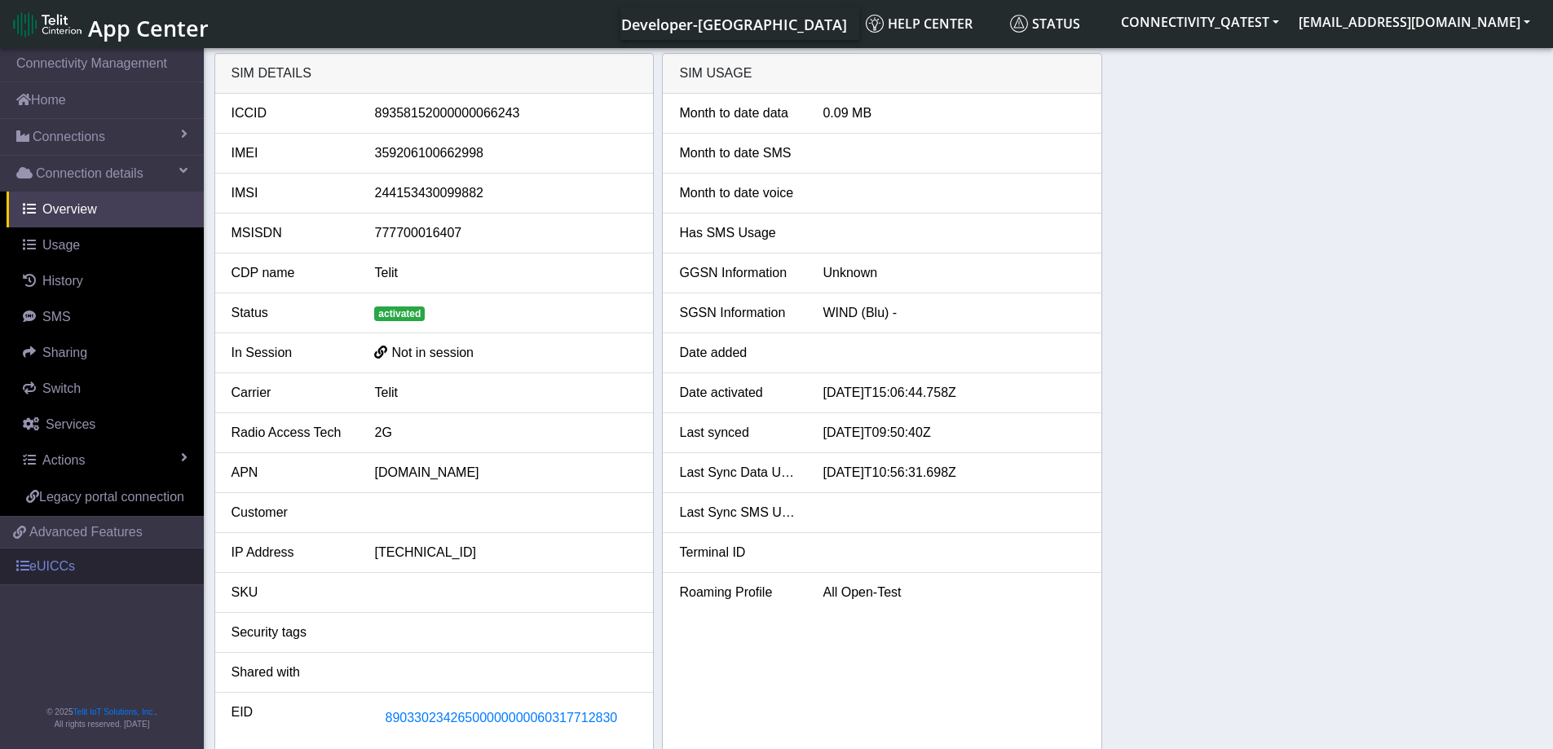
click at [78, 571] on link "eUICCs" at bounding box center [102, 567] width 204 height 36
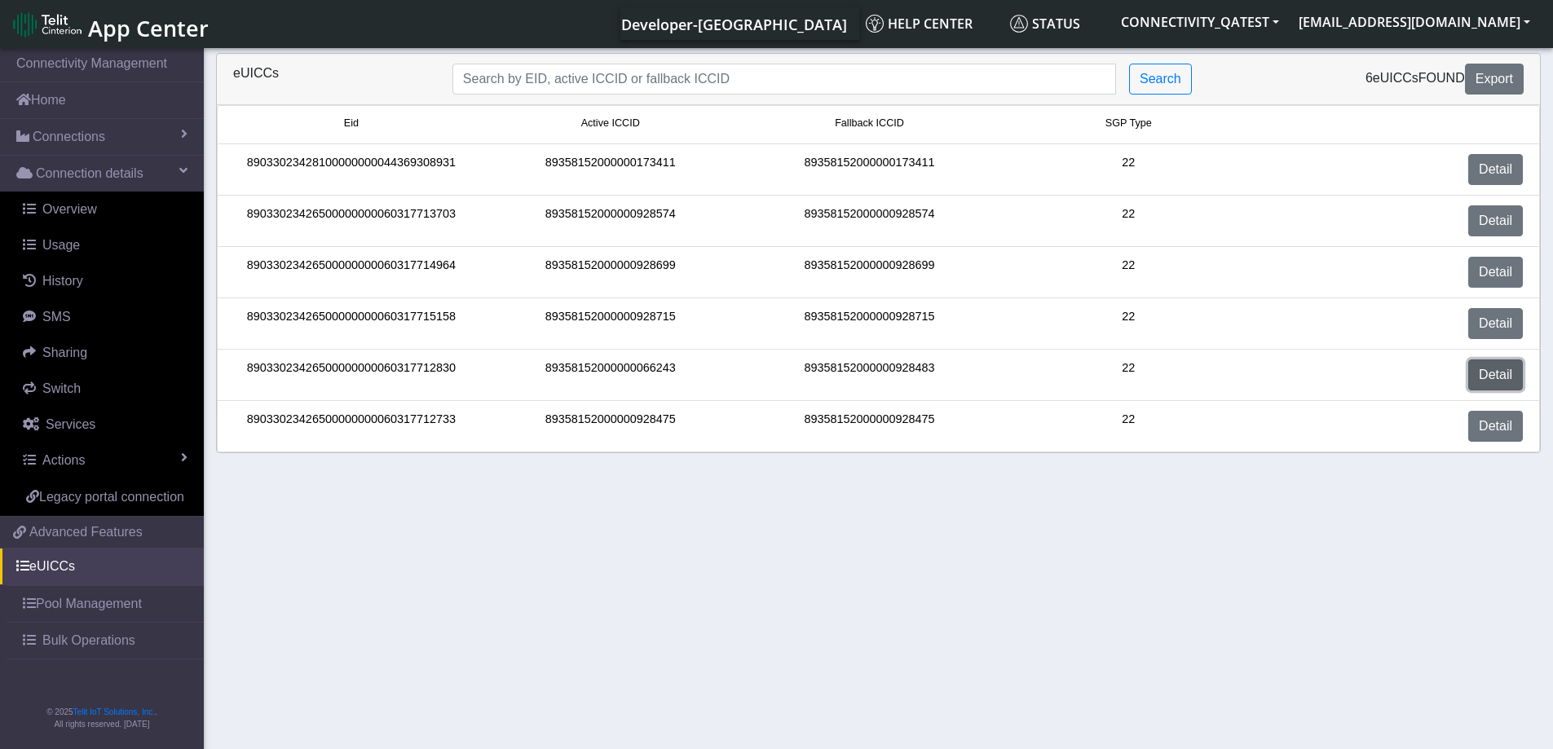
click at [1486, 370] on link "Detail" at bounding box center [1495, 375] width 55 height 31
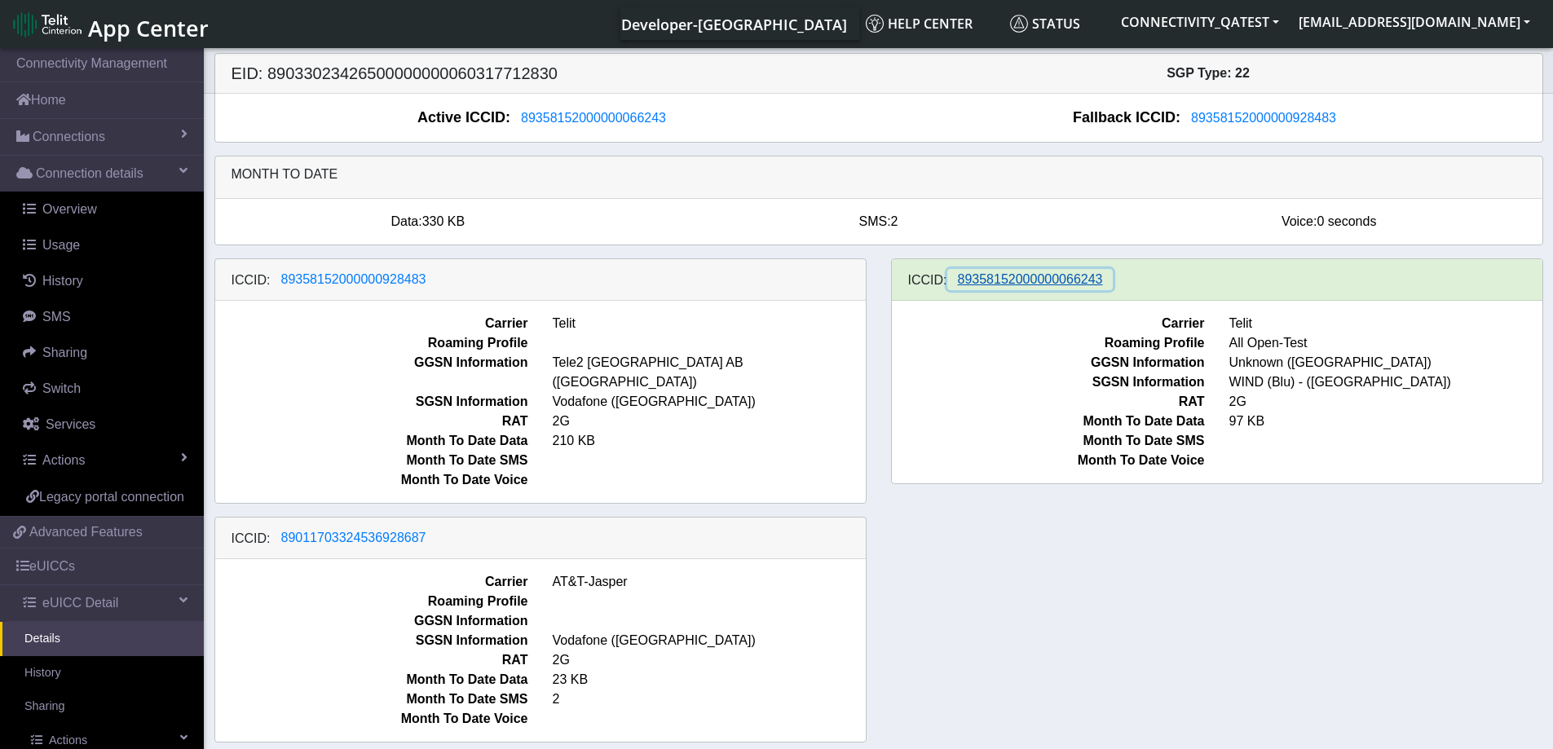
click at [1004, 278] on span "89358152000000066243" at bounding box center [1030, 279] width 145 height 14
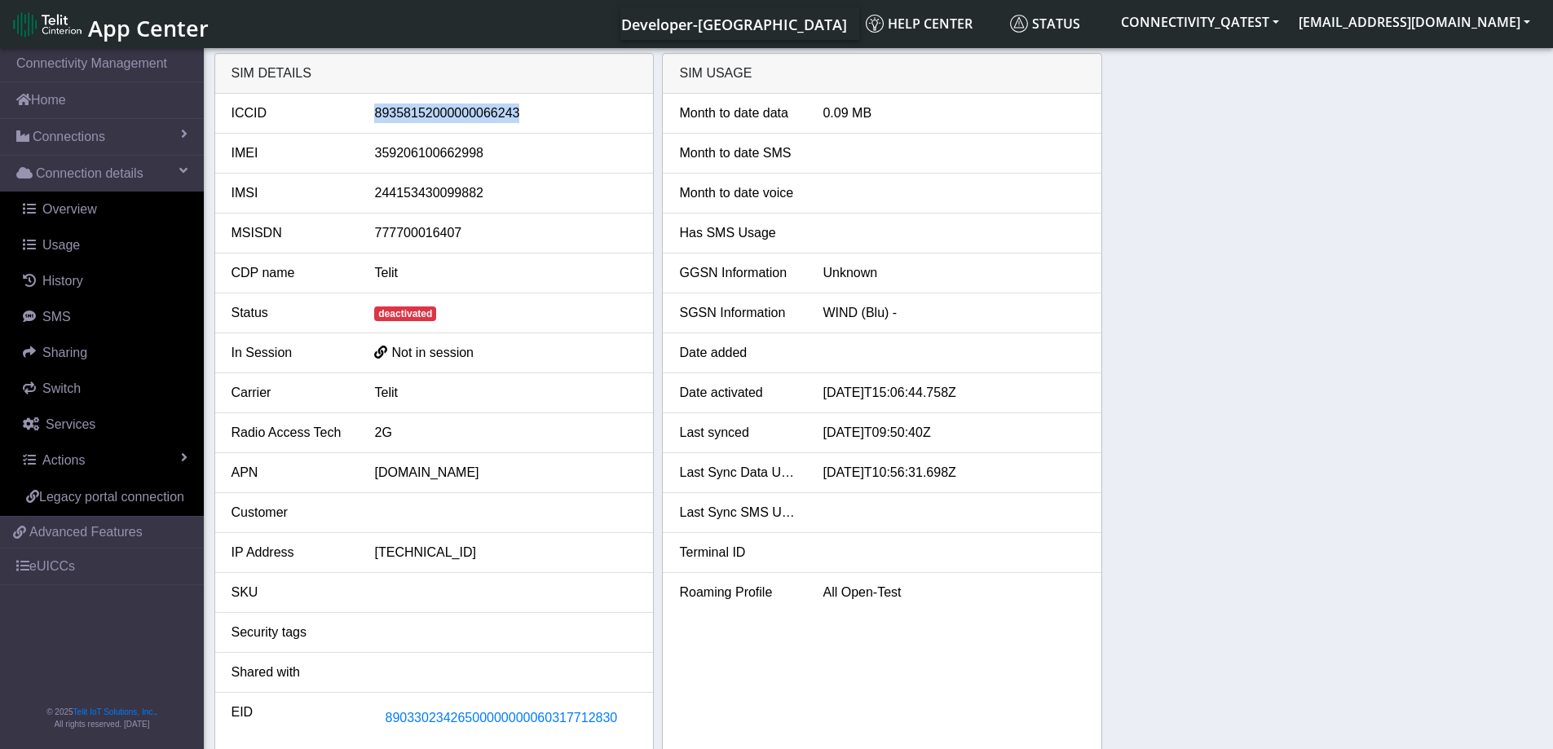
drag, startPoint x: 523, startPoint y: 113, endPoint x: 376, endPoint y: 113, distance: 146.7
click at [376, 113] on div "89358152000000066243" at bounding box center [505, 114] width 287 height 20
copy div "89358152000000066243"
click at [71, 99] on link "Home" at bounding box center [102, 100] width 204 height 36
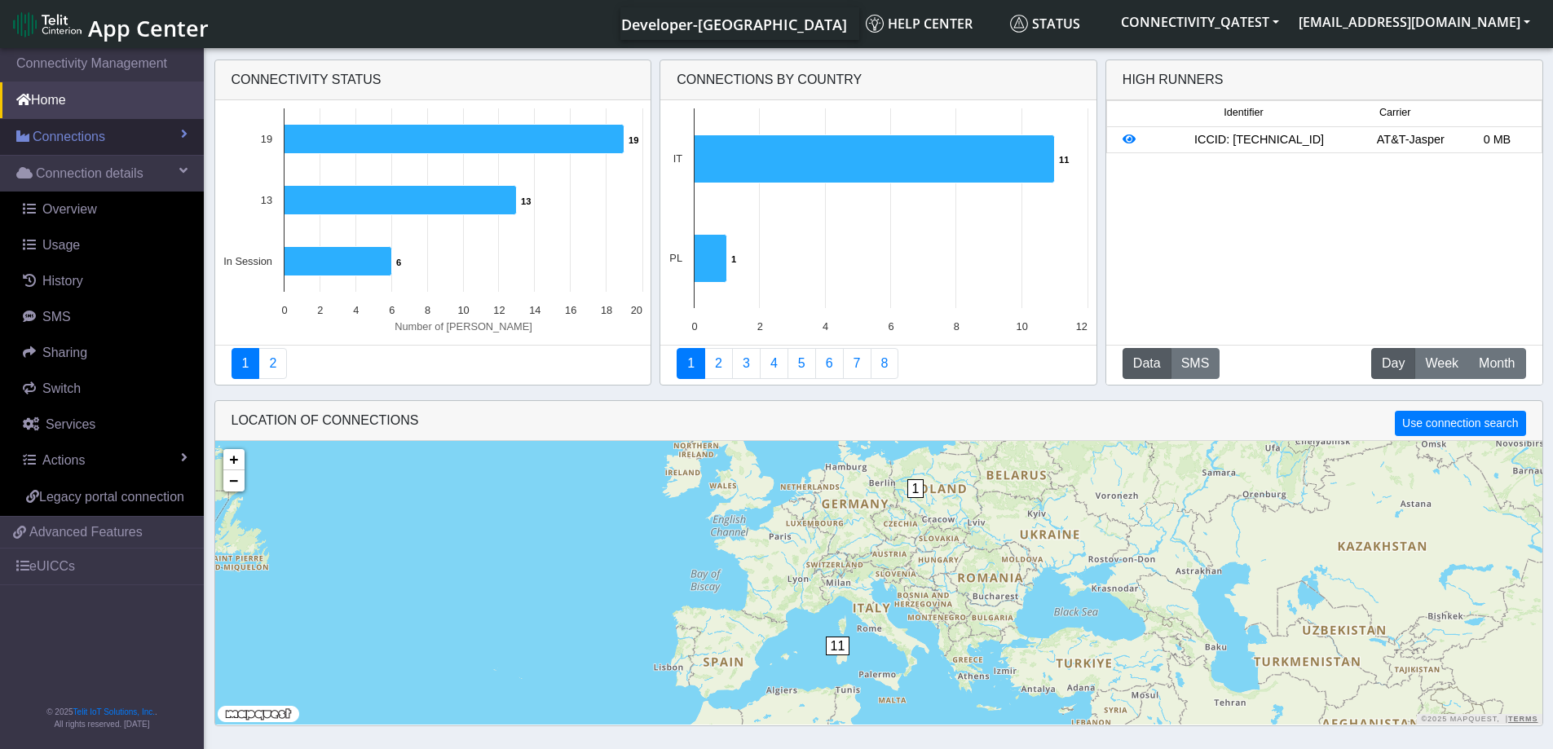
click at [86, 137] on span "Connections" at bounding box center [69, 137] width 73 height 20
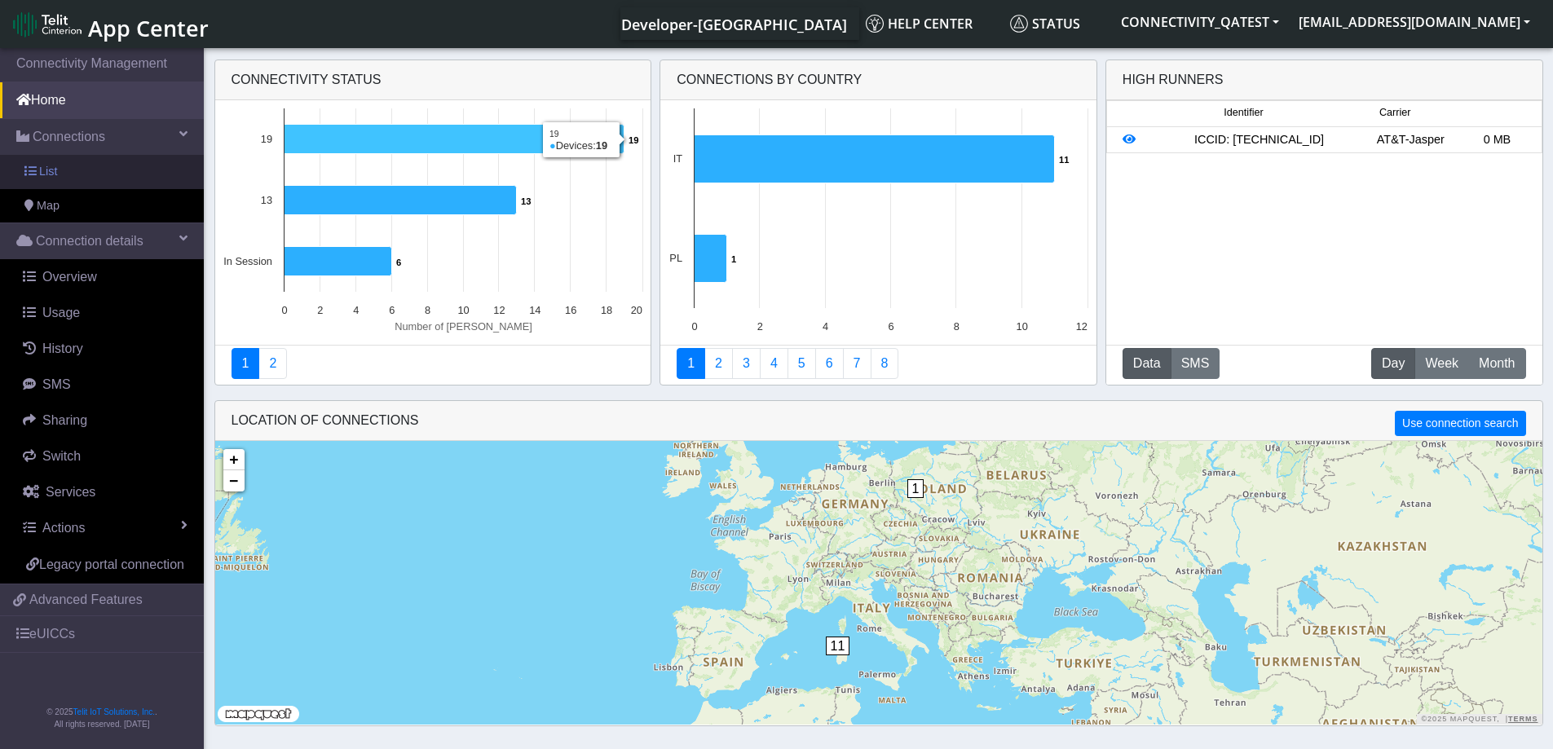
click at [130, 167] on link "List" at bounding box center [102, 172] width 204 height 34
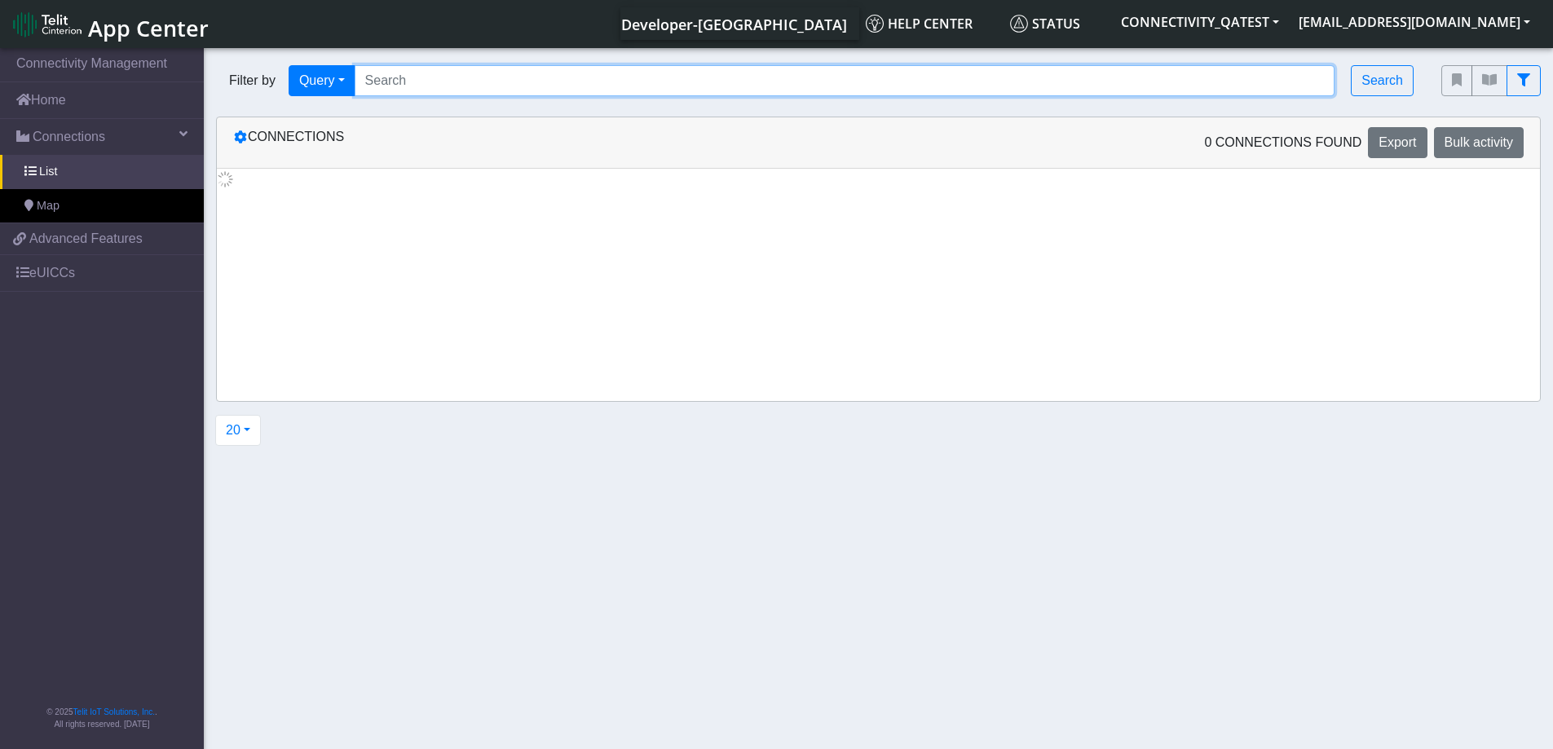
click at [460, 80] on input "Search..." at bounding box center [845, 80] width 981 height 31
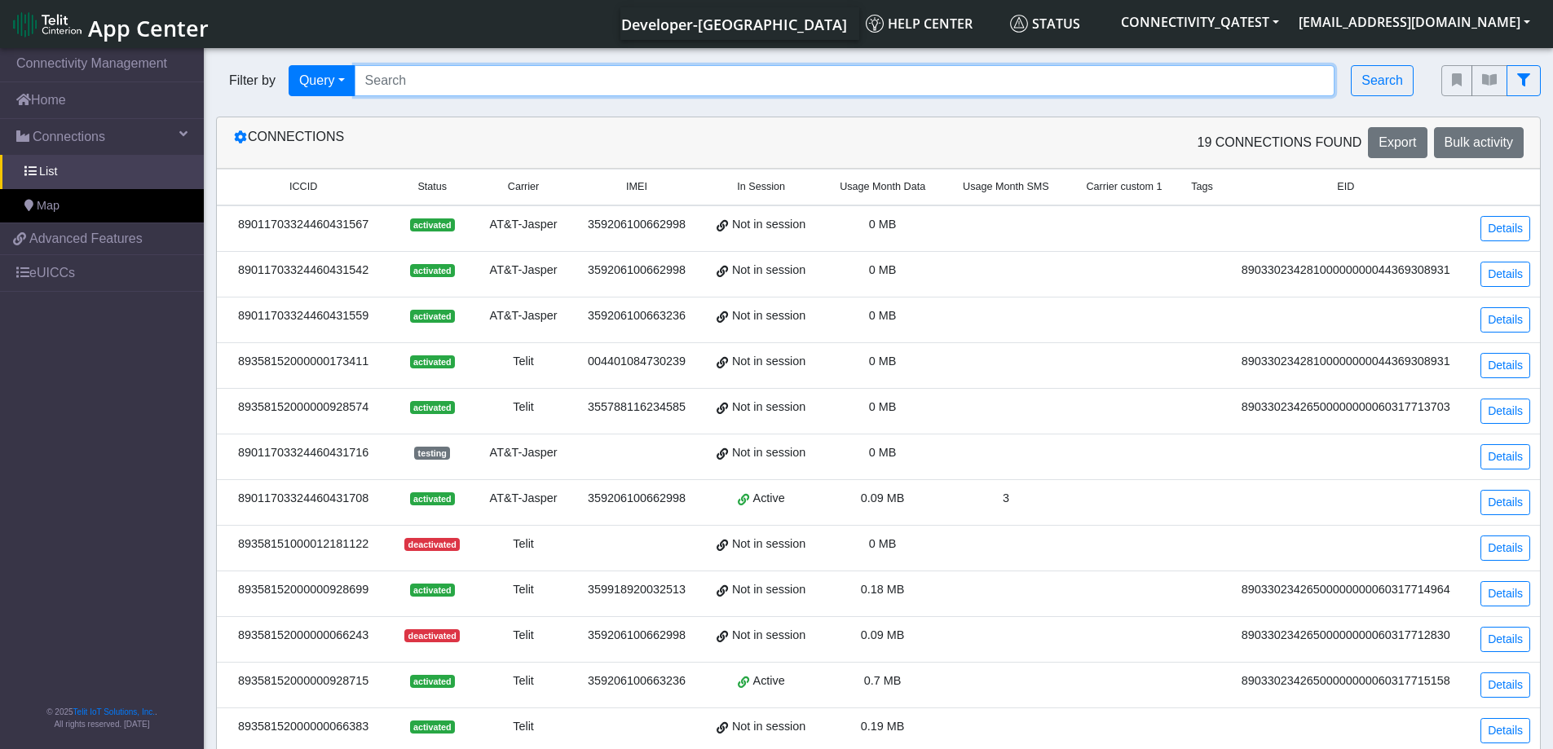
paste input "89358152000000066243"
type input "89358152000000066243"
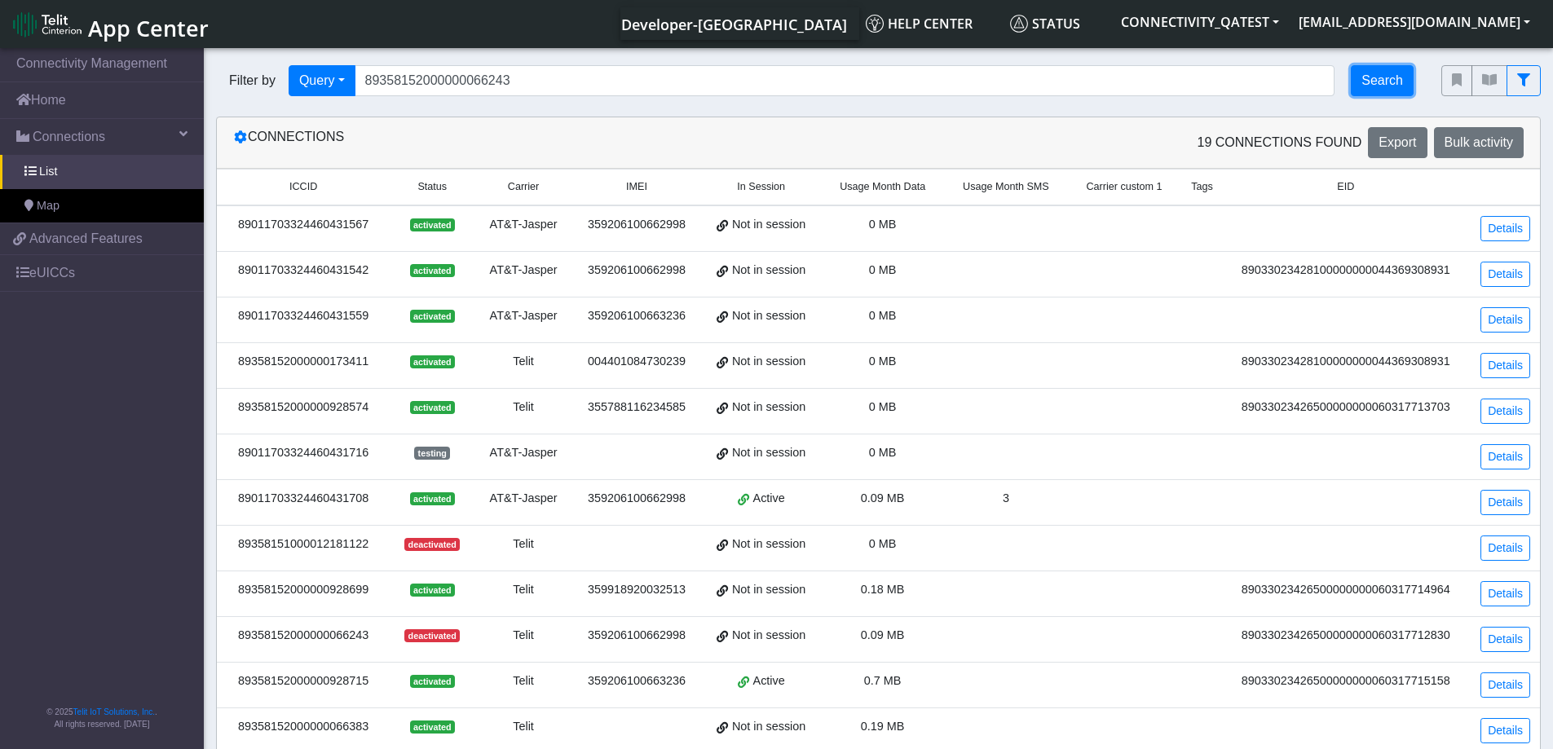
click at [1382, 70] on button "Search" at bounding box center [1382, 80] width 63 height 31
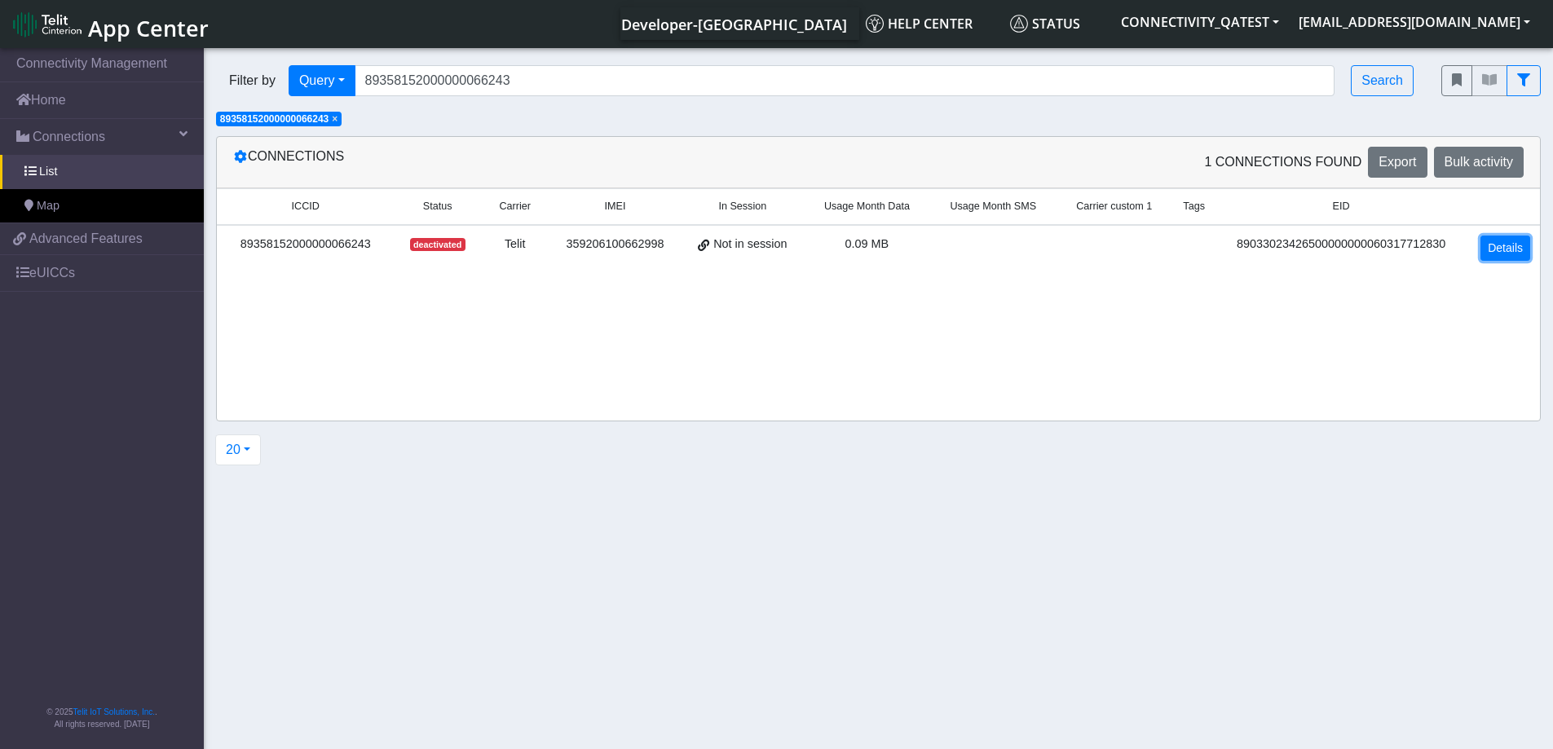
click at [1500, 246] on link "Details" at bounding box center [1506, 248] width 50 height 25
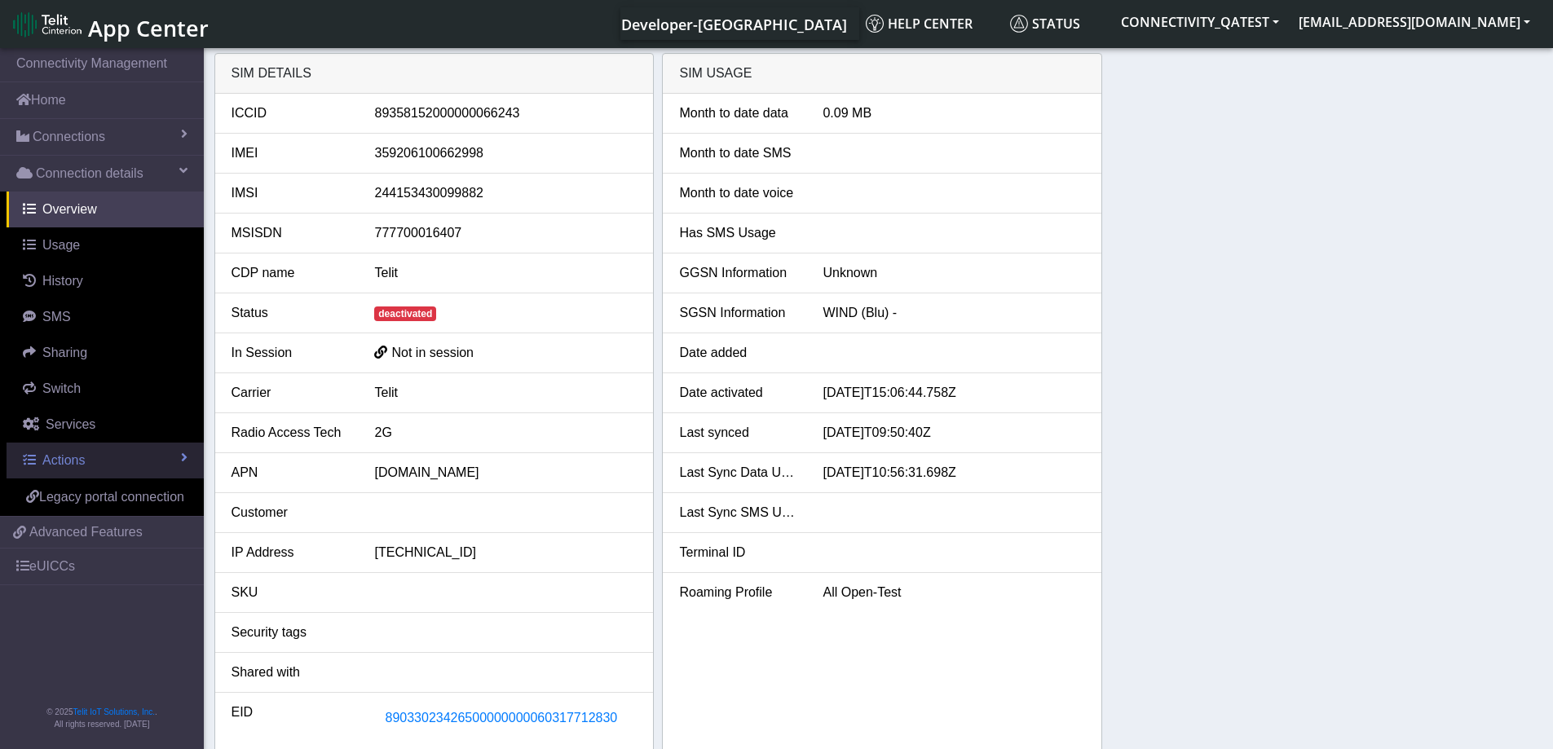
click at [82, 464] on span "Actions" at bounding box center [63, 460] width 42 height 14
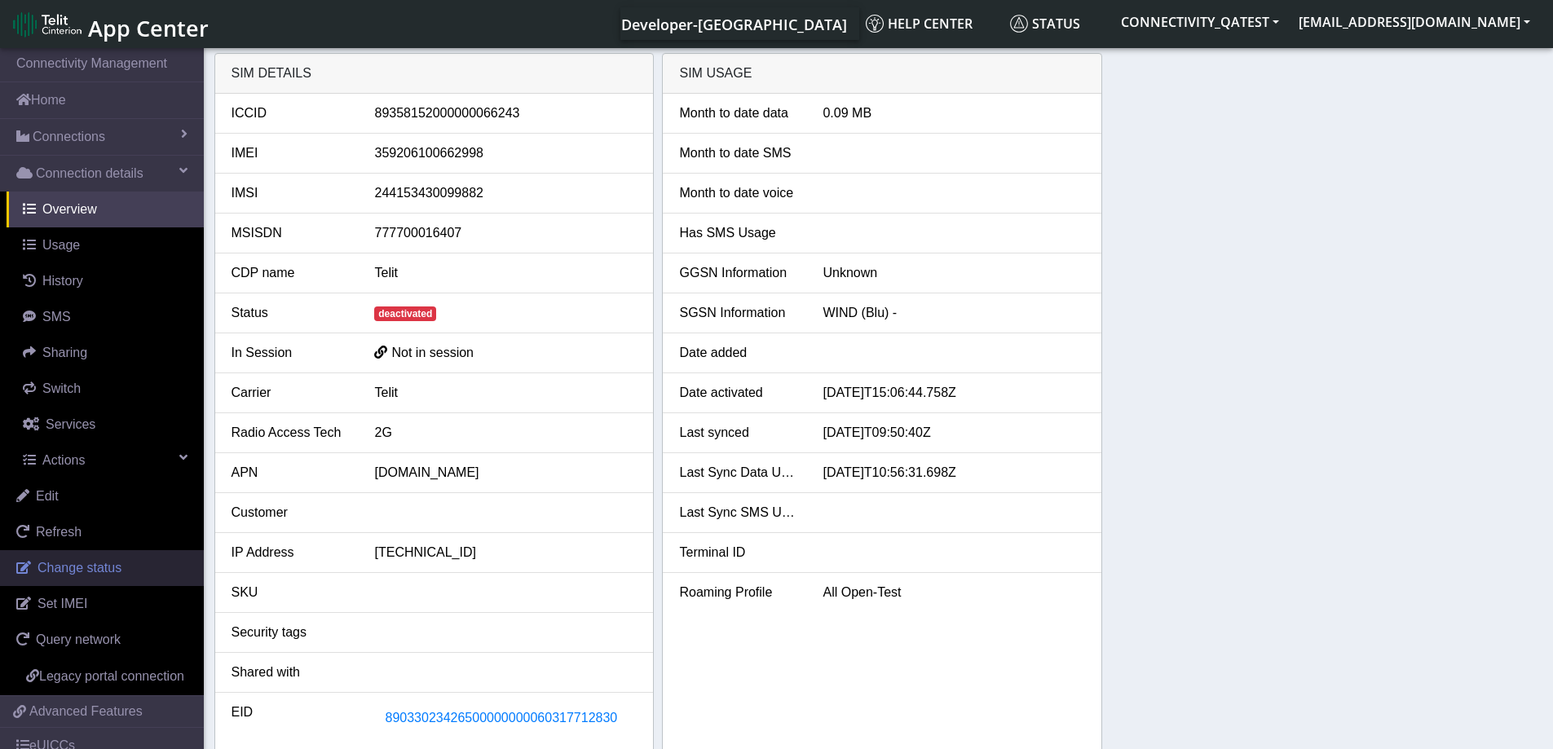
click at [103, 571] on span "Change status" at bounding box center [80, 568] width 84 height 14
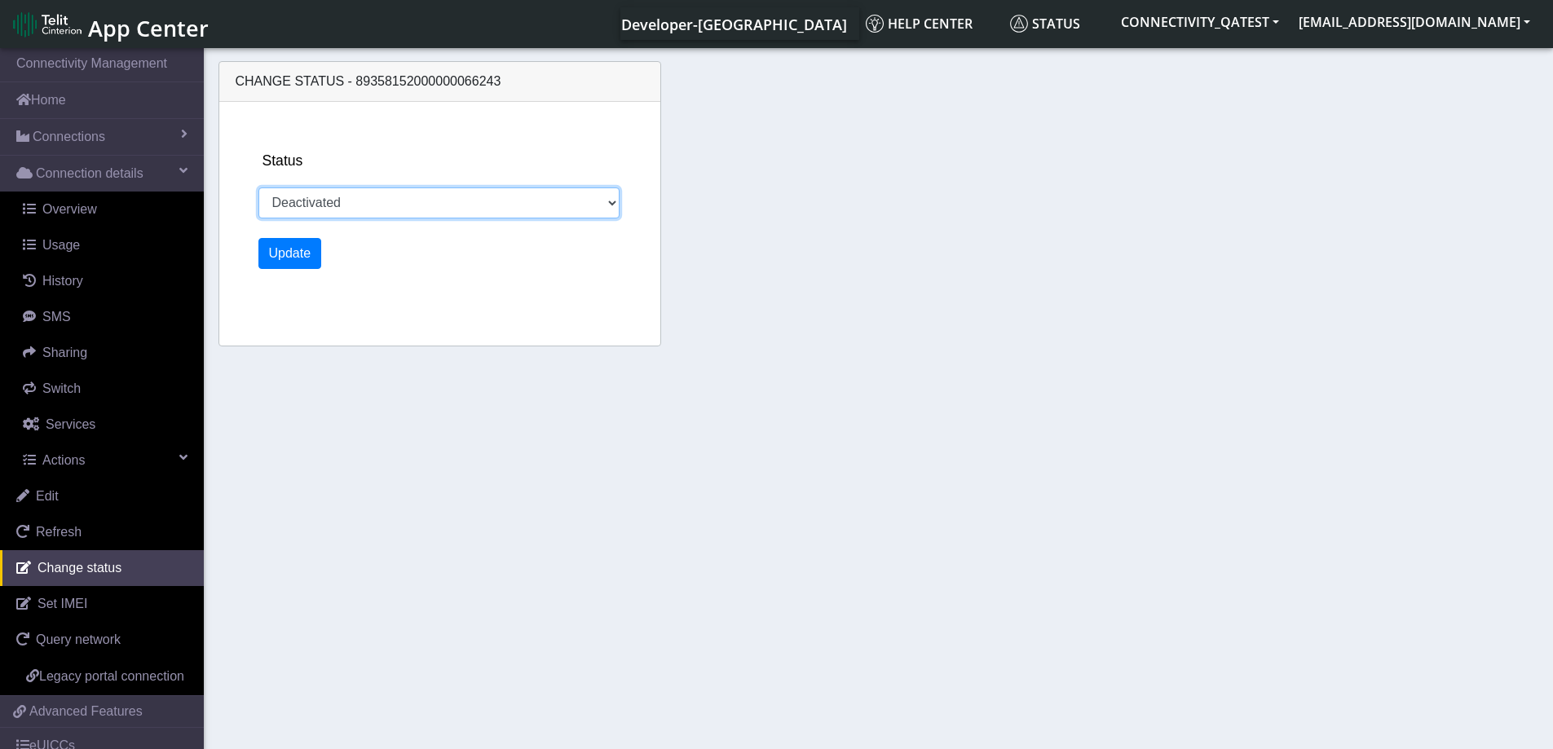
click at [338, 203] on select "Activated Deactivated Blocked" at bounding box center [439, 203] width 362 height 31
select select "activated"
click at [258, 188] on select "Activated Deactivated Blocked" at bounding box center [439, 203] width 362 height 31
click at [282, 256] on button "Update" at bounding box center [290, 253] width 64 height 31
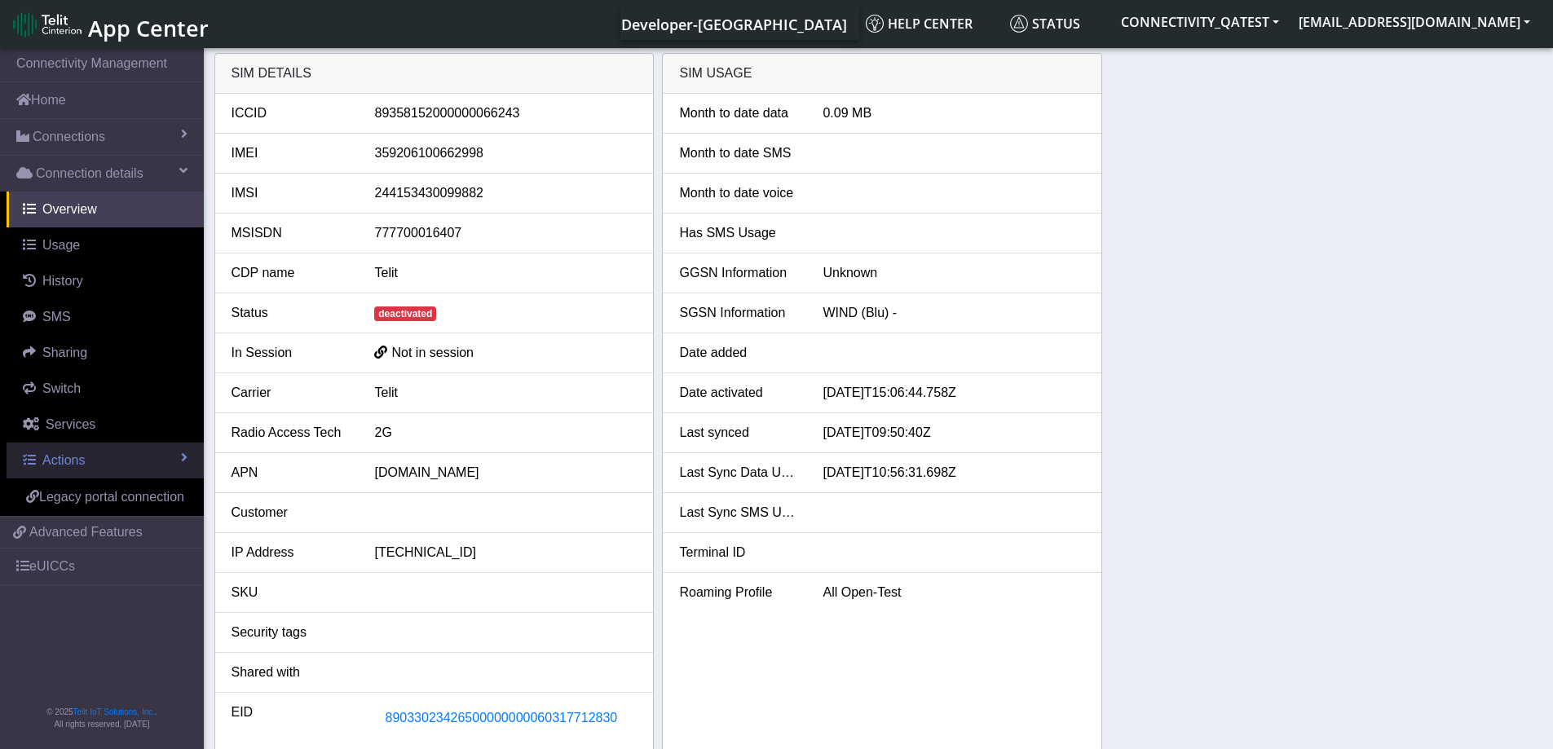
click at [70, 467] on span "Actions" at bounding box center [63, 460] width 42 height 14
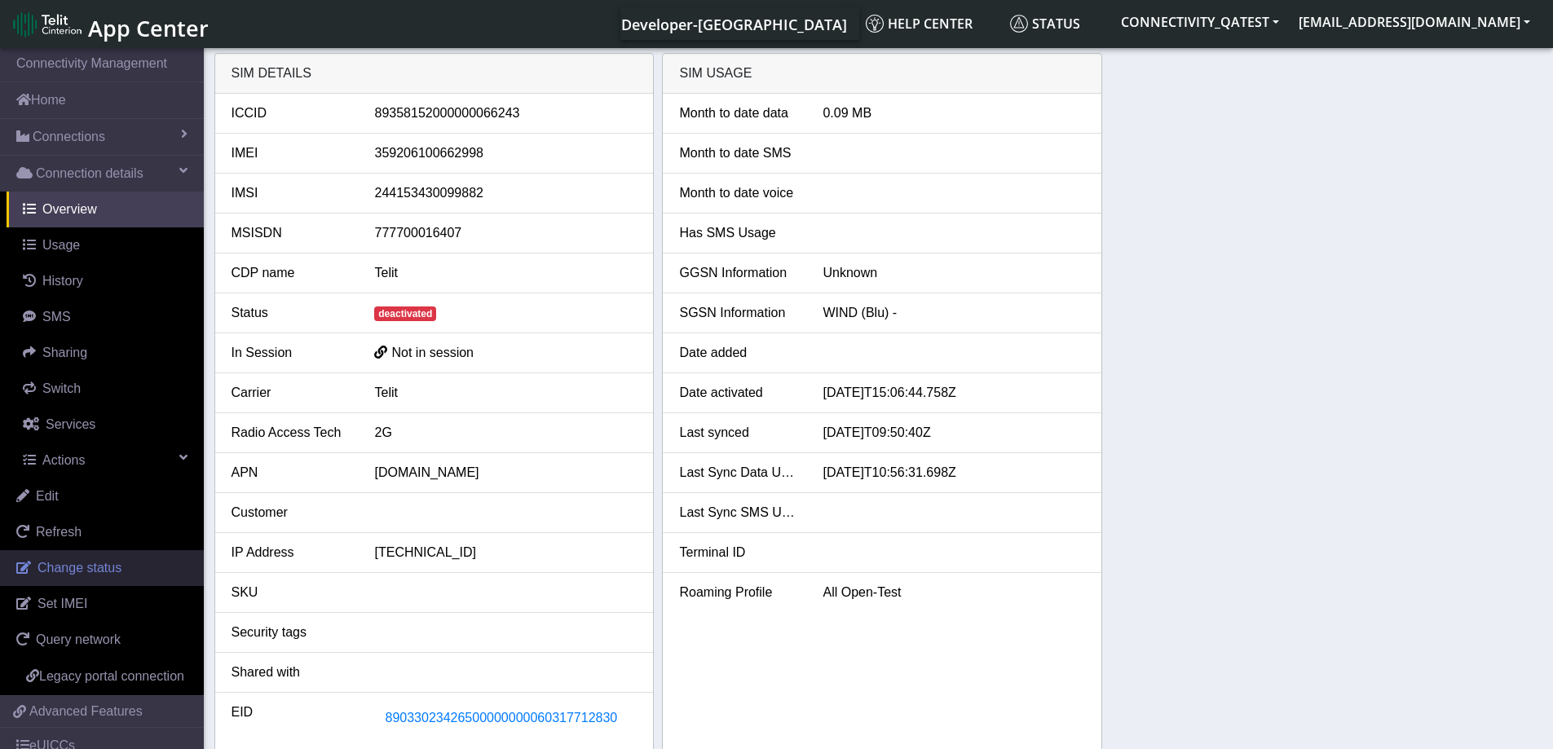
click at [95, 571] on span "Change status" at bounding box center [80, 568] width 84 height 14
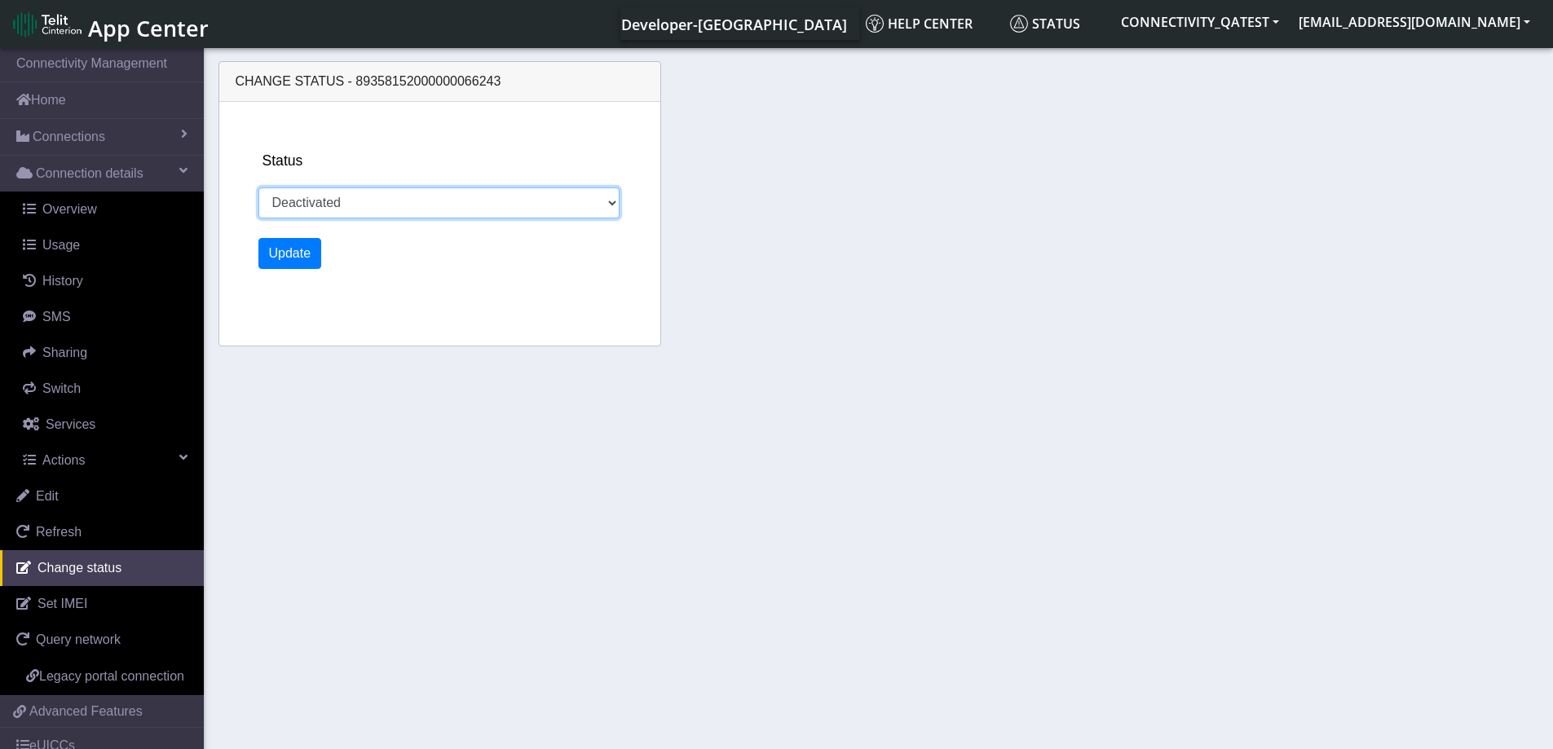
click at [407, 207] on select "Activated Deactivated Blocked" at bounding box center [439, 203] width 362 height 31
select select "activated"
click at [258, 188] on select "Activated Deactivated Blocked" at bounding box center [439, 203] width 362 height 31
click at [295, 260] on button "Update" at bounding box center [290, 253] width 64 height 31
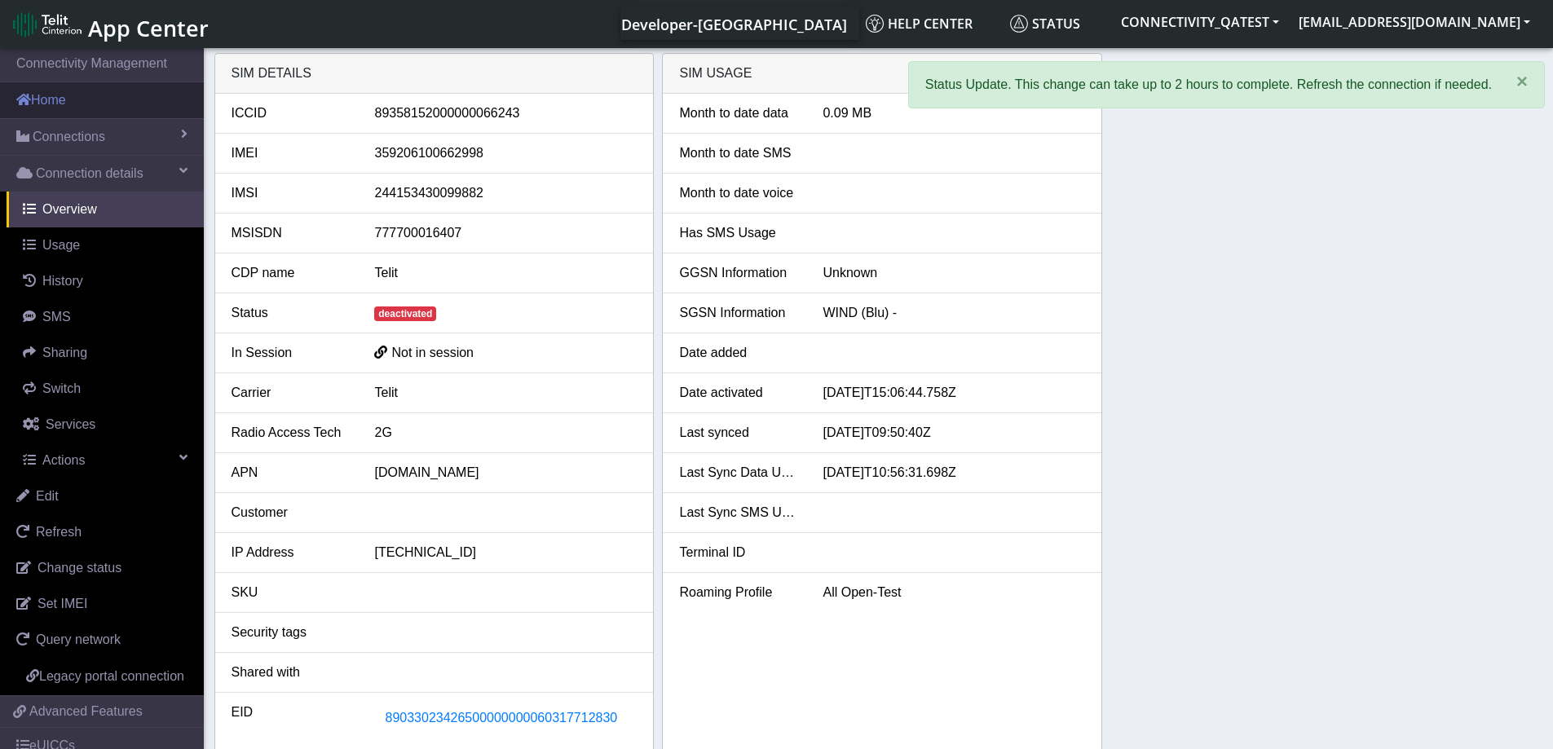
click at [65, 100] on link "Home" at bounding box center [102, 100] width 204 height 36
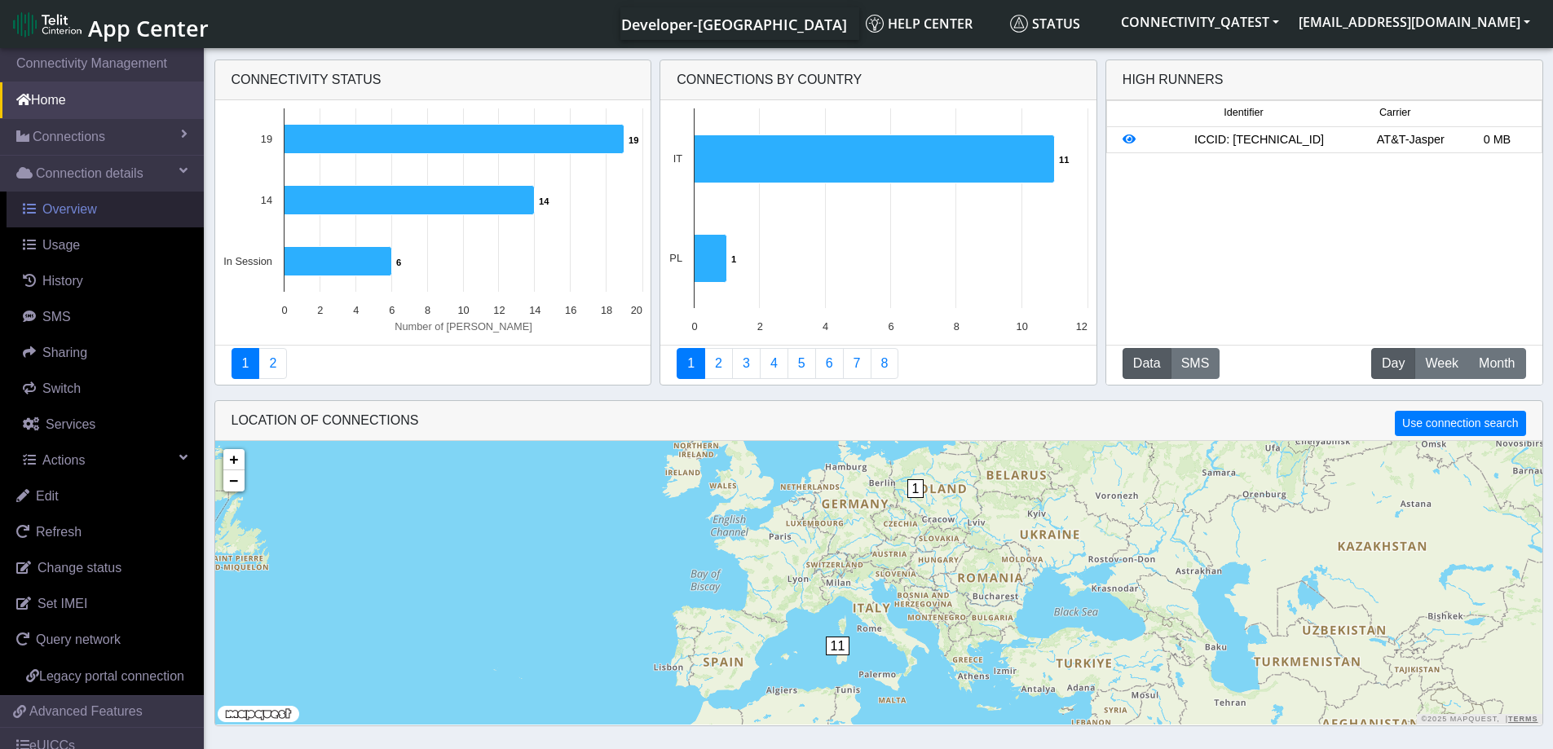
click at [86, 208] on span "Overview" at bounding box center [69, 209] width 55 height 14
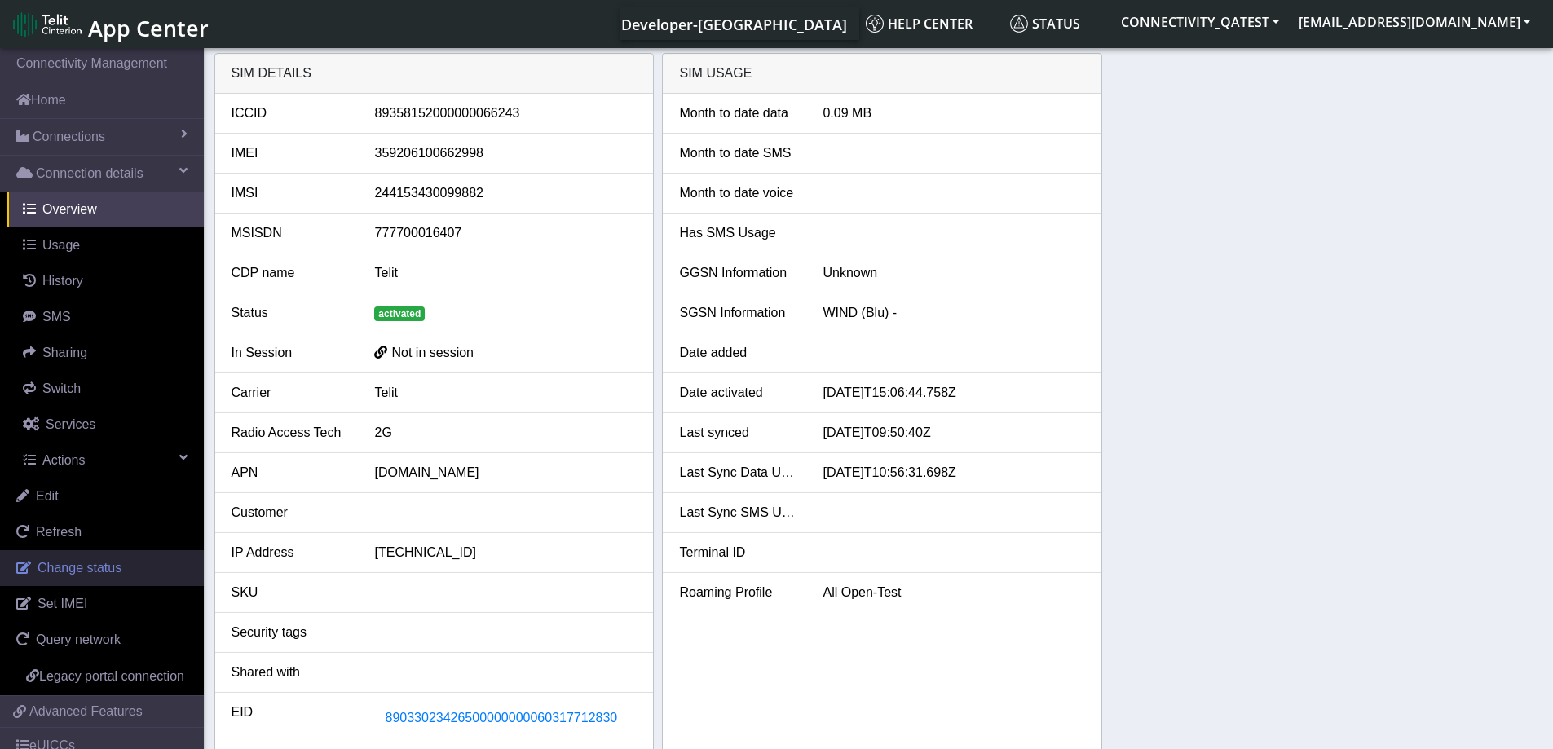
click at [99, 572] on span "Change status" at bounding box center [80, 568] width 84 height 14
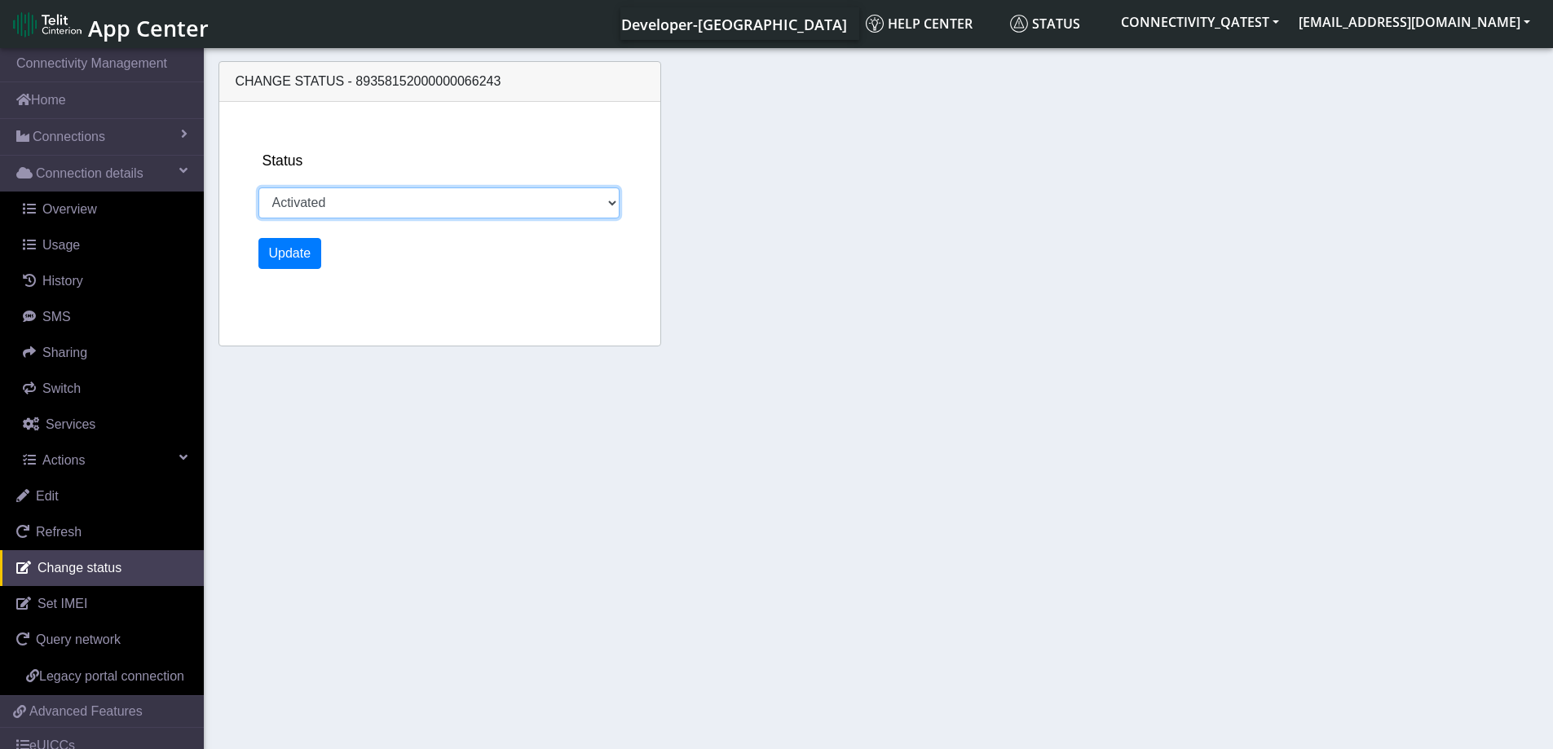
click at [382, 210] on select "Activated Deactivated Blocked" at bounding box center [439, 203] width 362 height 31
click at [258, 188] on select "Activated Deactivated Blocked" at bounding box center [439, 203] width 362 height 31
click at [328, 197] on select "Activated Deactivated Blocked" at bounding box center [439, 203] width 362 height 31
select select "deactivated"
click at [258, 188] on select "Activated Deactivated Blocked" at bounding box center [439, 203] width 362 height 31
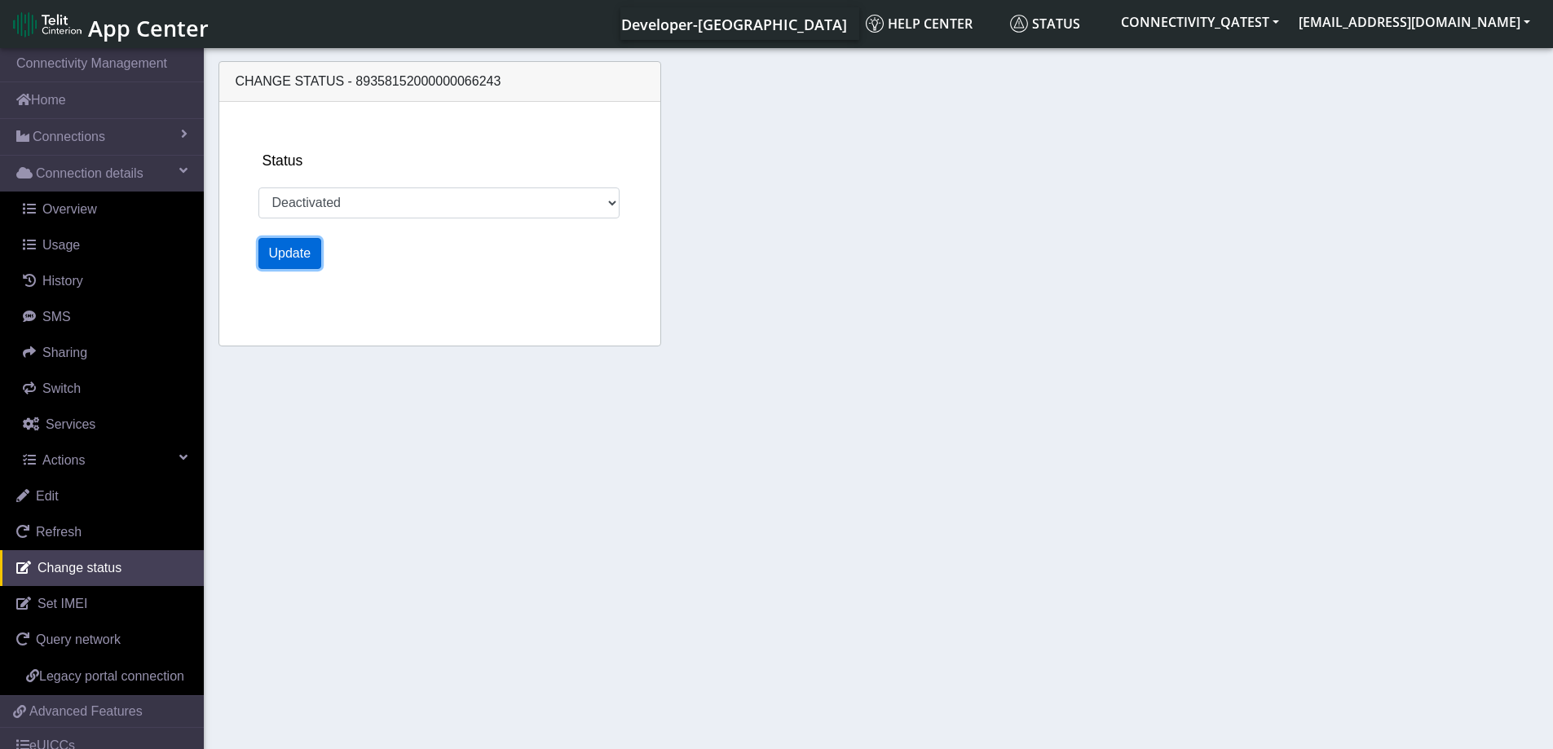
click at [307, 253] on button "Update" at bounding box center [290, 253] width 64 height 31
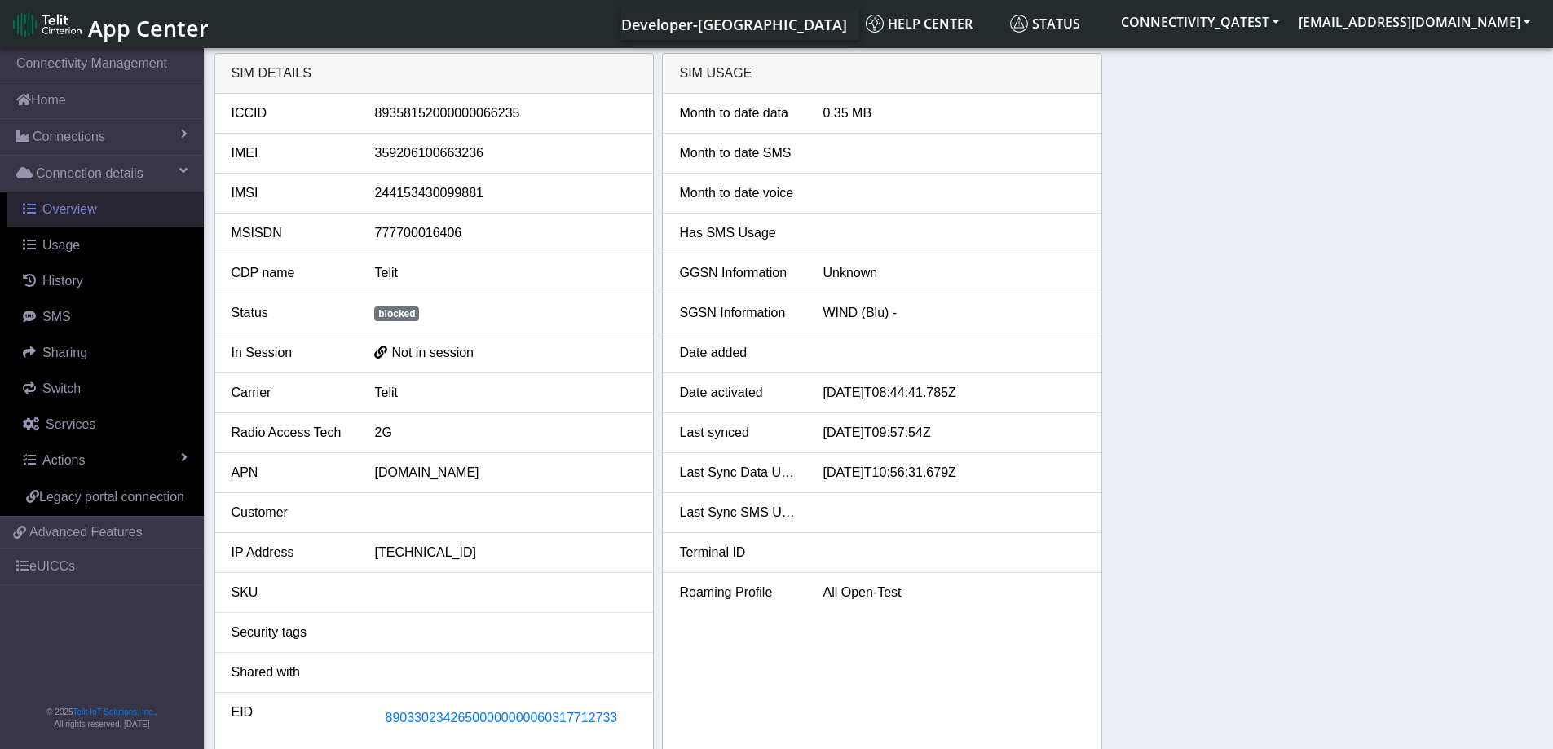
click at [95, 207] on span "Overview" at bounding box center [69, 209] width 55 height 14
click at [496, 112] on div "89358152000000066235" at bounding box center [505, 114] width 287 height 20
copy div "89358152000000066235"
click at [458, 113] on div "89358152000000066235" at bounding box center [505, 114] width 287 height 20
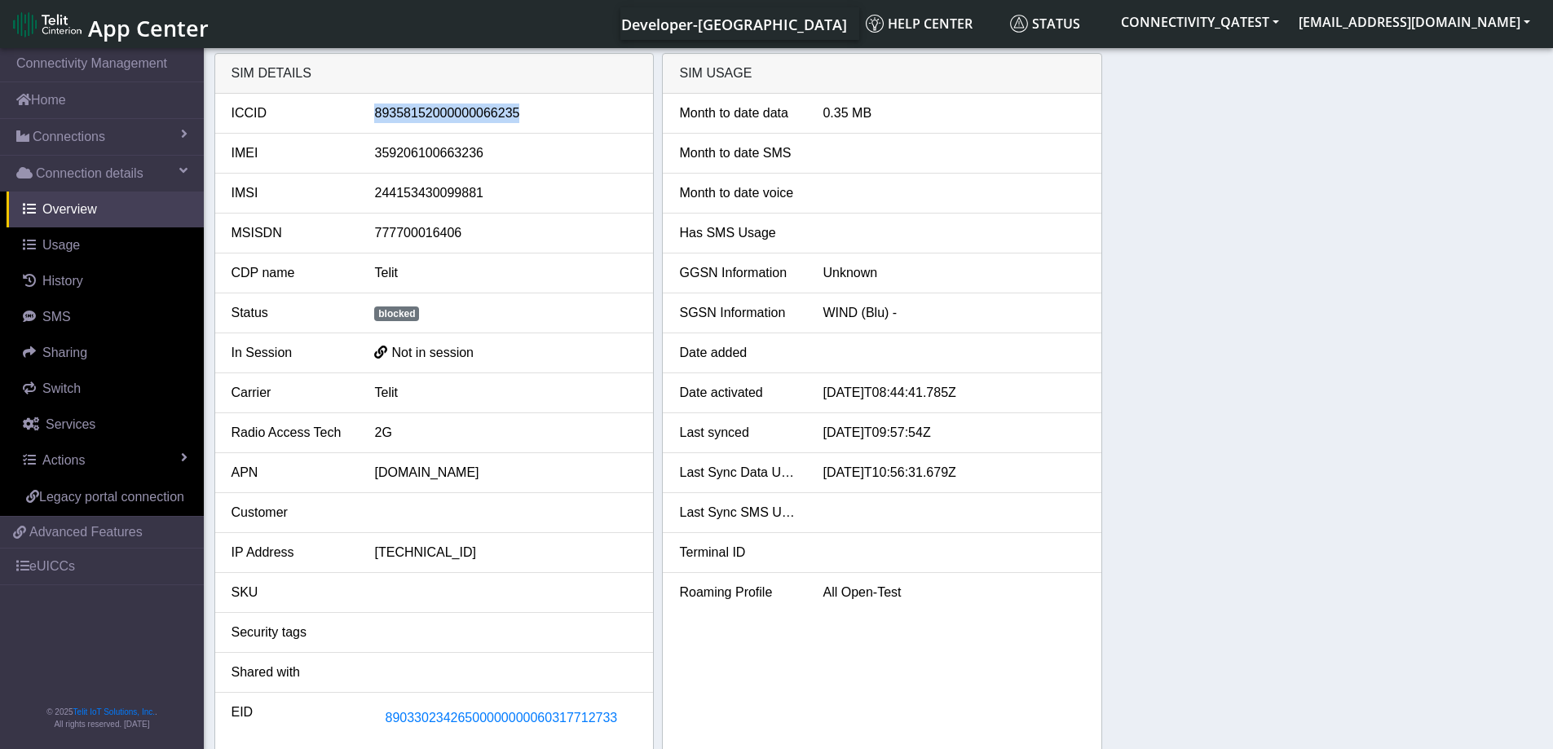
click at [458, 113] on div "89358152000000066235" at bounding box center [505, 114] width 287 height 20
copy div "89358152000000066235"
click at [74, 459] on span "Actions" at bounding box center [63, 460] width 42 height 14
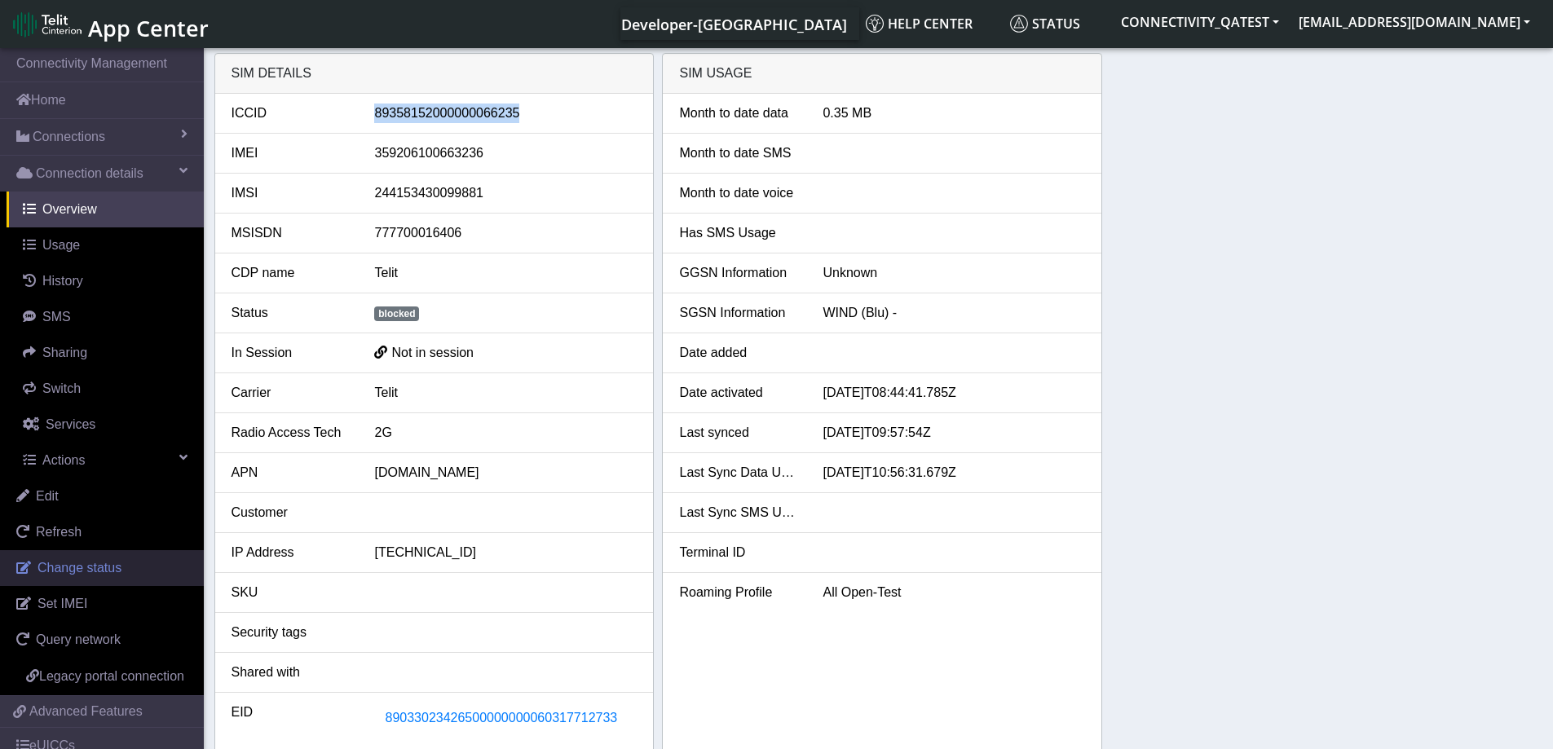
click at [79, 575] on span "Change status" at bounding box center [80, 568] width 84 height 14
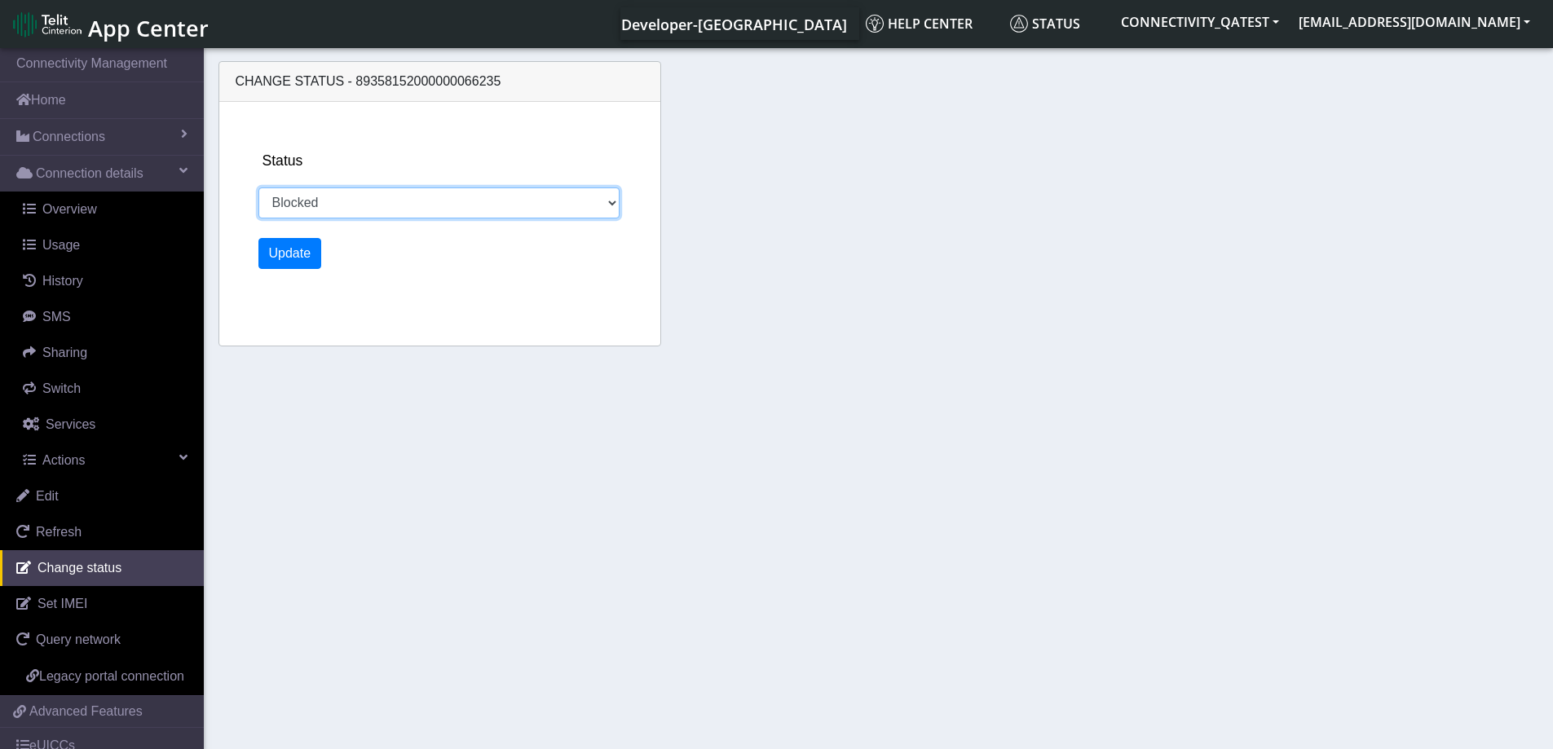
click at [377, 198] on select "Activated Deactivated Blocked Blocked" at bounding box center [439, 203] width 362 height 31
select select "activated"
click at [258, 188] on select "Activated Deactivated Blocked Blocked" at bounding box center [439, 203] width 362 height 31
click at [293, 256] on button "Update" at bounding box center [290, 253] width 64 height 31
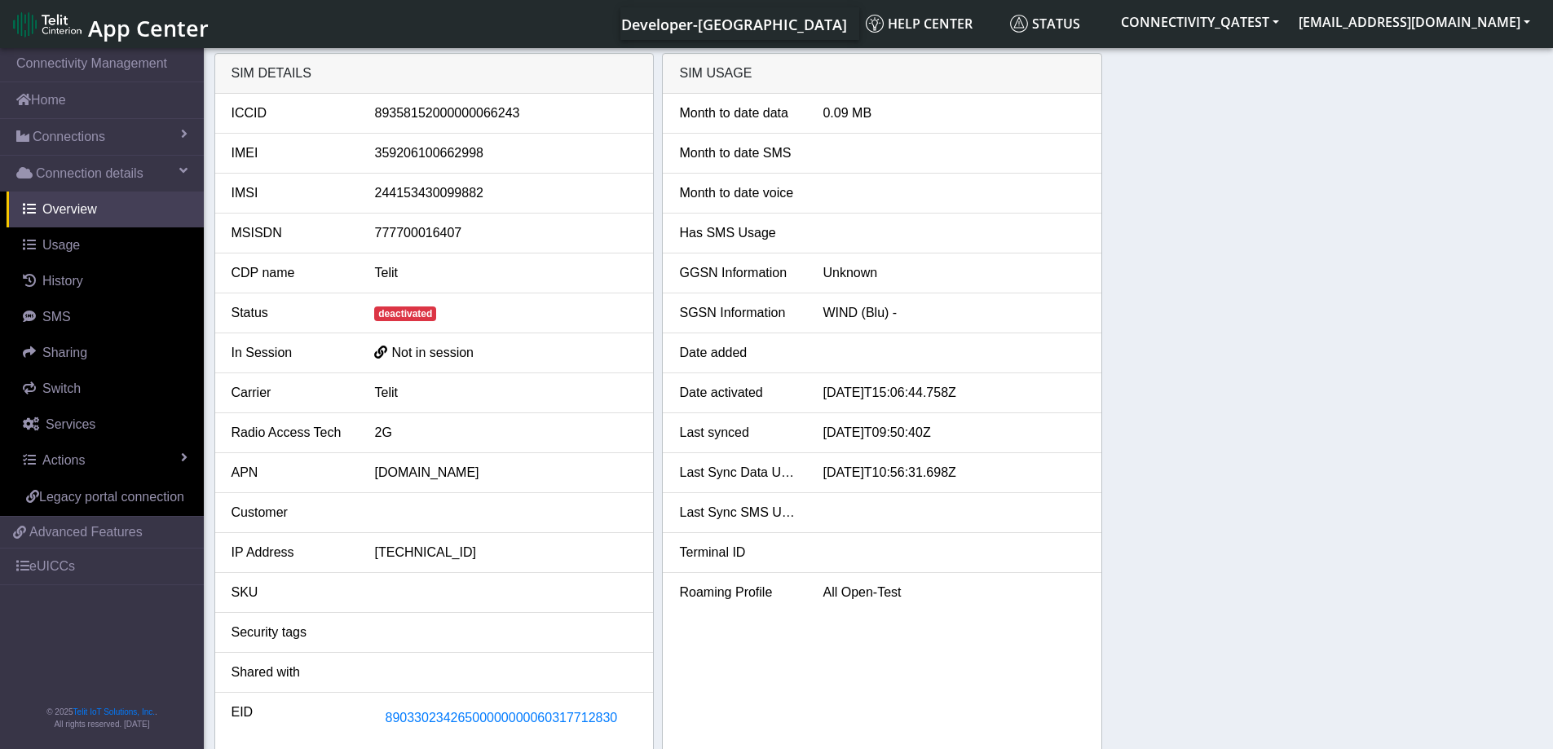
click at [478, 116] on div "89358152000000066243" at bounding box center [505, 114] width 287 height 20
copy div "89358152000000066243"
click at [56, 571] on link "eUICCs" at bounding box center [102, 567] width 204 height 36
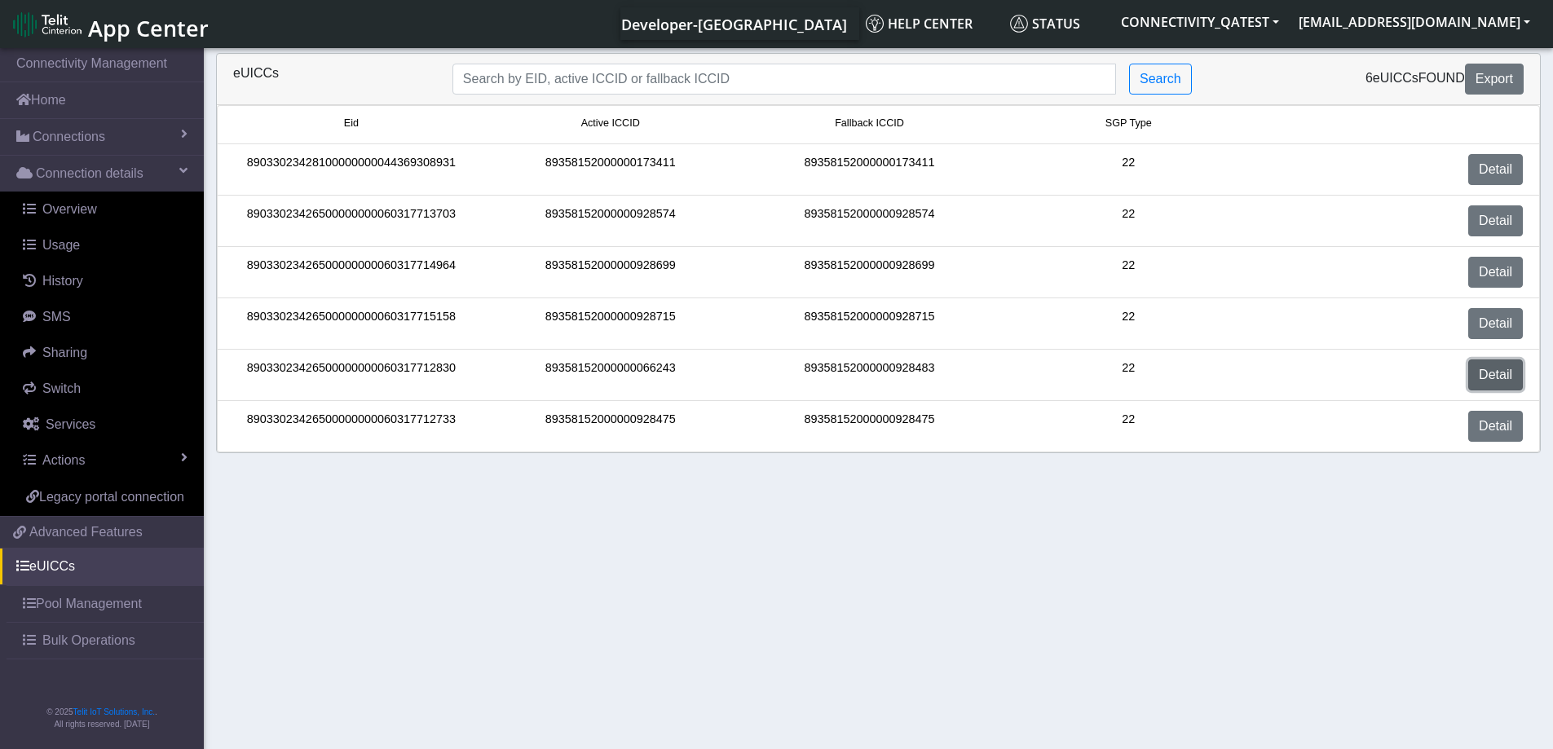
click at [1498, 368] on link "Detail" at bounding box center [1495, 375] width 55 height 31
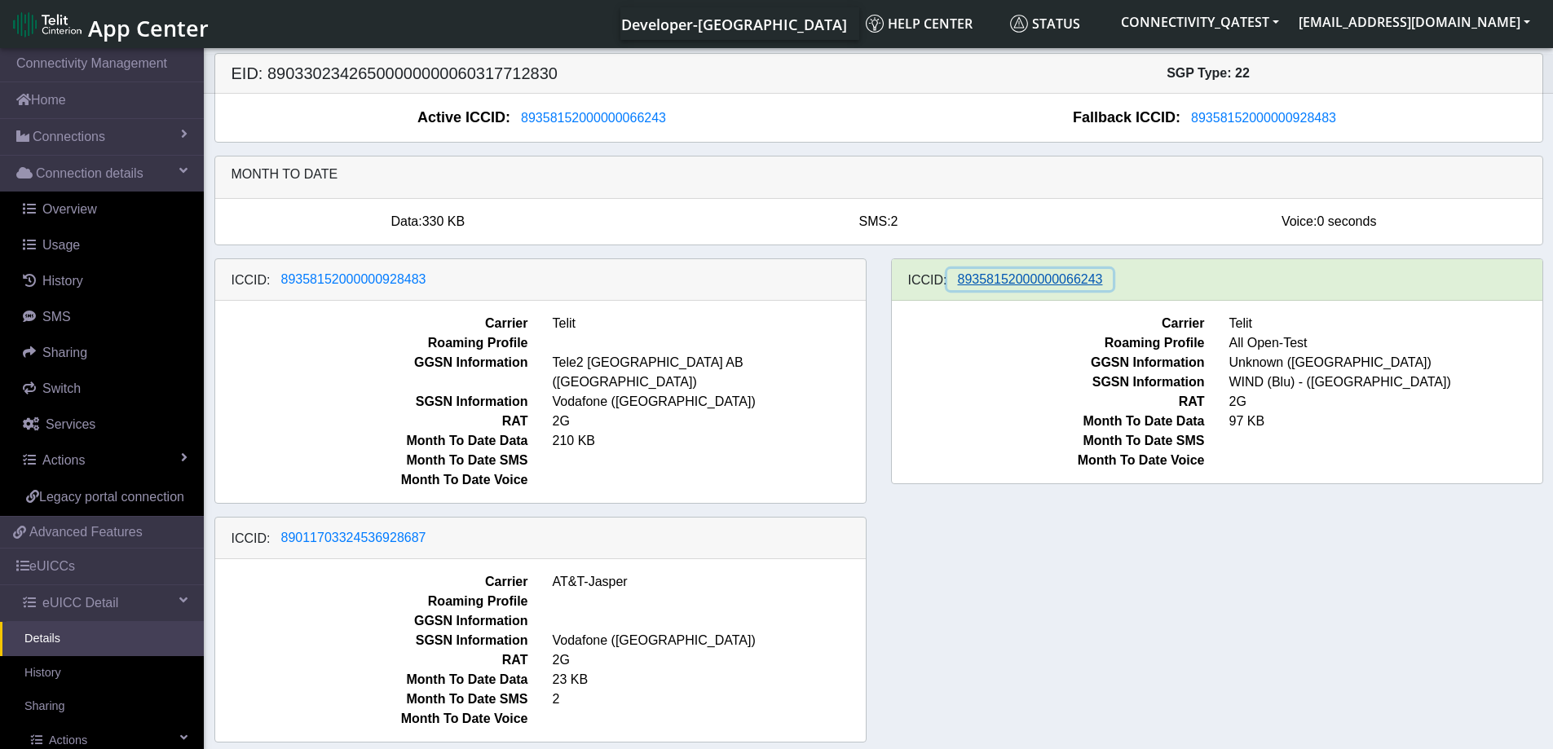
click at [1029, 276] on span "89358152000000066243" at bounding box center [1030, 279] width 145 height 14
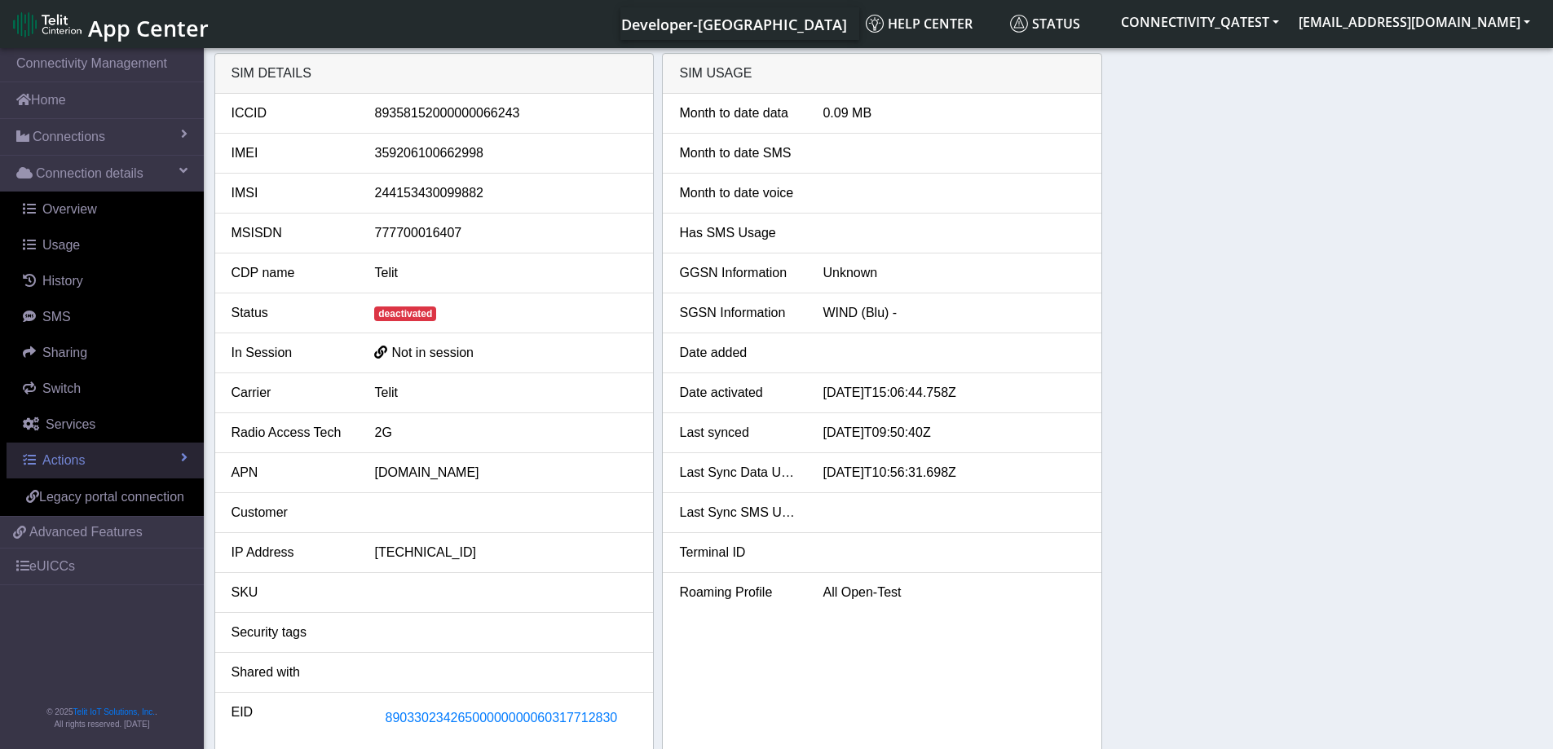
click at [65, 467] on span "Actions" at bounding box center [63, 460] width 42 height 14
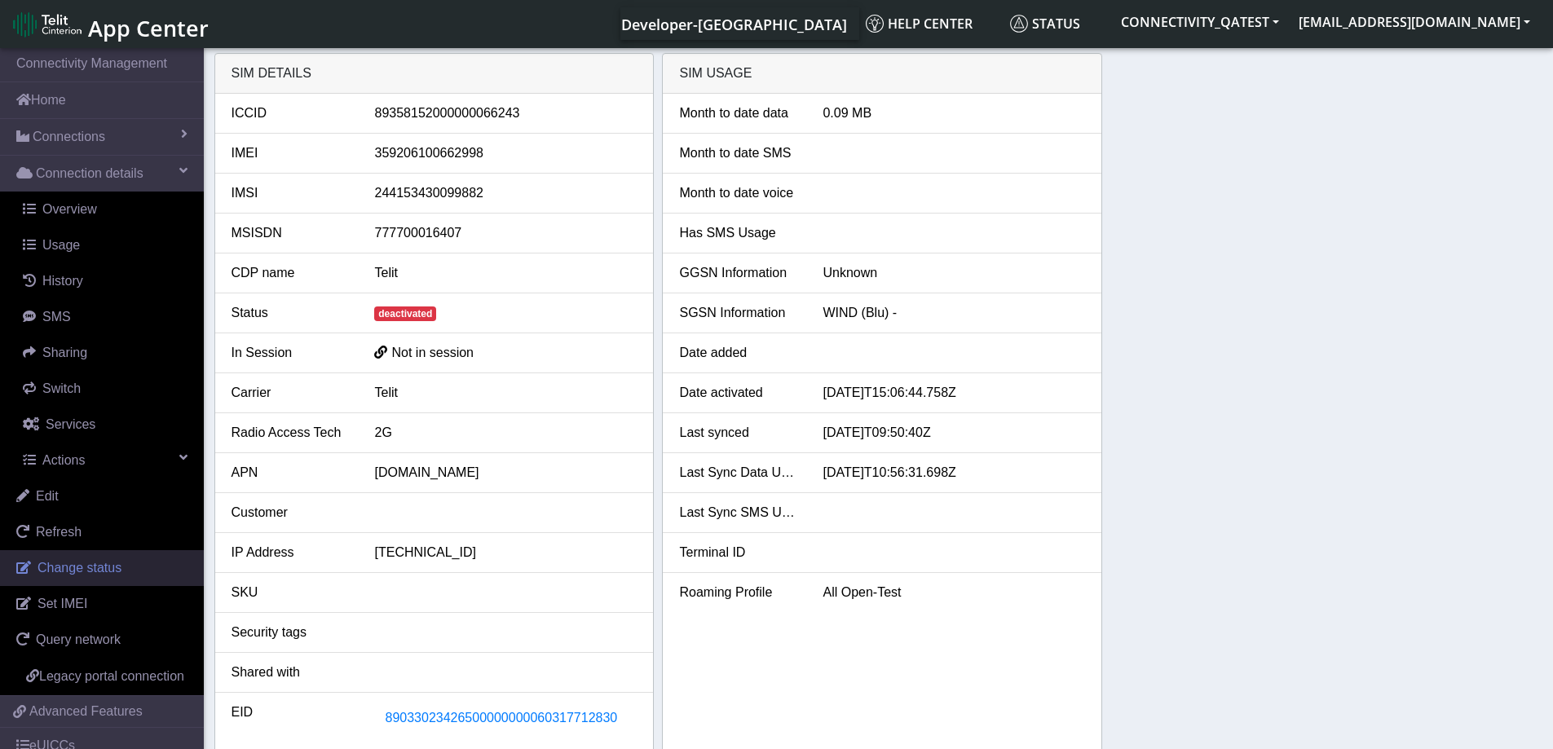
click at [91, 567] on span "Change status" at bounding box center [80, 568] width 84 height 14
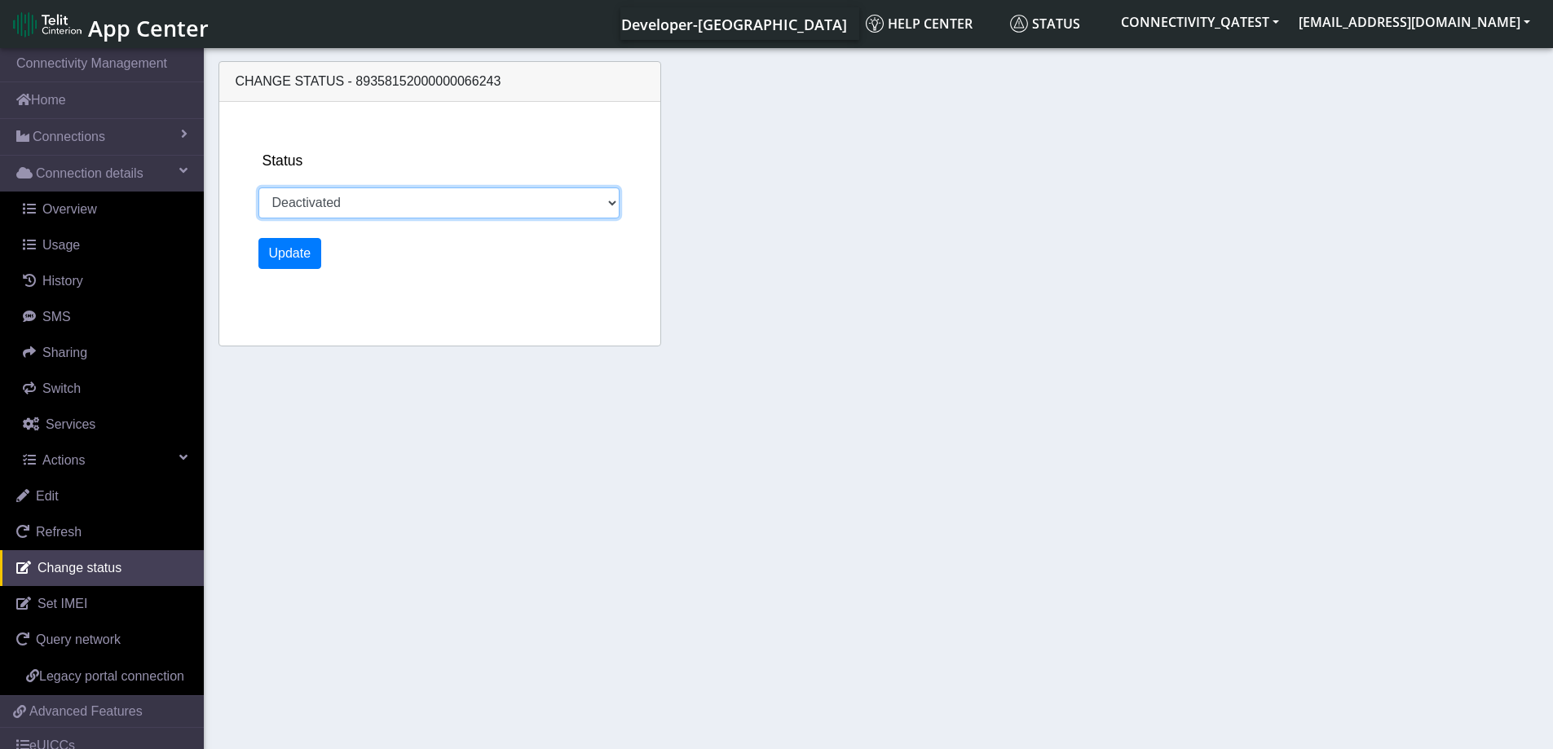
click at [361, 191] on select "Activated Deactivated Blocked" at bounding box center [439, 203] width 362 height 31
select select "activated"
click at [258, 188] on select "Activated Deactivated Blocked" at bounding box center [439, 203] width 362 height 31
click at [303, 249] on button "Update" at bounding box center [290, 253] width 64 height 31
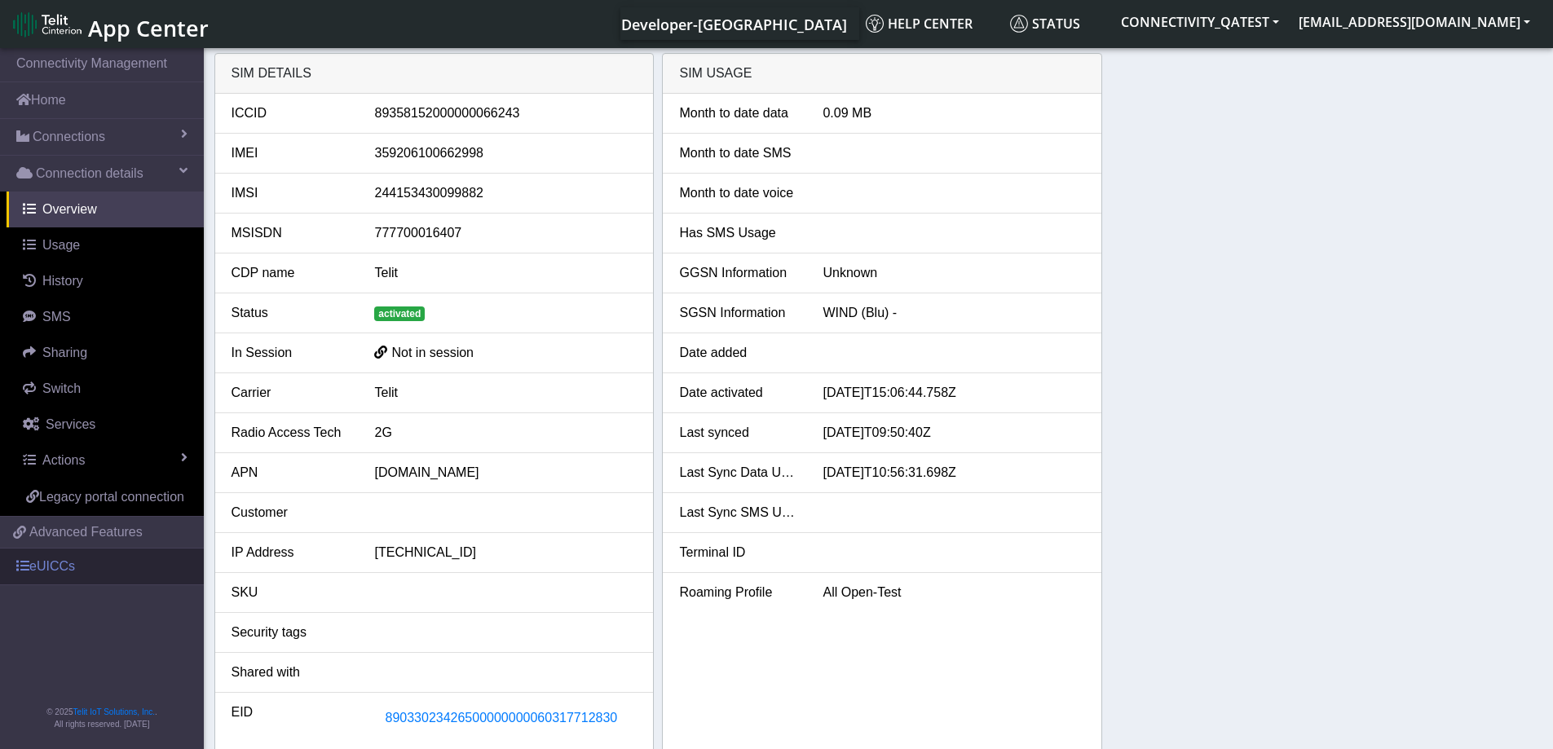
click at [60, 567] on link "eUICCs" at bounding box center [102, 567] width 204 height 36
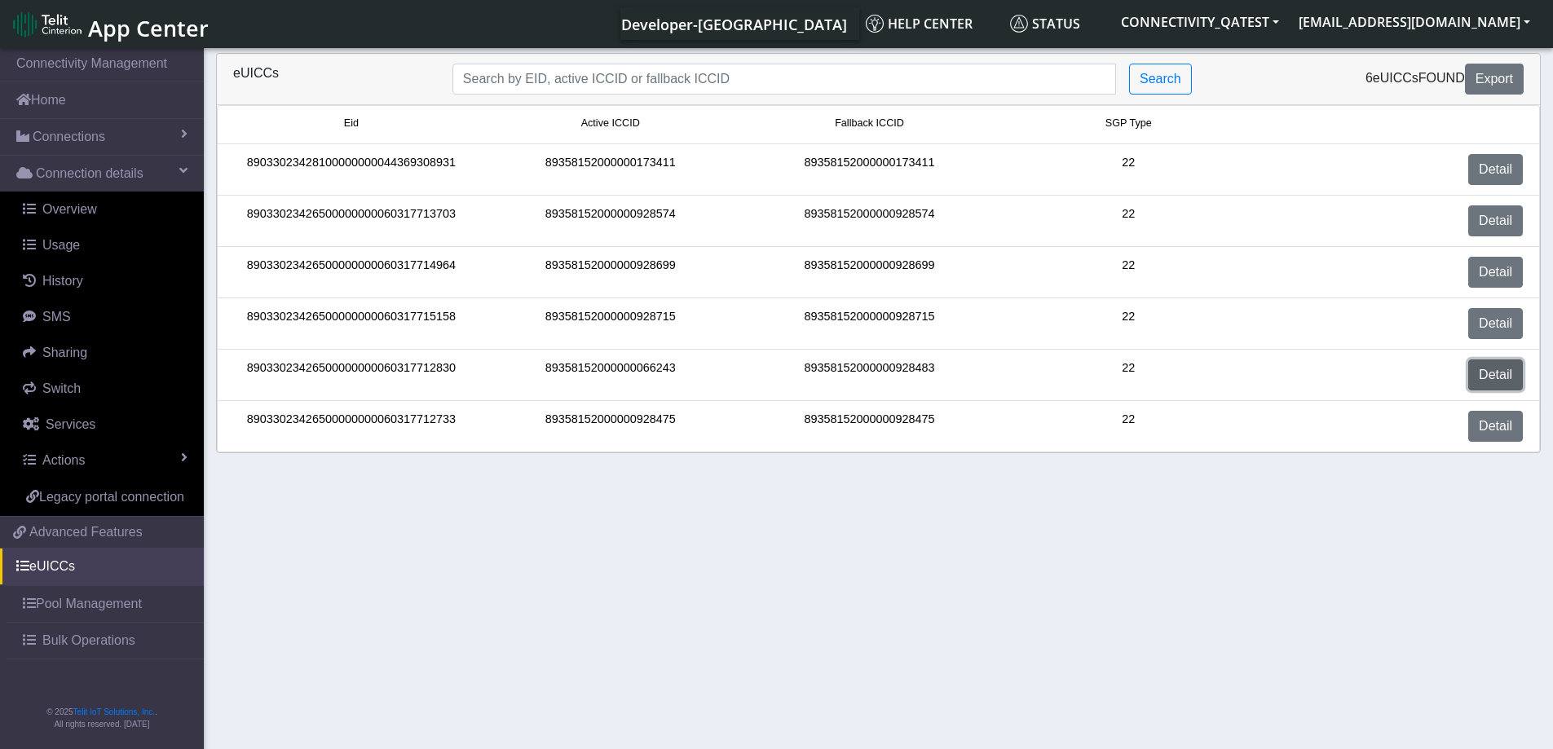
click at [1496, 374] on link "Detail" at bounding box center [1495, 375] width 55 height 31
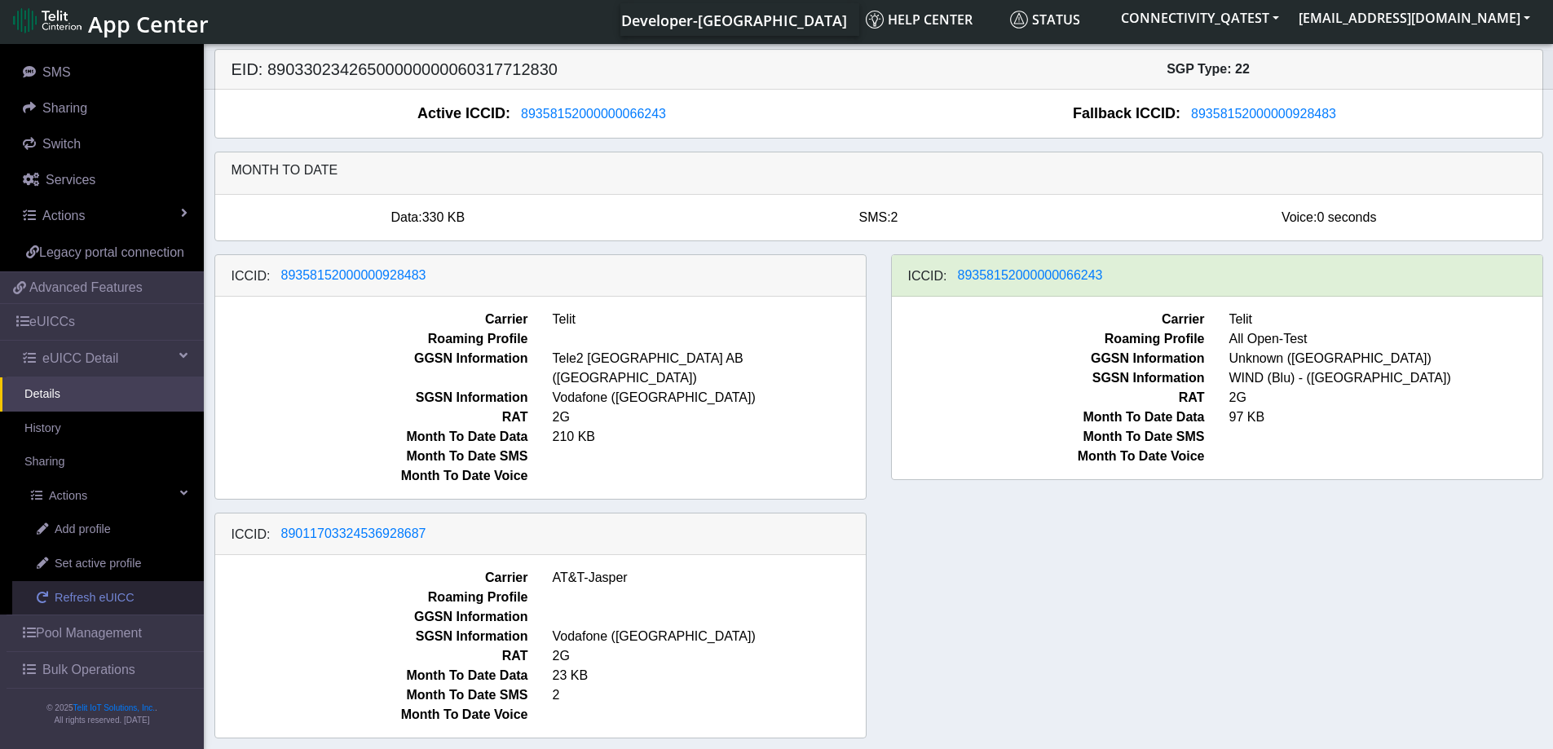
scroll to position [6, 0]
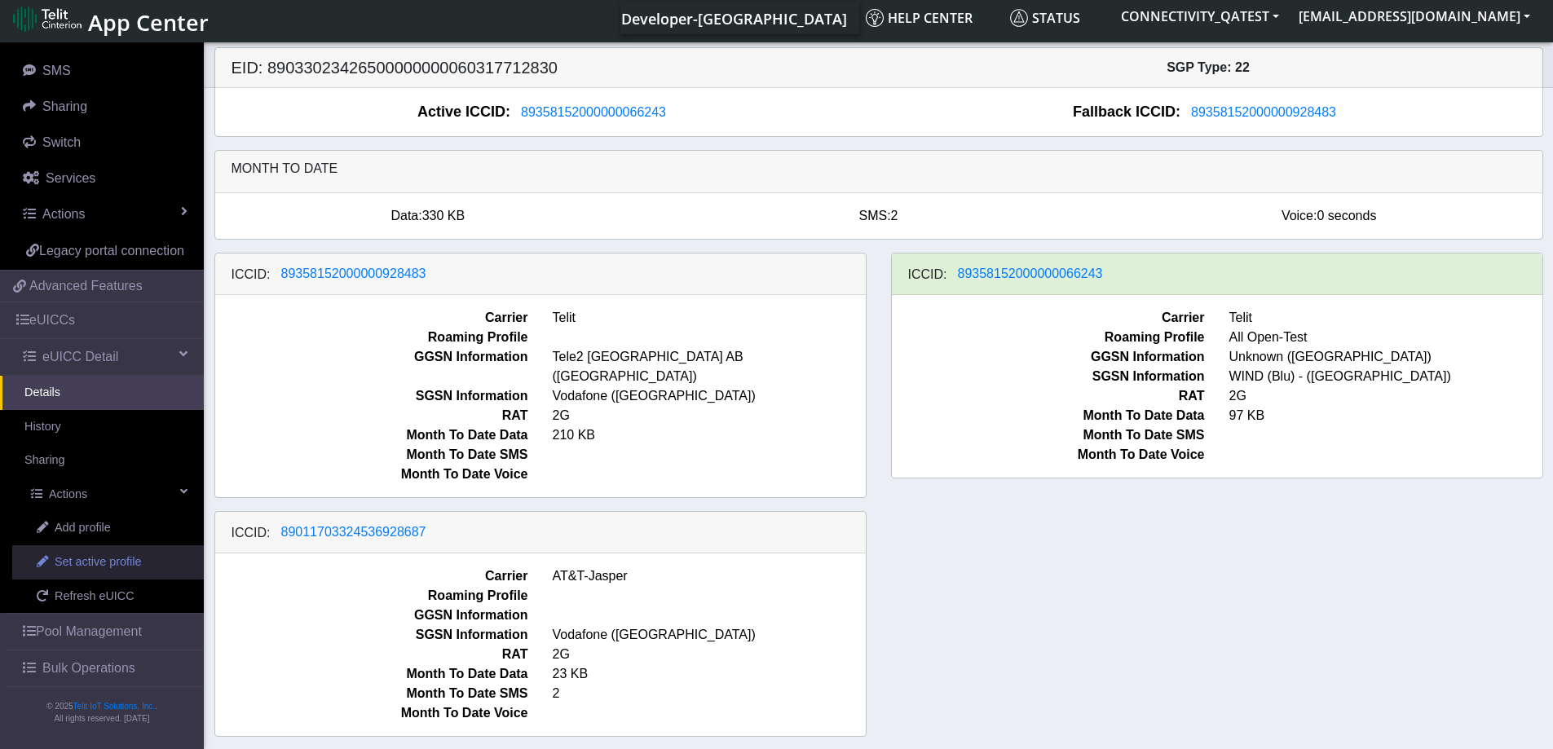
click at [117, 563] on span "Set active profile" at bounding box center [98, 563] width 86 height 18
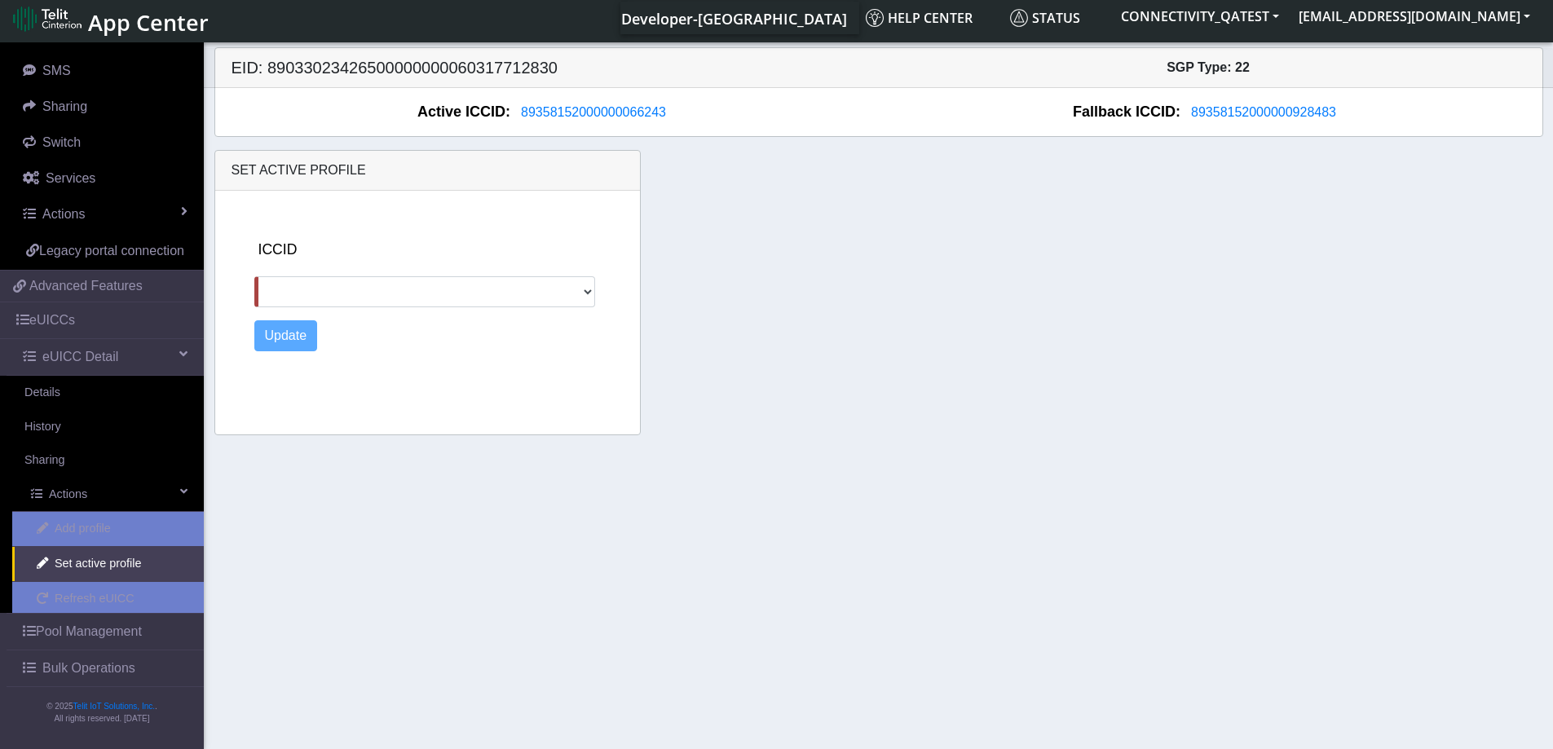
scroll to position [260, 0]
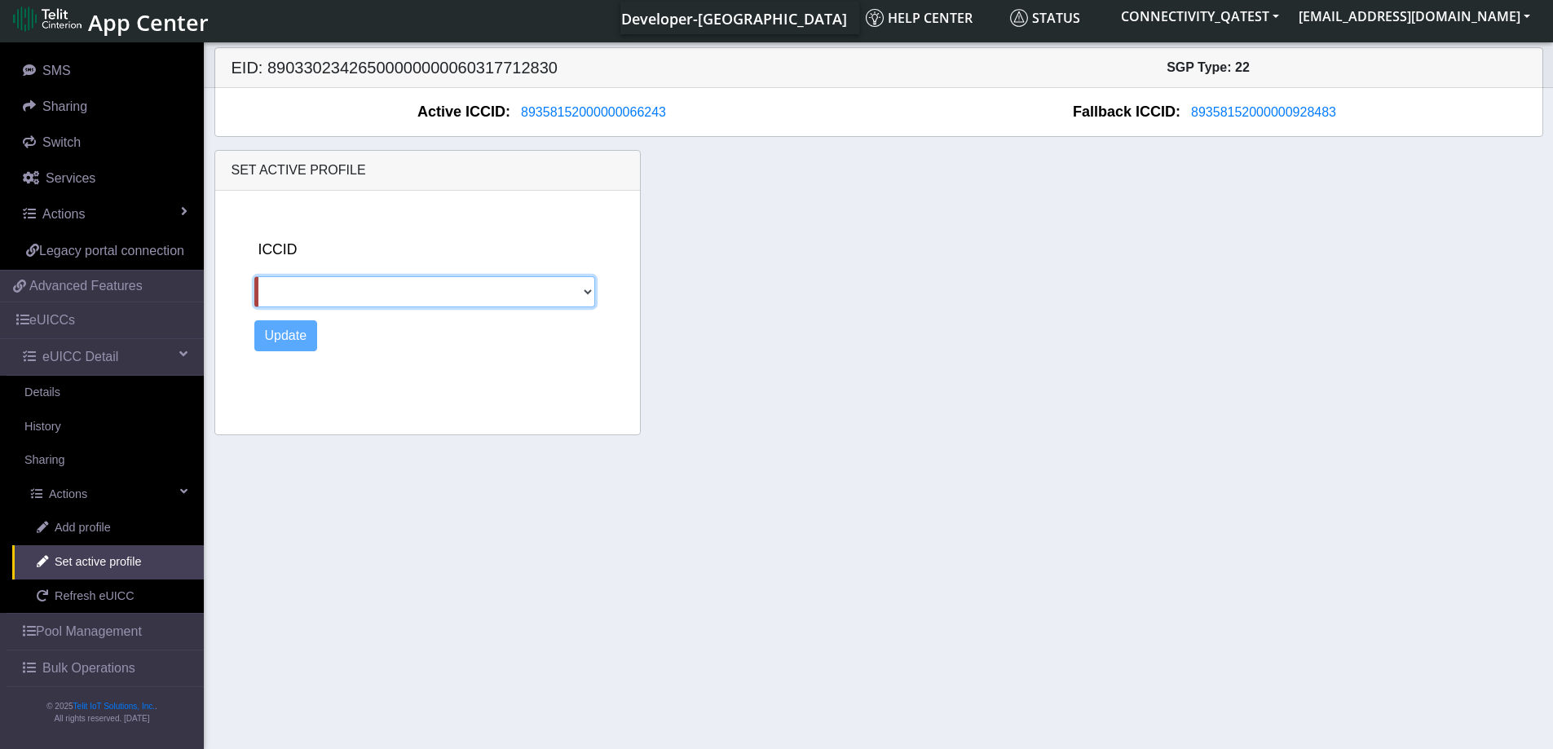
click at [372, 292] on select "89358152000000928483 89011703324536928687" at bounding box center [425, 291] width 342 height 31
select select "89358152000000928483"
click at [254, 276] on select "89358152000000928483 89011703324536928687" at bounding box center [425, 291] width 342 height 31
click at [303, 336] on button "Update" at bounding box center [286, 335] width 64 height 31
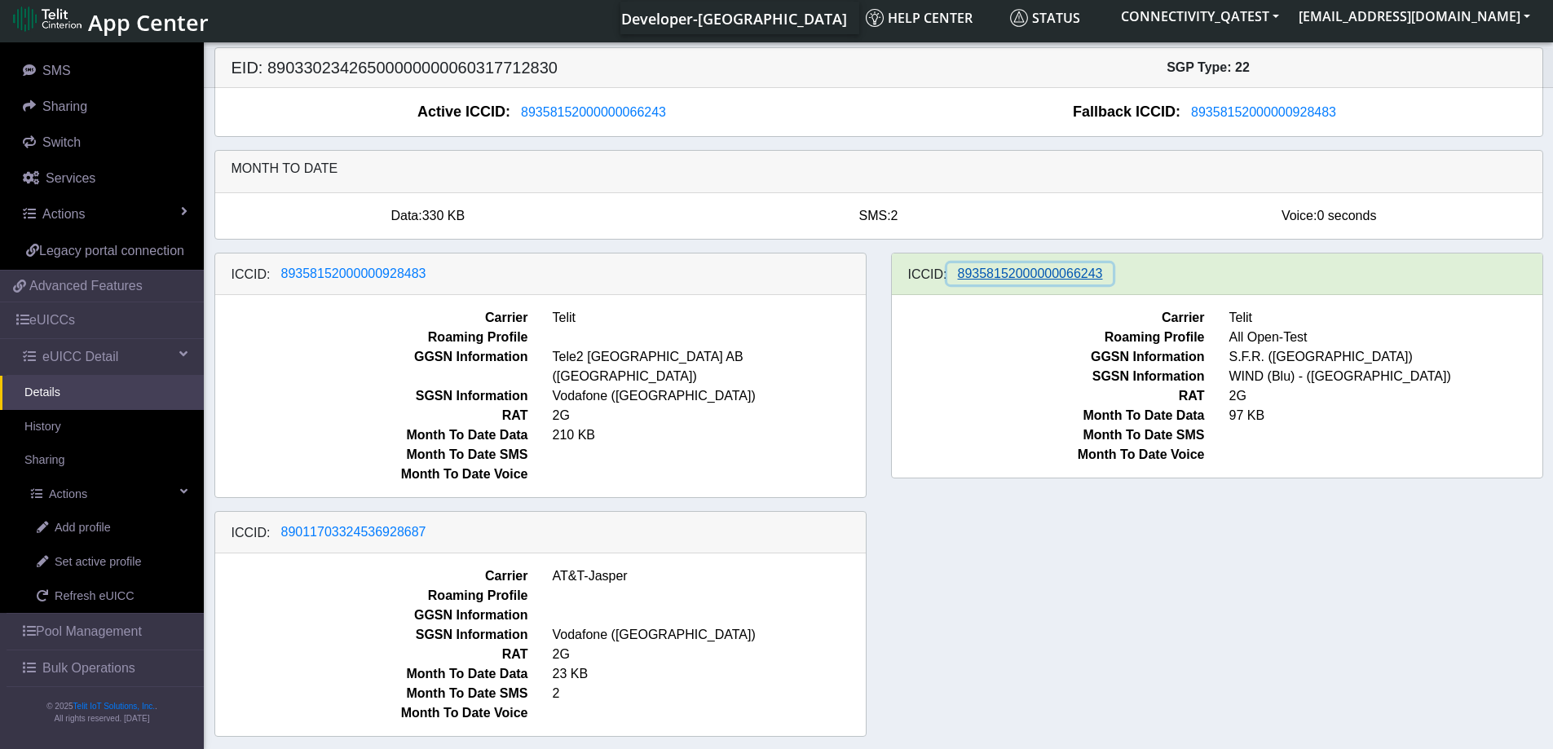
click at [1056, 278] on span "89358152000000066243" at bounding box center [1030, 274] width 145 height 14
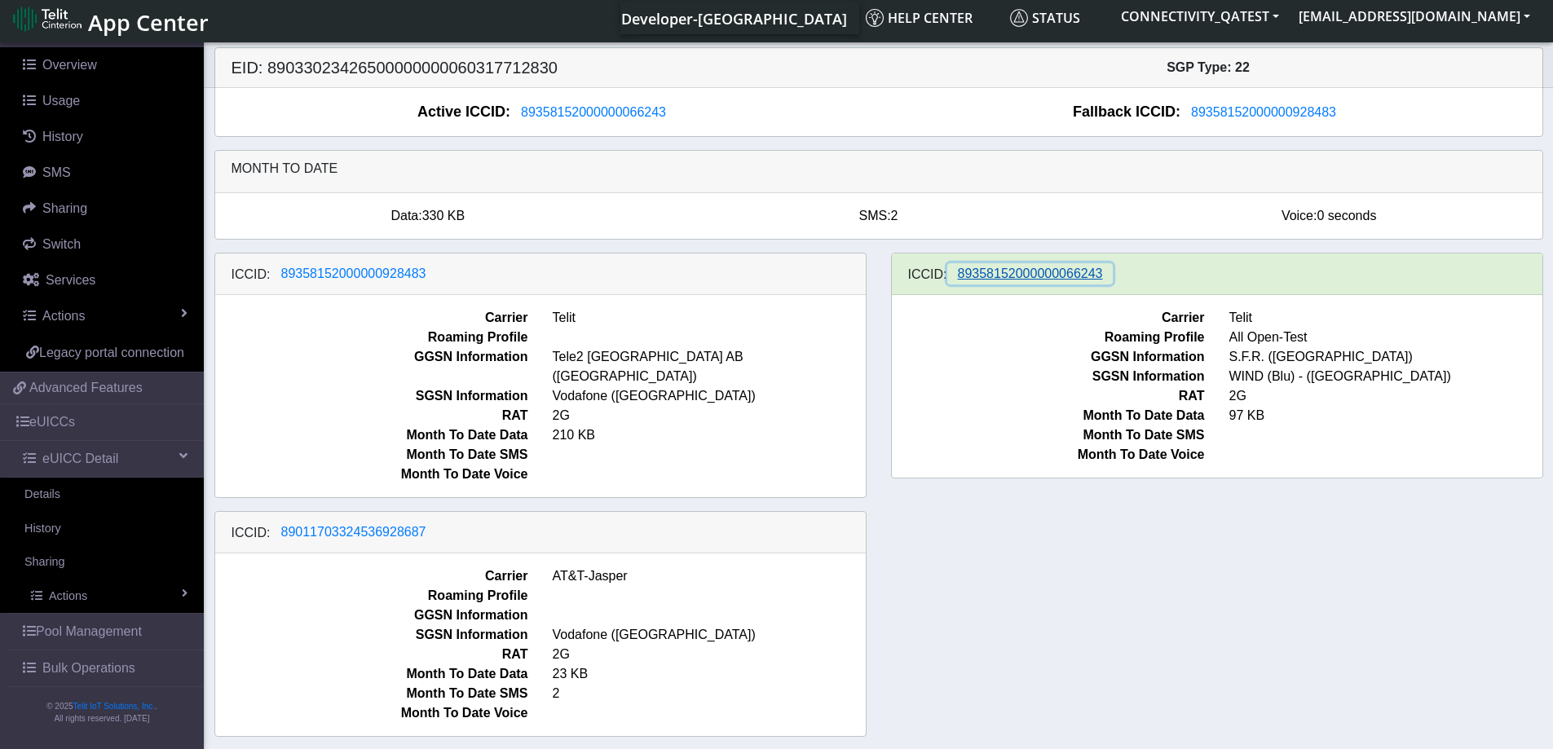
scroll to position [201, 0]
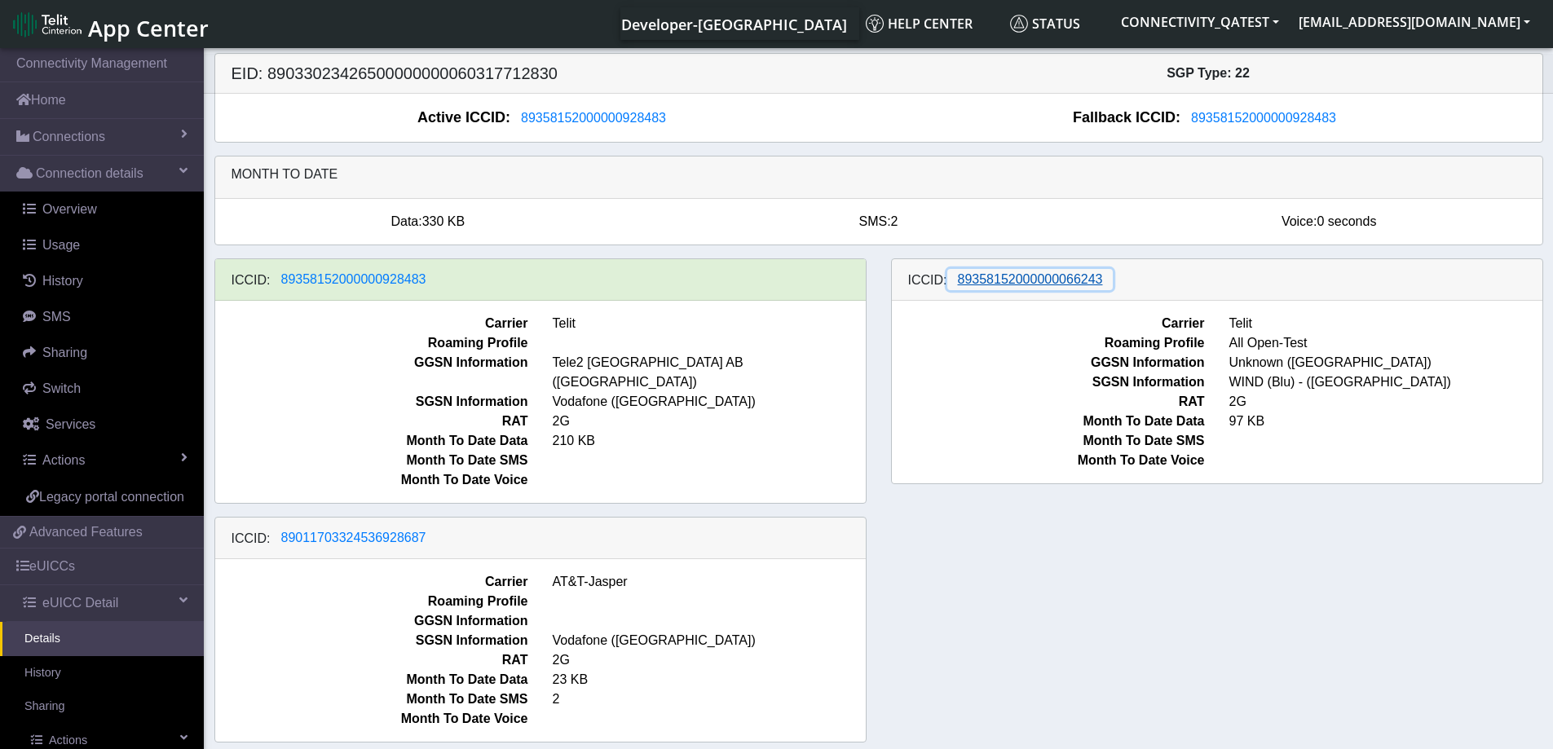
click at [1044, 285] on span "89358152000000066243" at bounding box center [1030, 279] width 145 height 14
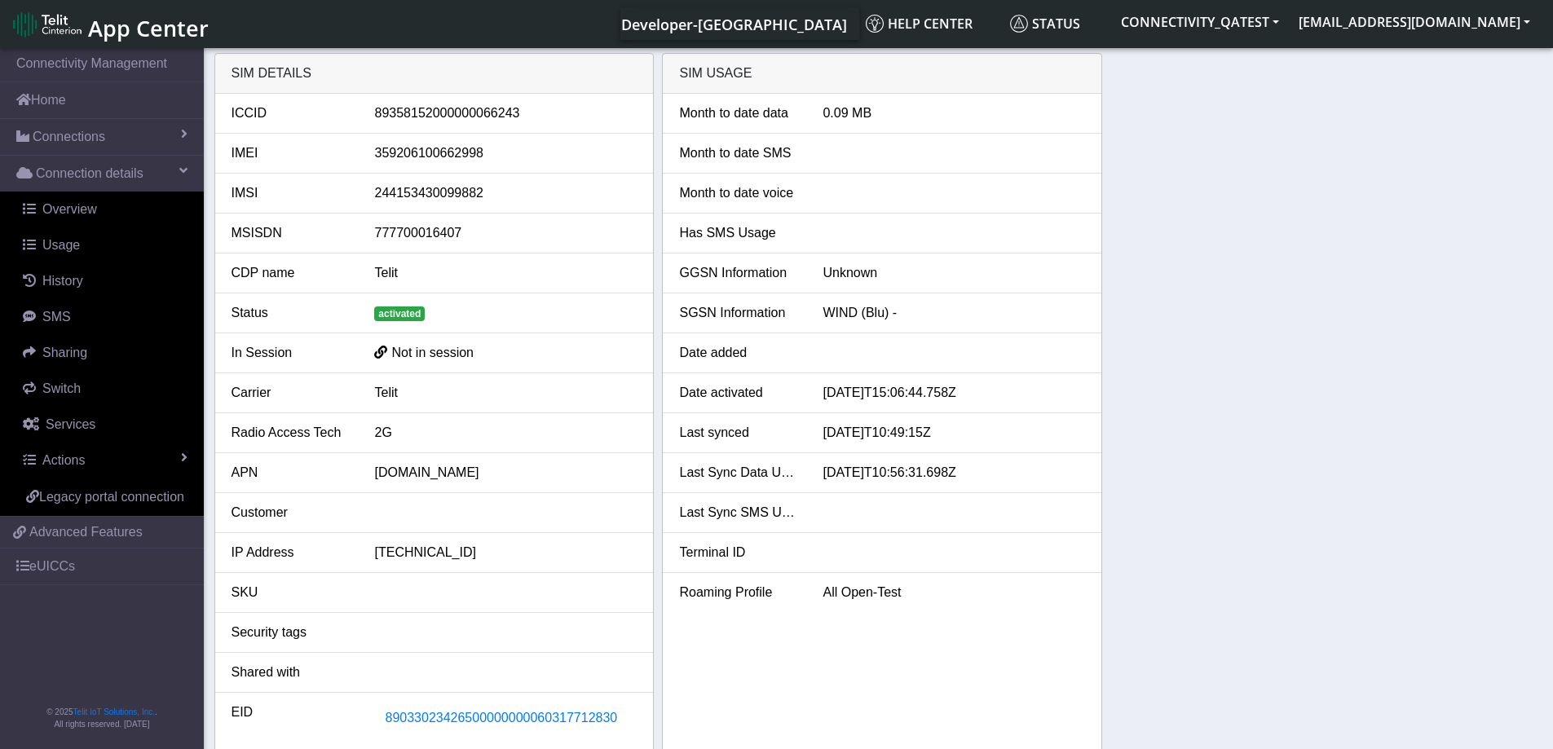
click at [480, 111] on div "89358152000000066243" at bounding box center [505, 114] width 287 height 20
copy div "89358152000000066243"
click at [60, 561] on link "eUICCs" at bounding box center [102, 567] width 204 height 36
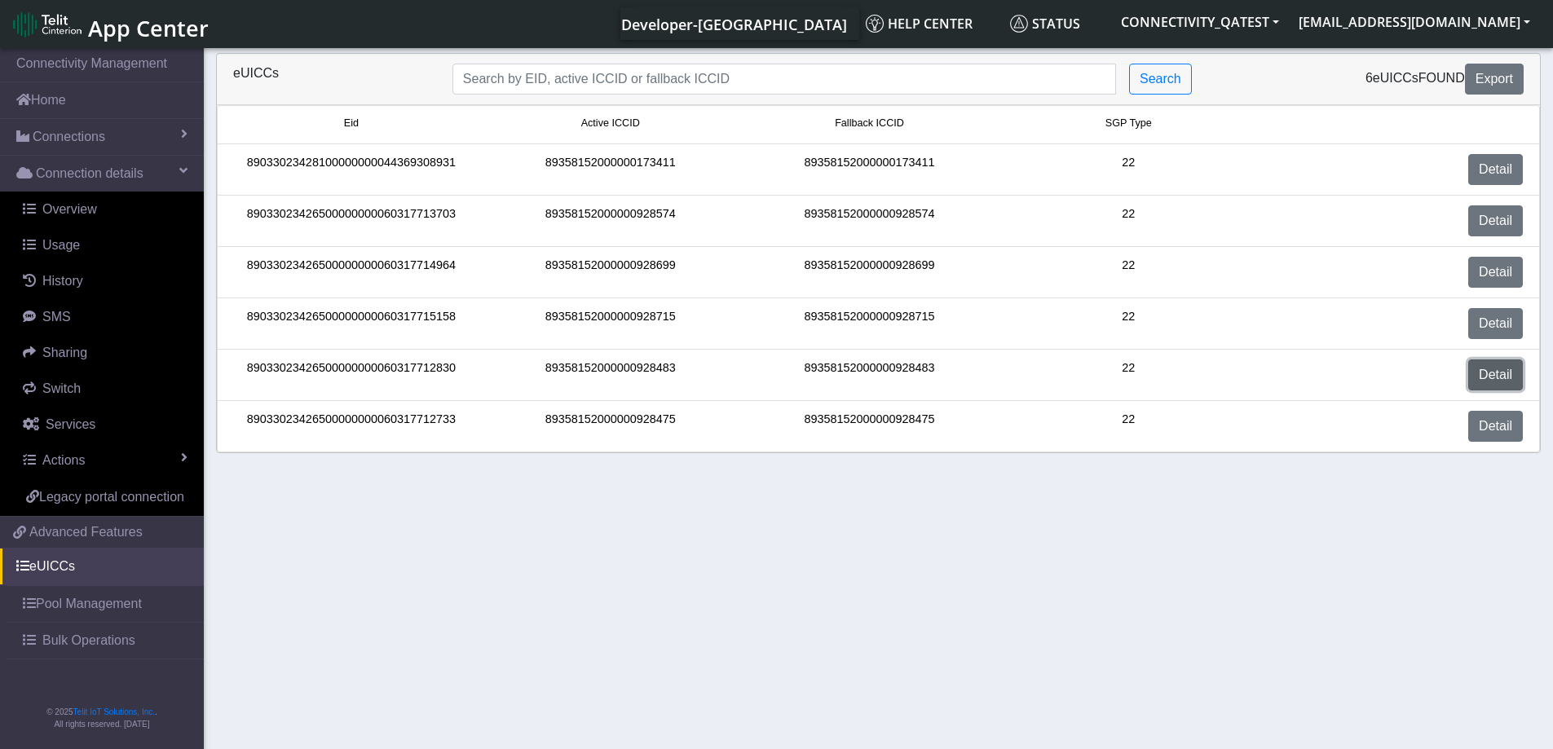
click at [1498, 382] on link "Detail" at bounding box center [1495, 375] width 55 height 31
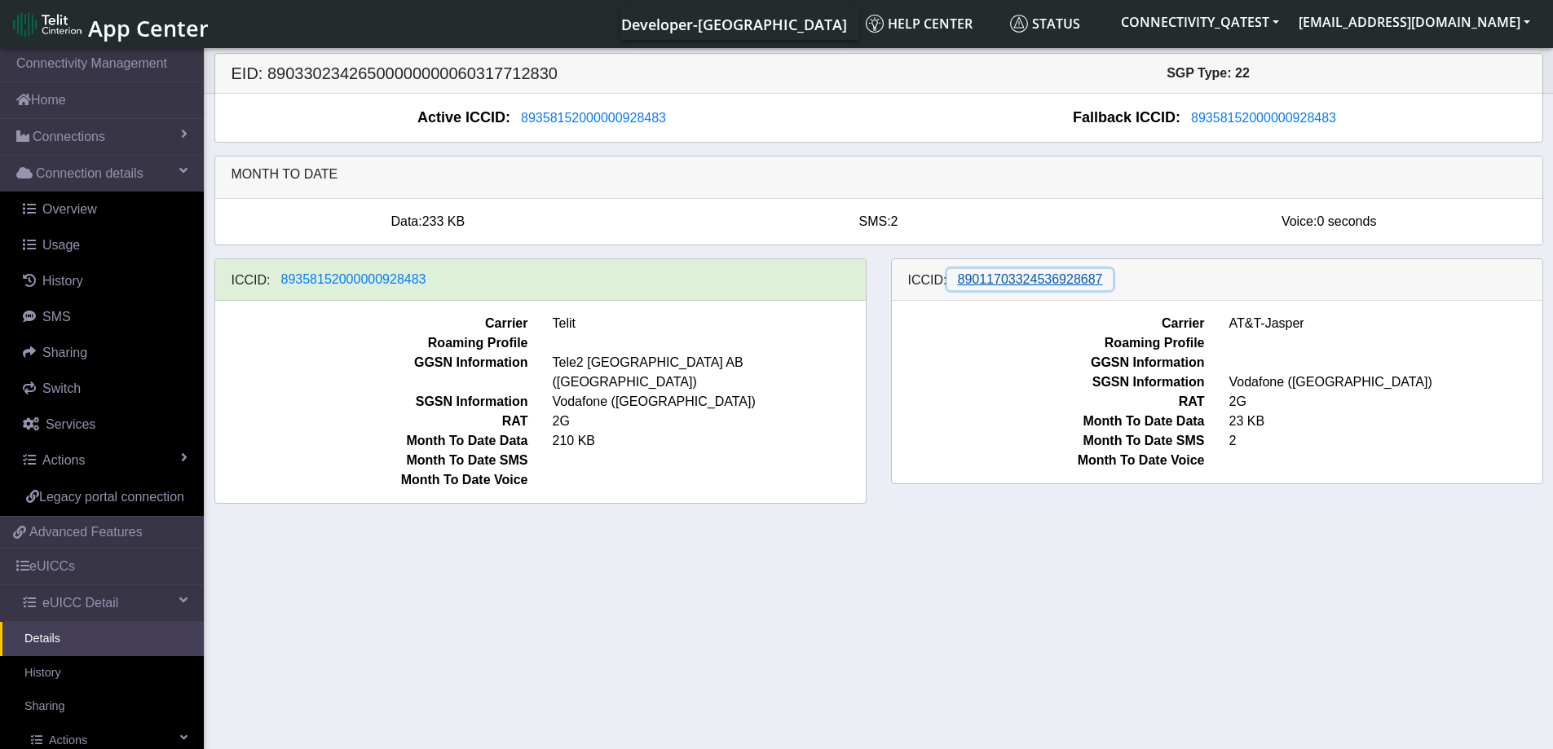
click at [1065, 280] on span "89011703324536928687" at bounding box center [1030, 279] width 145 height 14
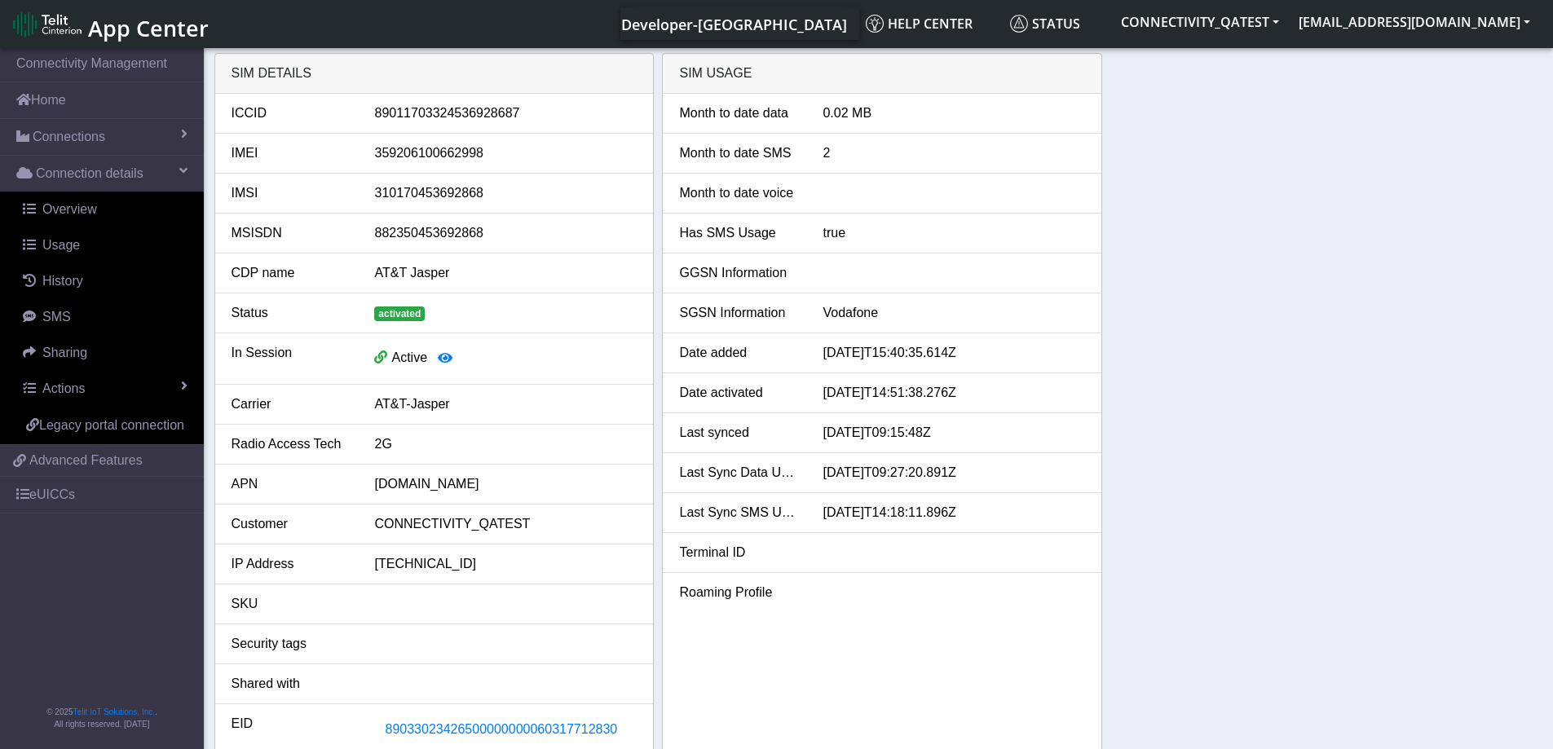
click at [482, 113] on div "89011703324536928687" at bounding box center [505, 114] width 287 height 20
copy div "89011703324536928687"
click at [49, 501] on link "eUICCs" at bounding box center [102, 495] width 204 height 36
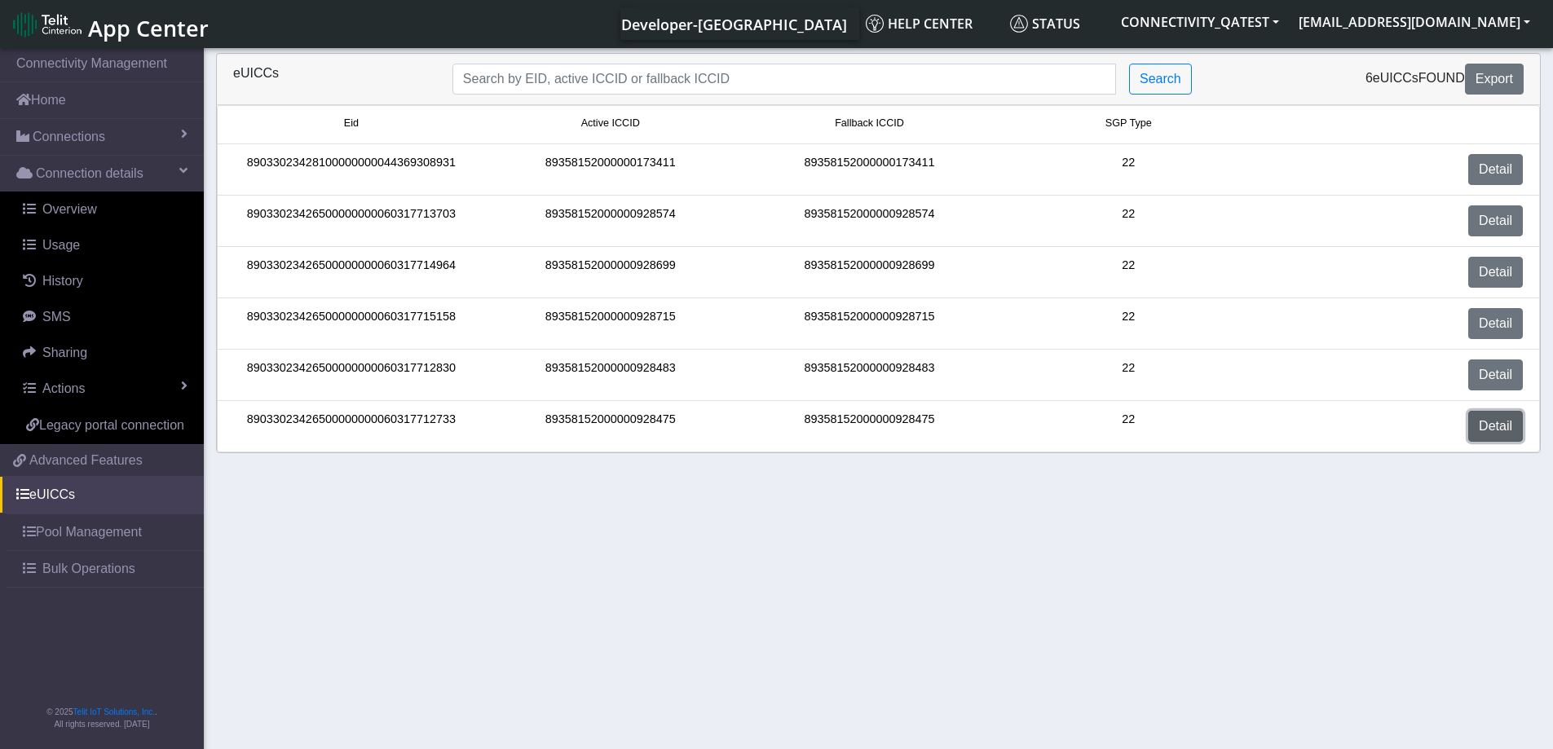
click at [1495, 428] on link "Detail" at bounding box center [1495, 426] width 55 height 31
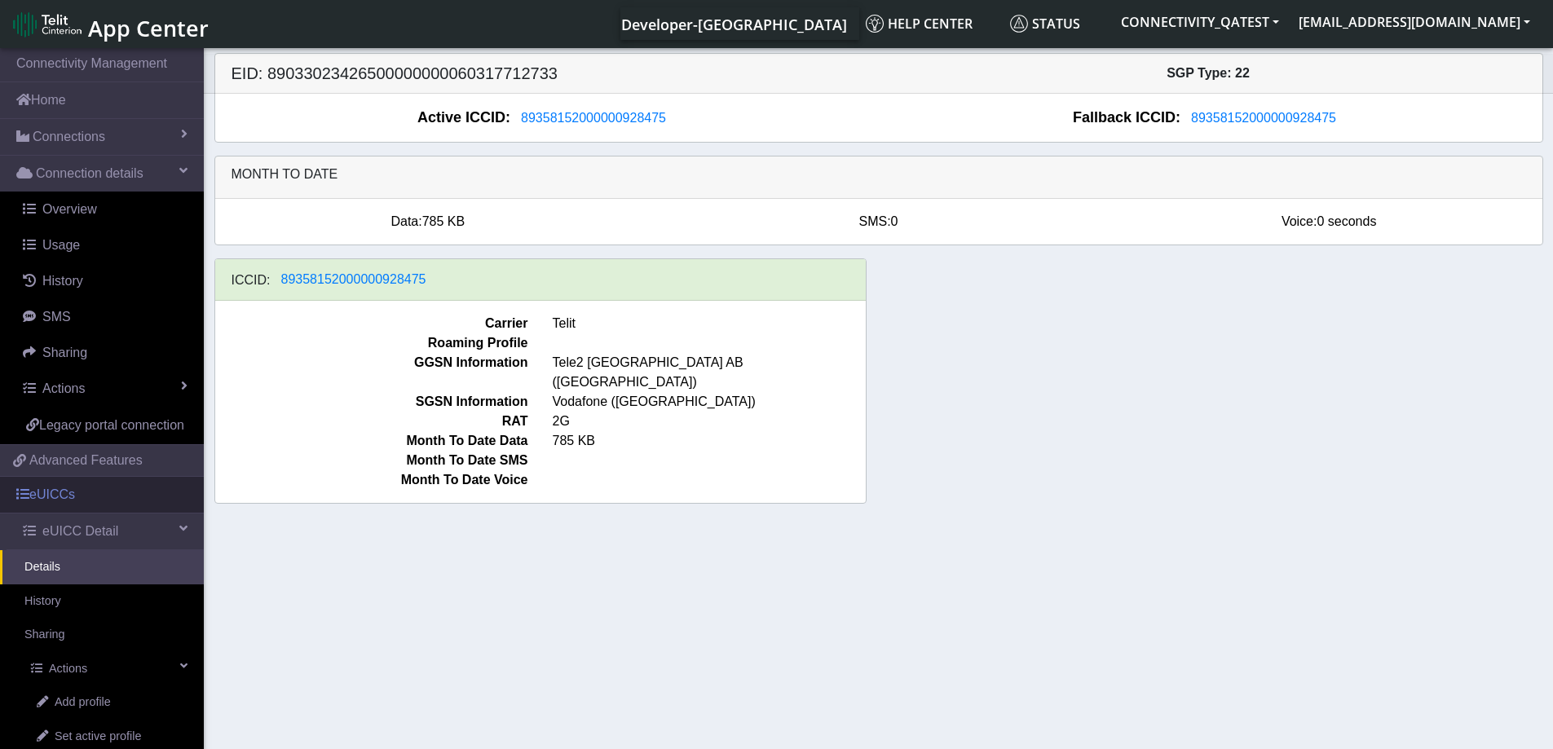
click at [66, 507] on link "eUICCs" at bounding box center [102, 495] width 204 height 36
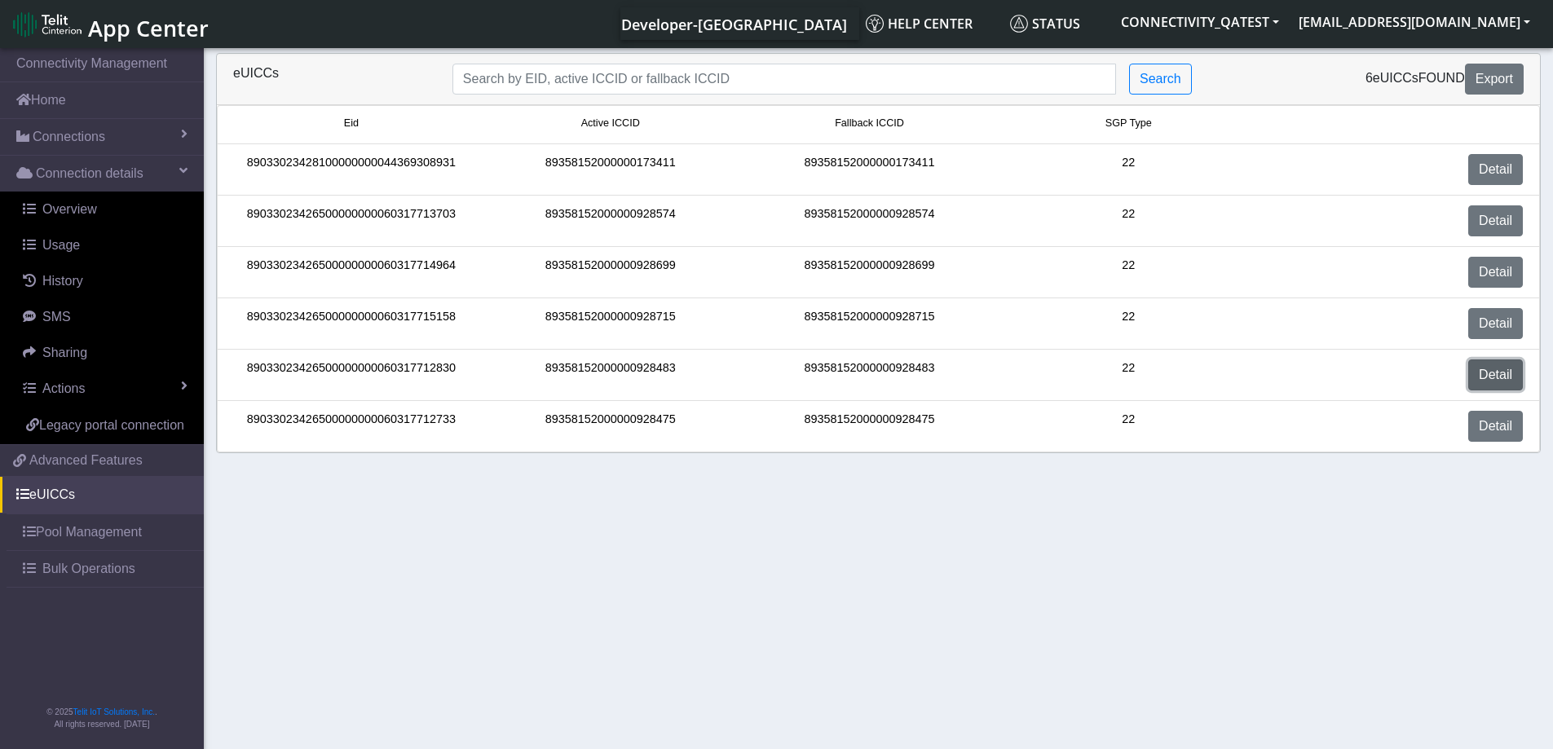
click at [1495, 372] on link "Detail" at bounding box center [1495, 375] width 55 height 31
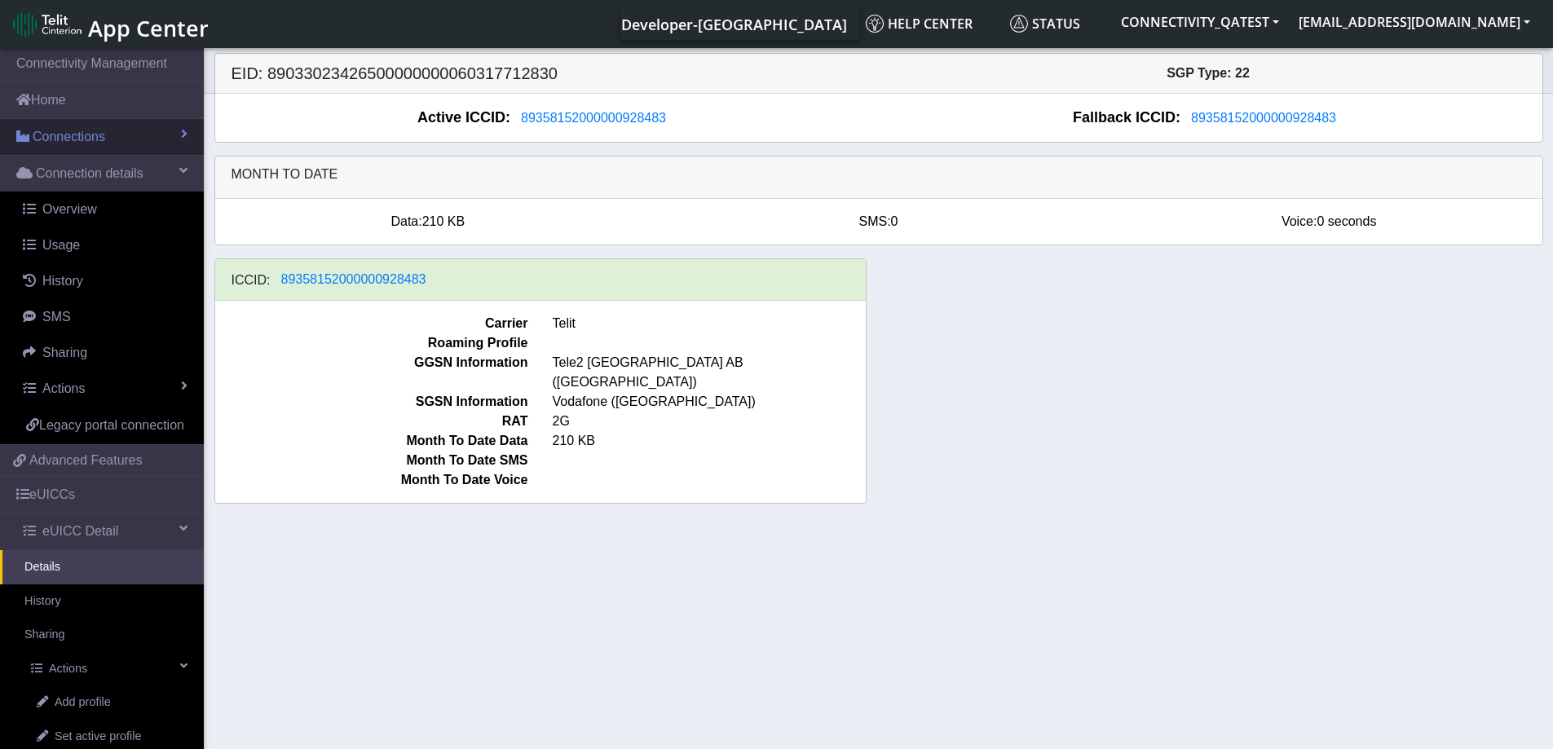
click at [75, 130] on span "Connections" at bounding box center [69, 137] width 73 height 20
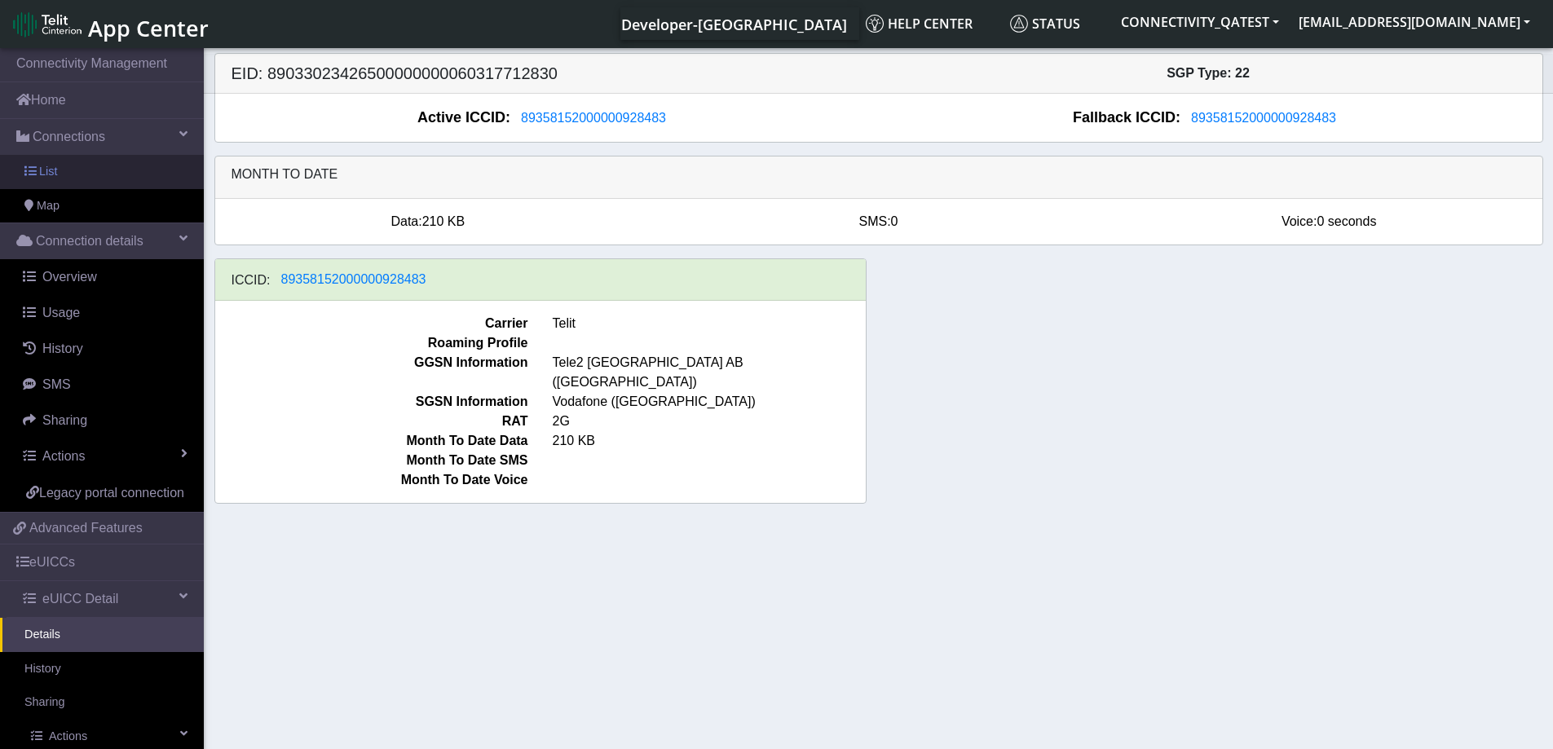
click at [82, 165] on link "List" at bounding box center [102, 172] width 204 height 34
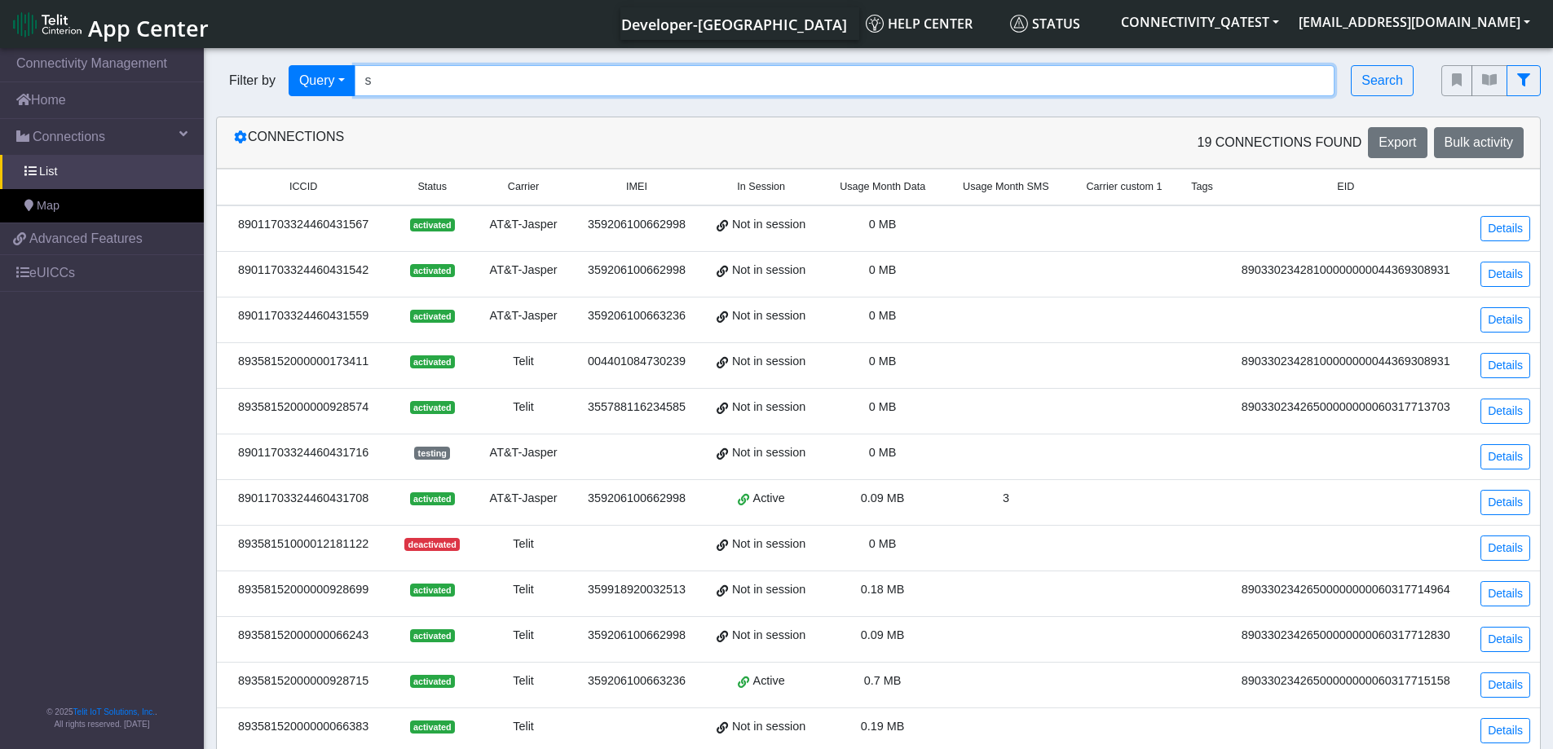
click at [474, 90] on input "s" at bounding box center [845, 80] width 981 height 31
type input "s"
paste input "89011703324536928687"
type input "89011703324536928687"
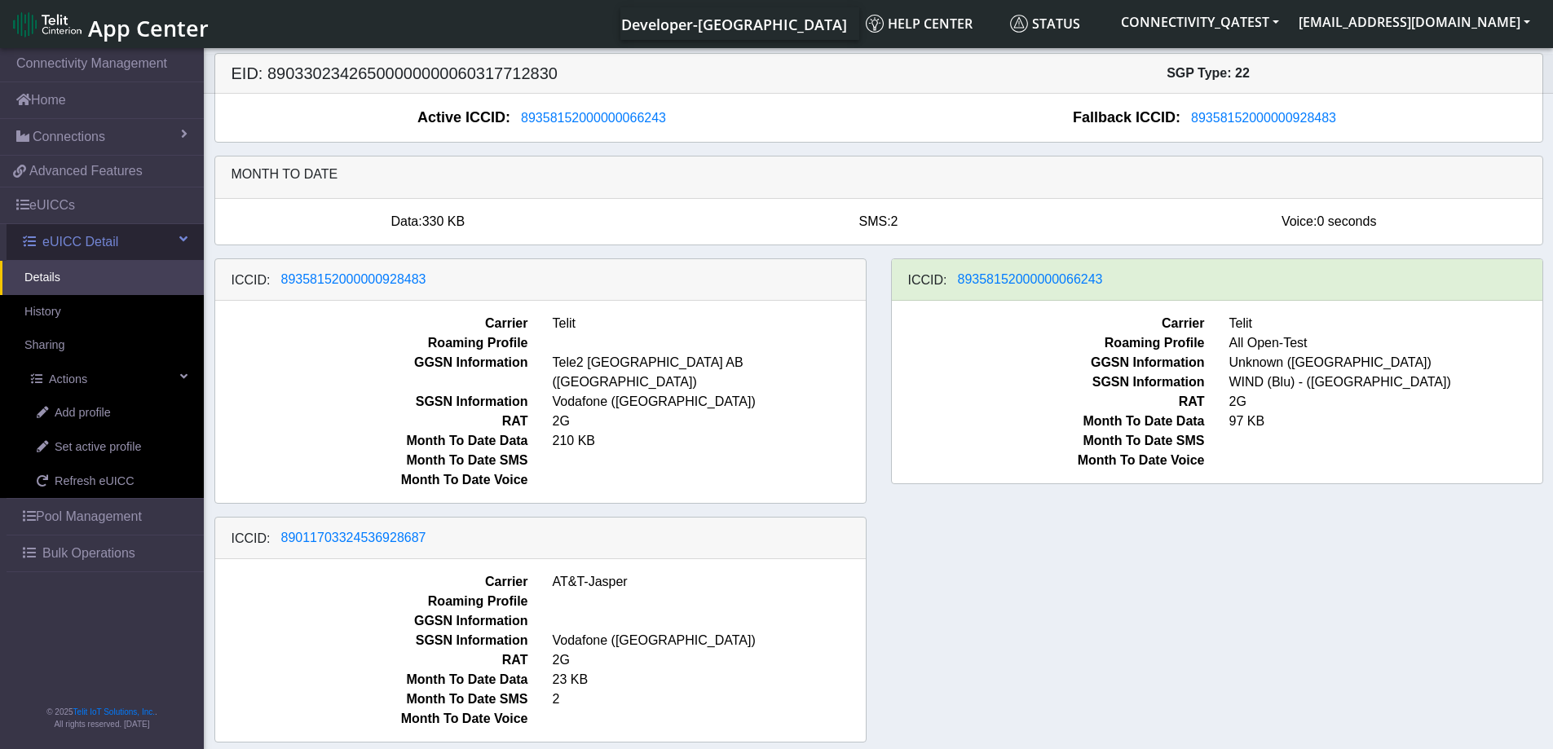
click at [60, 234] on span "eUICC Detail" at bounding box center [80, 242] width 76 height 20
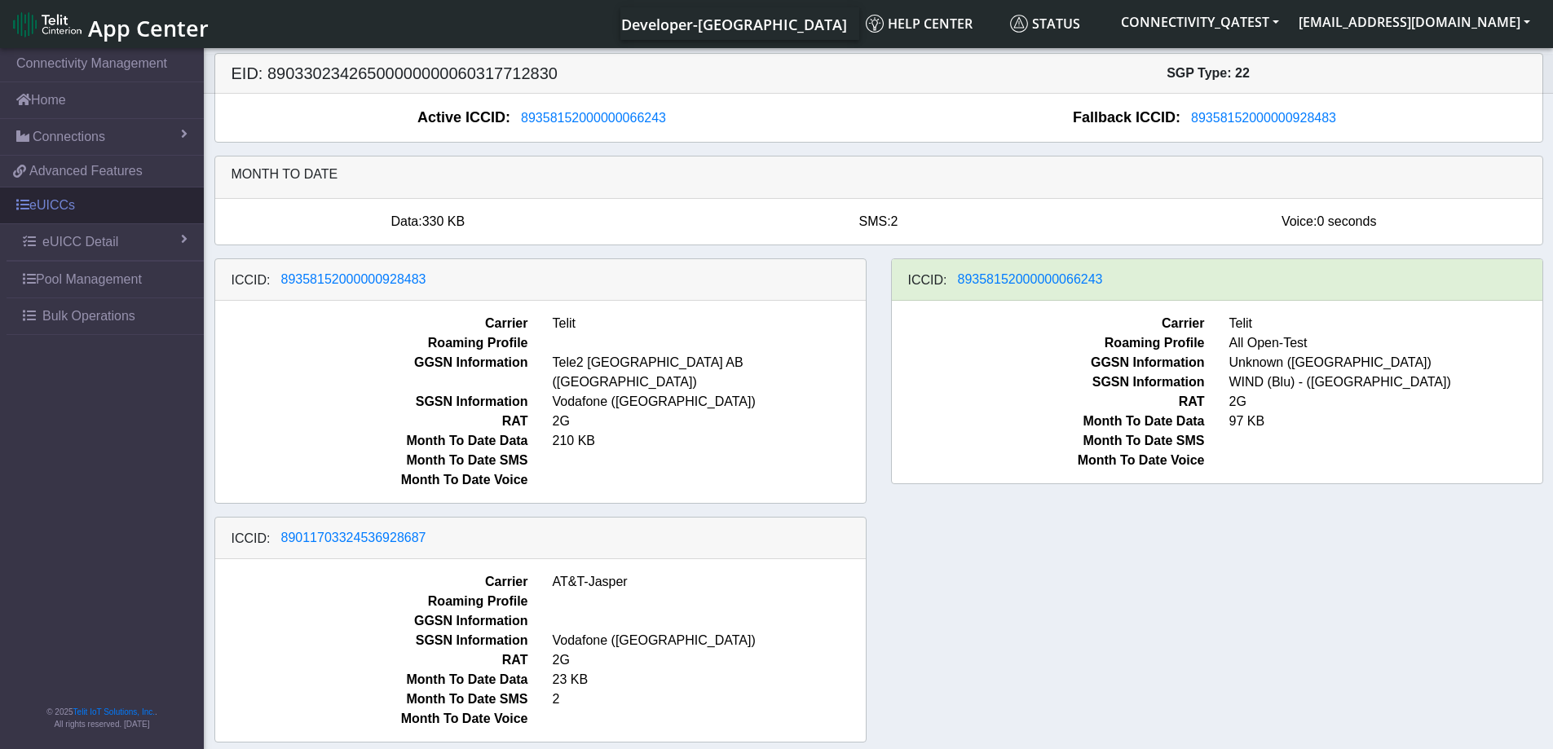
click at [57, 206] on link "eUICCs" at bounding box center [102, 206] width 204 height 36
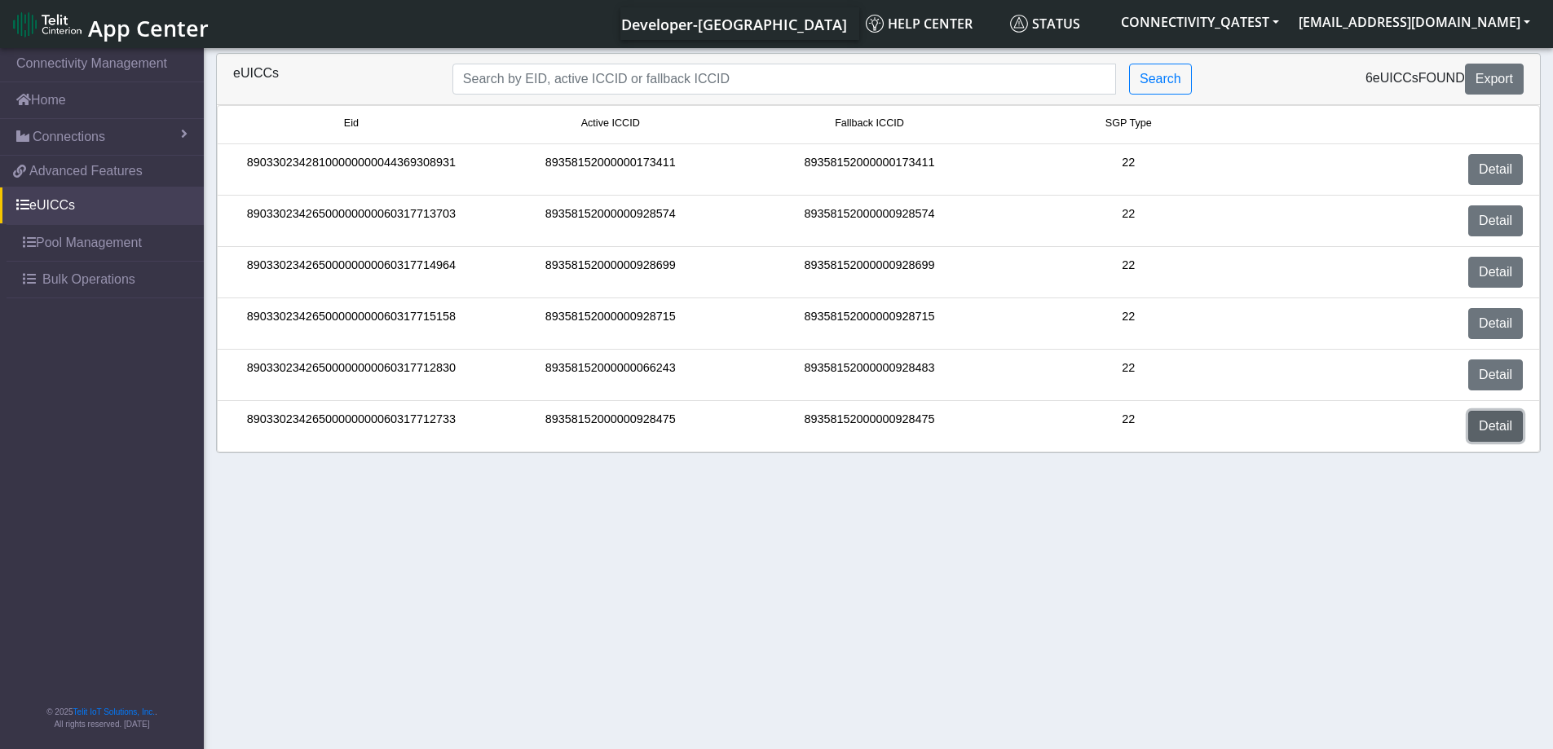
click at [1506, 426] on link "Detail" at bounding box center [1495, 426] width 55 height 31
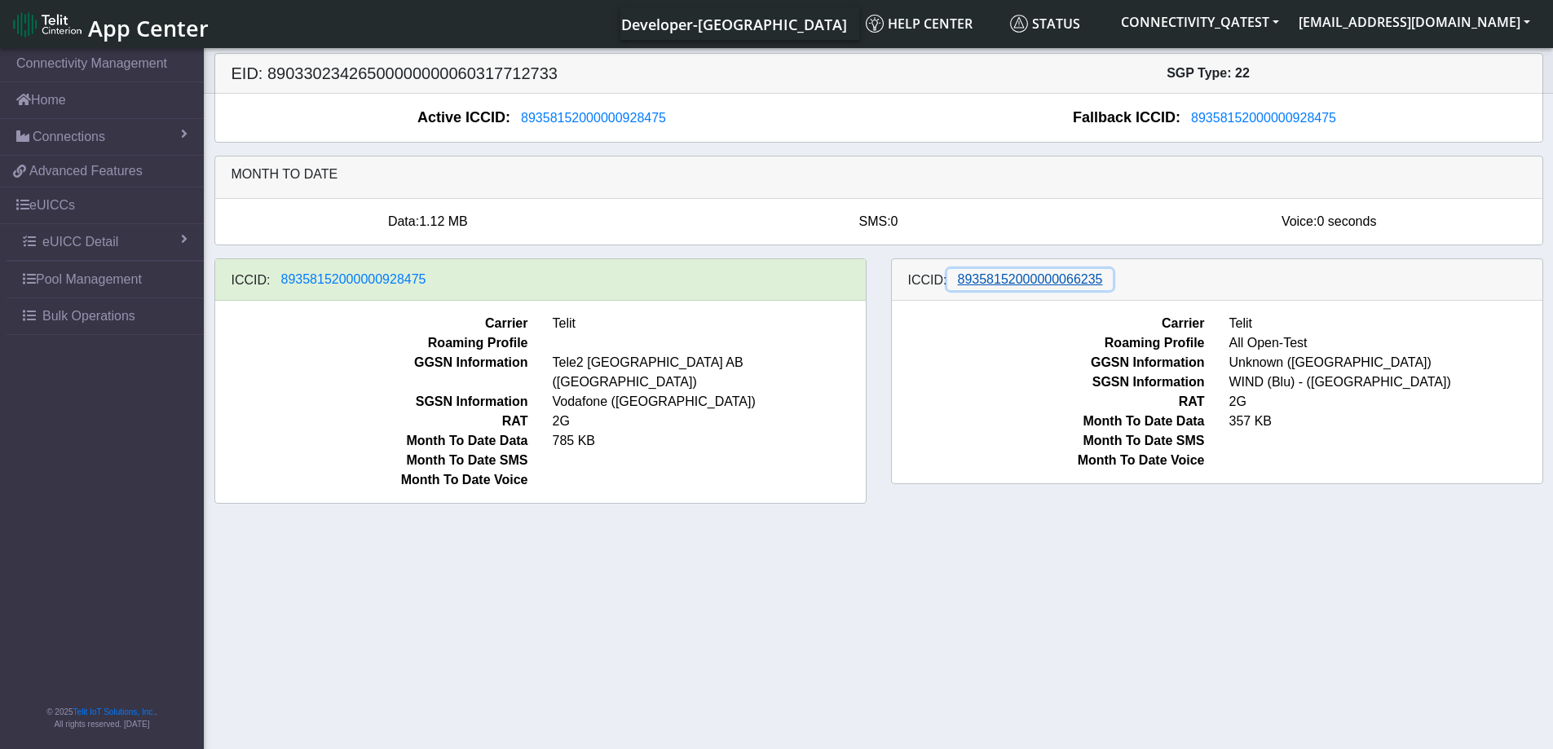
click at [1057, 279] on span "89358152000000066235" at bounding box center [1030, 279] width 145 height 14
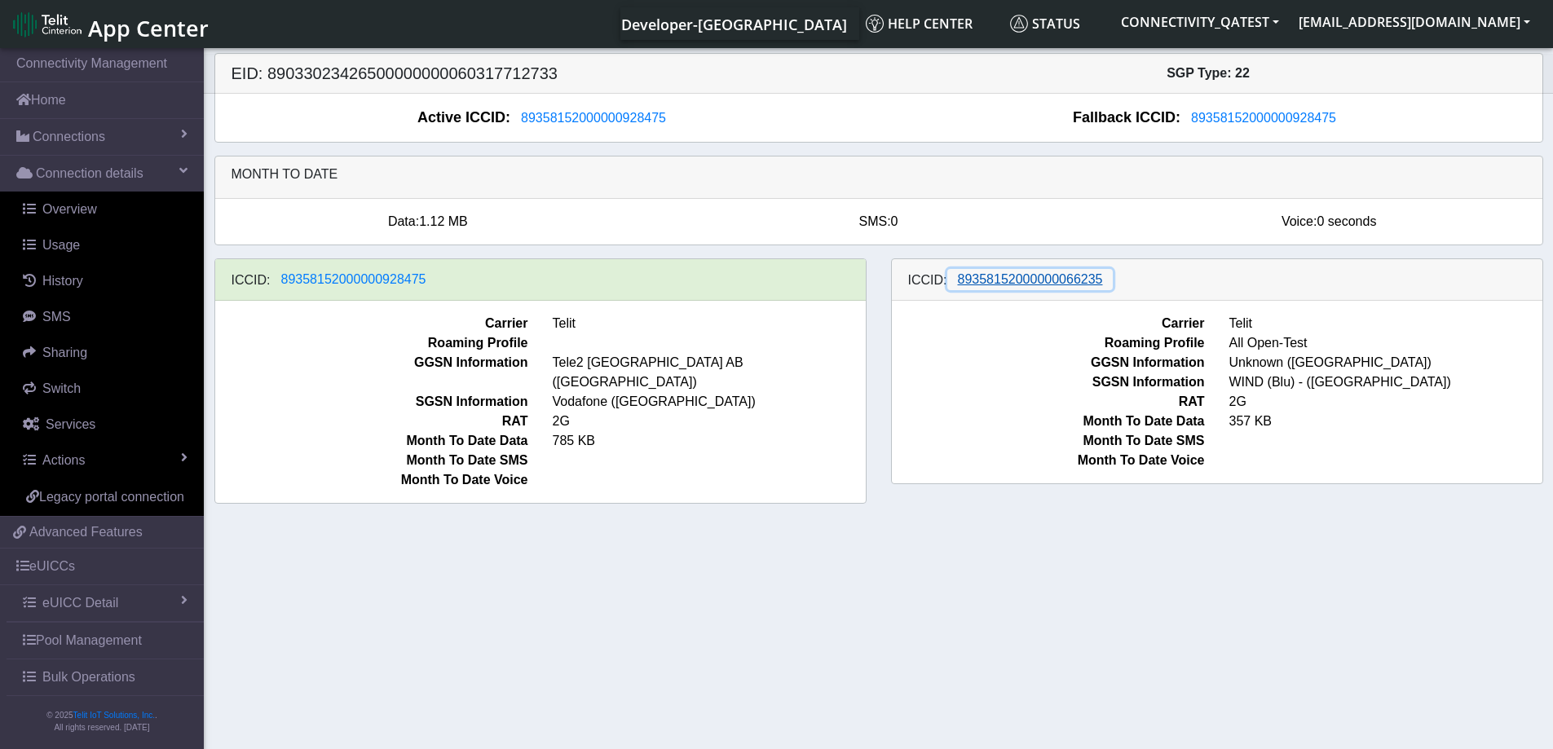
drag, startPoint x: 1069, startPoint y: 280, endPoint x: 734, endPoint y: 247, distance: 336.7
click at [1068, 280] on span "89358152000000066235" at bounding box center [1030, 279] width 145 height 14
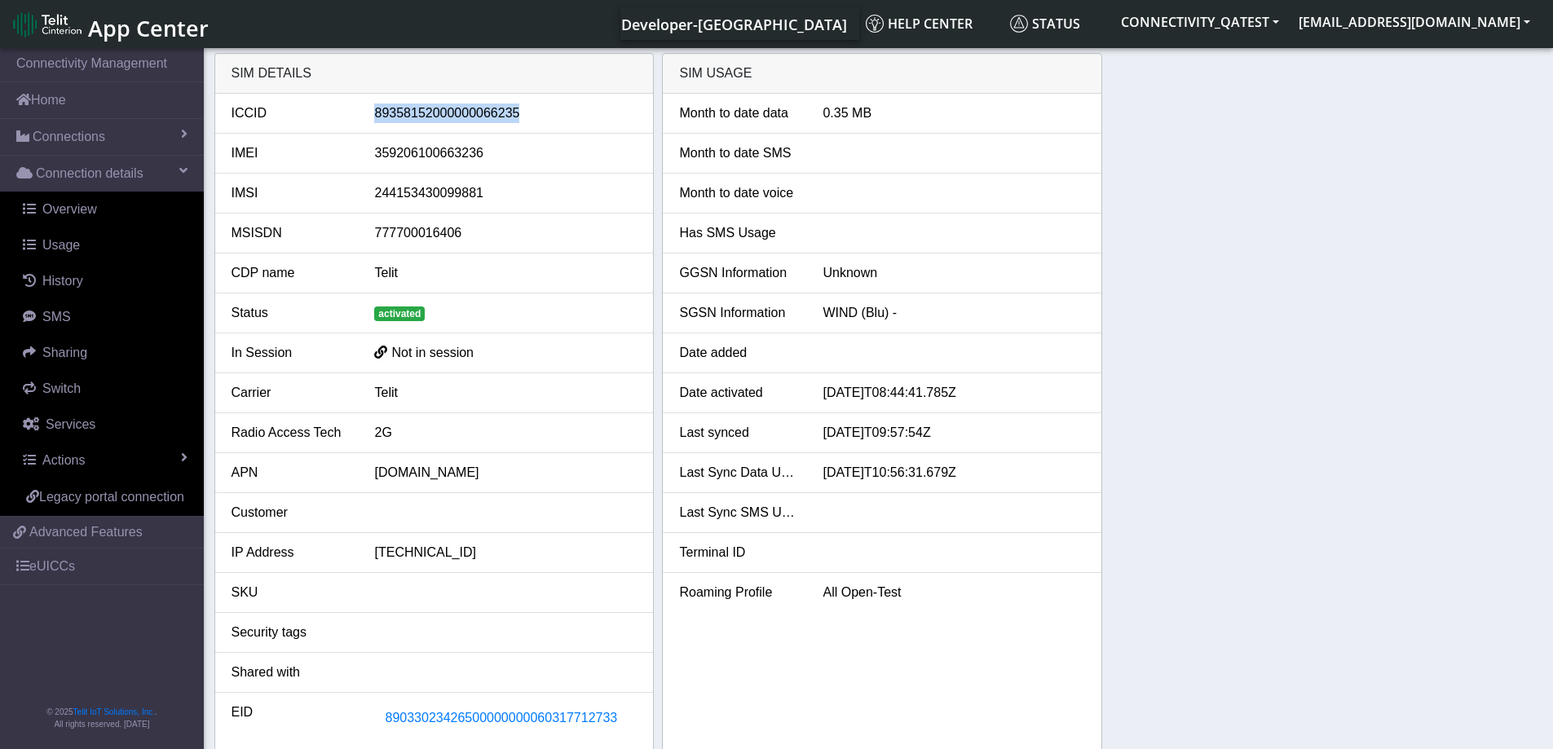
drag, startPoint x: 518, startPoint y: 112, endPoint x: 377, endPoint y: 115, distance: 140.3
click at [377, 115] on div "89358152000000066235" at bounding box center [505, 114] width 287 height 20
copy div "89358152000000066235"
click at [463, 114] on div "89358152000000066235" at bounding box center [505, 114] width 287 height 20
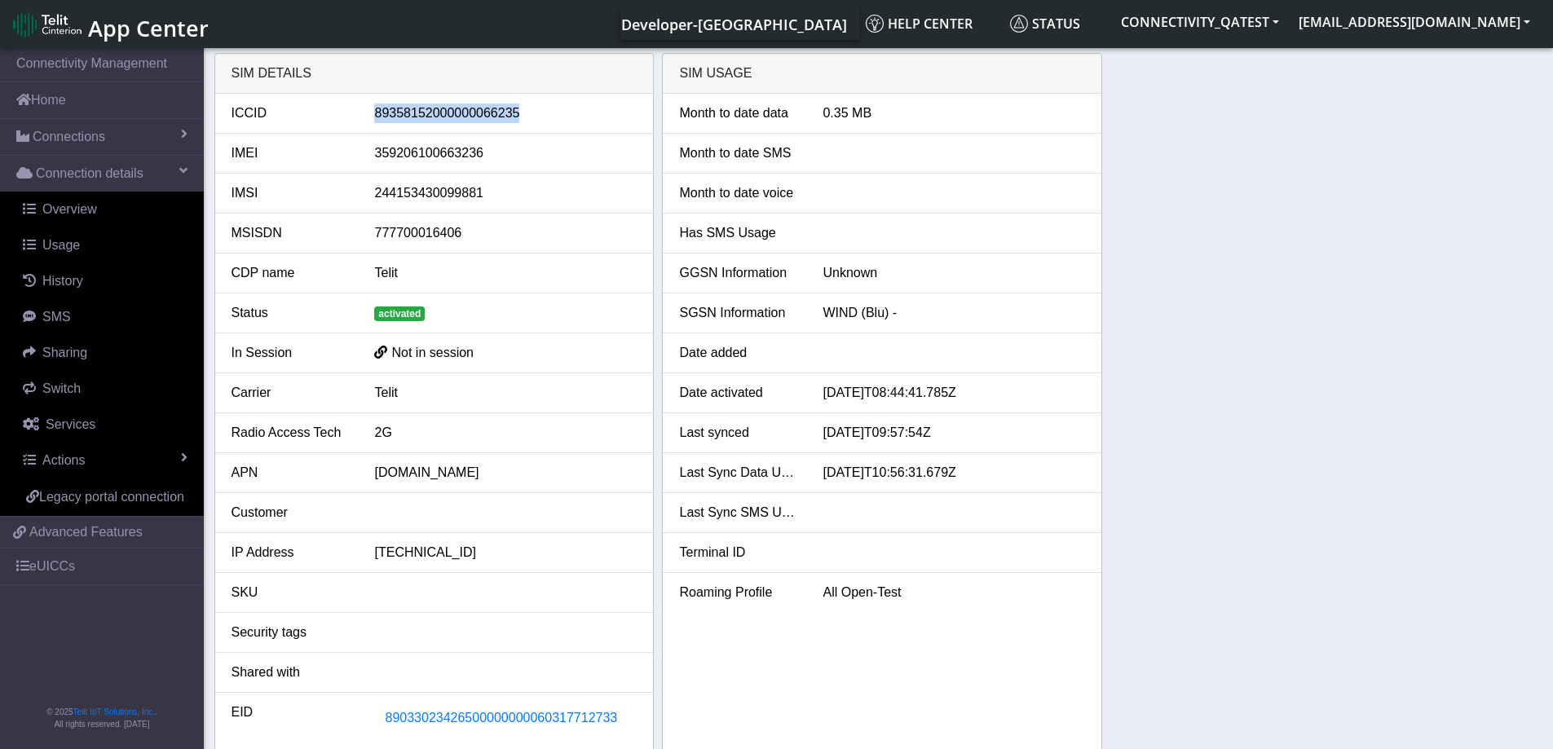
click at [151, 25] on span "App Center" at bounding box center [148, 28] width 121 height 30
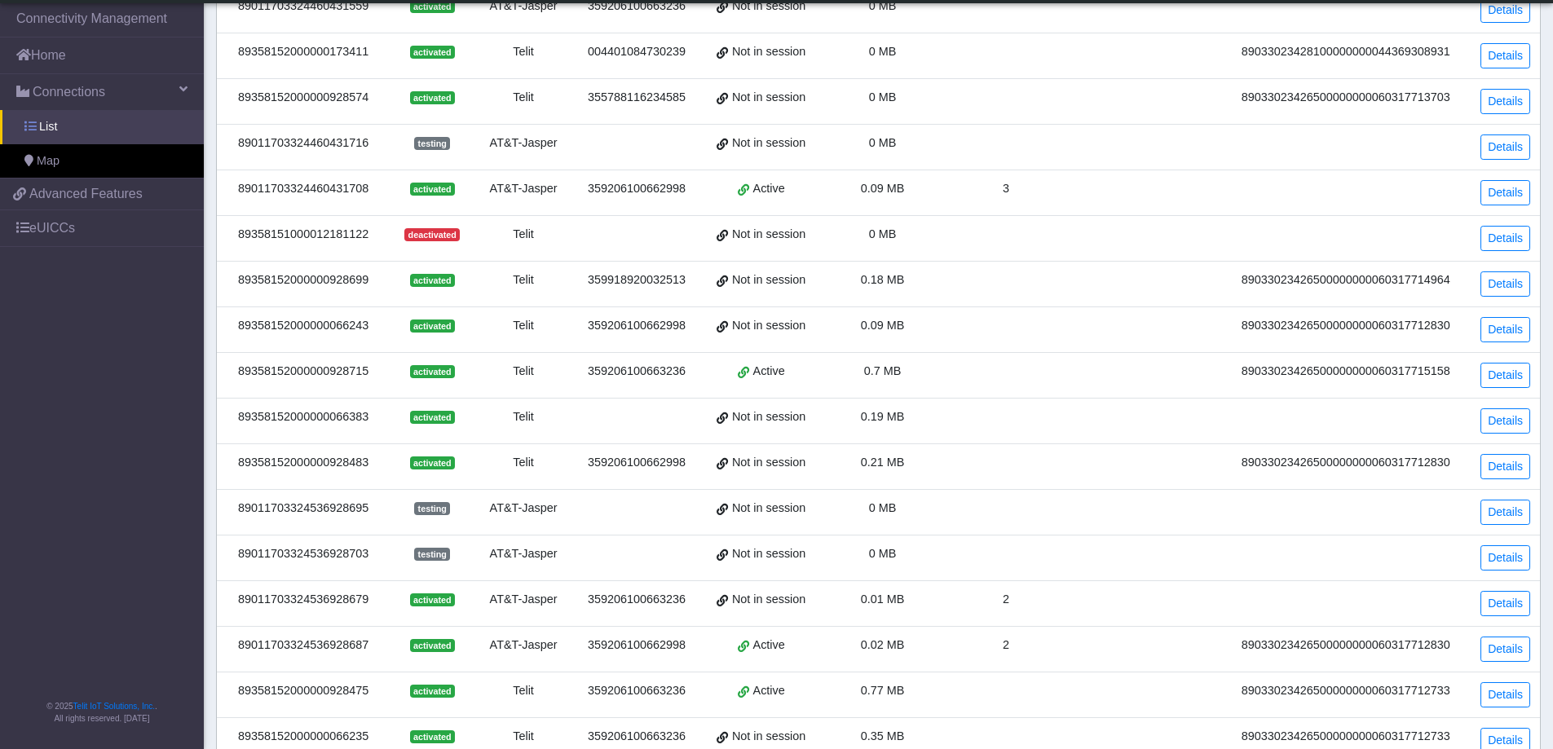
scroll to position [187, 0]
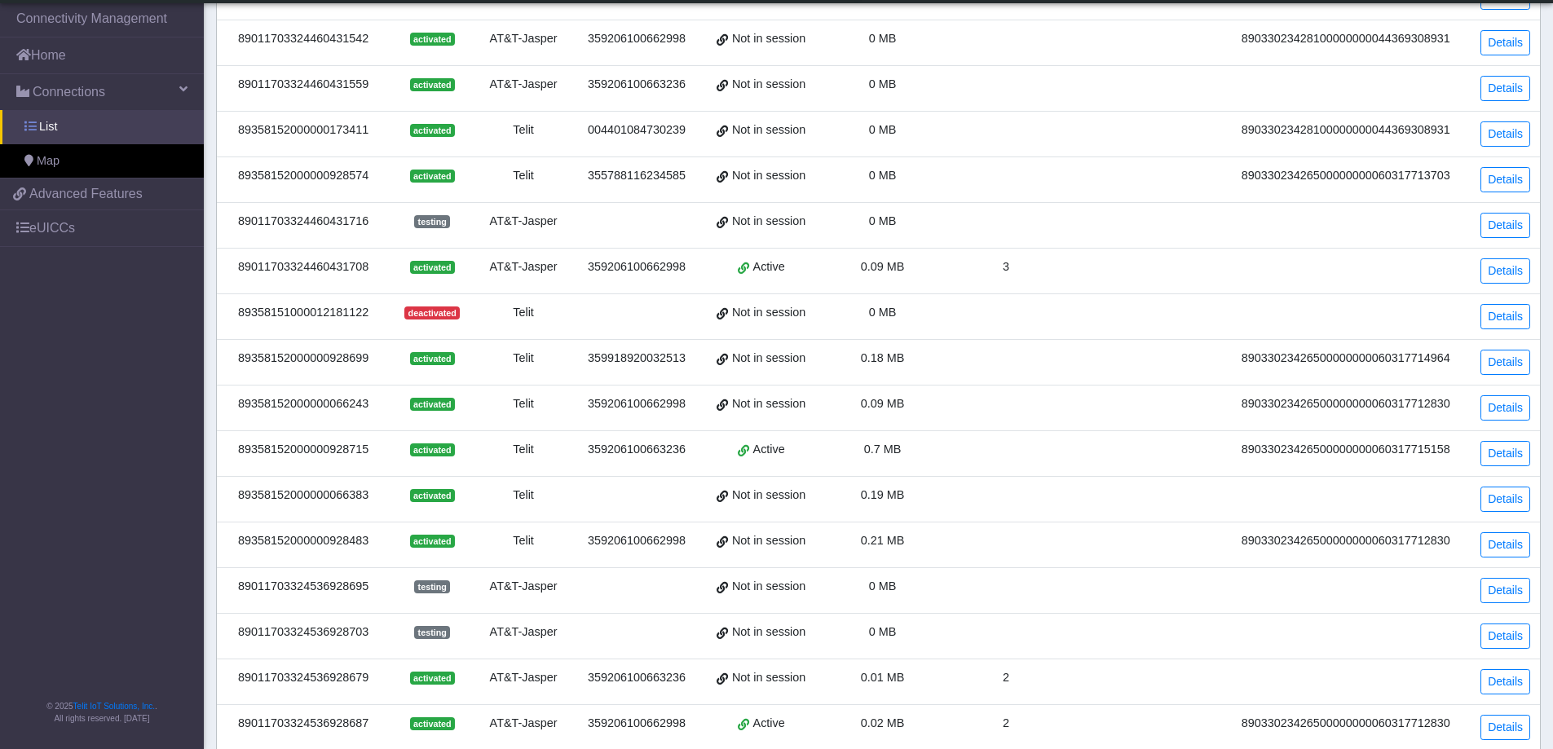
click at [56, 130] on span "List" at bounding box center [48, 127] width 18 height 18
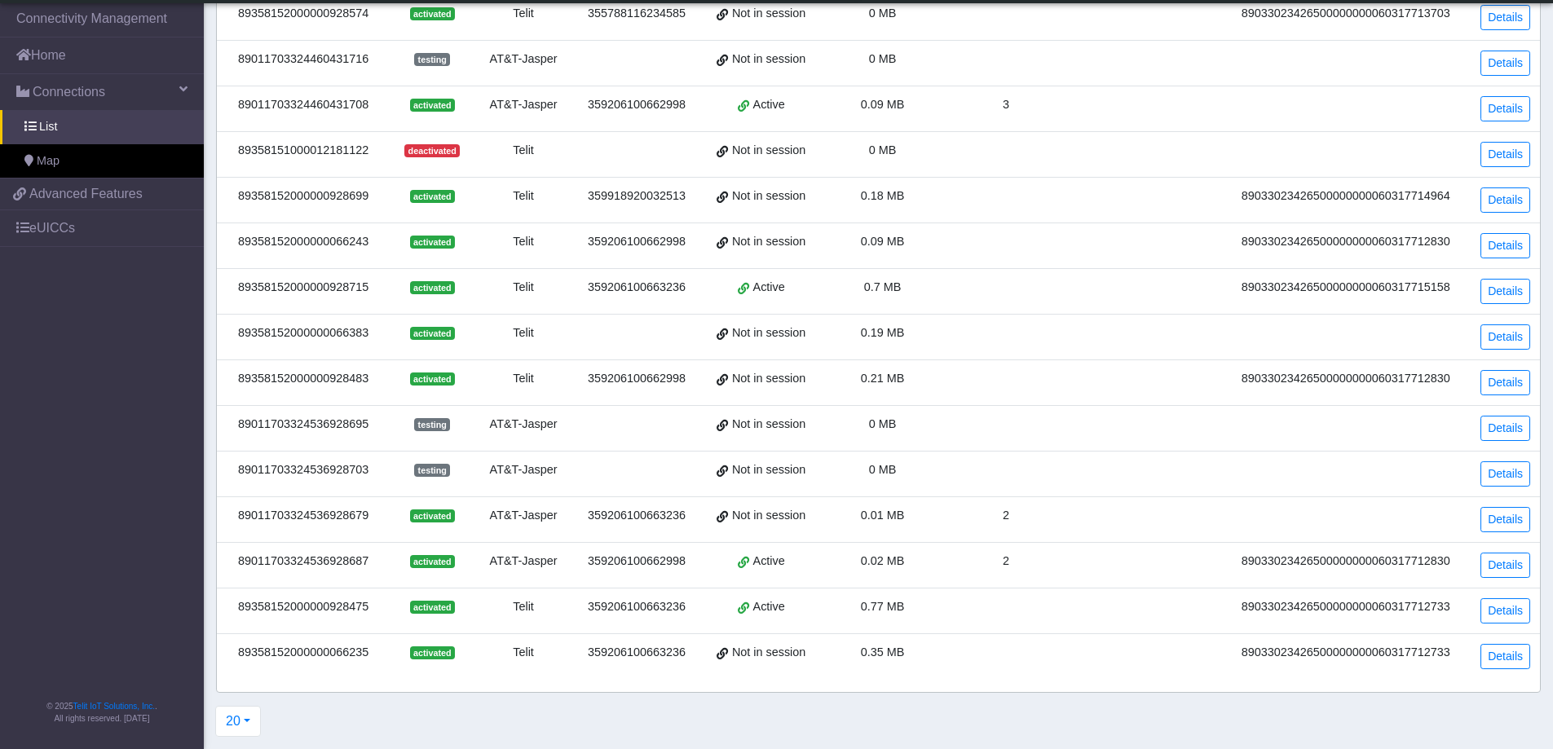
scroll to position [350, 0]
drag, startPoint x: 374, startPoint y: 606, endPoint x: 237, endPoint y: 608, distance: 137.0
click at [237, 608] on div "89358152000000928475" at bounding box center [303, 607] width 153 height 18
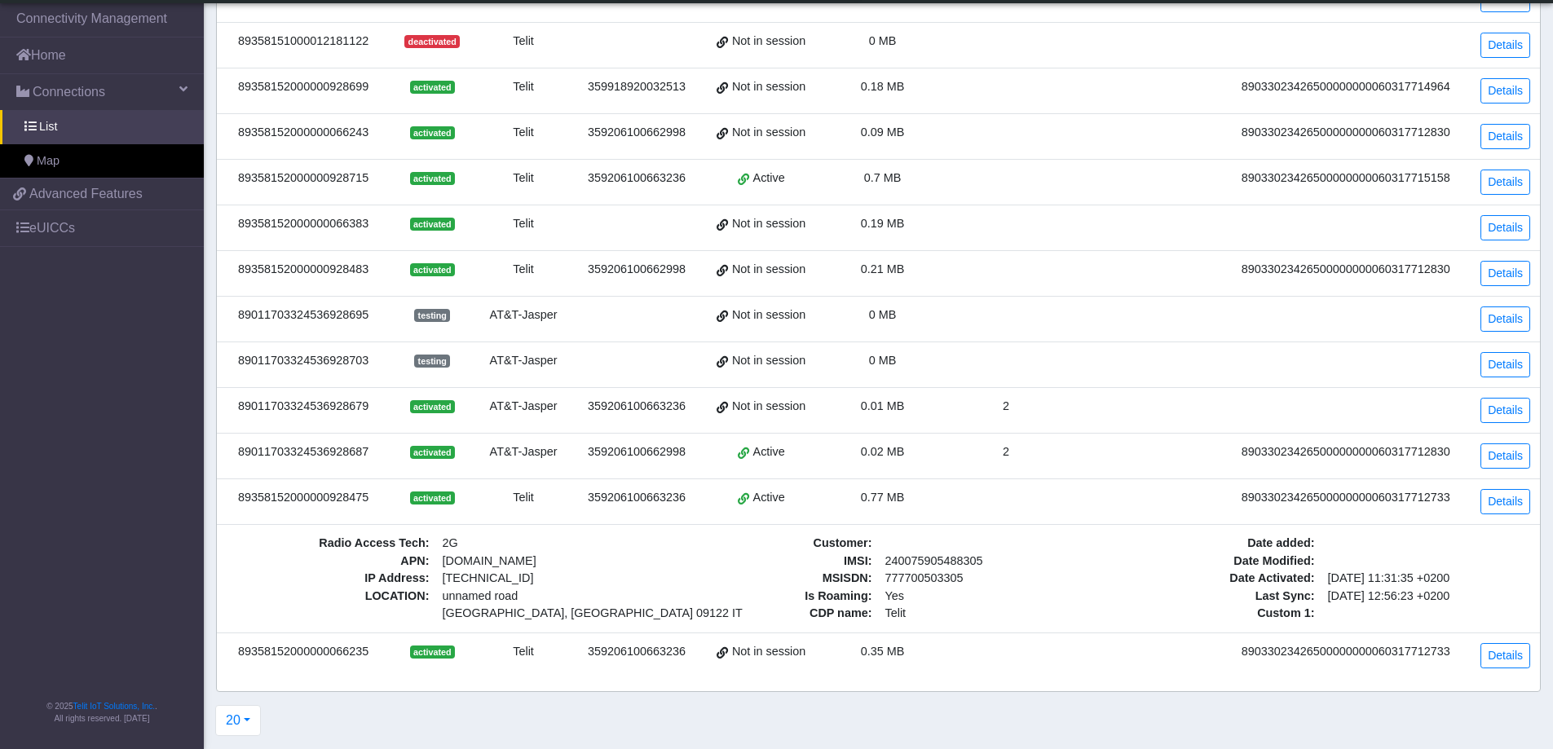
scroll to position [470, 0]
click at [354, 643] on div "89358152000000066235" at bounding box center [303, 652] width 153 height 18
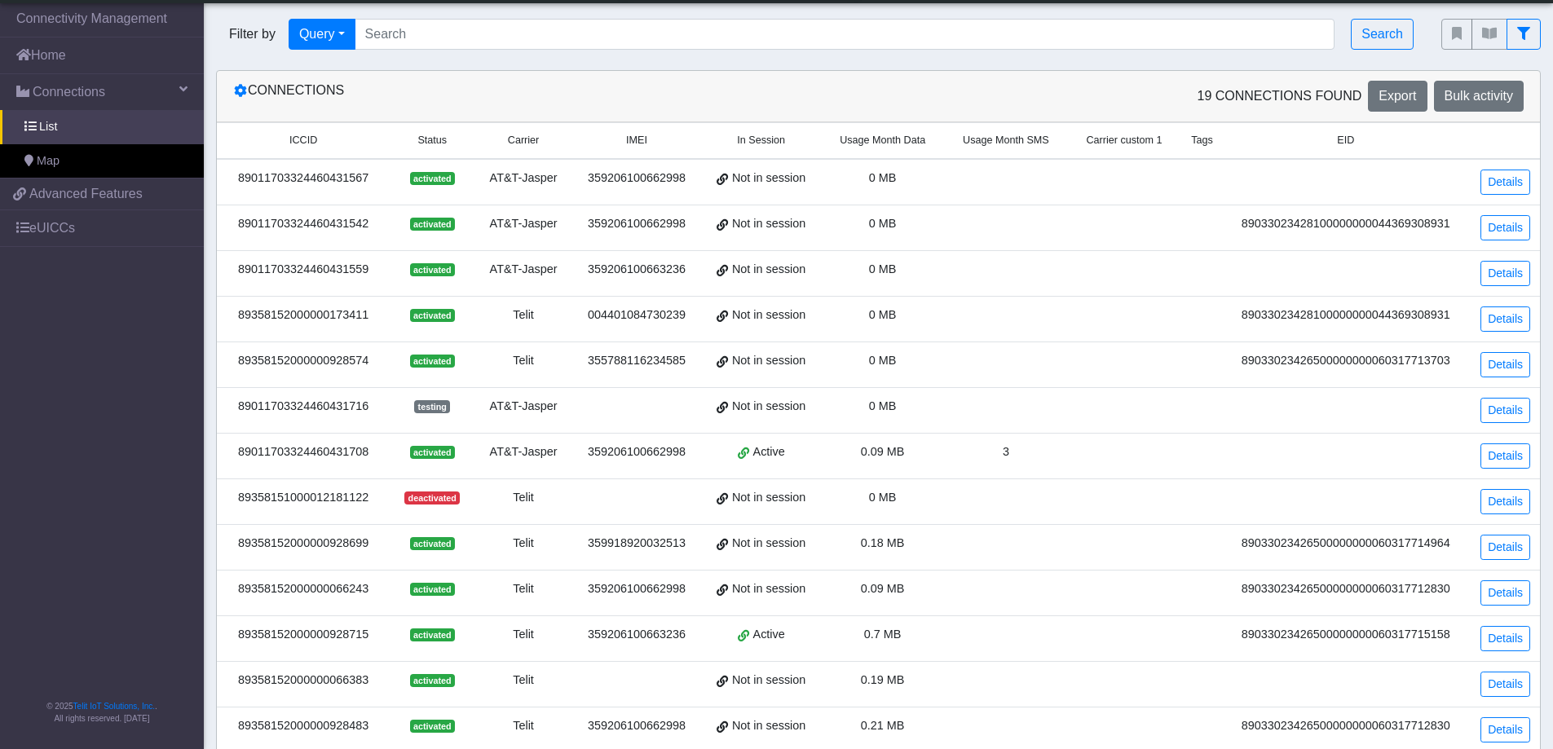
scroll to position [0, 0]
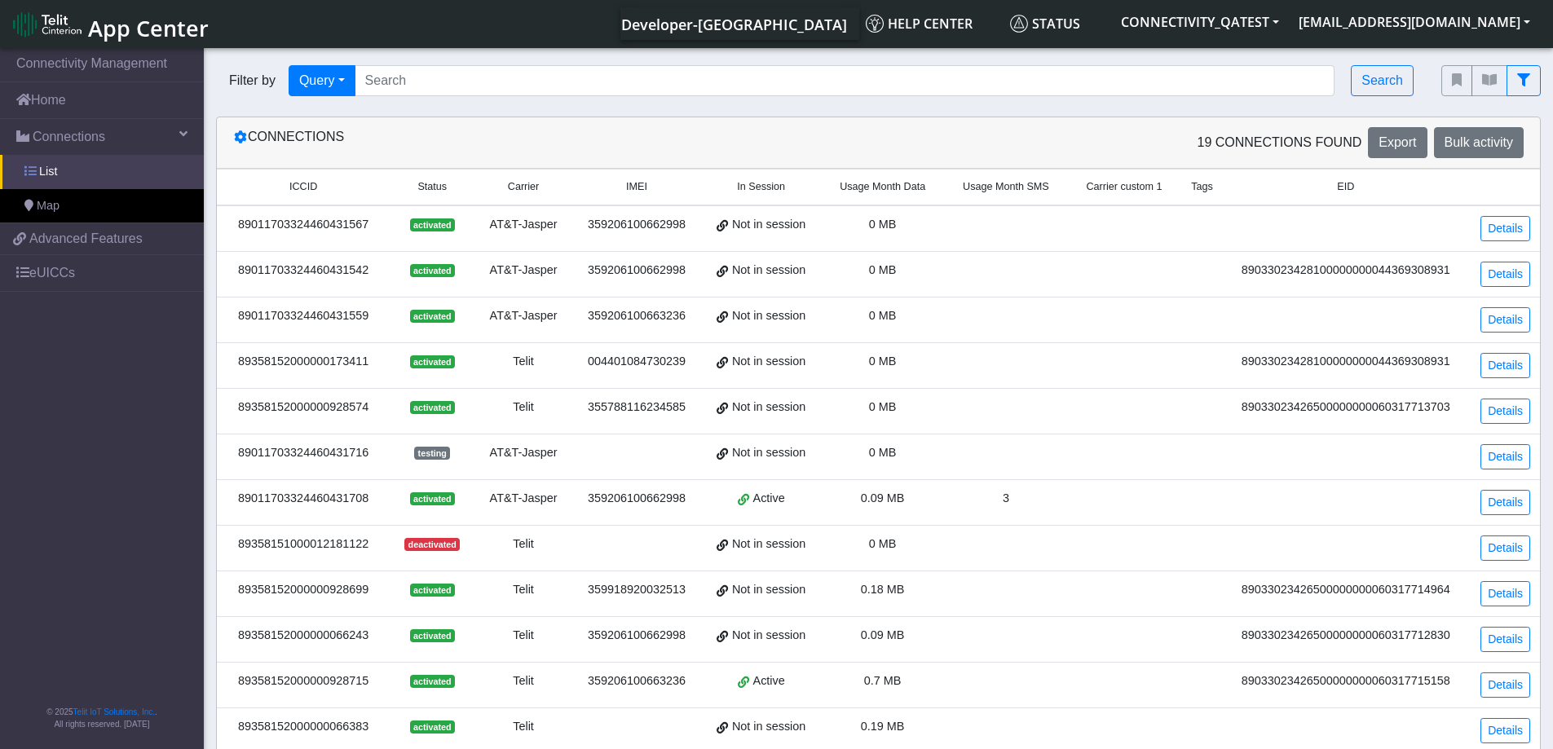
click at [55, 172] on span "List" at bounding box center [48, 172] width 18 height 18
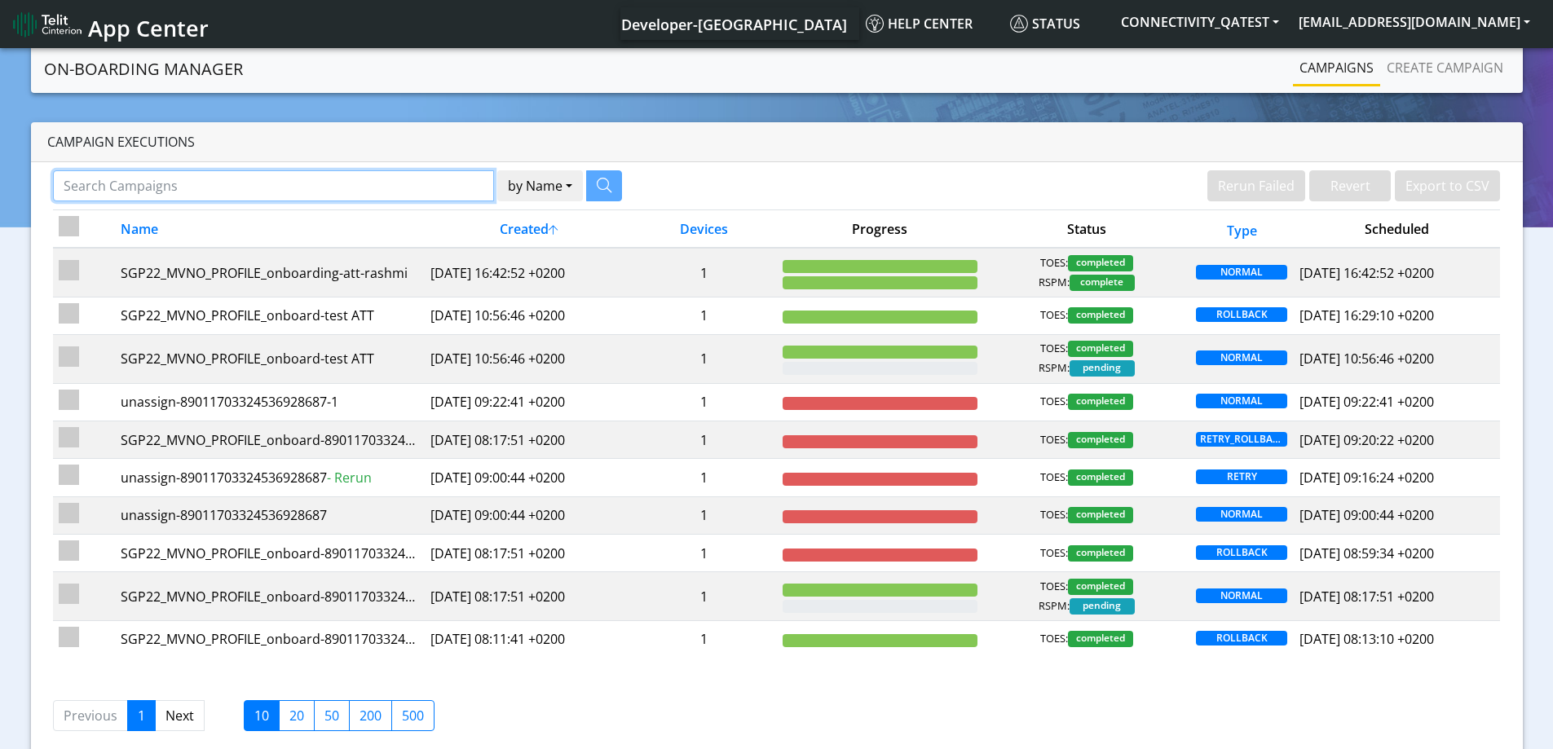
click at [223, 185] on input "Search Campaigns" at bounding box center [273, 185] width 441 height 31
paste input "89011703324536928687"
type input "89011703324536928687"
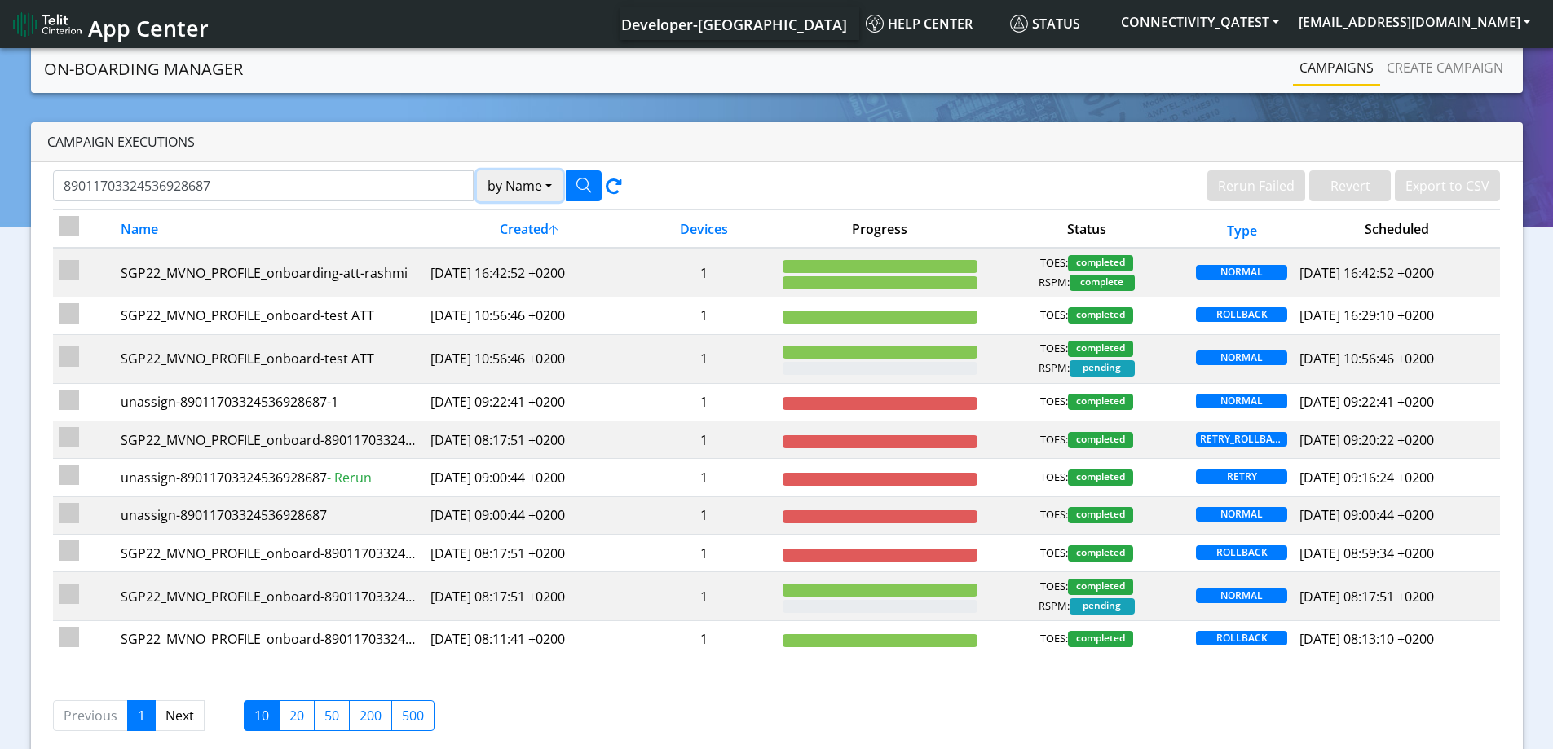
click at [538, 188] on button "by Name" at bounding box center [520, 185] width 86 height 31
click at [527, 252] on button "Device" at bounding box center [542, 249] width 129 height 26
click at [592, 183] on button "button" at bounding box center [584, 185] width 36 height 31
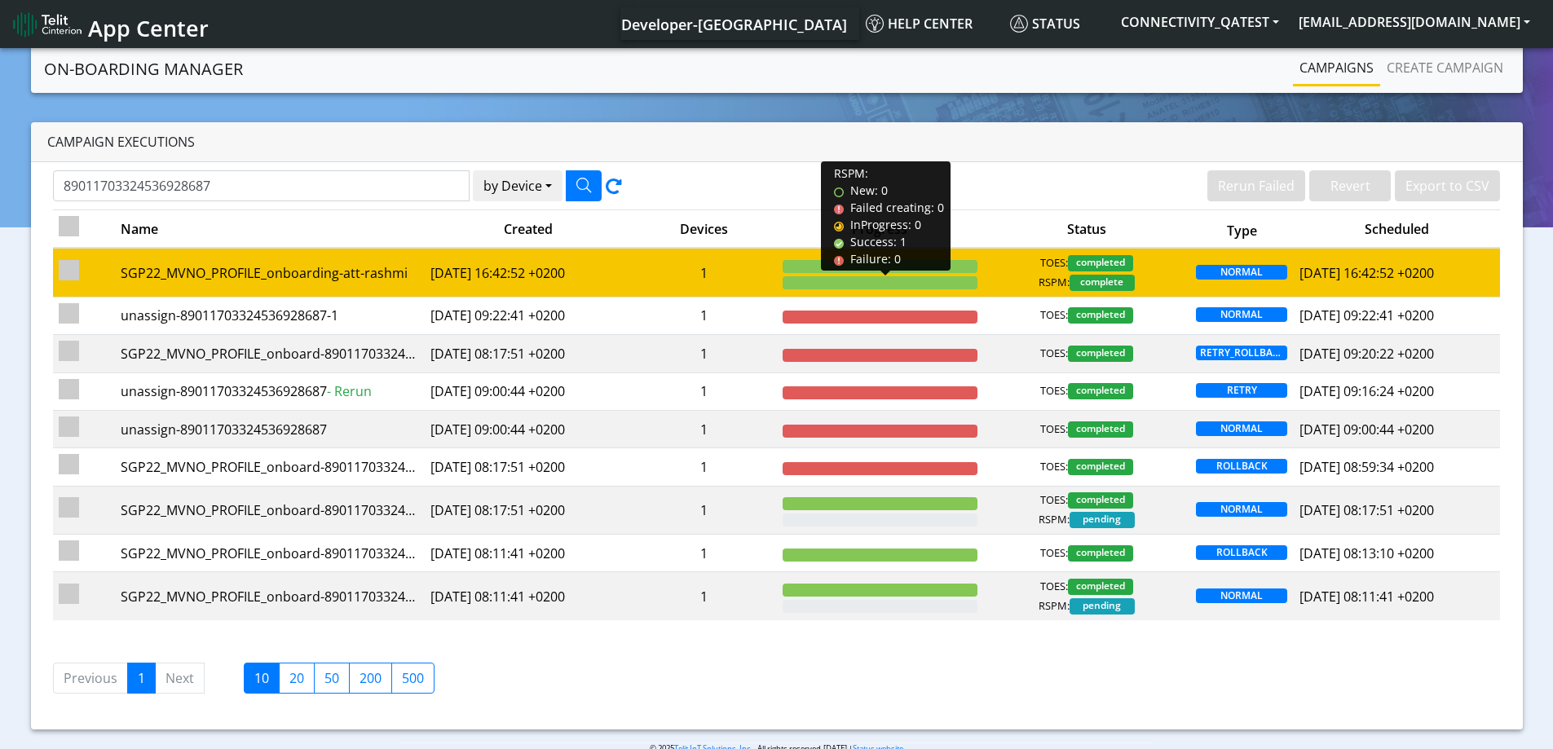
click at [828, 287] on div at bounding box center [880, 282] width 195 height 13
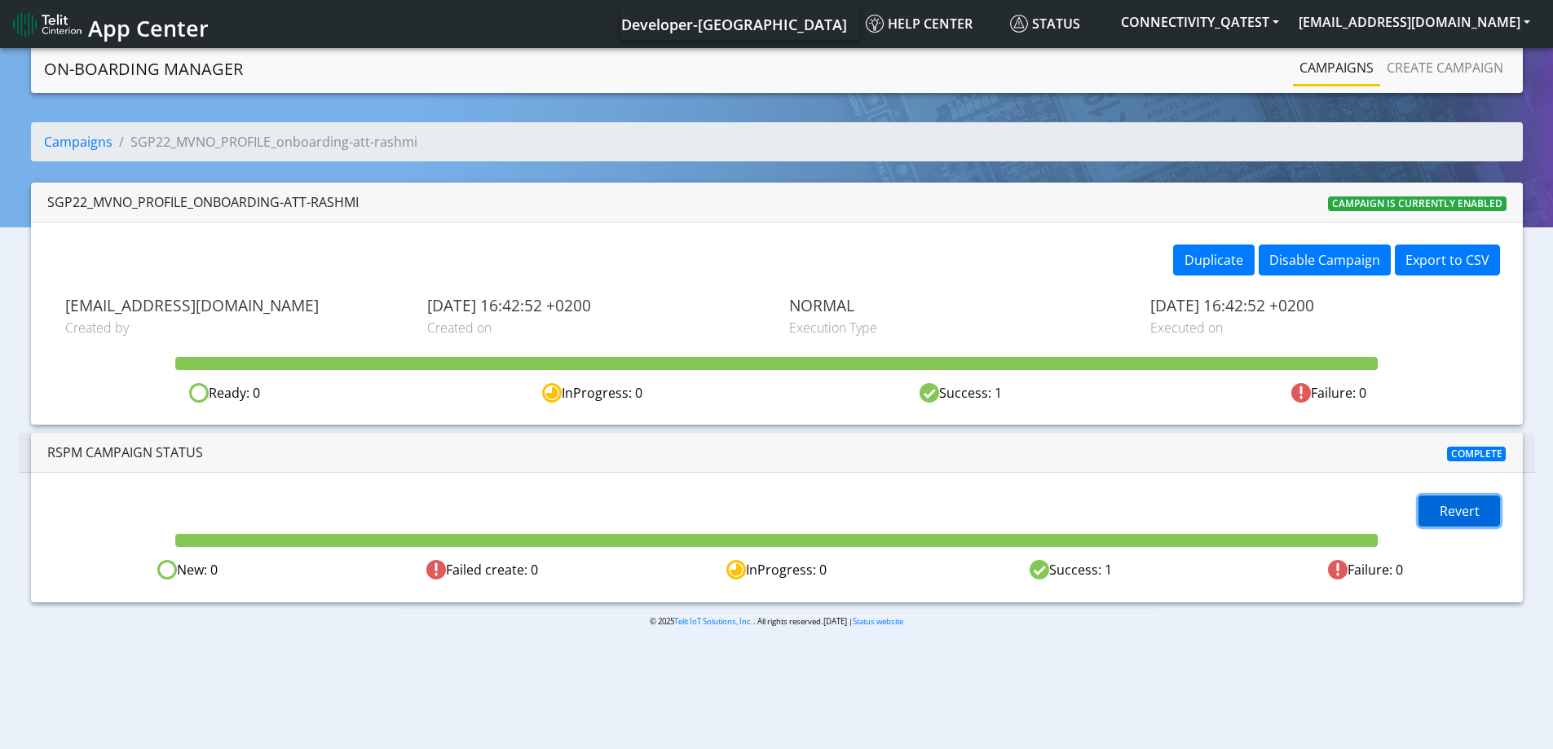
click at [1440, 515] on span "Revert" at bounding box center [1460, 511] width 40 height 18
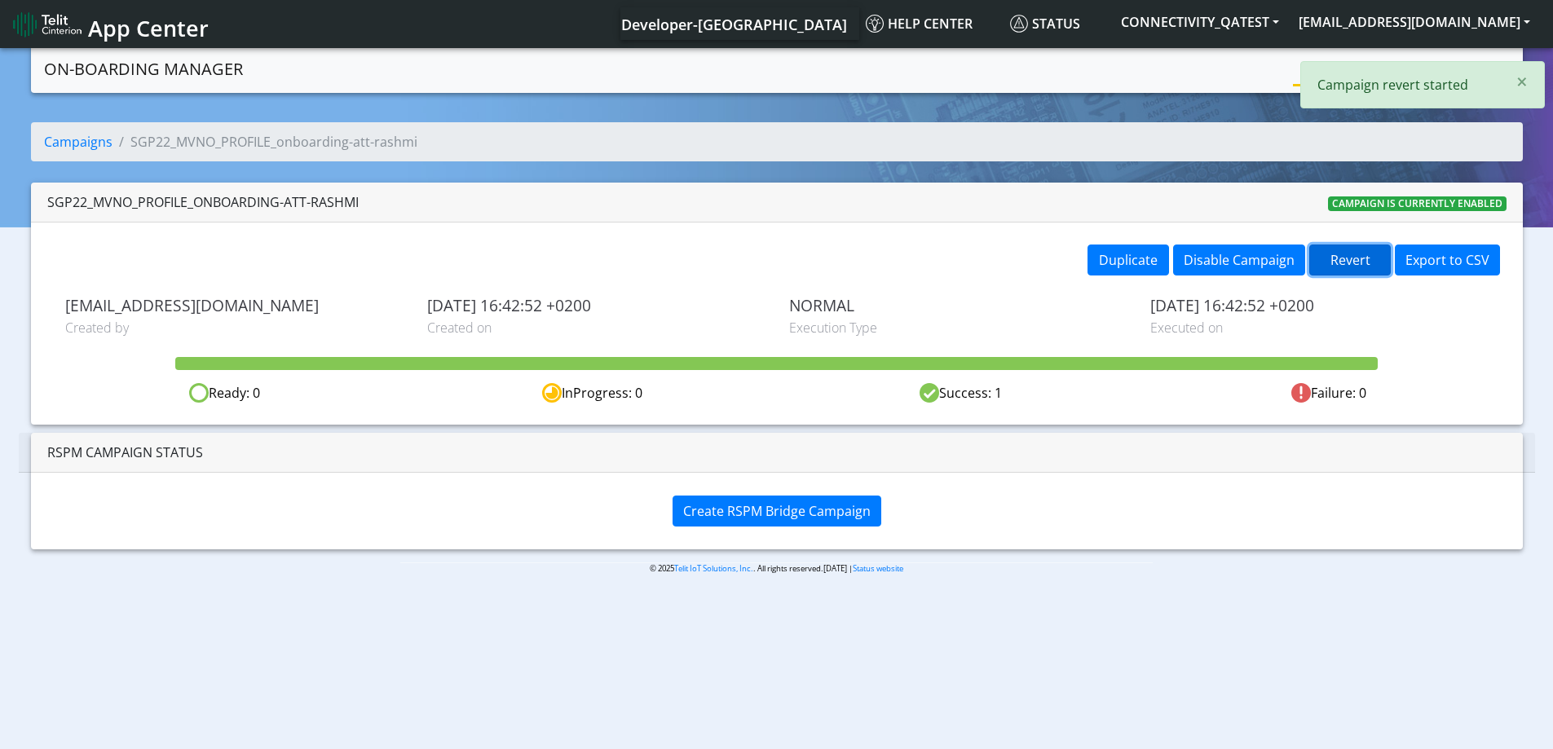
click at [1335, 259] on button "Revert" at bounding box center [1350, 260] width 82 height 31
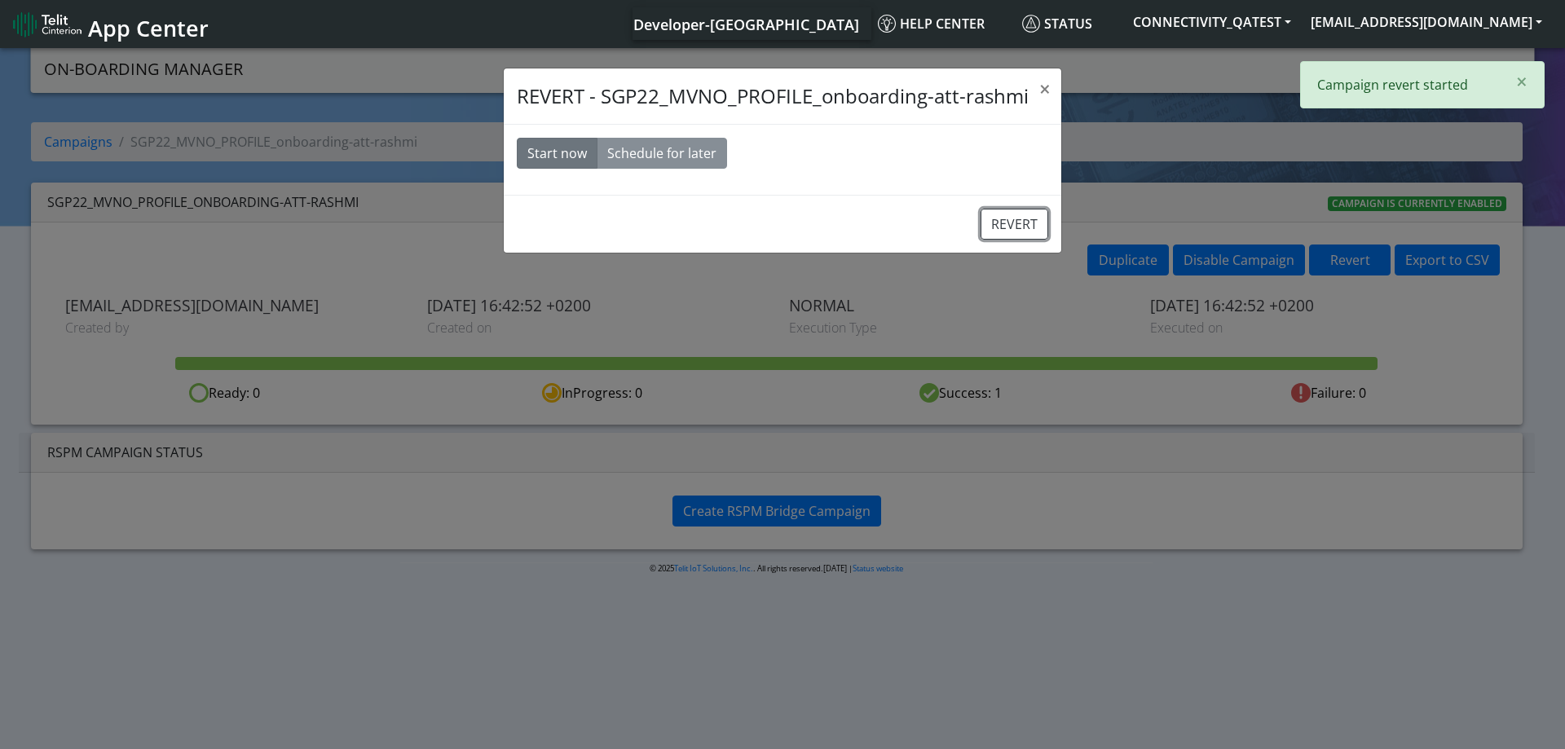
drag, startPoint x: 1017, startPoint y: 223, endPoint x: 843, endPoint y: 51, distance: 245.0
click at [1016, 223] on button "REVERT" at bounding box center [1015, 224] width 68 height 31
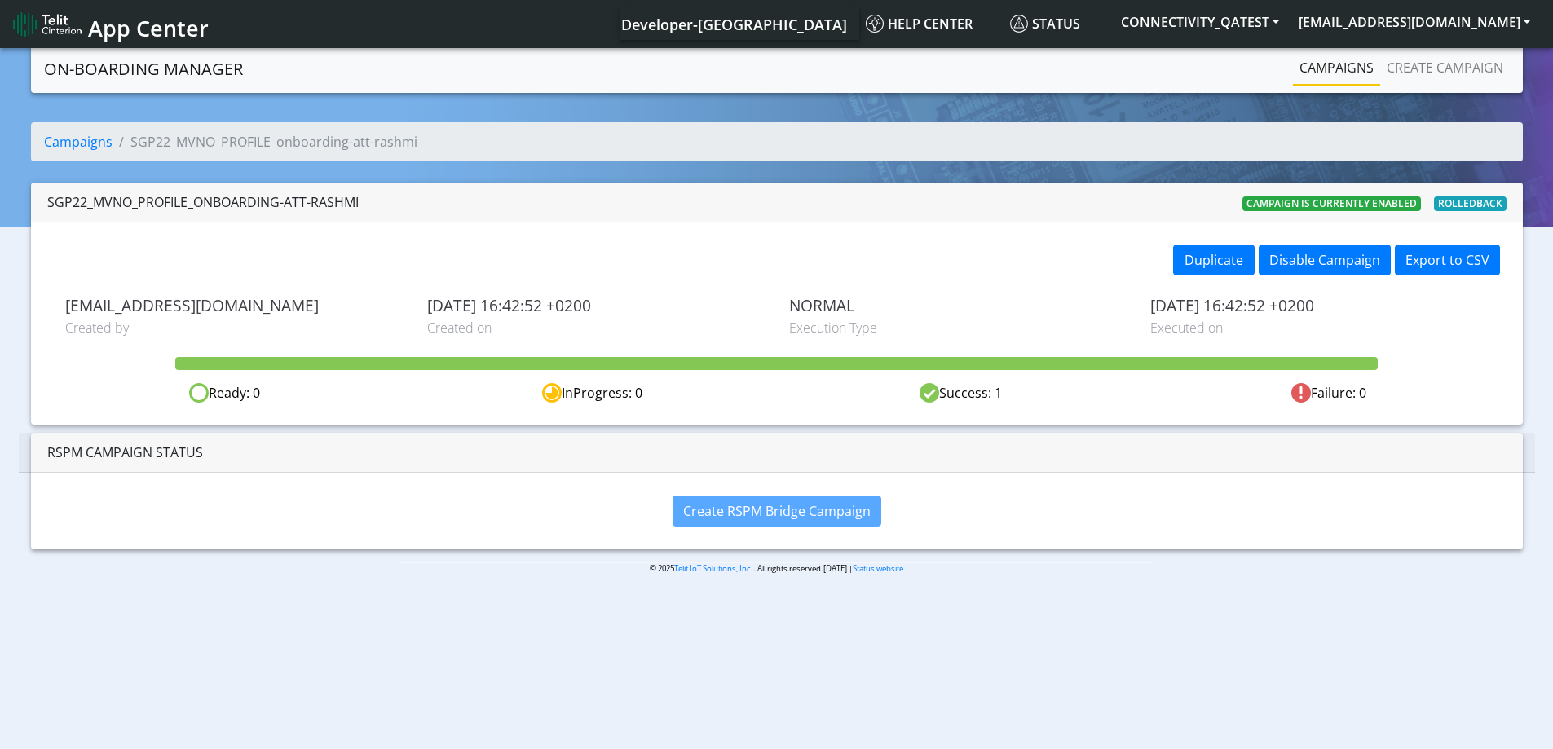
click at [1353, 66] on link "Campaigns" at bounding box center [1336, 67] width 87 height 33
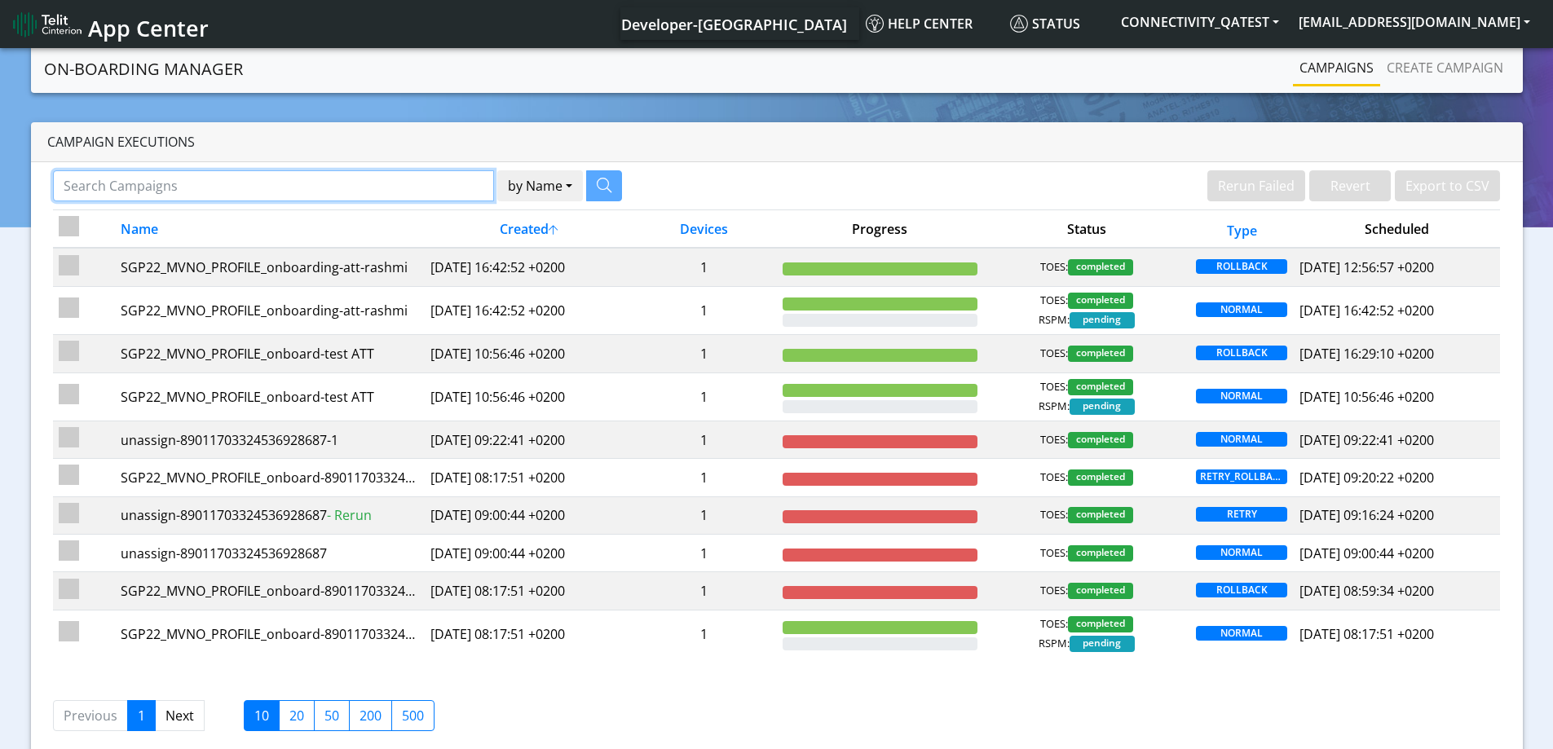
click at [206, 176] on input "Search Campaigns" at bounding box center [273, 185] width 441 height 31
paste input "89358152000000066243"
type input "89358152000000066243"
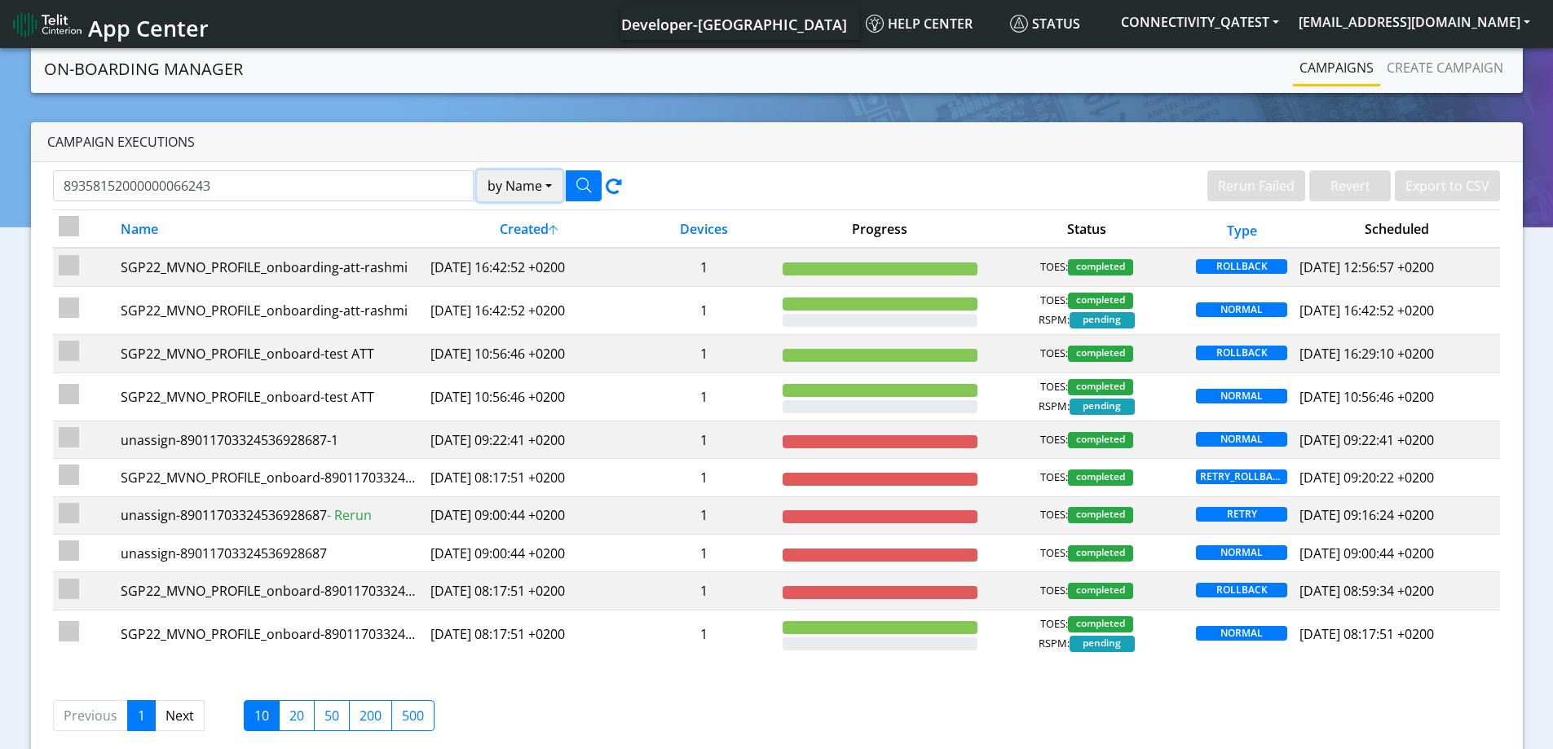
click at [528, 190] on button "by Name" at bounding box center [520, 185] width 86 height 31
click at [523, 249] on button "Device" at bounding box center [542, 249] width 129 height 26
click at [570, 183] on button "button" at bounding box center [584, 185] width 36 height 31
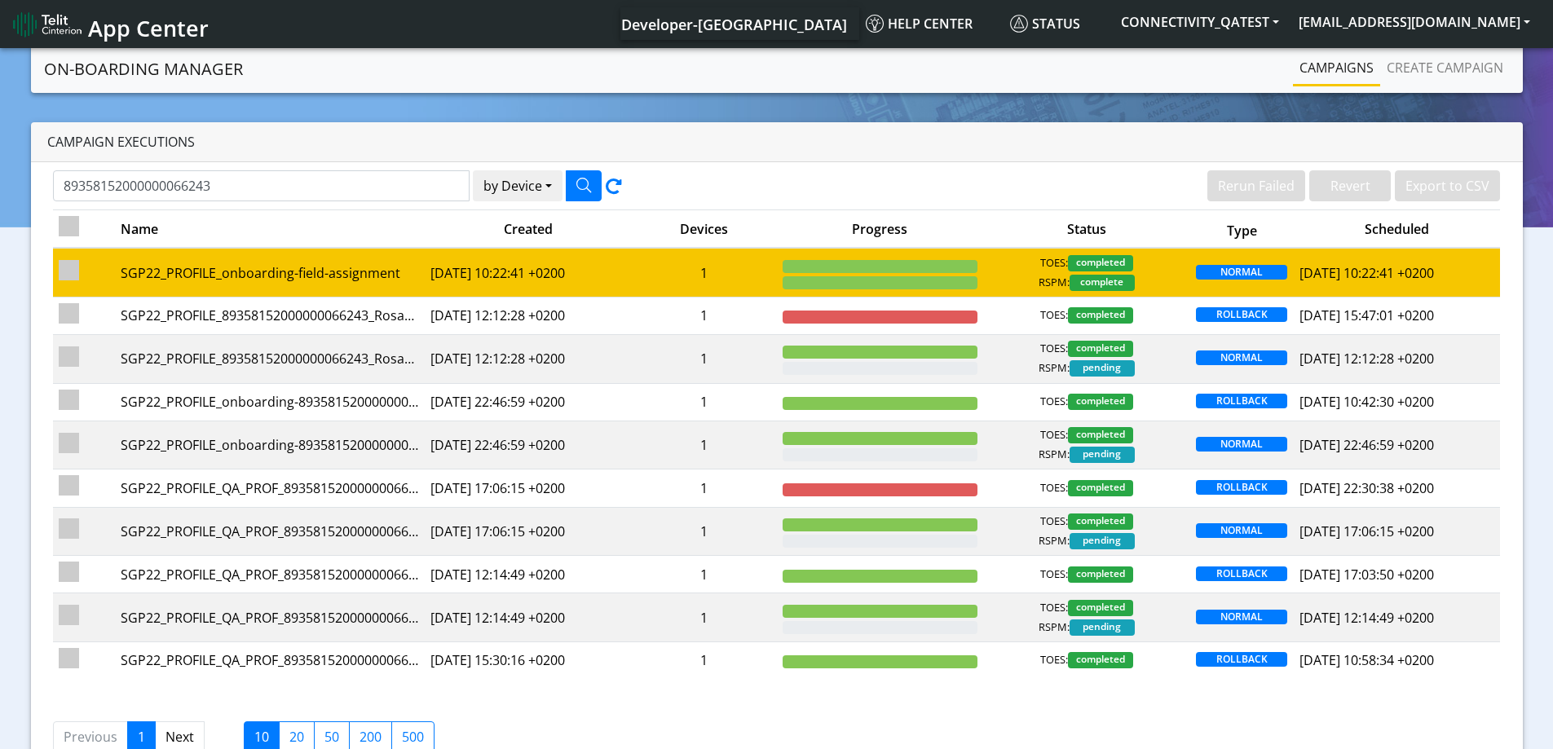
click at [695, 272] on td "1" at bounding box center [704, 272] width 145 height 49
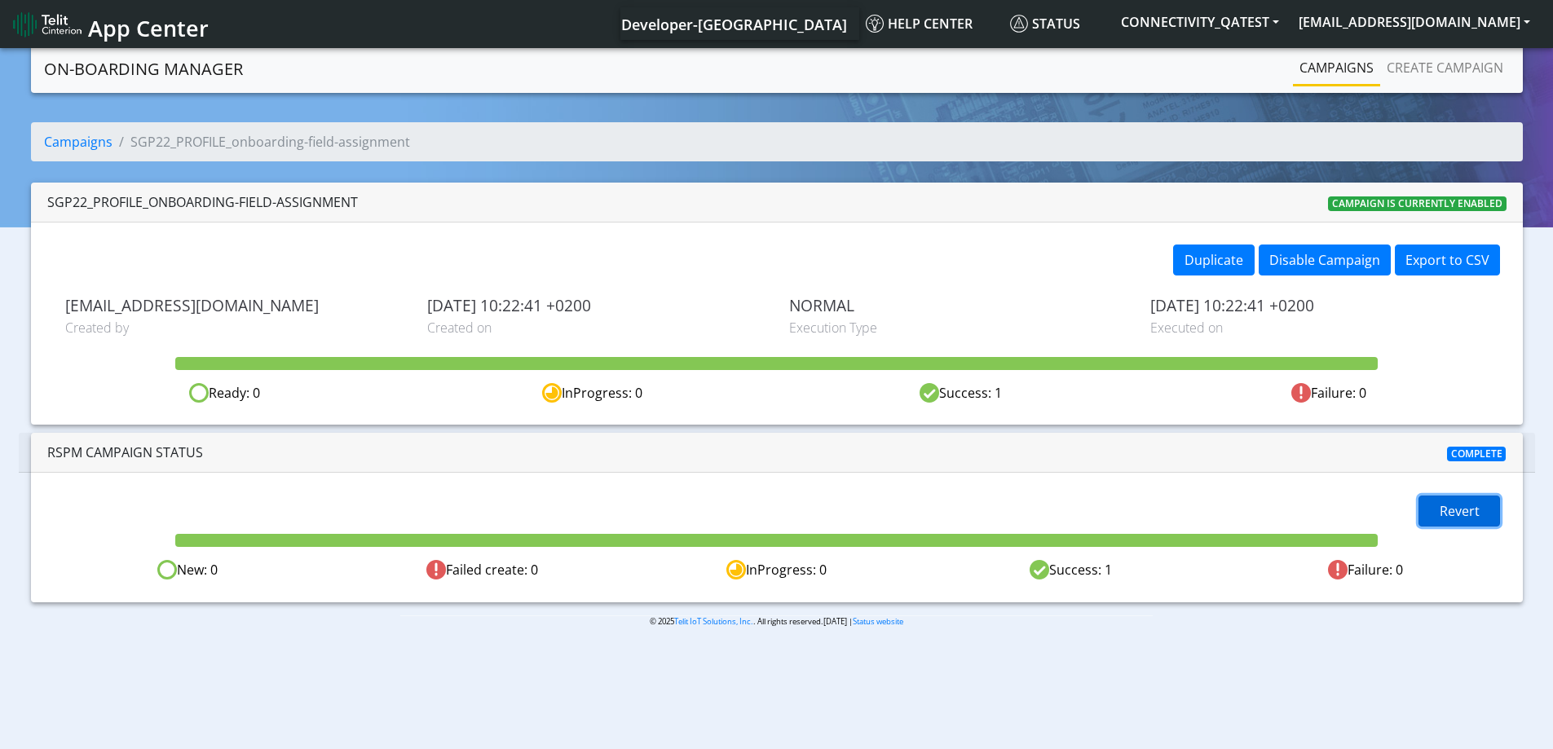
click at [1454, 505] on span "Revert" at bounding box center [1460, 511] width 40 height 18
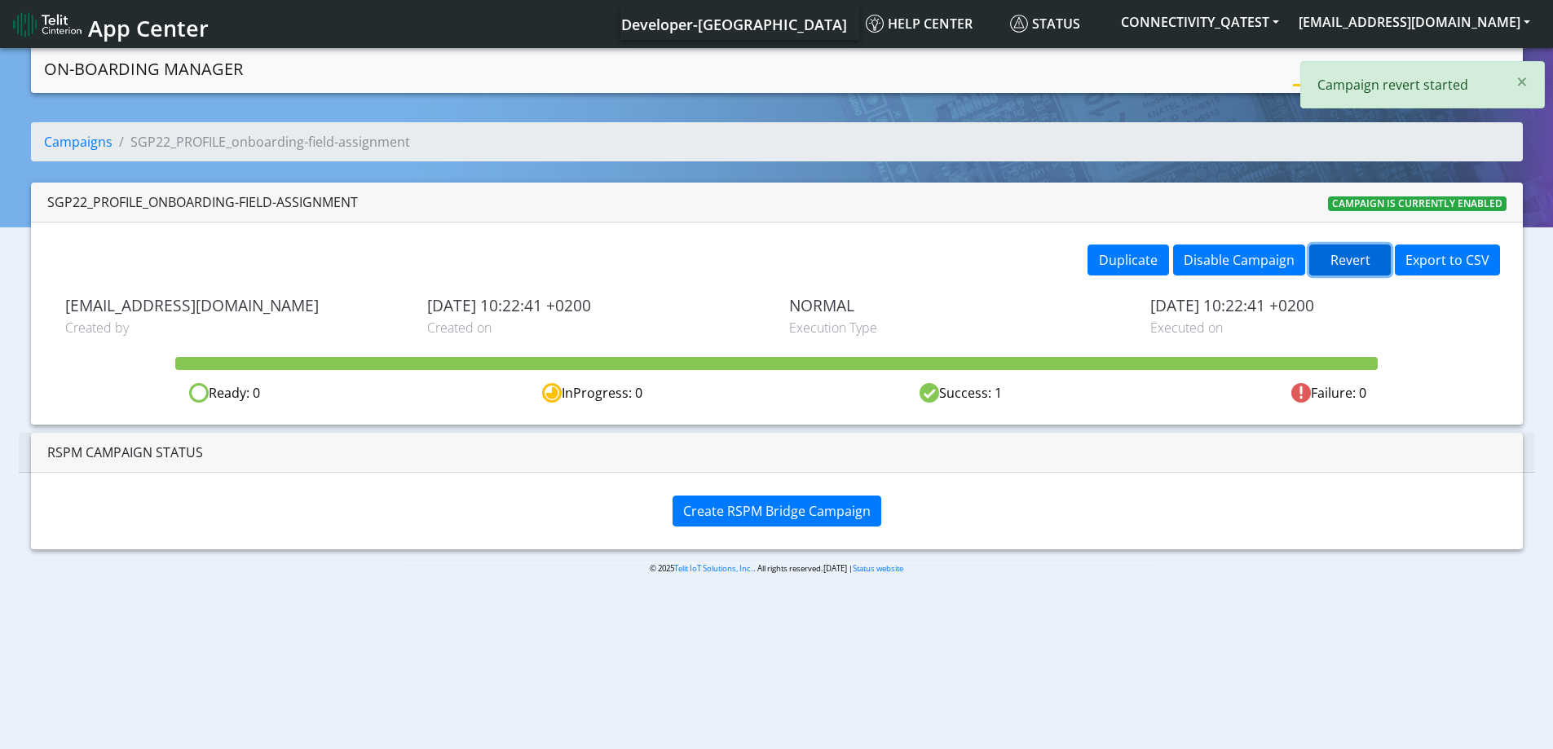
click at [1342, 258] on button "Revert" at bounding box center [1350, 260] width 82 height 31
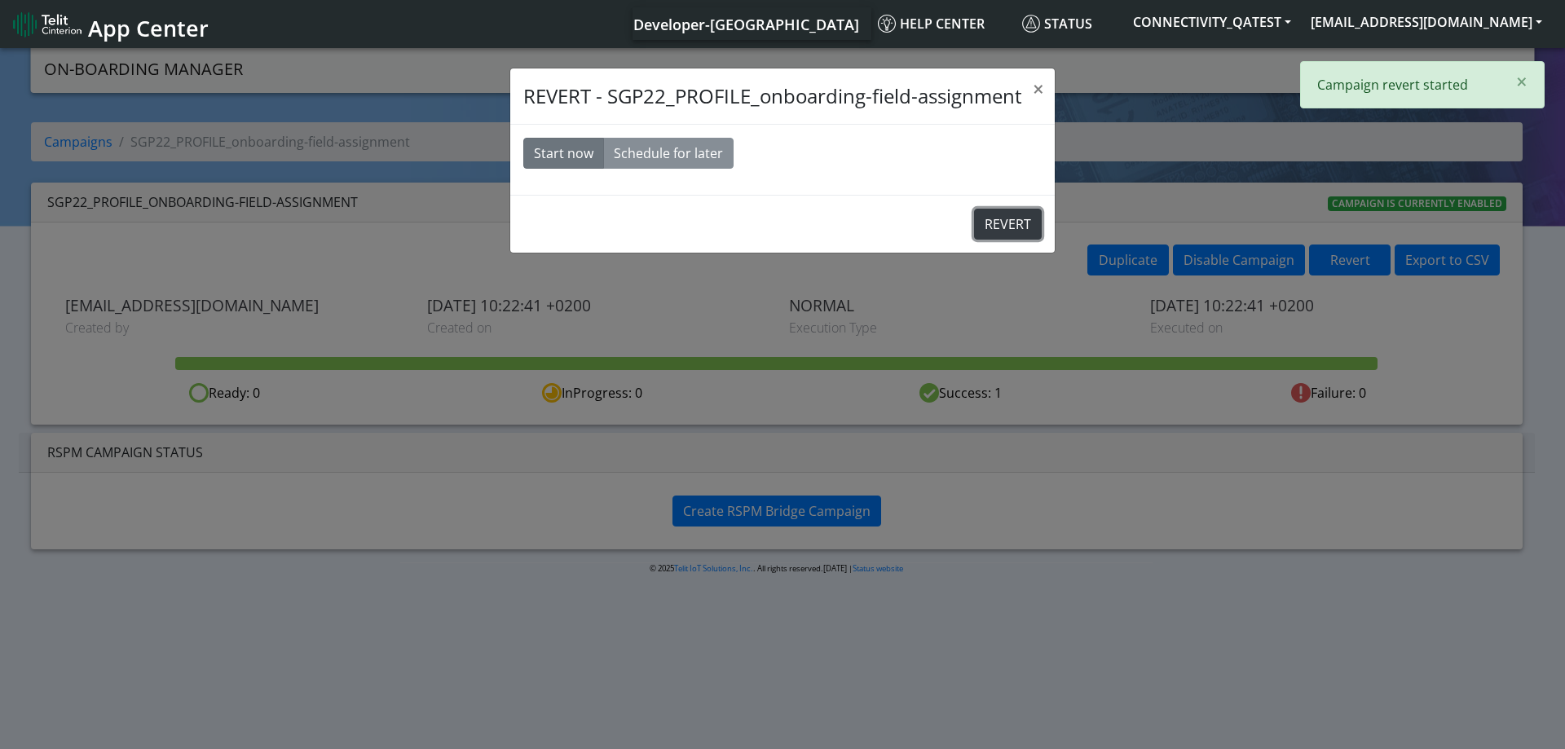
click at [1016, 223] on button "REVERT" at bounding box center [1008, 224] width 68 height 31
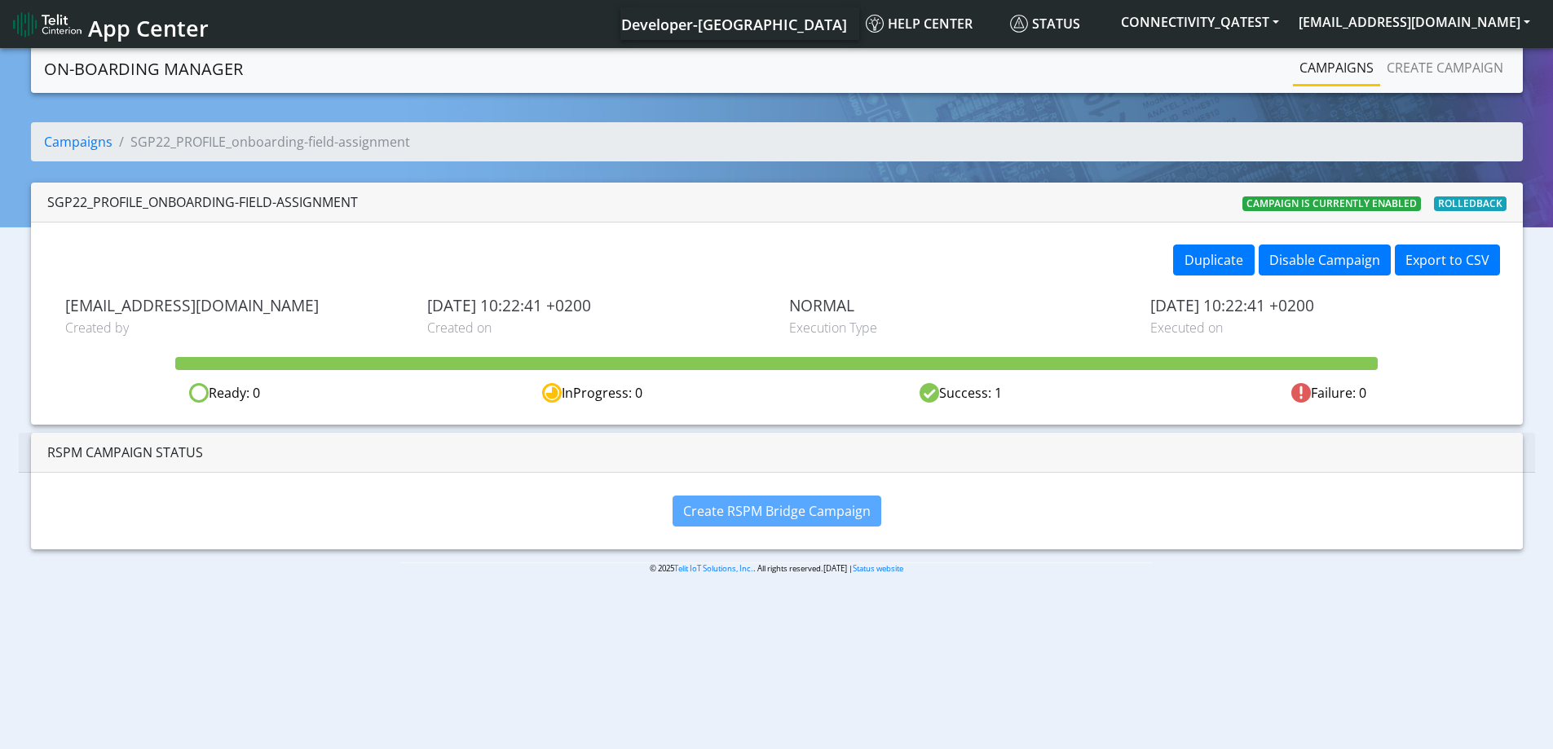
click at [1334, 65] on link "Campaigns" at bounding box center [1336, 67] width 87 height 33
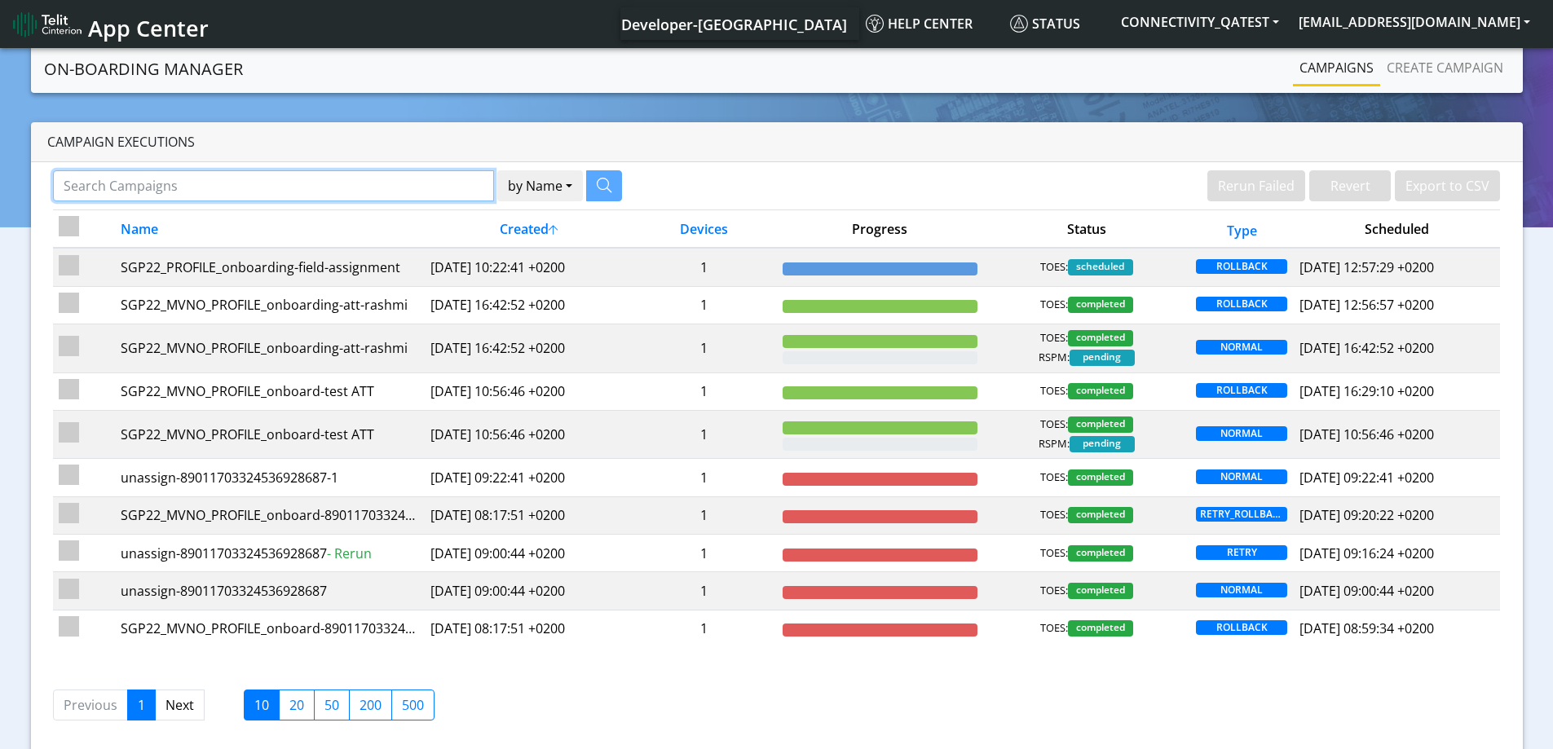
click at [251, 188] on input "Search Campaigns" at bounding box center [273, 185] width 441 height 31
paste input "89358152000000066235"
type input "89358152000000066235"
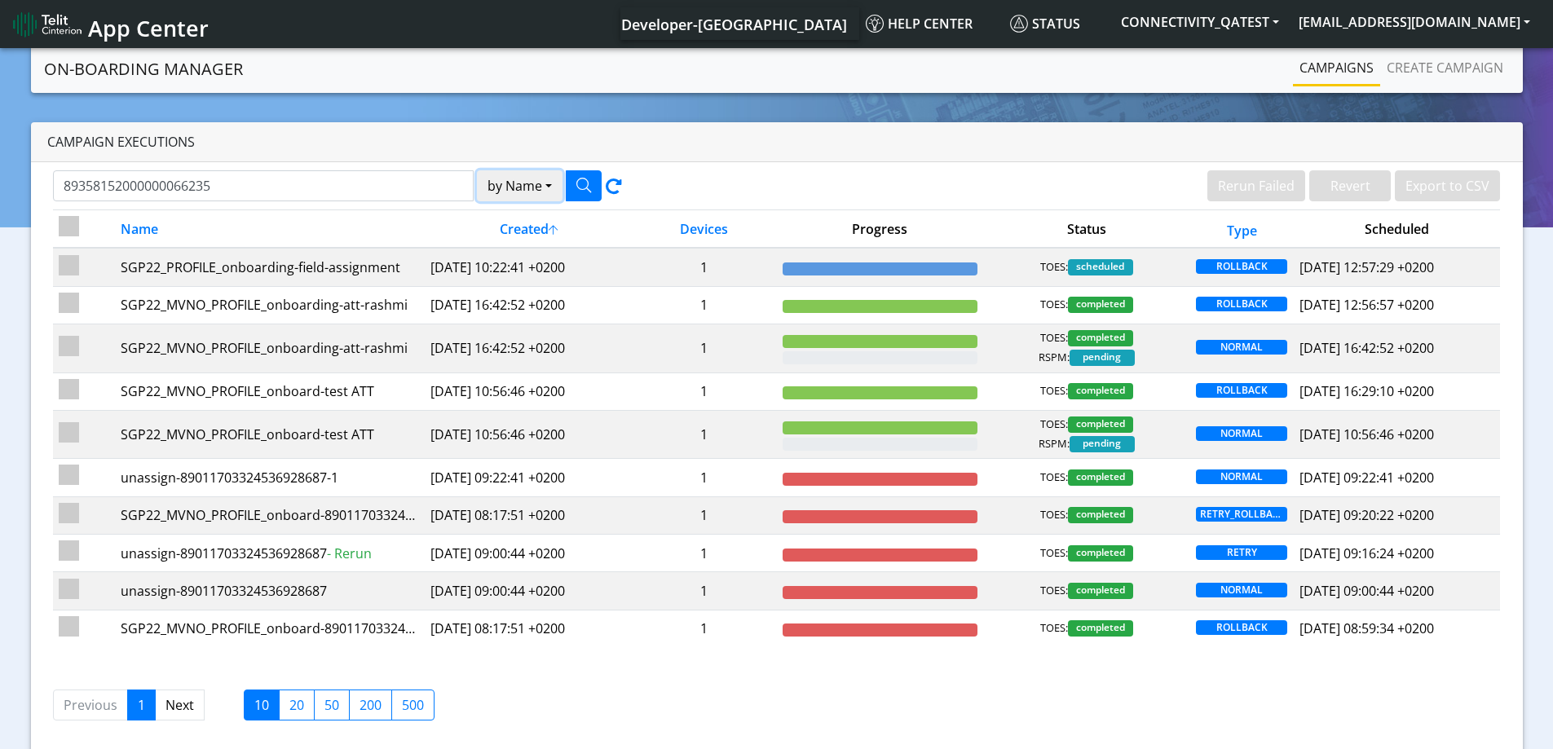
click at [519, 188] on button "by Name" at bounding box center [520, 185] width 86 height 31
click at [524, 251] on button "Device" at bounding box center [542, 249] width 129 height 26
click at [579, 178] on icon "button" at bounding box center [583, 185] width 15 height 15
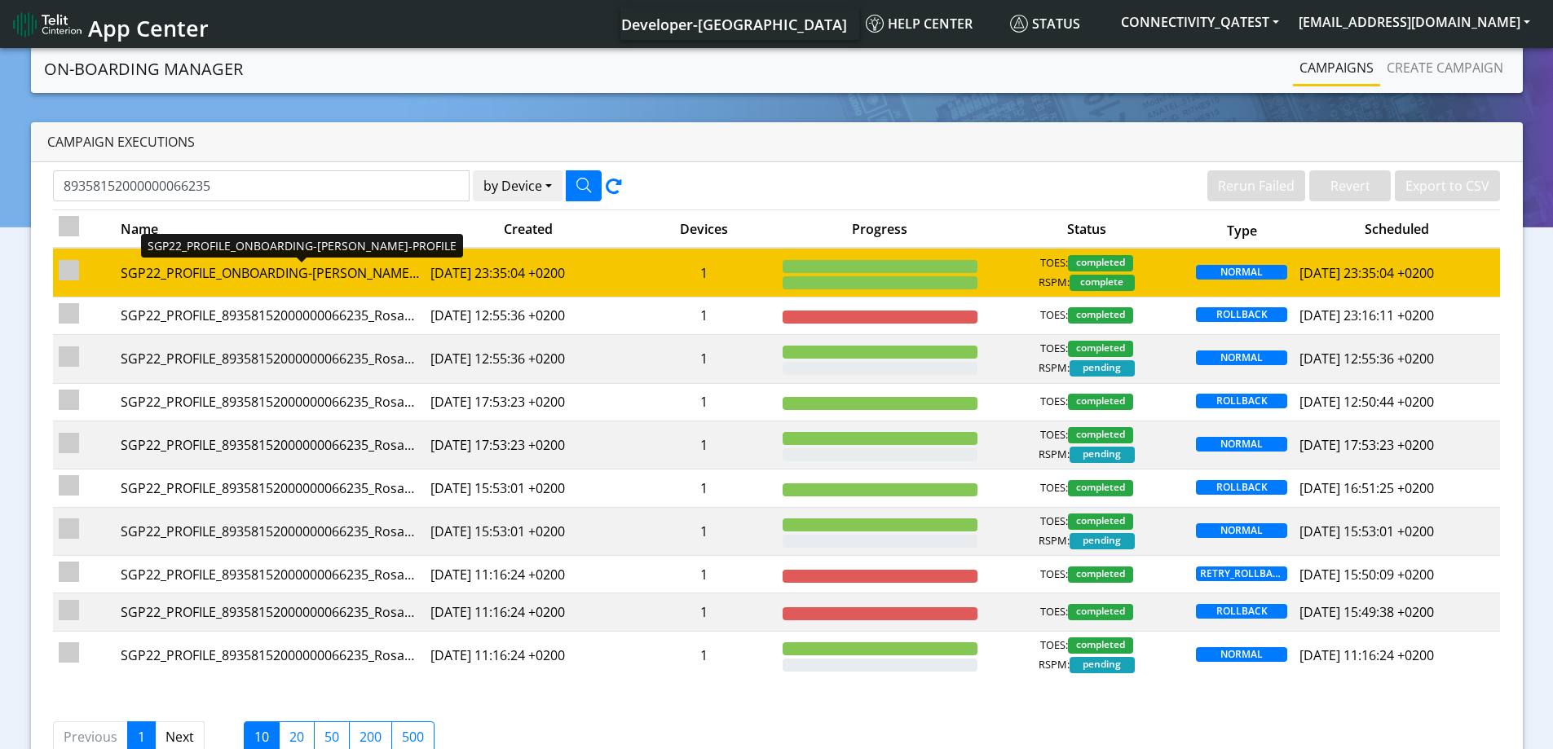
click at [353, 270] on div "SGP22_PROFILE_ONBOARDING-[PERSON_NAME]-PROFILE" at bounding box center [270, 273] width 298 height 20
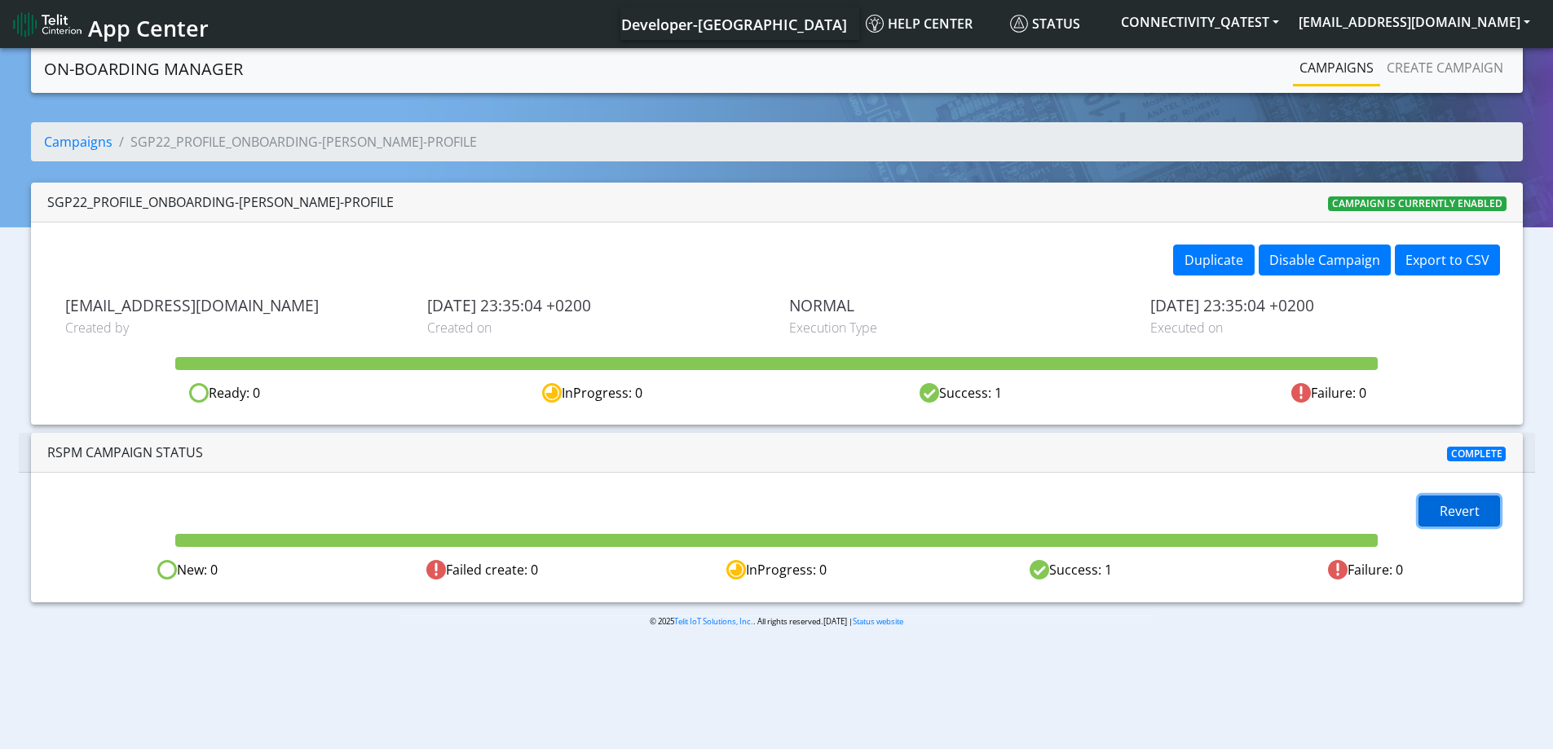
click at [1468, 515] on span "Revert" at bounding box center [1460, 511] width 40 height 18
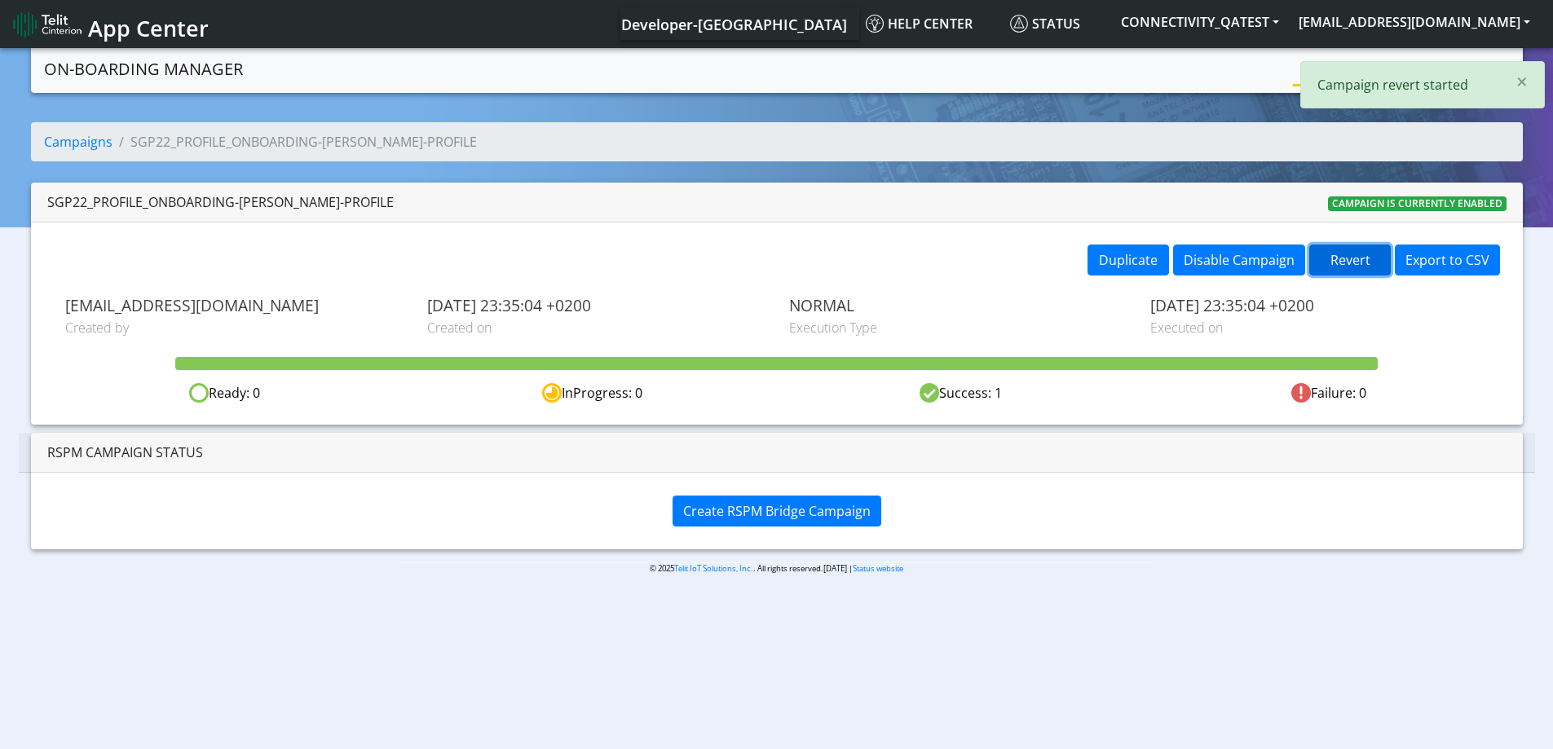
click at [1367, 258] on button "Revert" at bounding box center [1350, 260] width 82 height 31
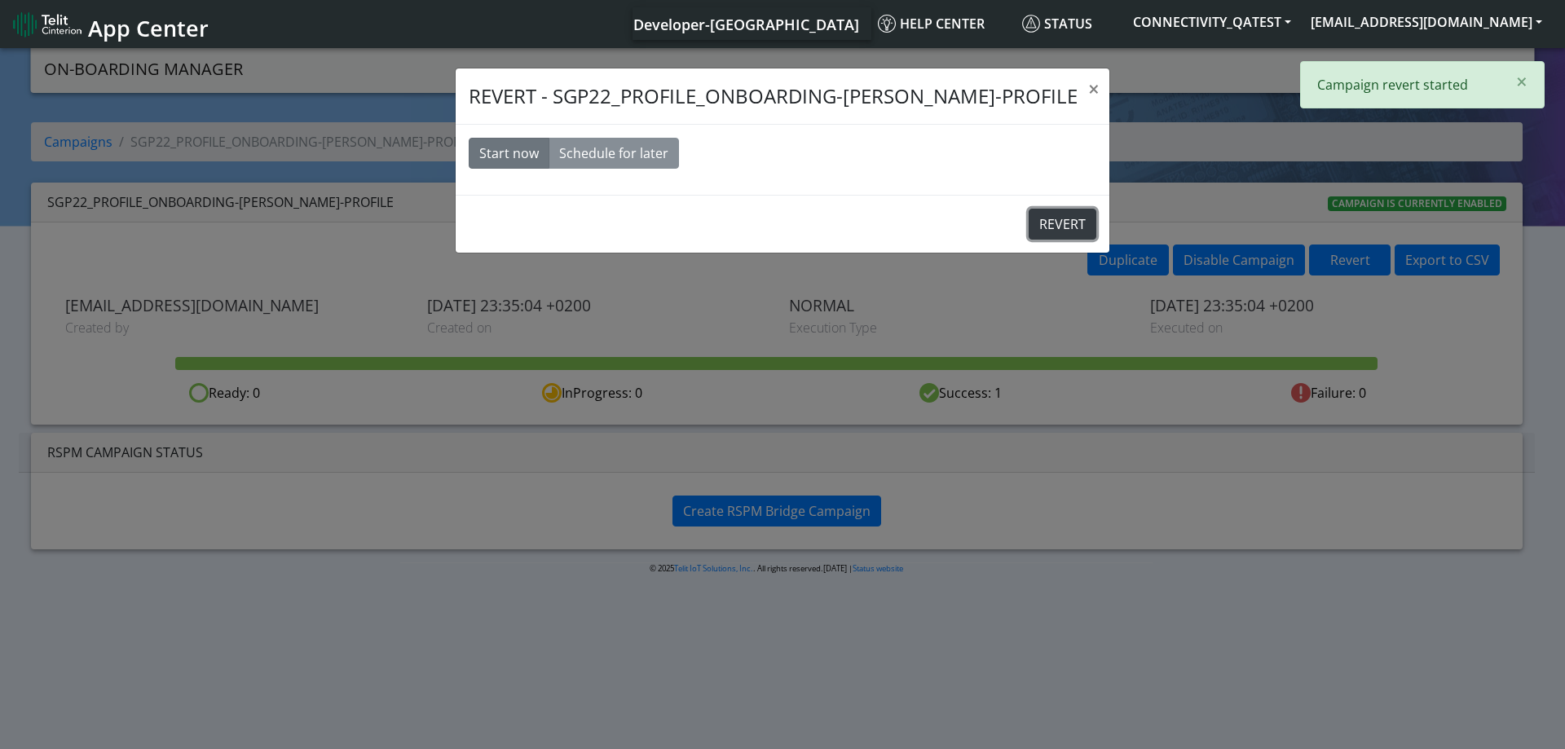
click at [1029, 223] on button "REVERT" at bounding box center [1063, 224] width 68 height 31
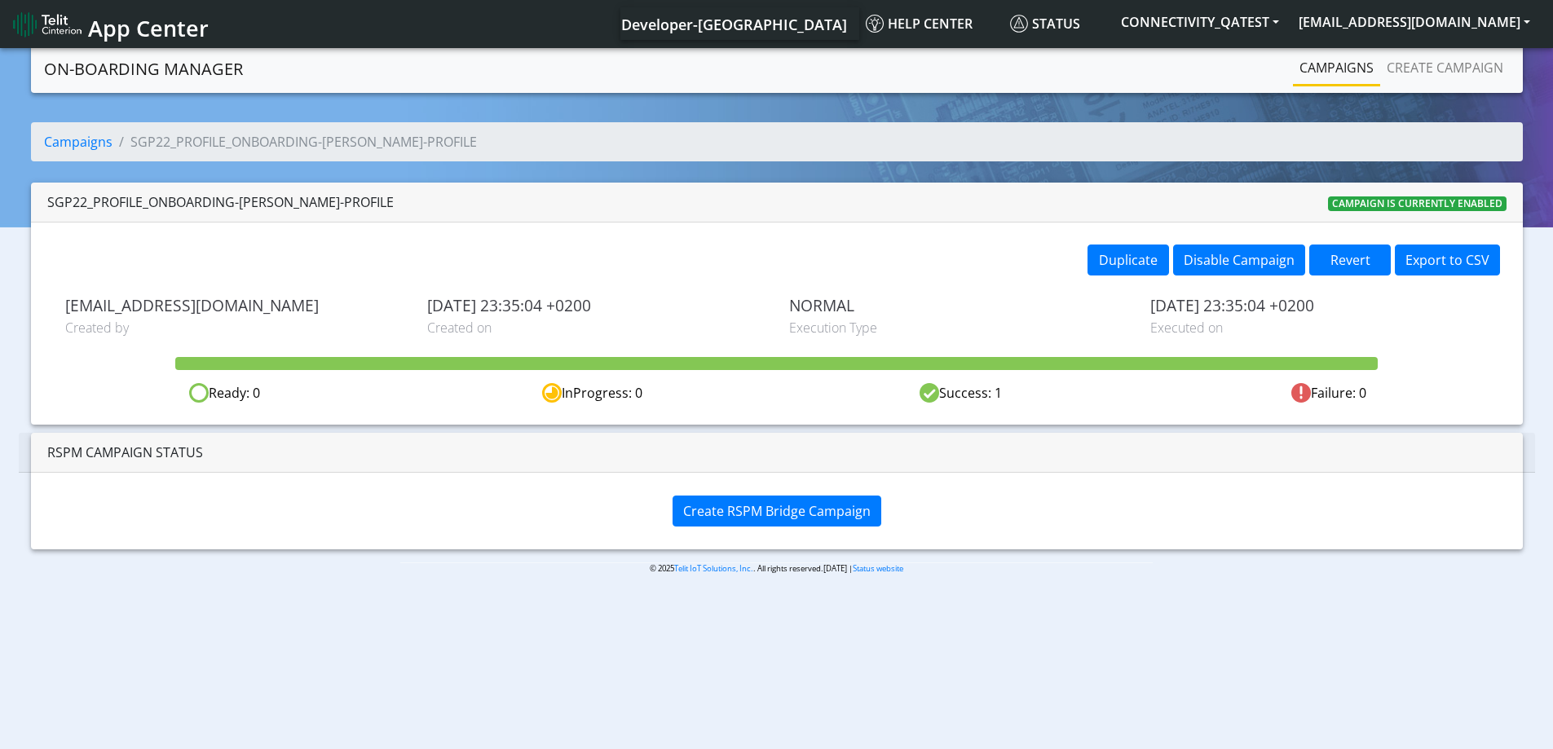
click at [1338, 68] on link "Campaigns" at bounding box center [1336, 67] width 87 height 33
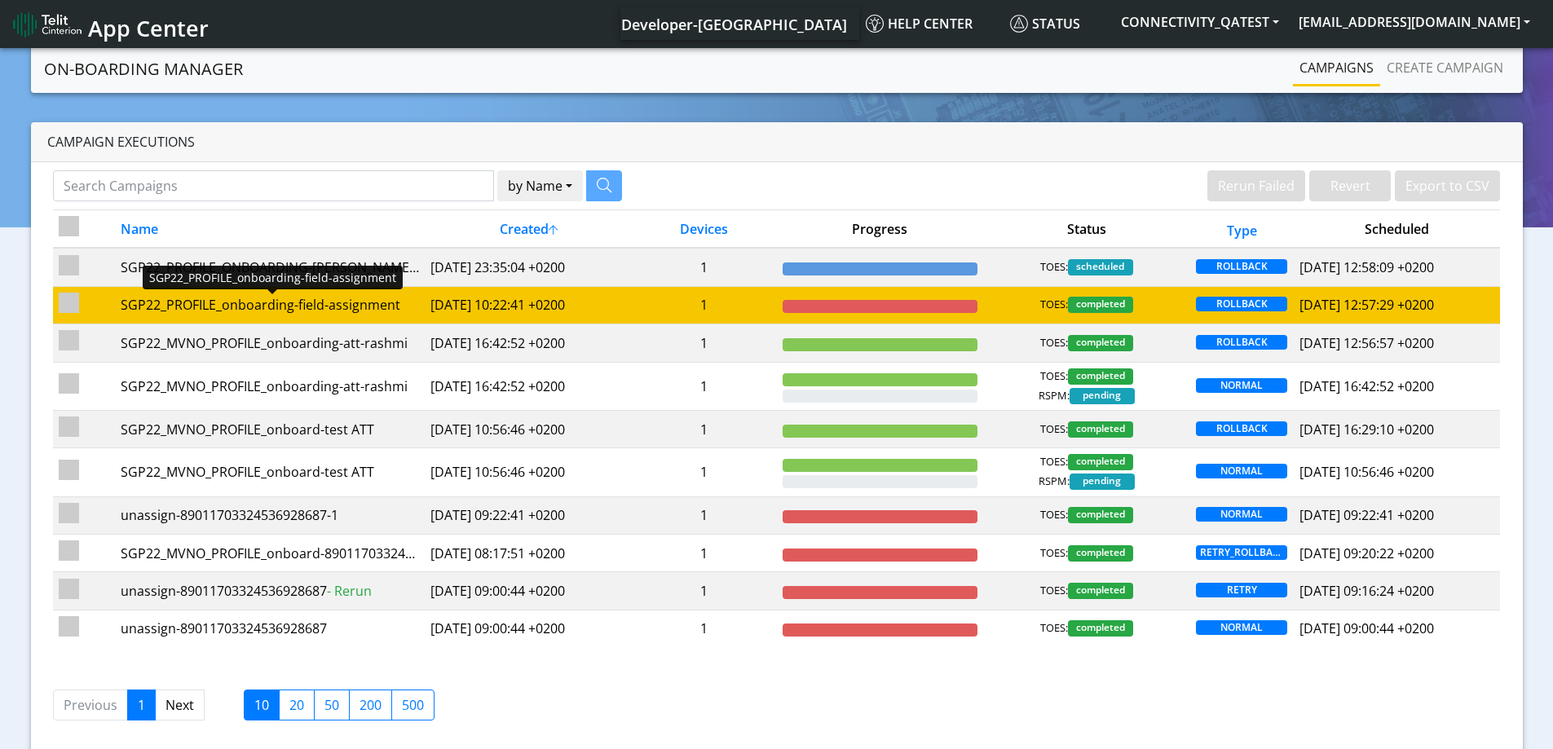
click at [318, 308] on div "SGP22_PROFILE_onboarding-field-assignment" at bounding box center [270, 305] width 298 height 20
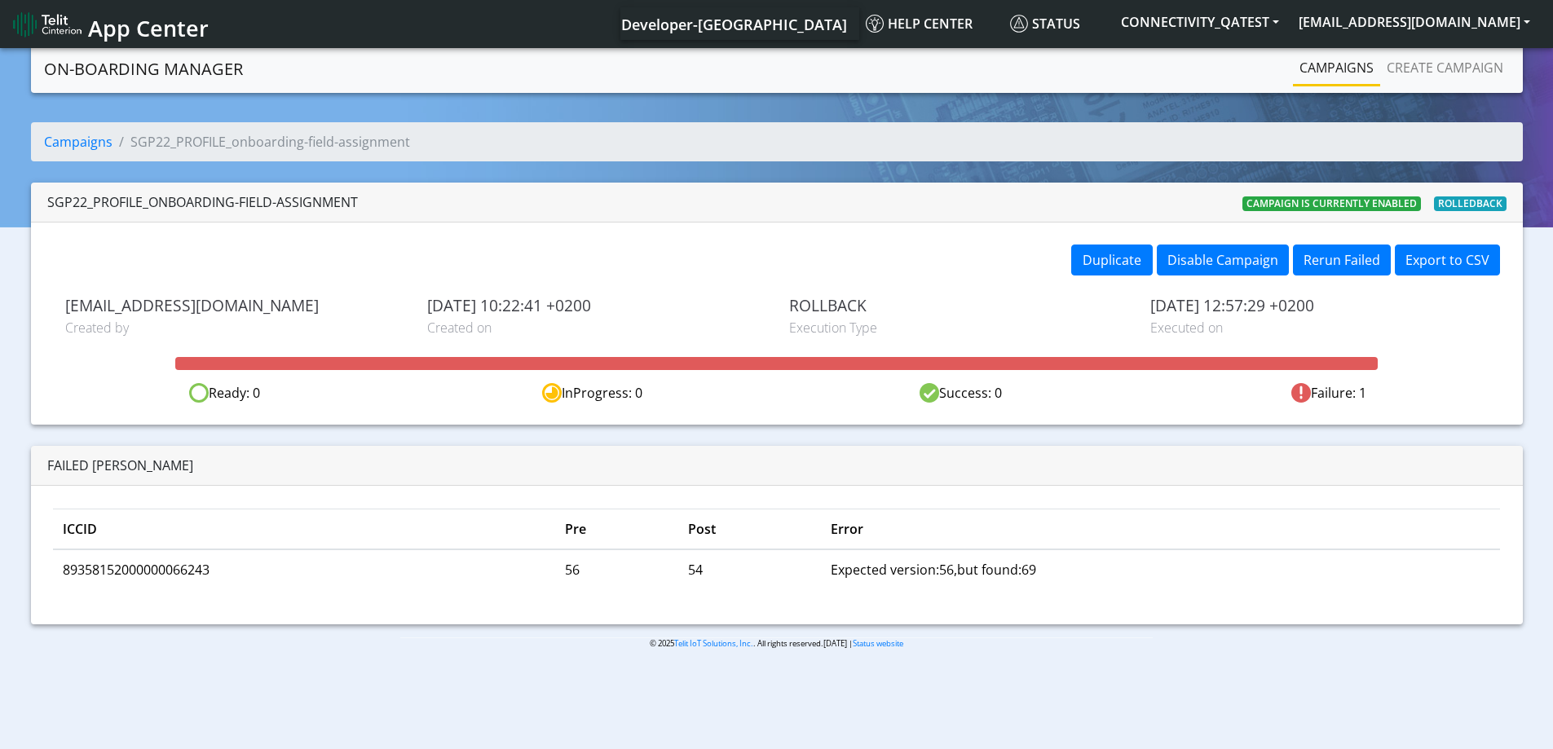
click at [178, 570] on td "89358152000000066243" at bounding box center [304, 569] width 502 height 40
copy td "89358152000000066243"
click at [148, 572] on td "89358152000000066243" at bounding box center [304, 569] width 502 height 40
drag, startPoint x: 148, startPoint y: 572, endPoint x: 168, endPoint y: 560, distance: 23.8
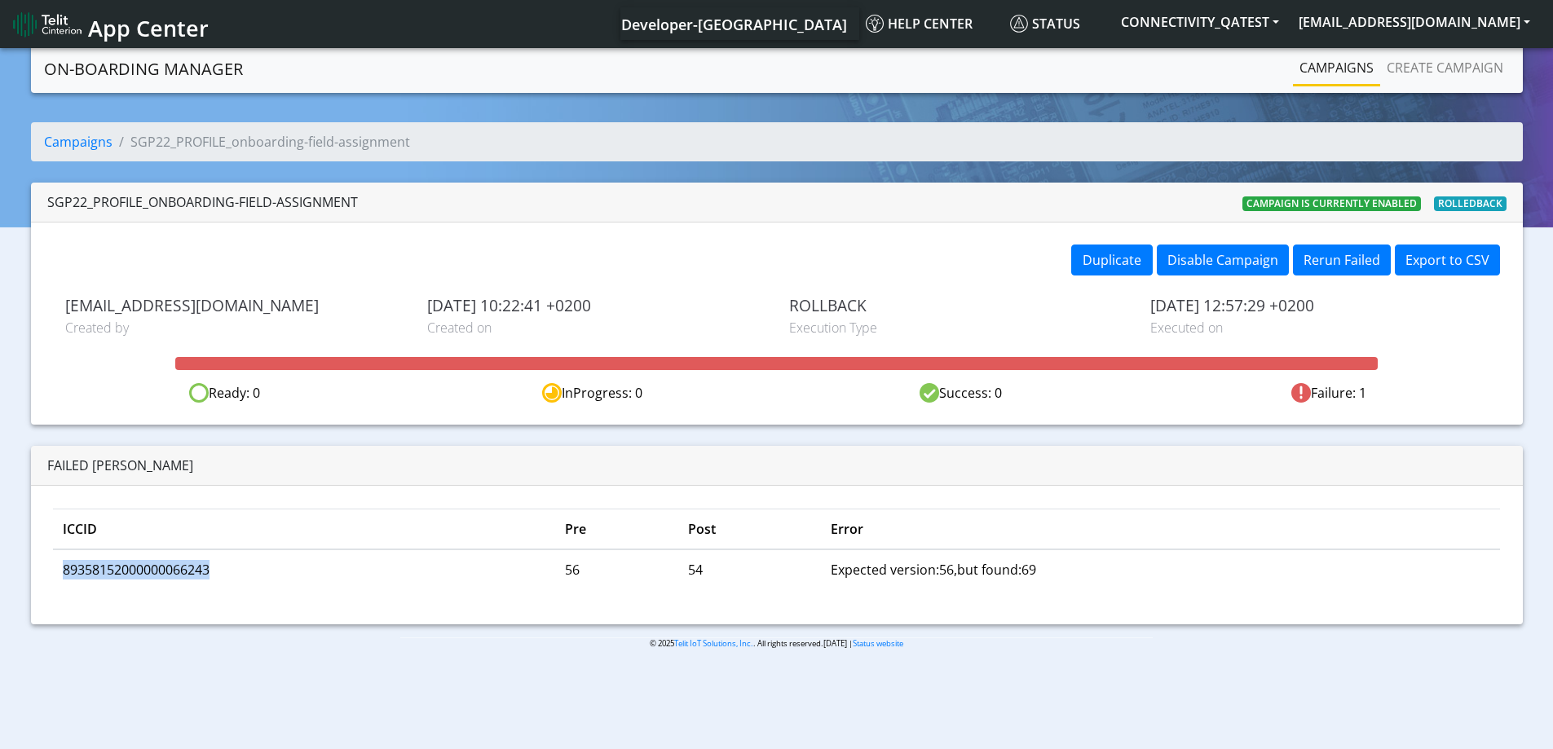
click at [148, 571] on td "89358152000000066243" at bounding box center [304, 569] width 502 height 40
click at [89, 137] on link "Campaigns" at bounding box center [78, 142] width 68 height 18
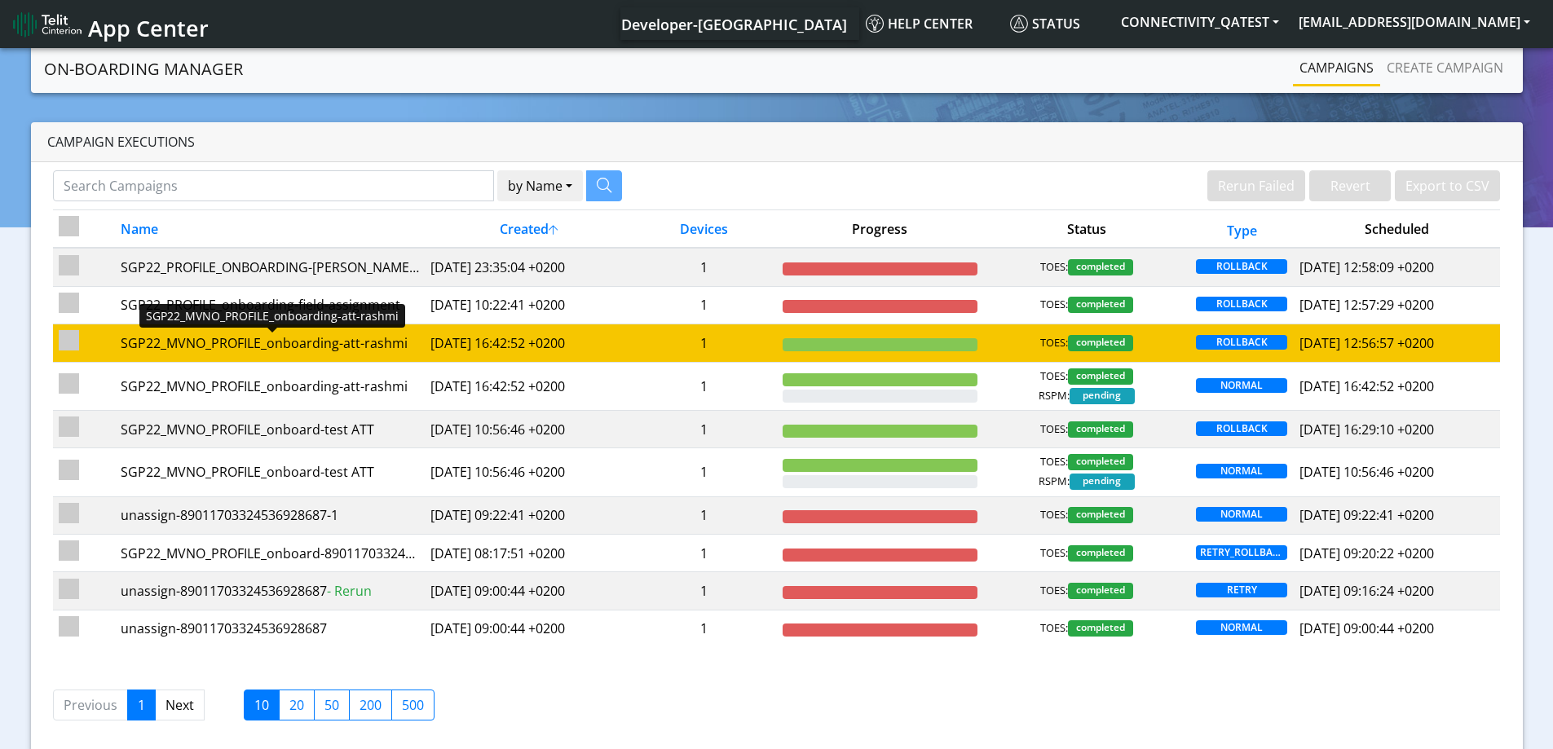
click at [377, 340] on div "SGP22_MVNO_PROFILE_onboarding-att-rashmi" at bounding box center [270, 343] width 298 height 20
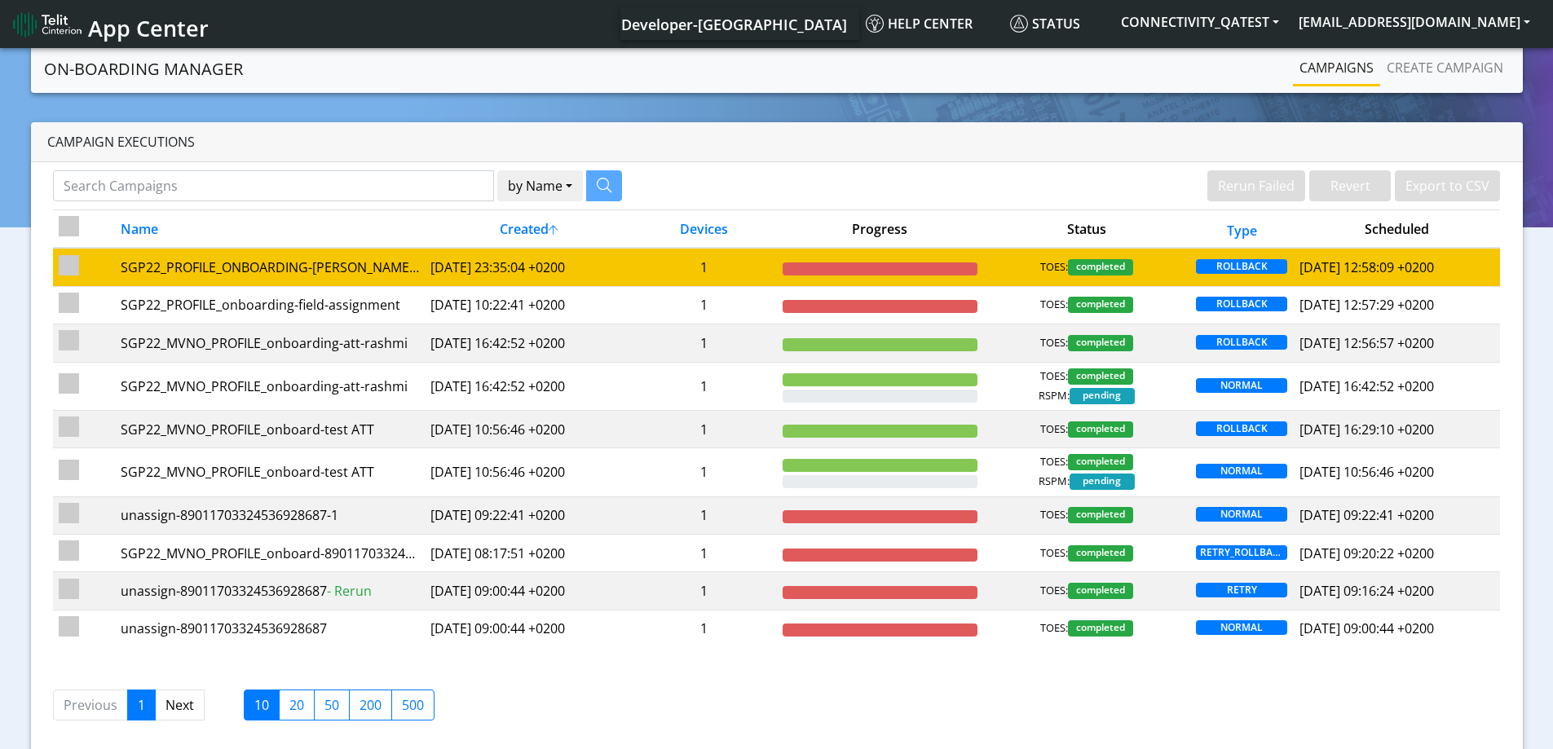
click at [421, 260] on td "SGP22_PROFILE_ONBOARDING-[PERSON_NAME]-PROFILE" at bounding box center [270, 267] width 310 height 38
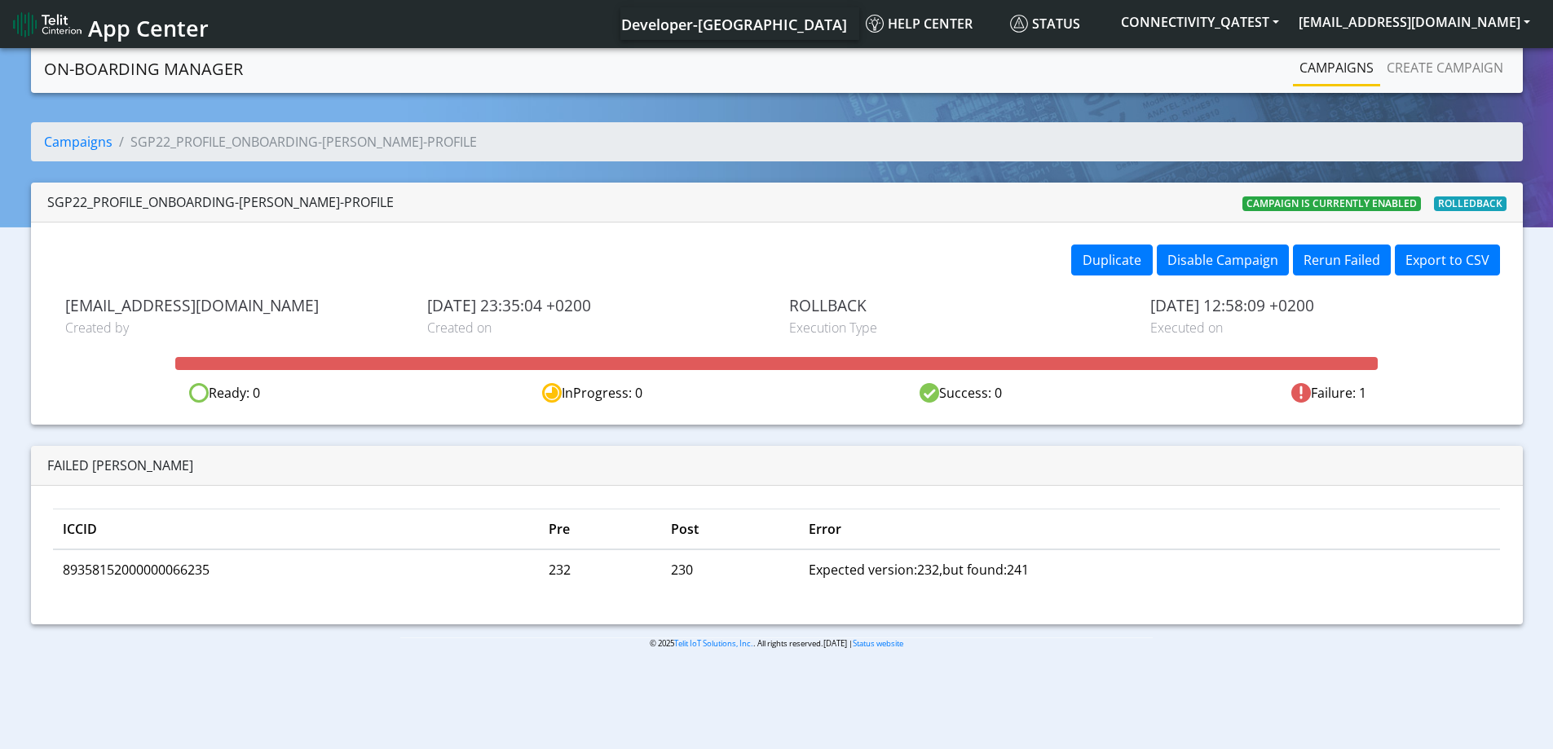
click at [167, 568] on td "89358152000000066235" at bounding box center [296, 569] width 487 height 40
copy td "89358152000000066235"
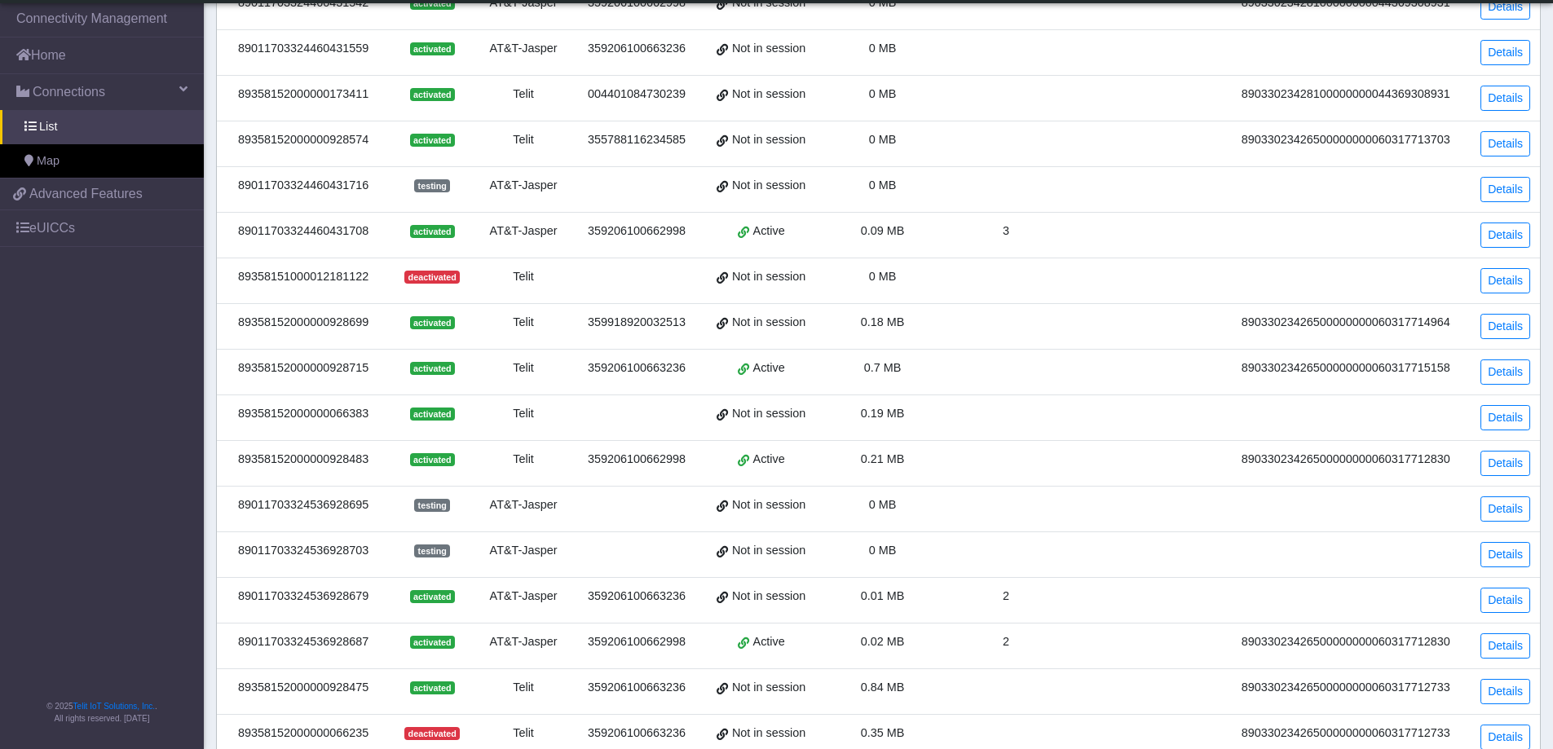
scroll to position [304, 0]
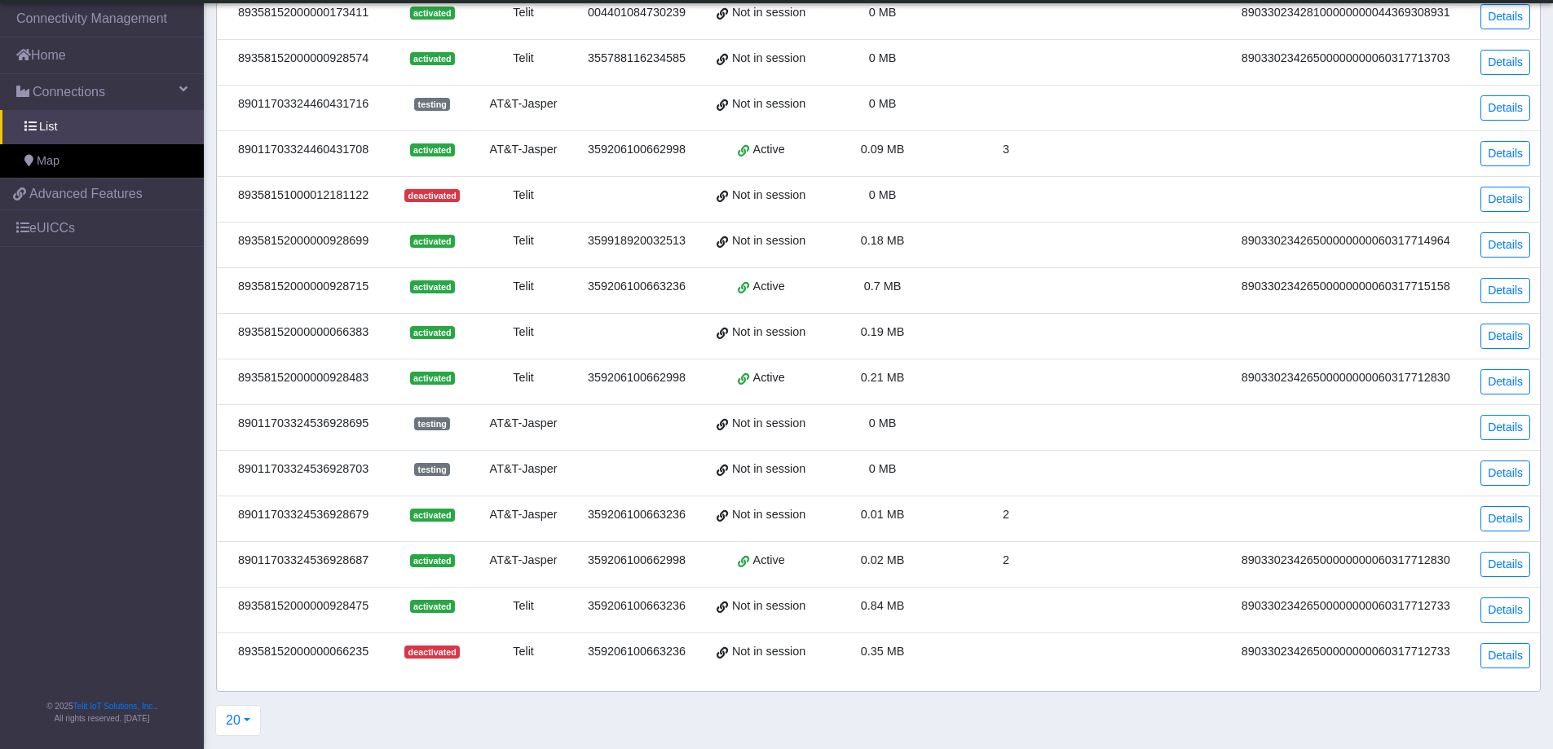
click at [1001, 128] on td at bounding box center [1006, 108] width 124 height 46
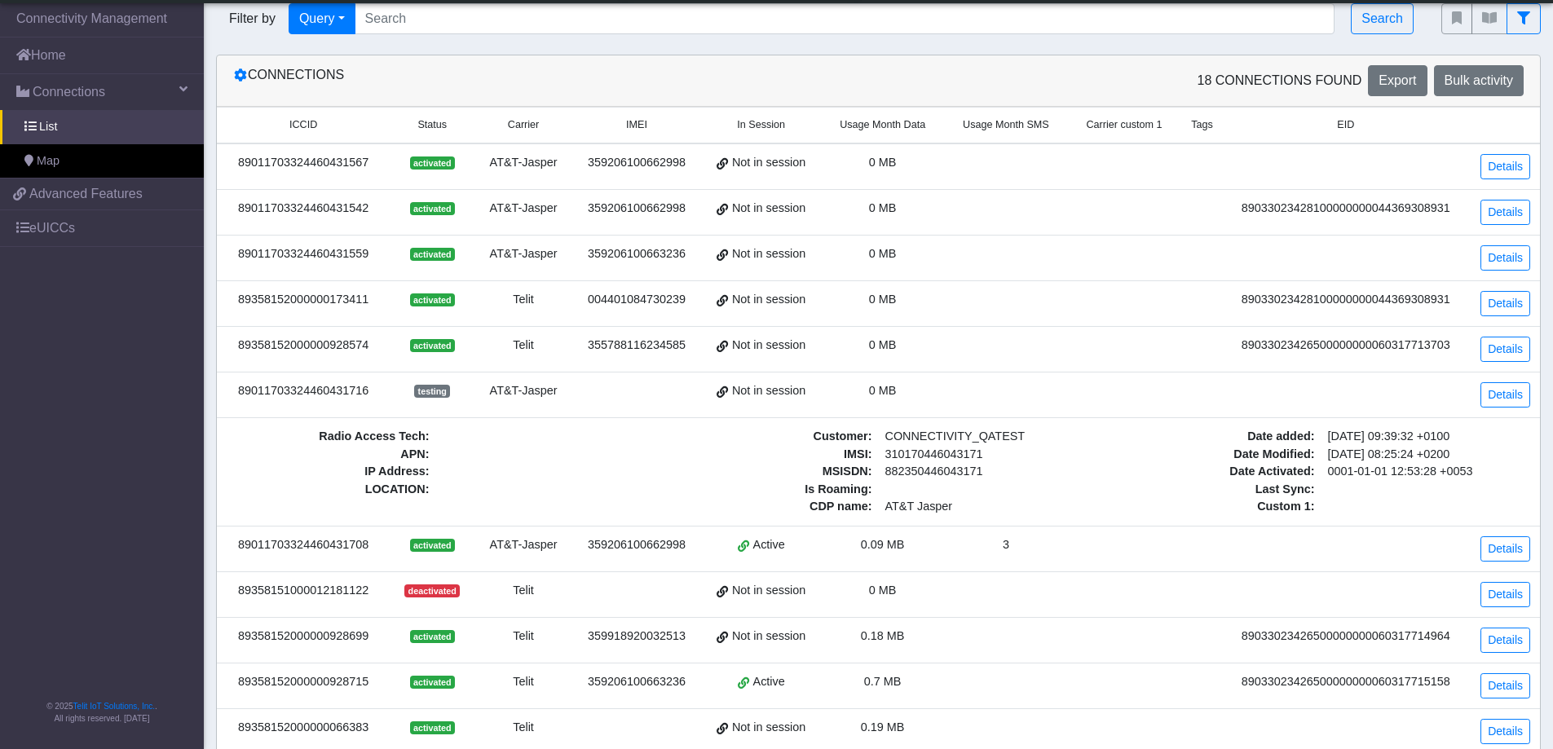
scroll to position [0, 0]
